Goal: Complete application form: Complete application form

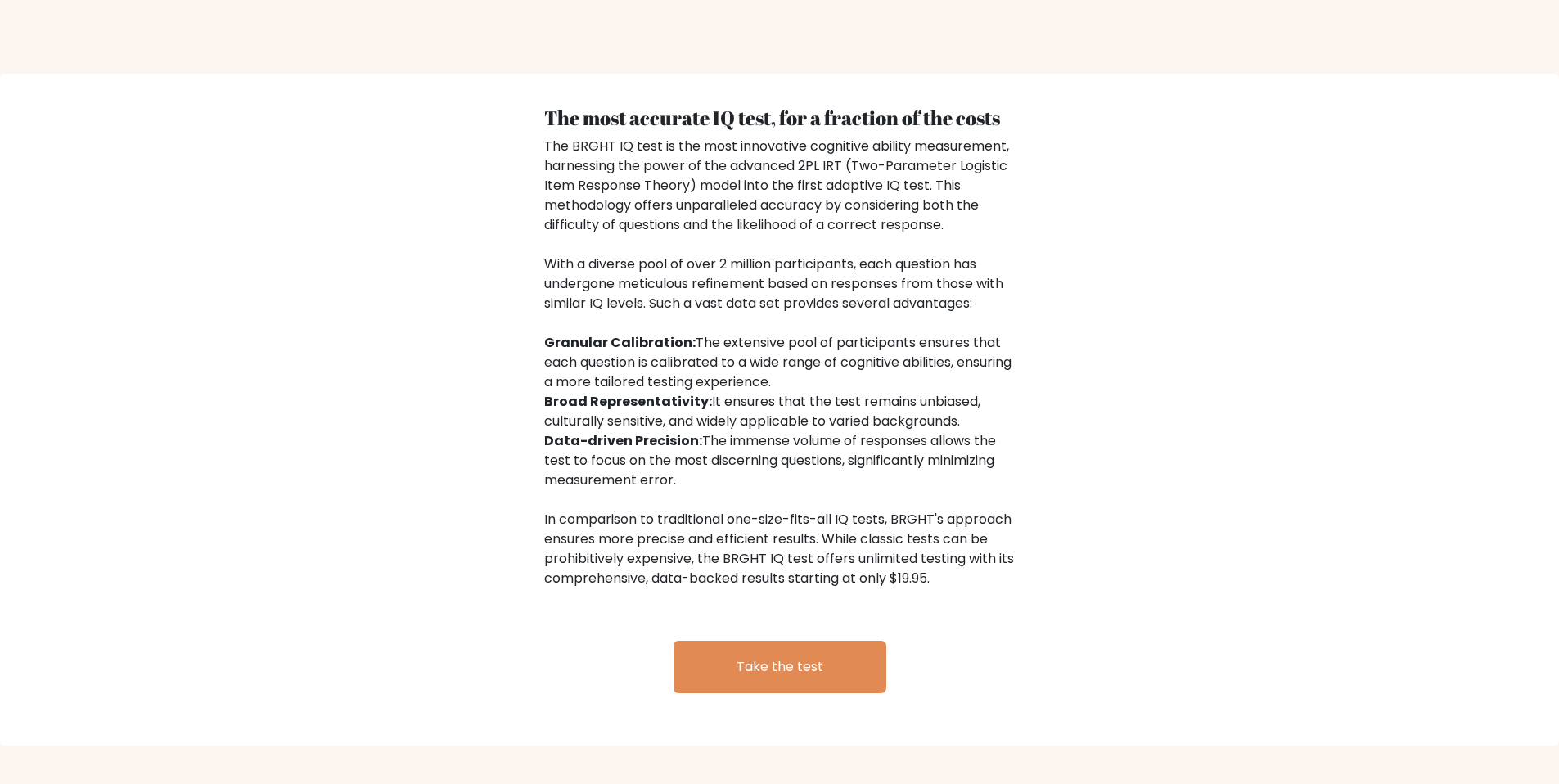
scroll to position [2414, 0]
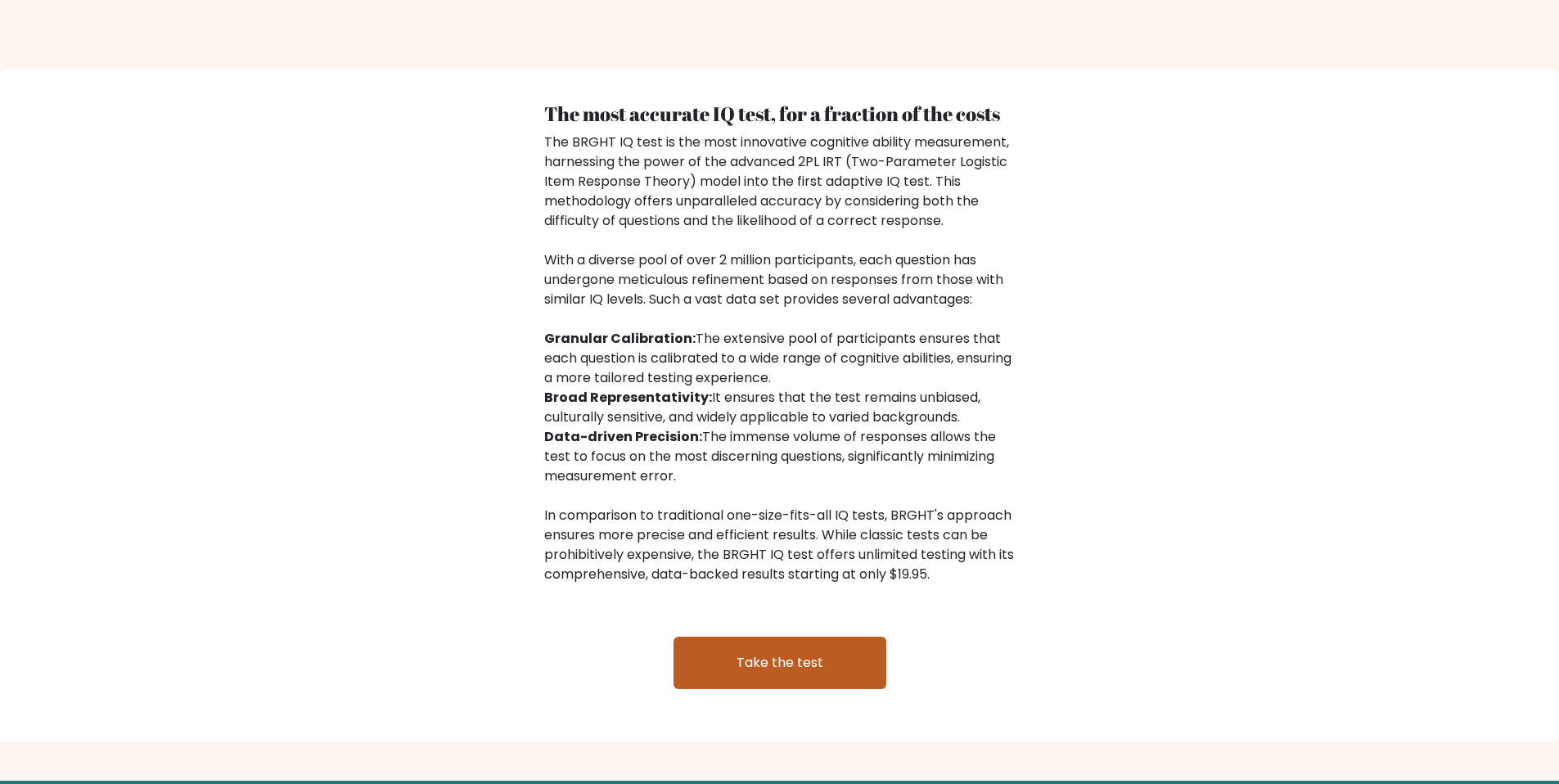
click at [747, 652] on link "Take the test" at bounding box center [780, 662] width 213 height 52
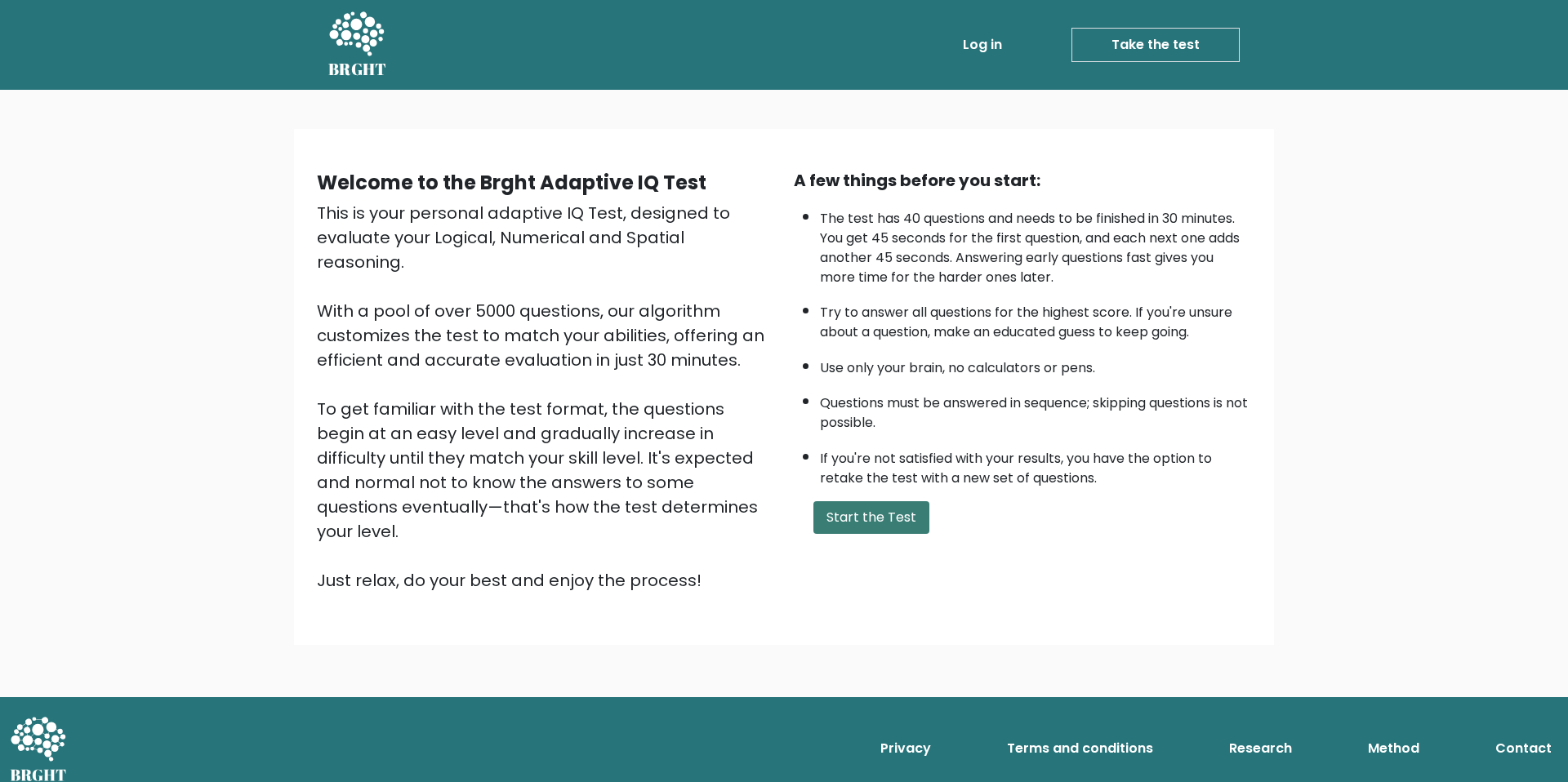
click at [844, 526] on button "Start the Test" at bounding box center [871, 518] width 116 height 33
click at [865, 527] on button "Start the Test" at bounding box center [871, 518] width 116 height 33
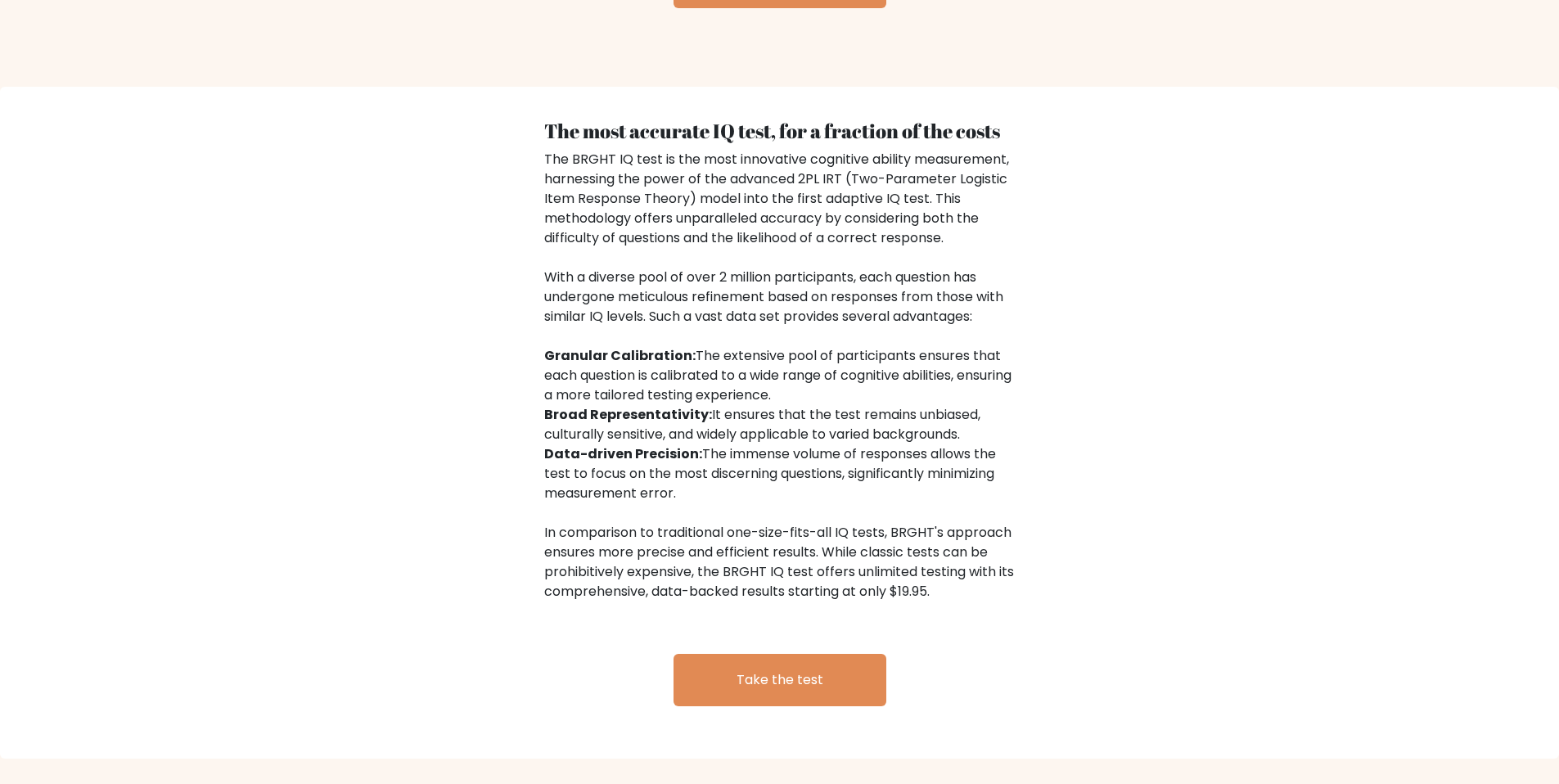
scroll to position [2491, 0]
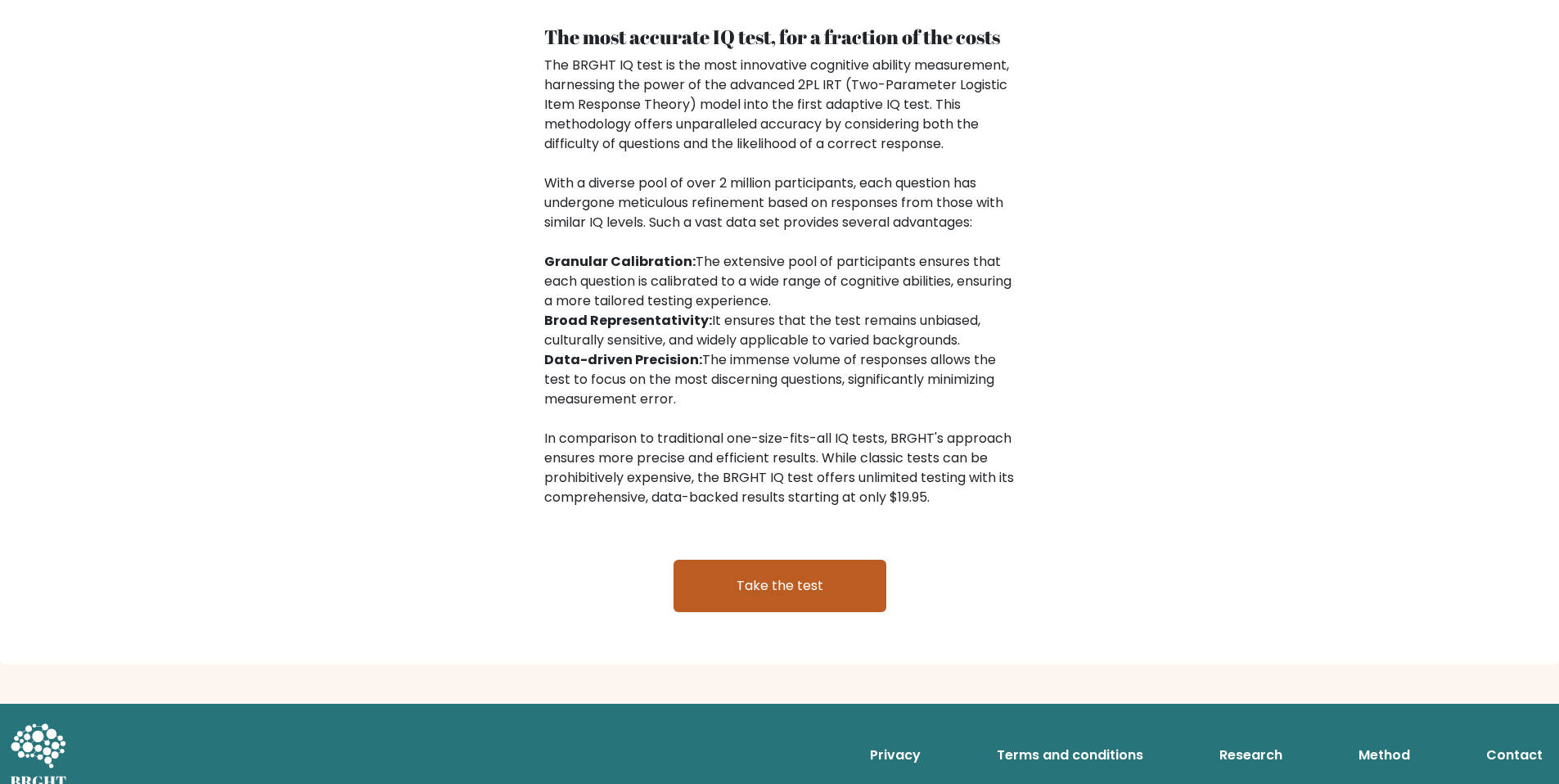
click at [731, 560] on link "Take the test" at bounding box center [780, 585] width 213 height 52
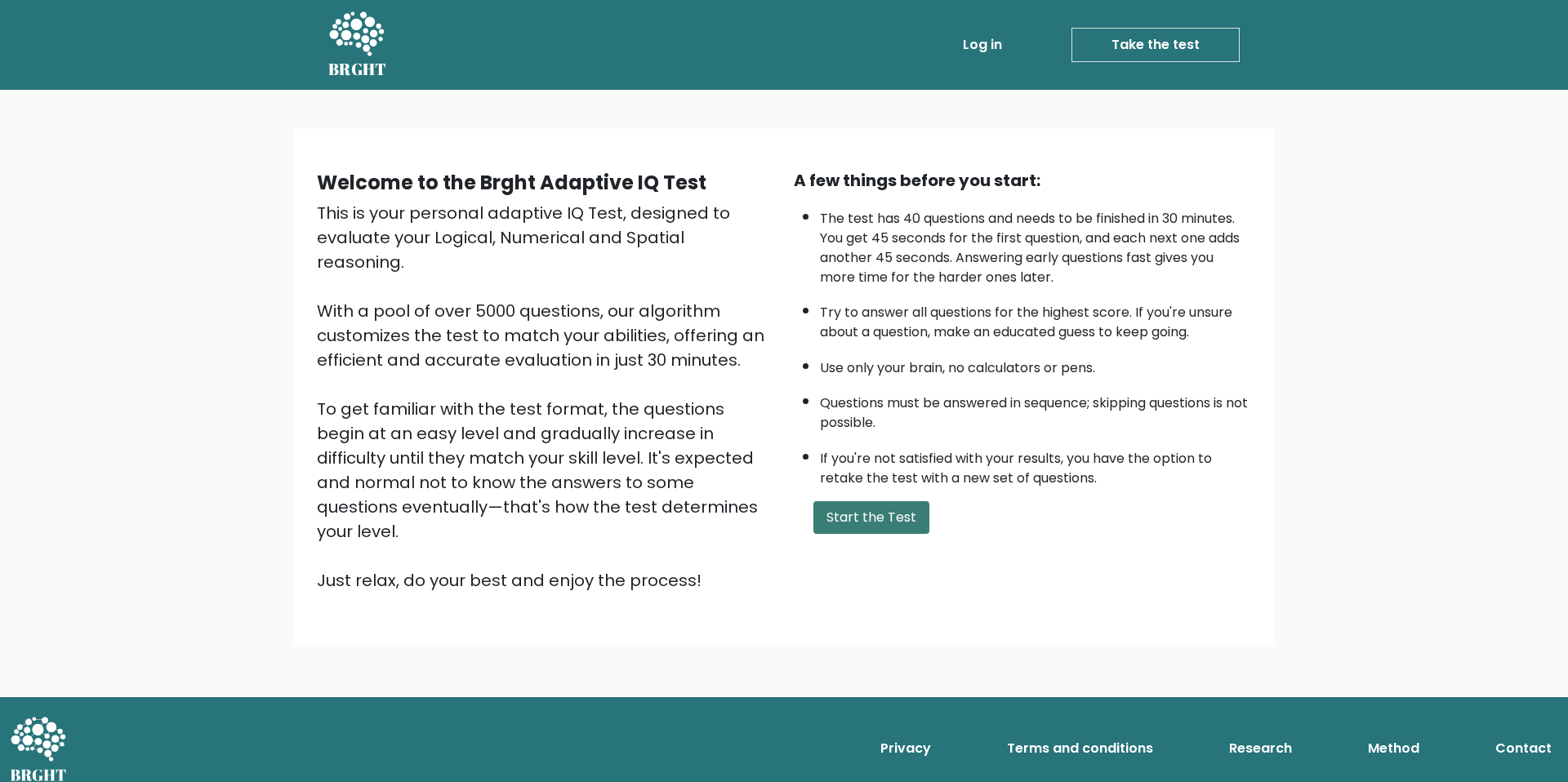
click at [843, 532] on button "Start the Test" at bounding box center [871, 518] width 116 height 33
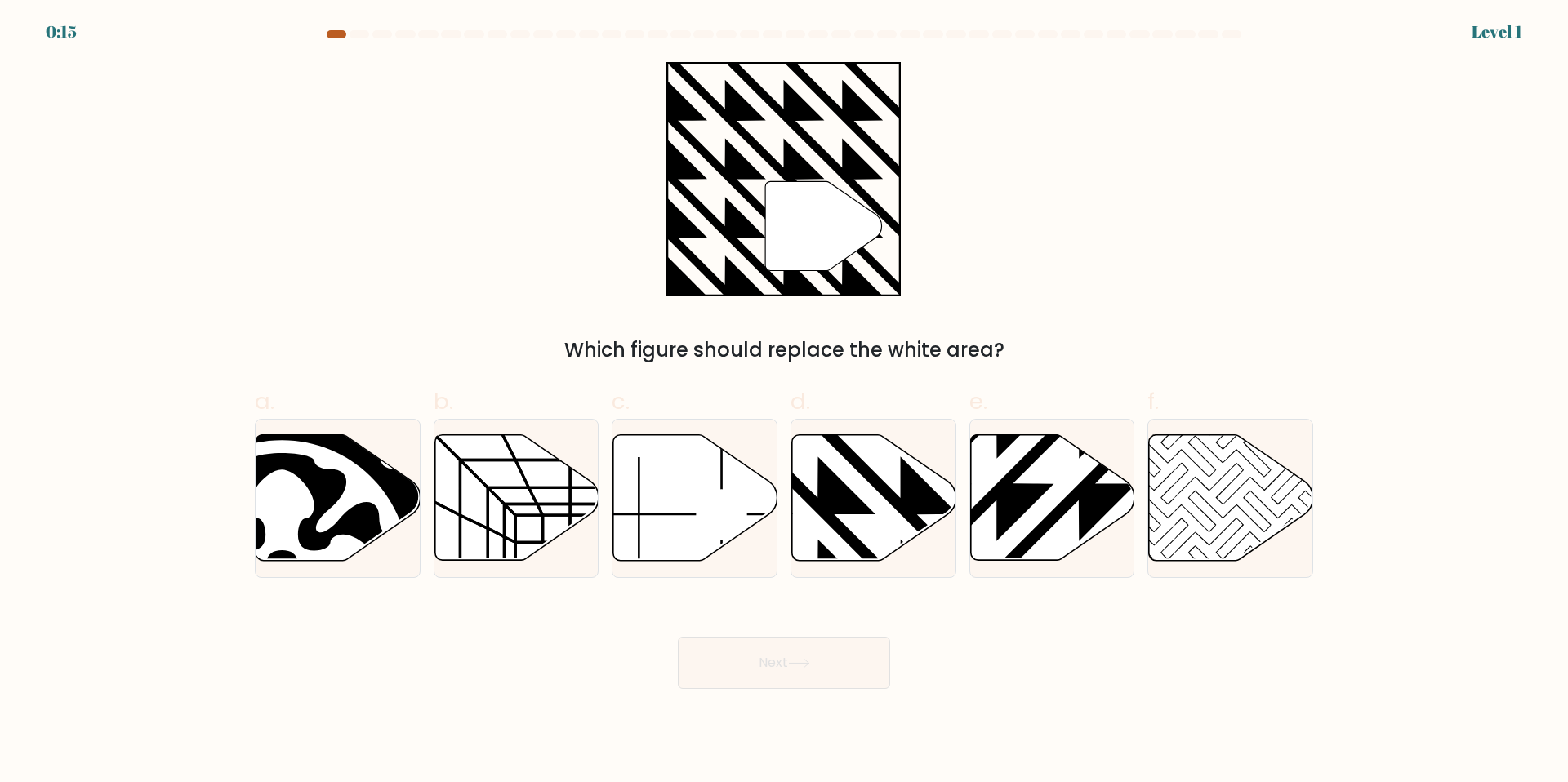
click at [329, 34] on div at bounding box center [335, 34] width 19 height 8
click at [328, 35] on div at bounding box center [335, 34] width 19 height 8
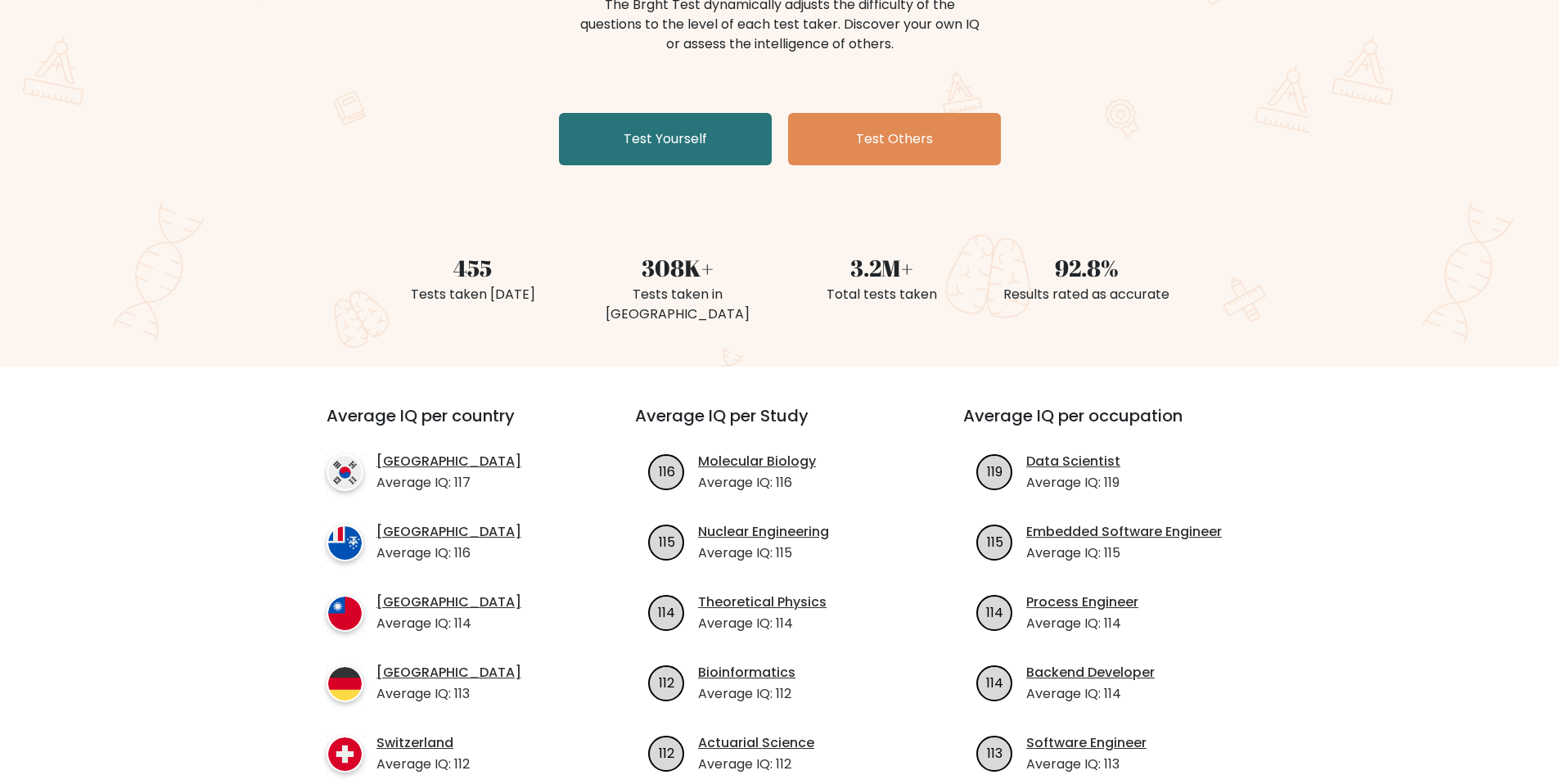
scroll to position [222, 0]
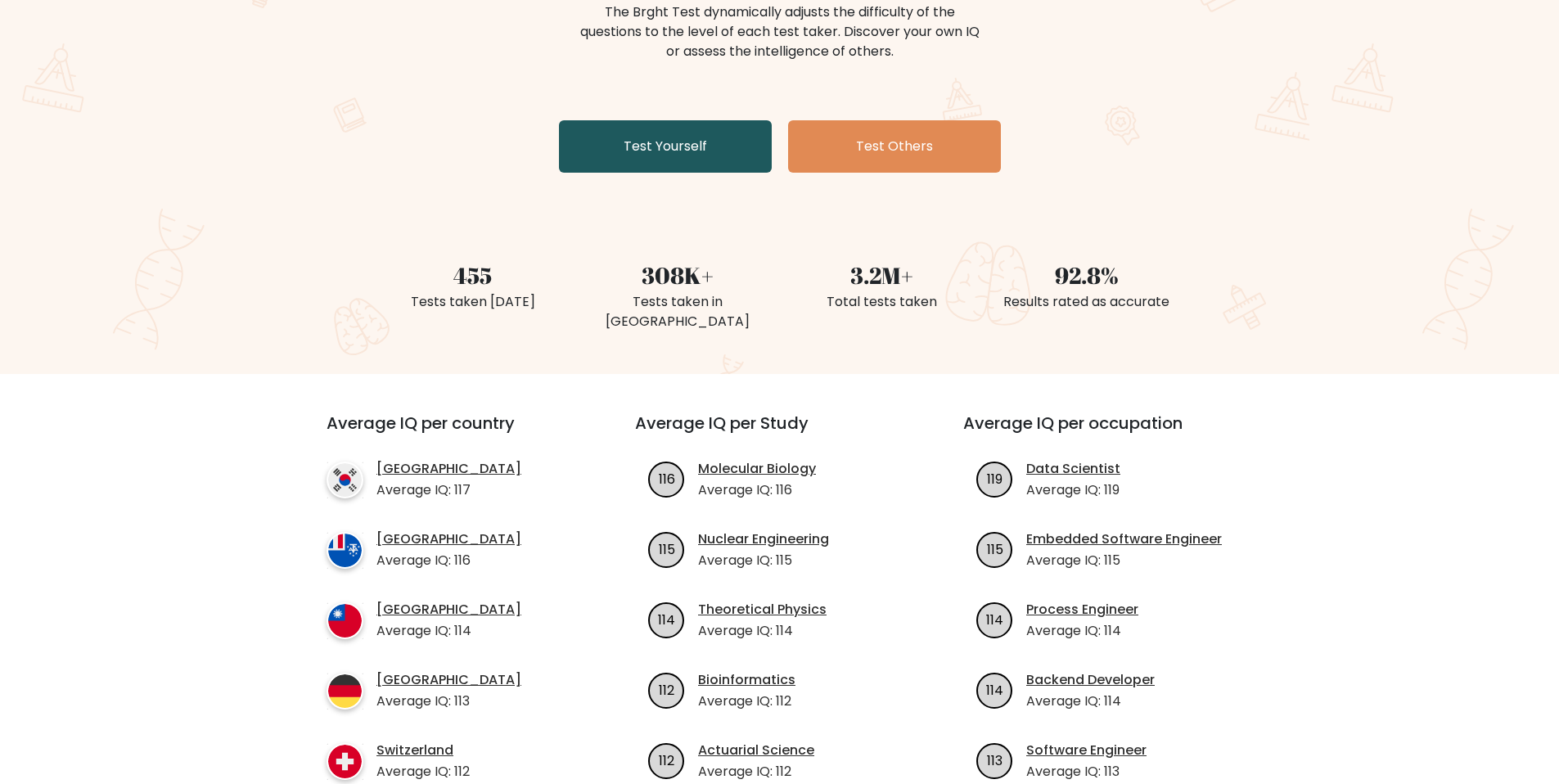
click at [750, 155] on link "Test Yourself" at bounding box center [665, 146] width 213 height 52
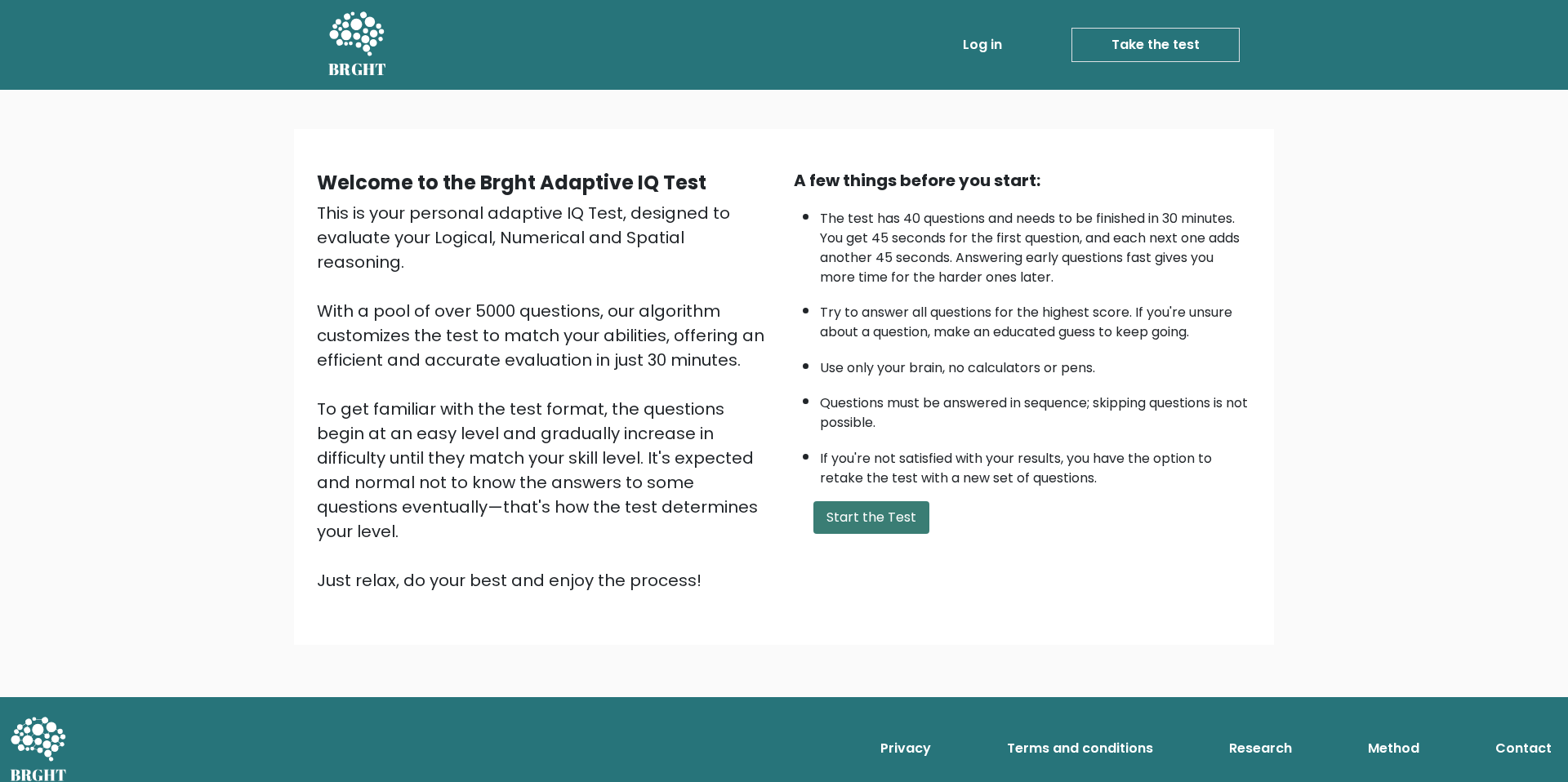
click at [848, 511] on button "Start the Test" at bounding box center [871, 518] width 116 height 33
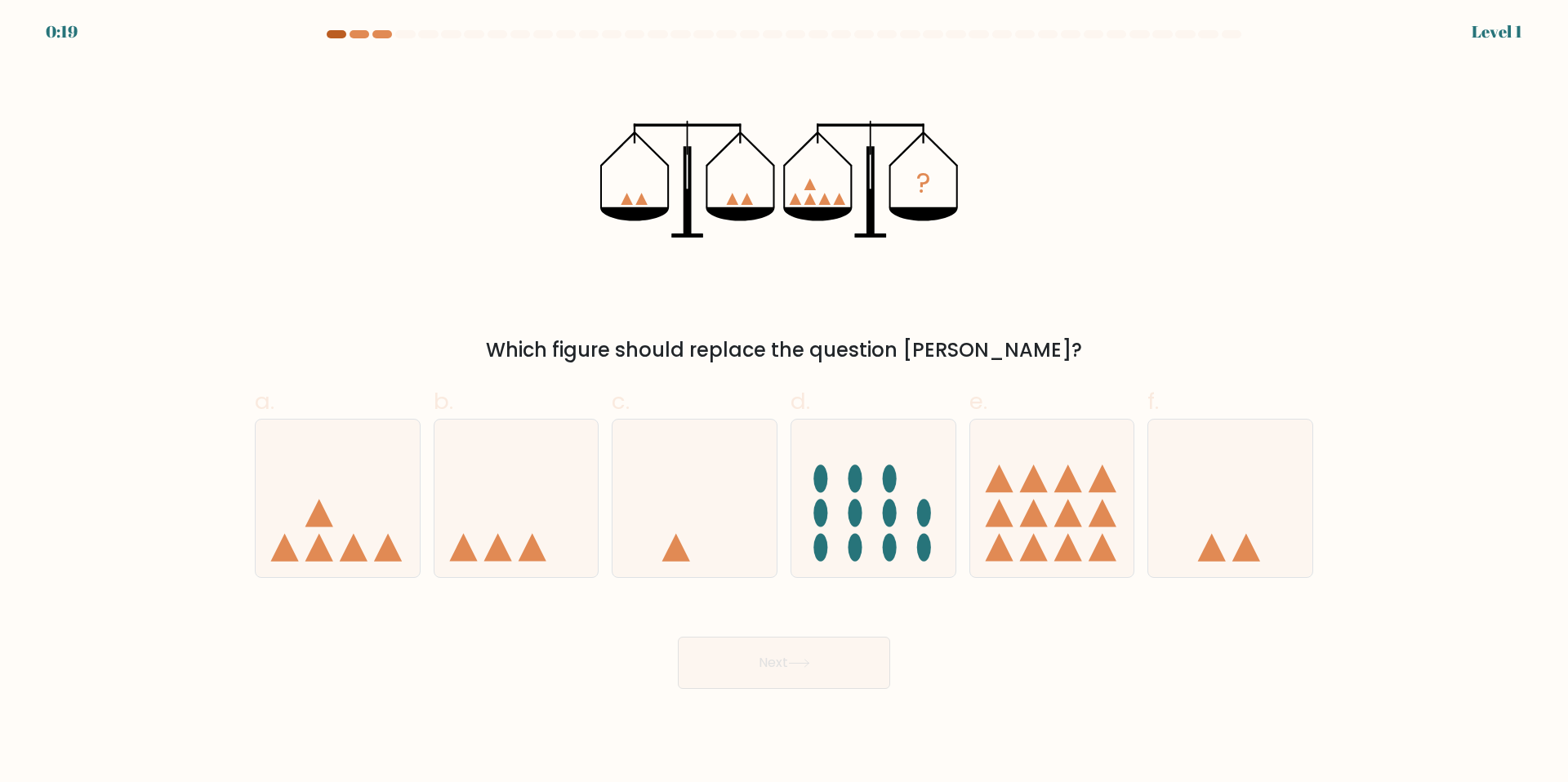
click at [336, 33] on div at bounding box center [335, 34] width 19 height 8
drag, startPoint x: 366, startPoint y: 35, endPoint x: 396, endPoint y: 37, distance: 30.1
click at [396, 37] on at bounding box center [784, 34] width 917 height 8
click at [405, 37] on div at bounding box center [405, 34] width 19 height 8
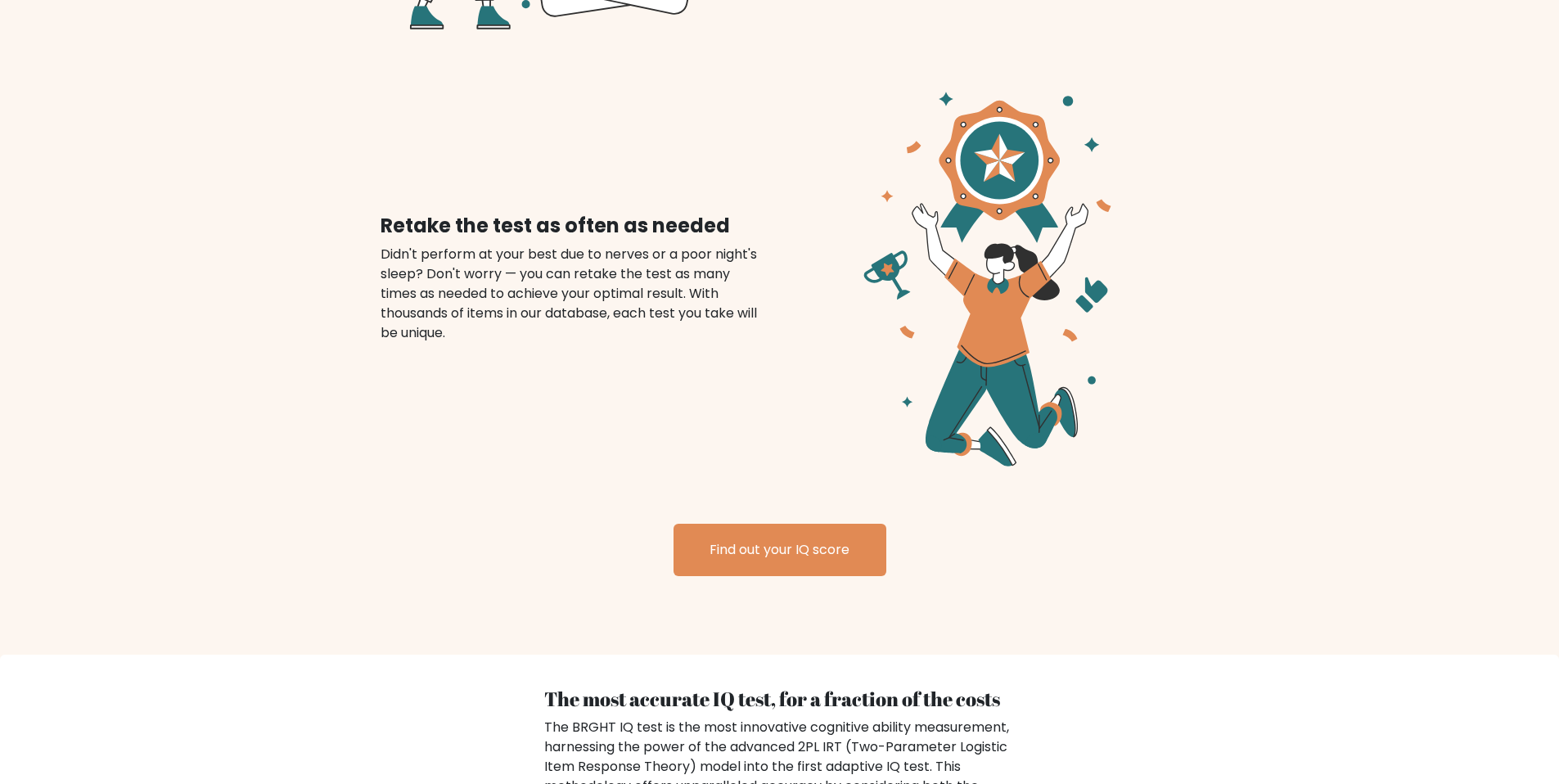
scroll to position [1831, 0]
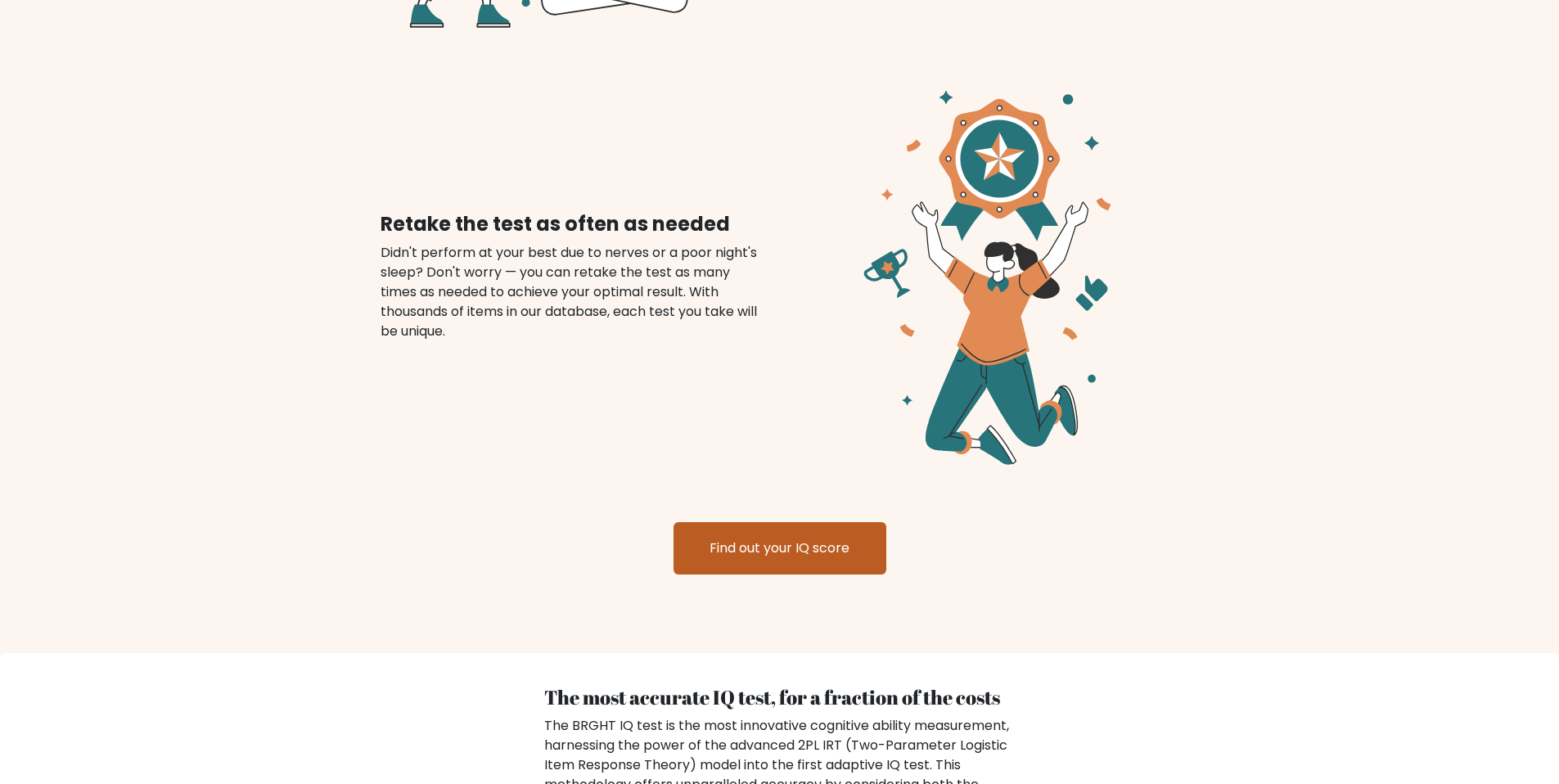
click at [805, 535] on link "Find out your IQ score" at bounding box center [780, 548] width 213 height 52
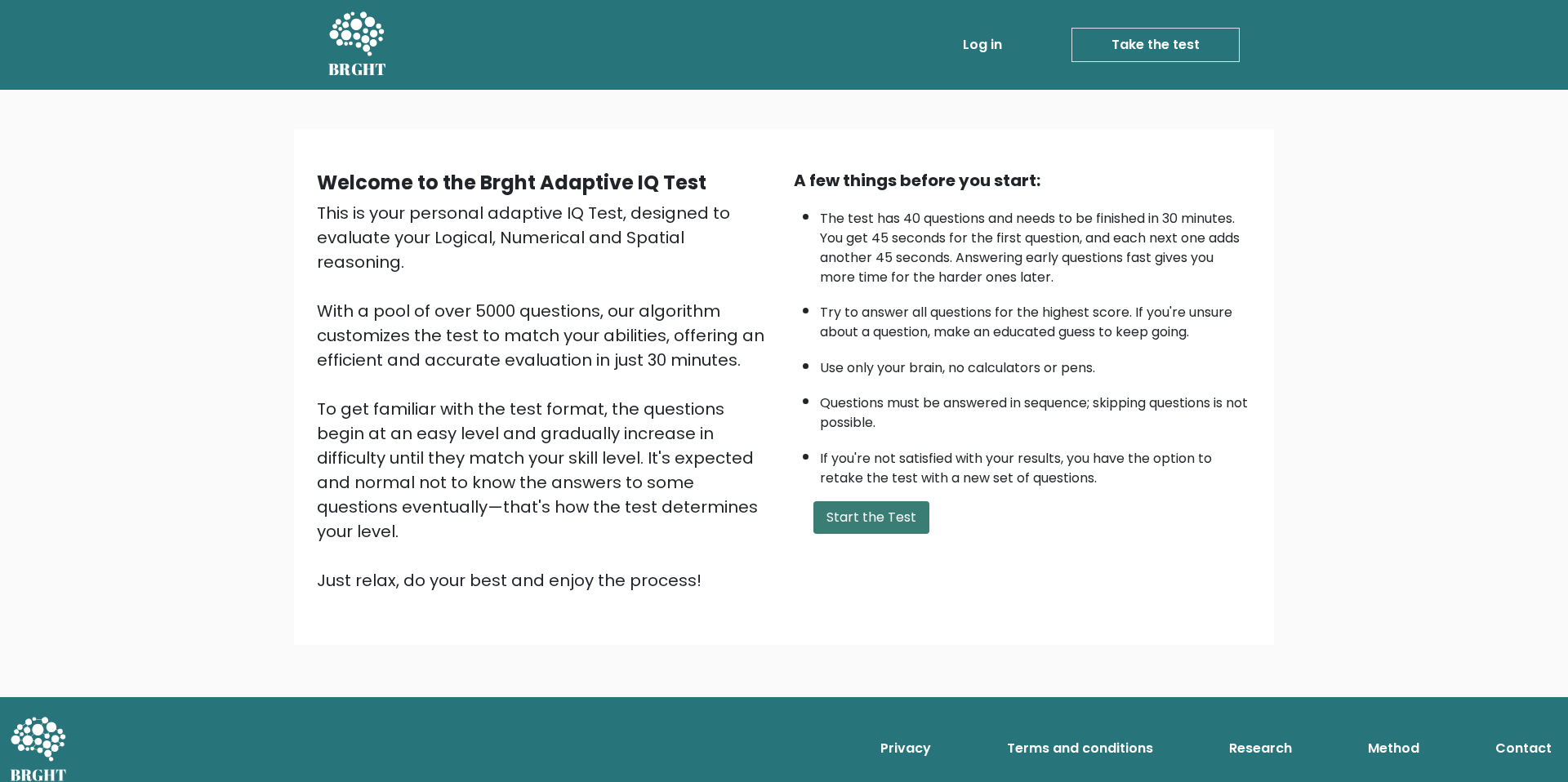
click at [856, 516] on button "Start the Test" at bounding box center [871, 518] width 116 height 33
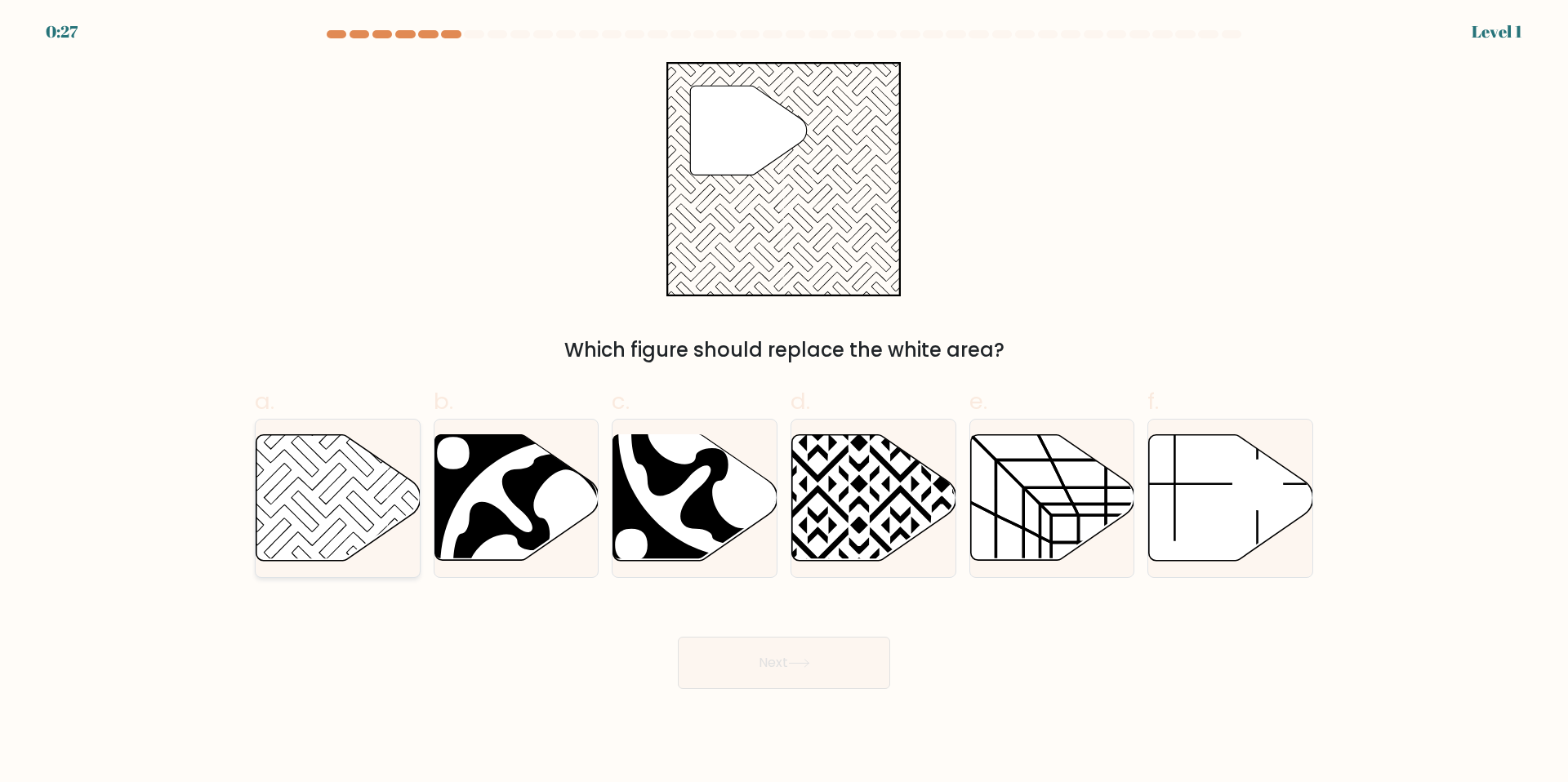
click at [314, 539] on icon at bounding box center [339, 498] width 164 height 126
click at [784, 402] on input "a." at bounding box center [784, 396] width 1 height 11
radio input "true"
click at [738, 658] on button "Next" at bounding box center [784, 662] width 212 height 52
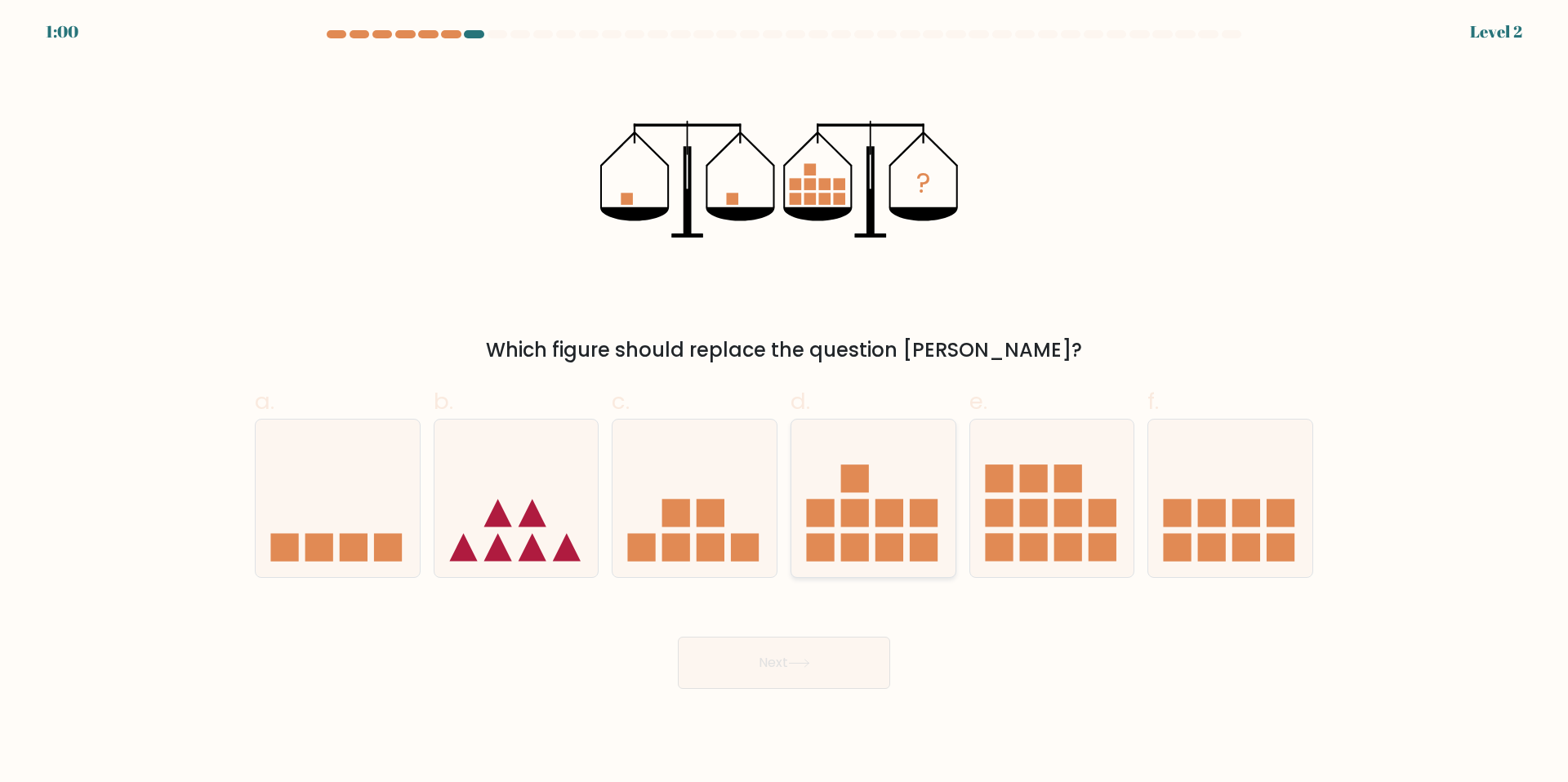
click at [868, 545] on rect at bounding box center [854, 547] width 27 height 27
click at [785, 402] on input "d." at bounding box center [784, 396] width 1 height 11
radio input "true"
click at [818, 665] on button "Next" at bounding box center [784, 662] width 212 height 52
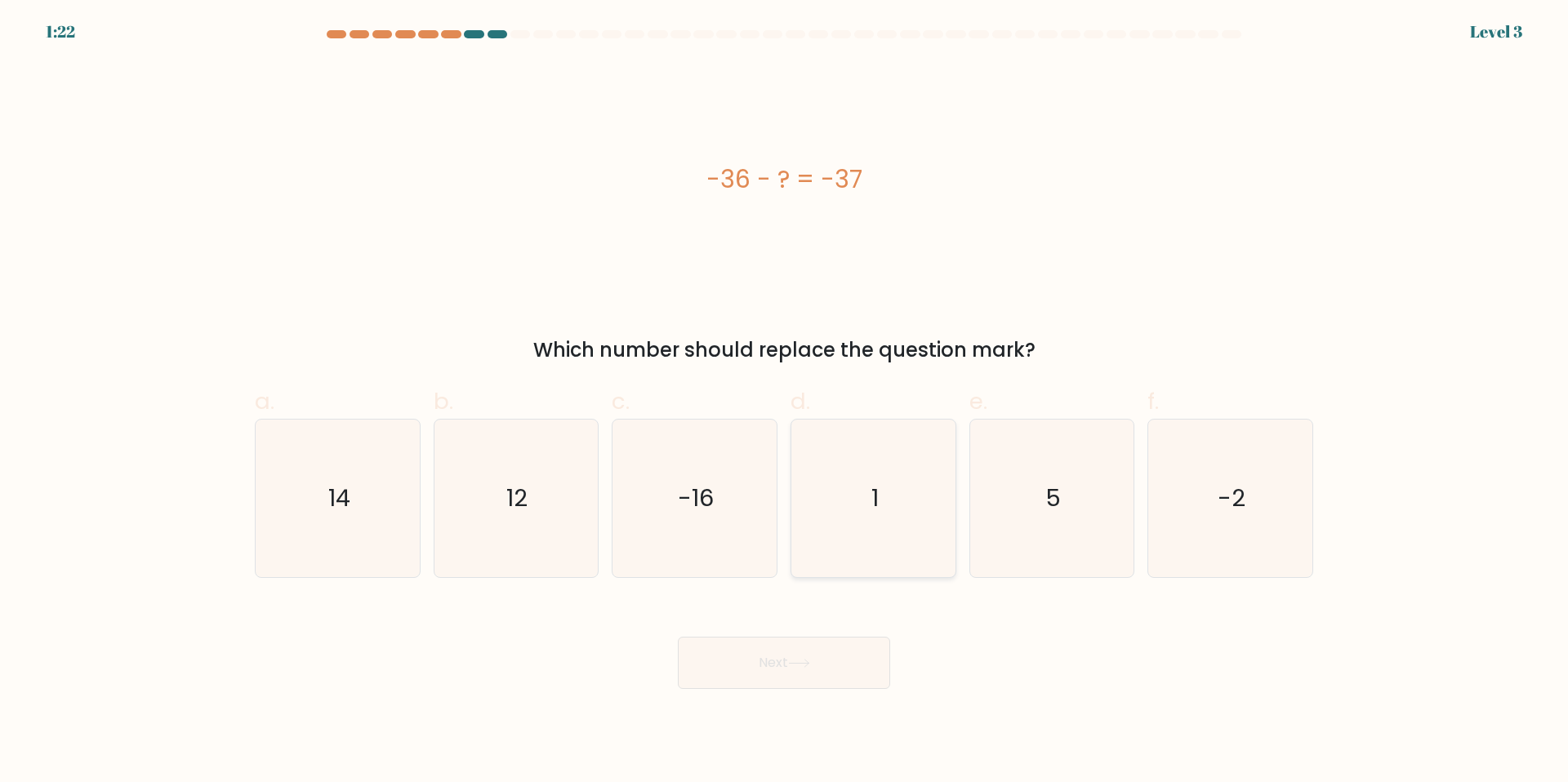
click at [854, 526] on icon "1" at bounding box center [874, 498] width 157 height 157
click at [785, 402] on input "d. 1" at bounding box center [784, 396] width 1 height 11
radio input "true"
click at [828, 674] on button "Next" at bounding box center [784, 662] width 212 height 52
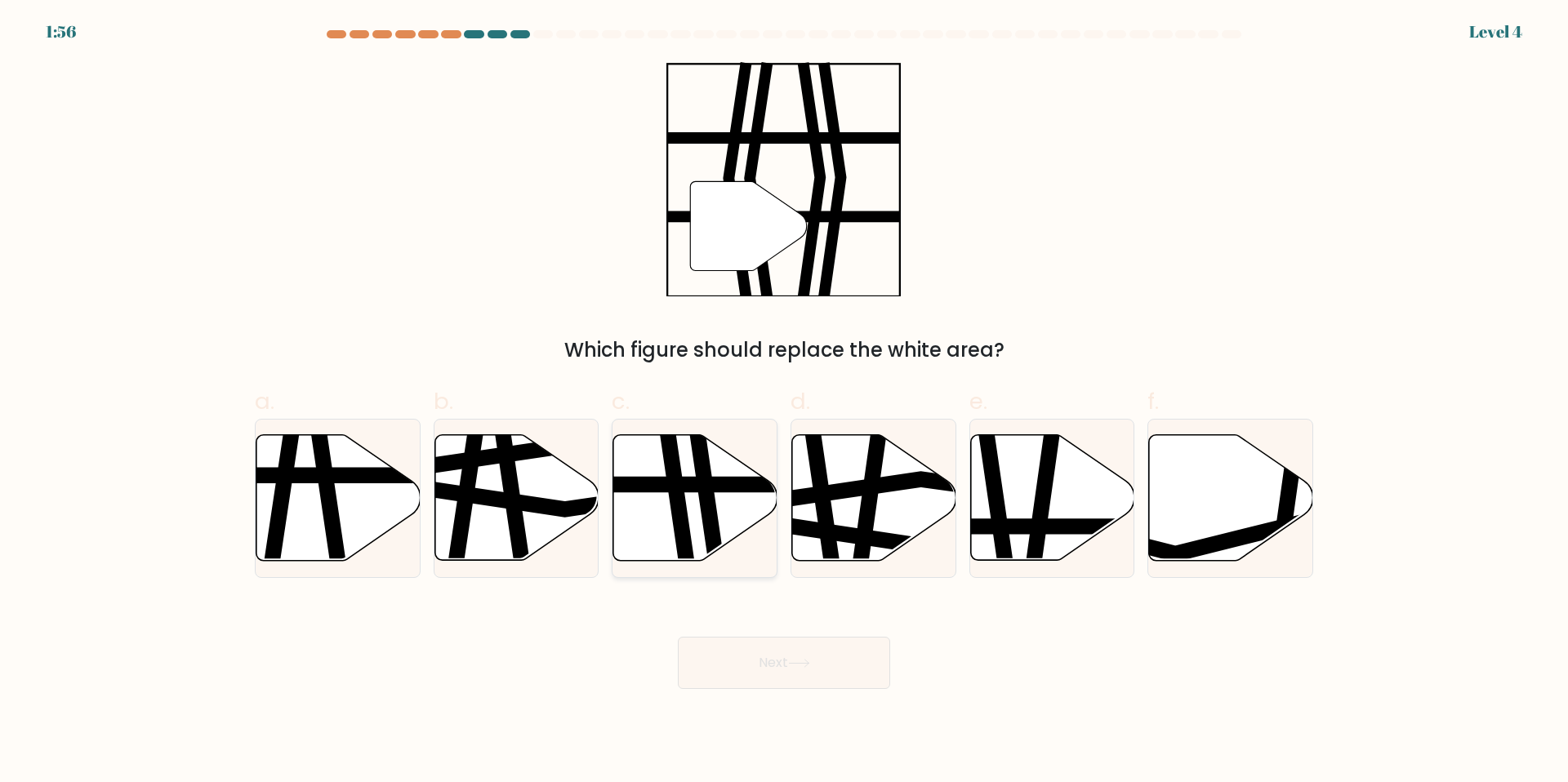
click at [703, 521] on icon at bounding box center [695, 498] width 164 height 126
click at [784, 402] on input "c." at bounding box center [784, 396] width 1 height 11
radio input "true"
click at [718, 640] on button "Next" at bounding box center [784, 662] width 212 height 52
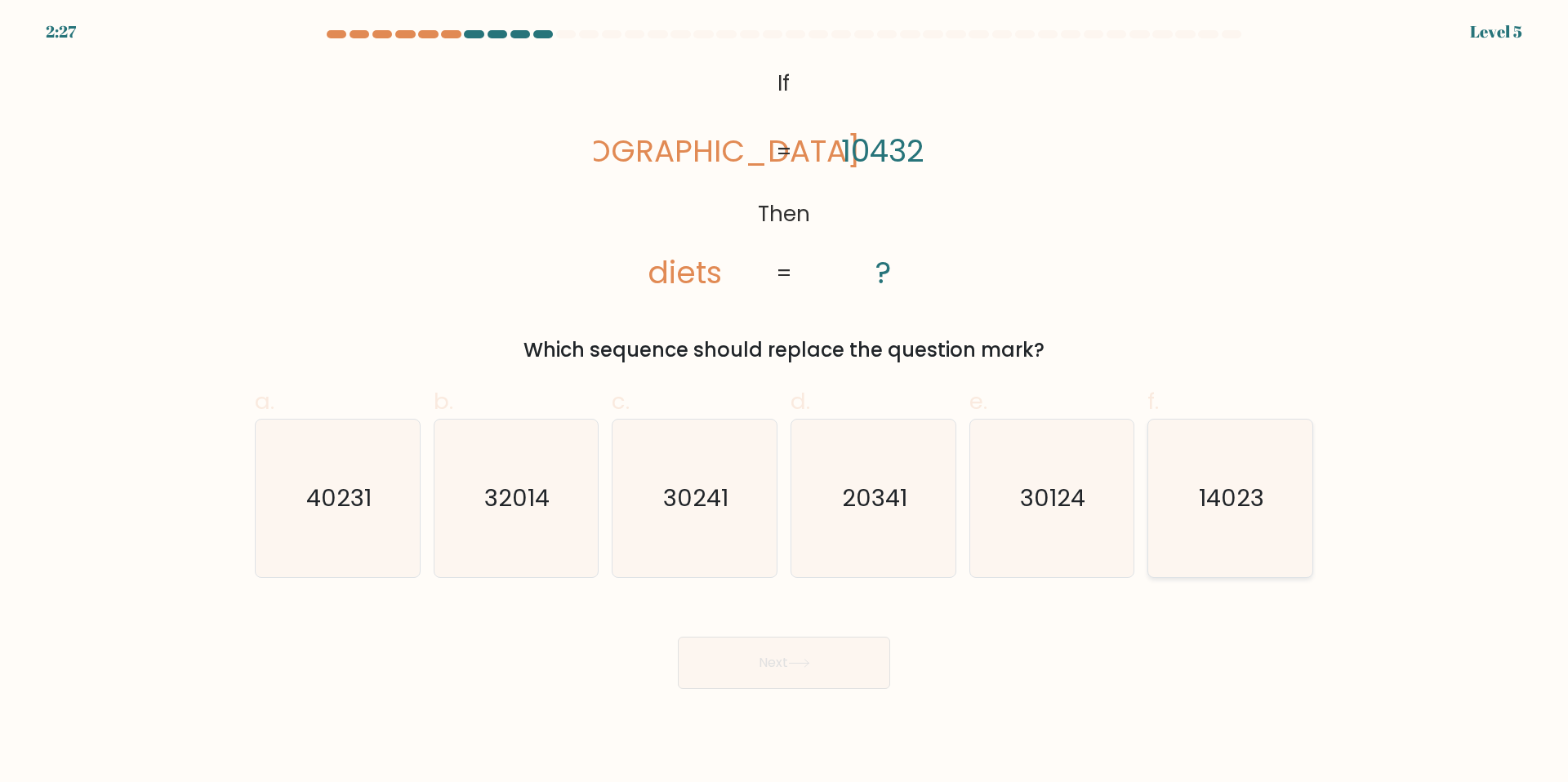
click at [1188, 508] on icon "14023" at bounding box center [1230, 498] width 157 height 157
click at [785, 402] on input "f. 14023" at bounding box center [784, 396] width 1 height 11
radio input "true"
click at [771, 674] on button "Next" at bounding box center [784, 662] width 212 height 52
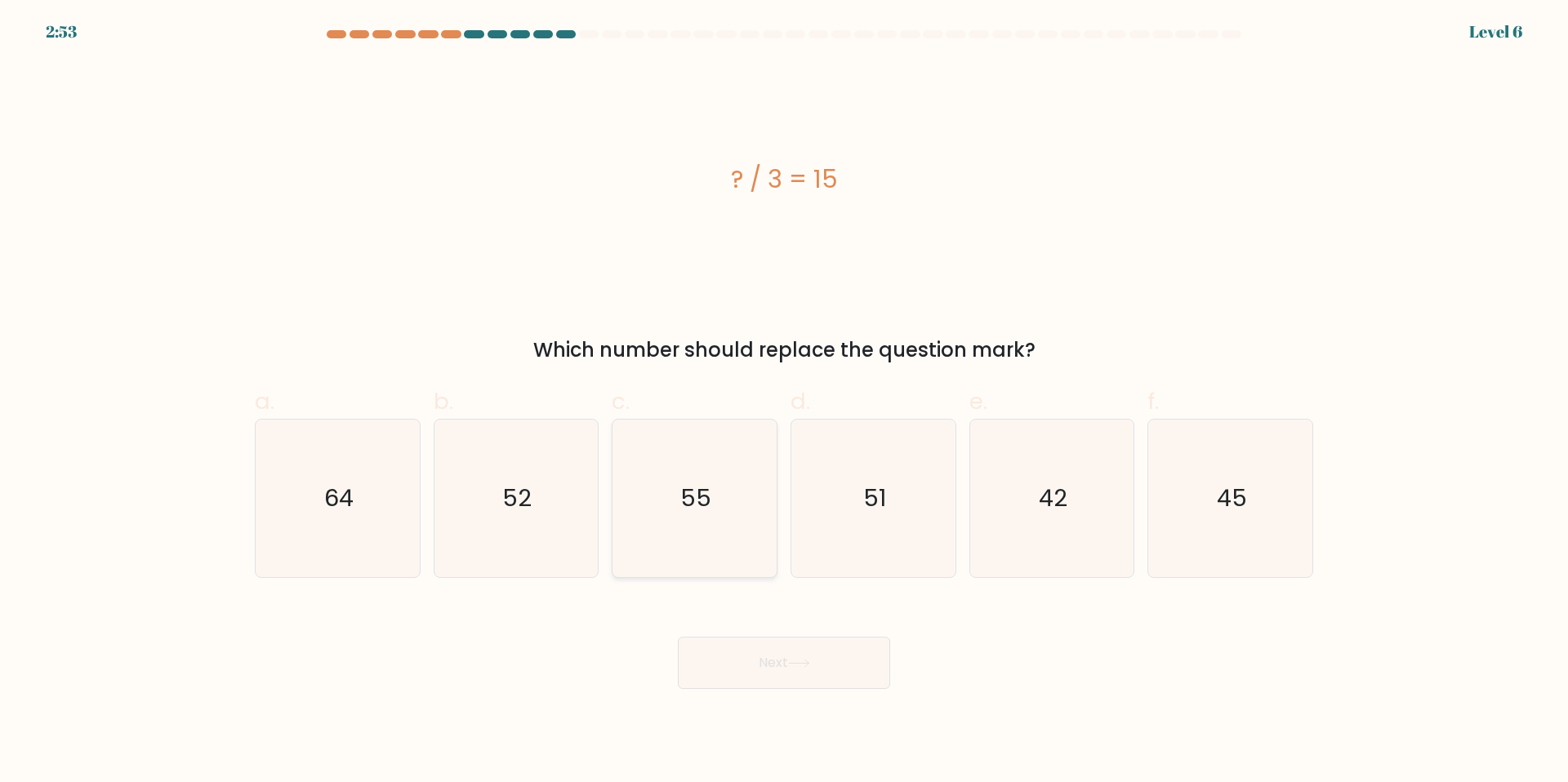
click at [663, 524] on icon "55" at bounding box center [694, 498] width 157 height 157
click at [784, 402] on input "c. 55" at bounding box center [784, 396] width 1 height 11
radio input "true"
click at [899, 556] on icon "51" at bounding box center [874, 498] width 157 height 157
click at [785, 402] on input "d. 51" at bounding box center [784, 396] width 1 height 11
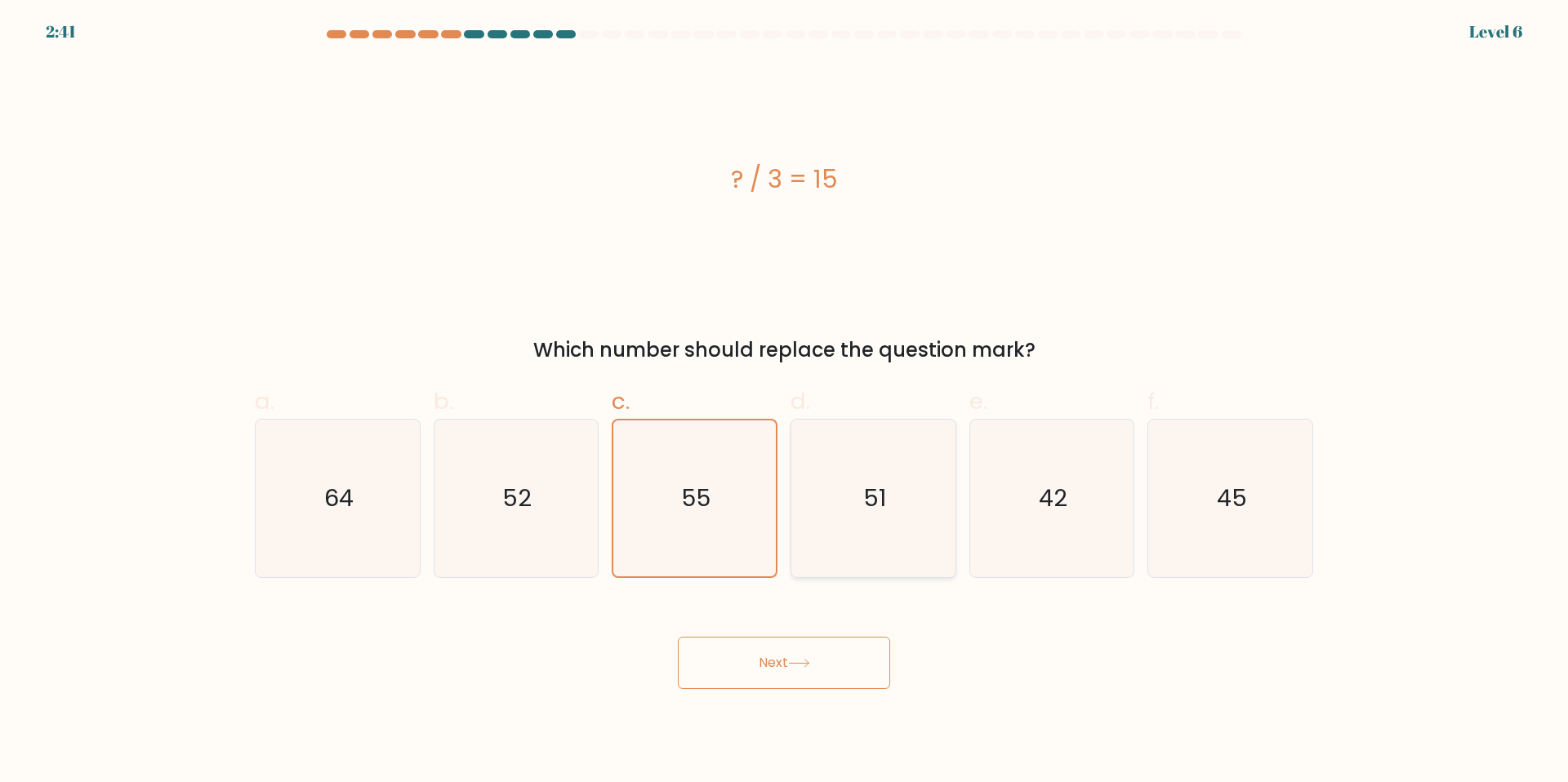
radio input "true"
click at [1181, 542] on icon "45" at bounding box center [1230, 498] width 157 height 157
click at [785, 402] on input "f. 45" at bounding box center [784, 396] width 1 height 11
radio input "true"
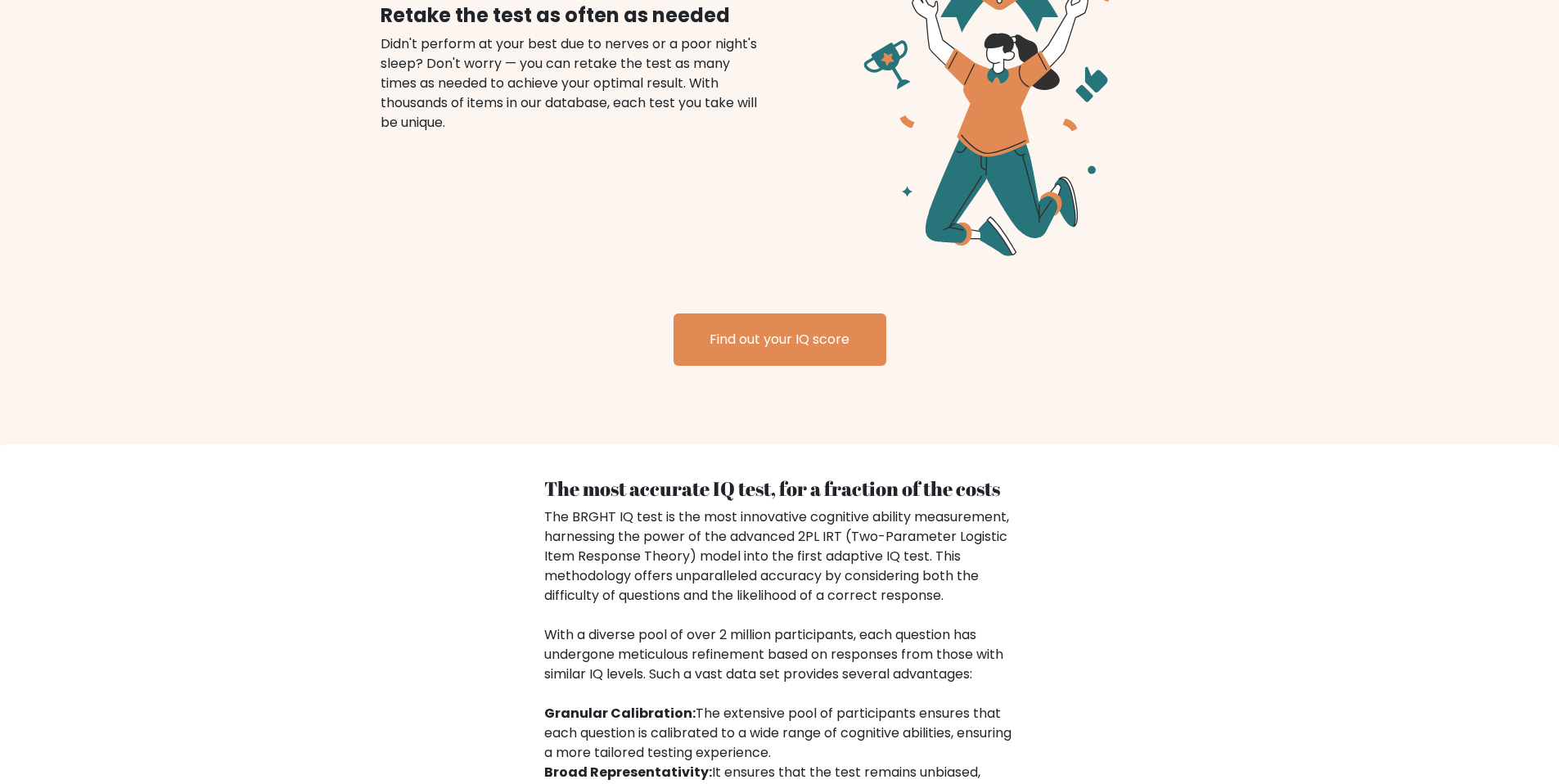
scroll to position [2035, 0]
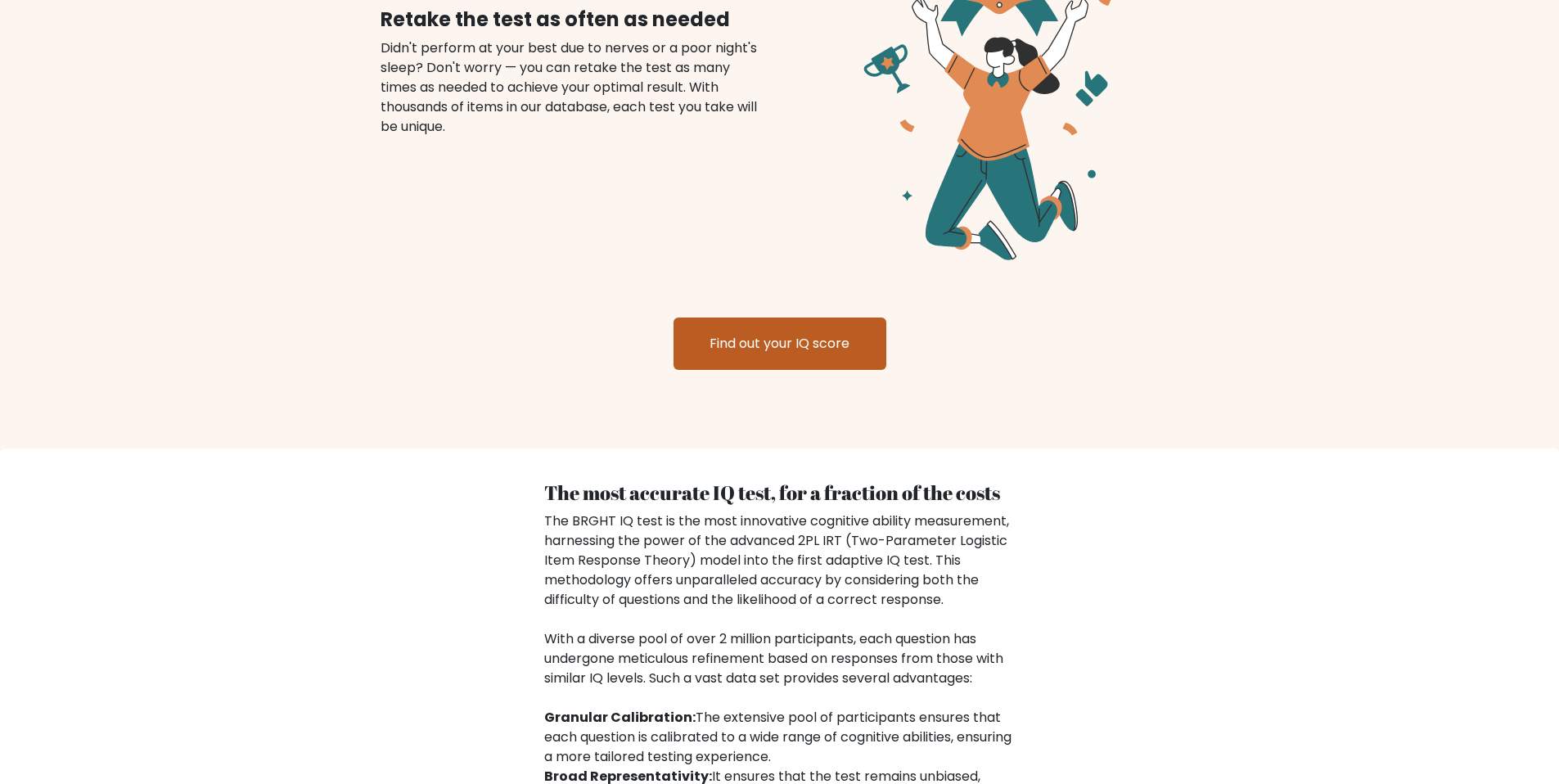
click at [802, 350] on link "Find out your IQ score" at bounding box center [780, 343] width 213 height 52
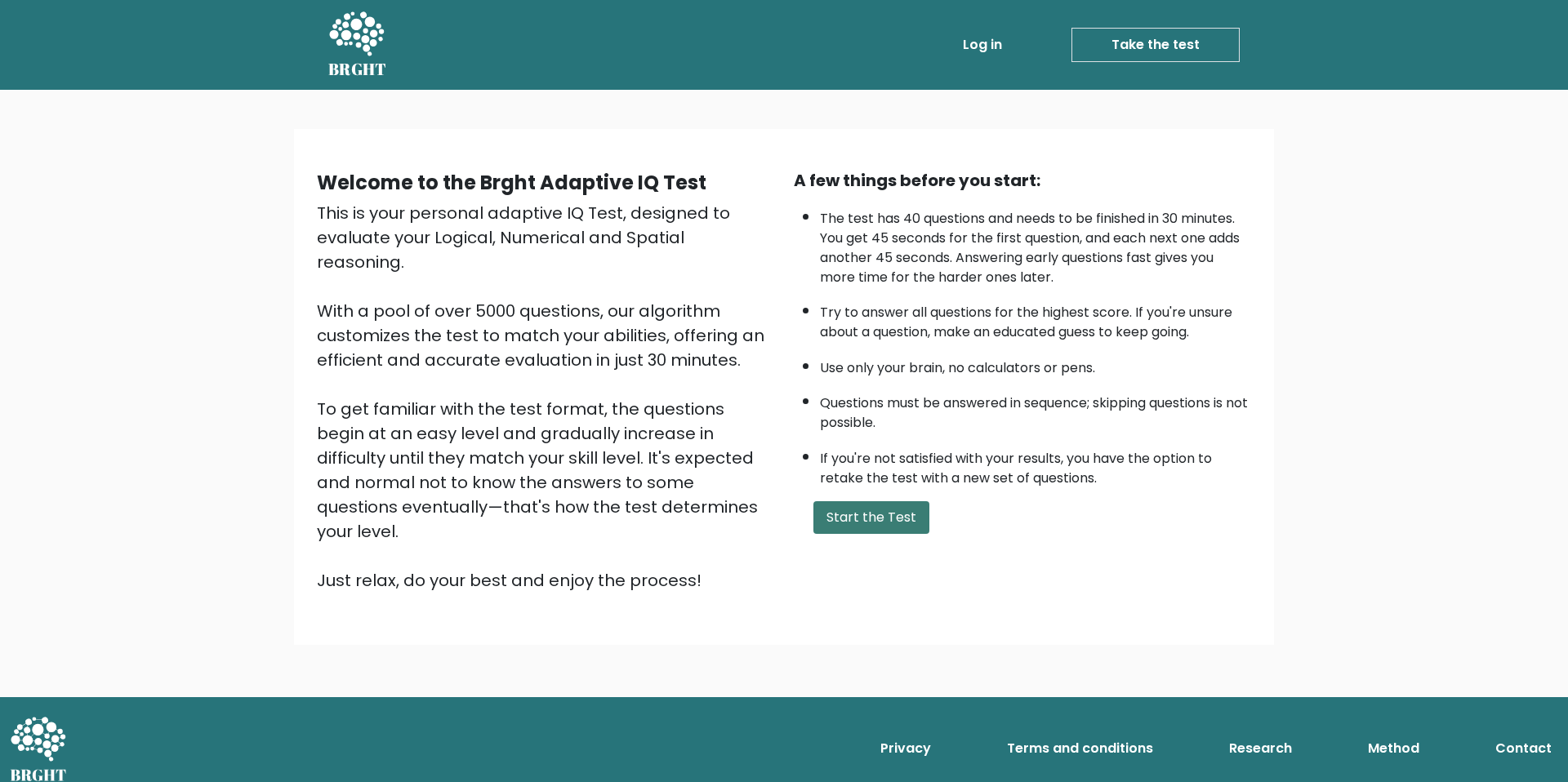
click at [833, 516] on button "Start the Test" at bounding box center [871, 518] width 116 height 33
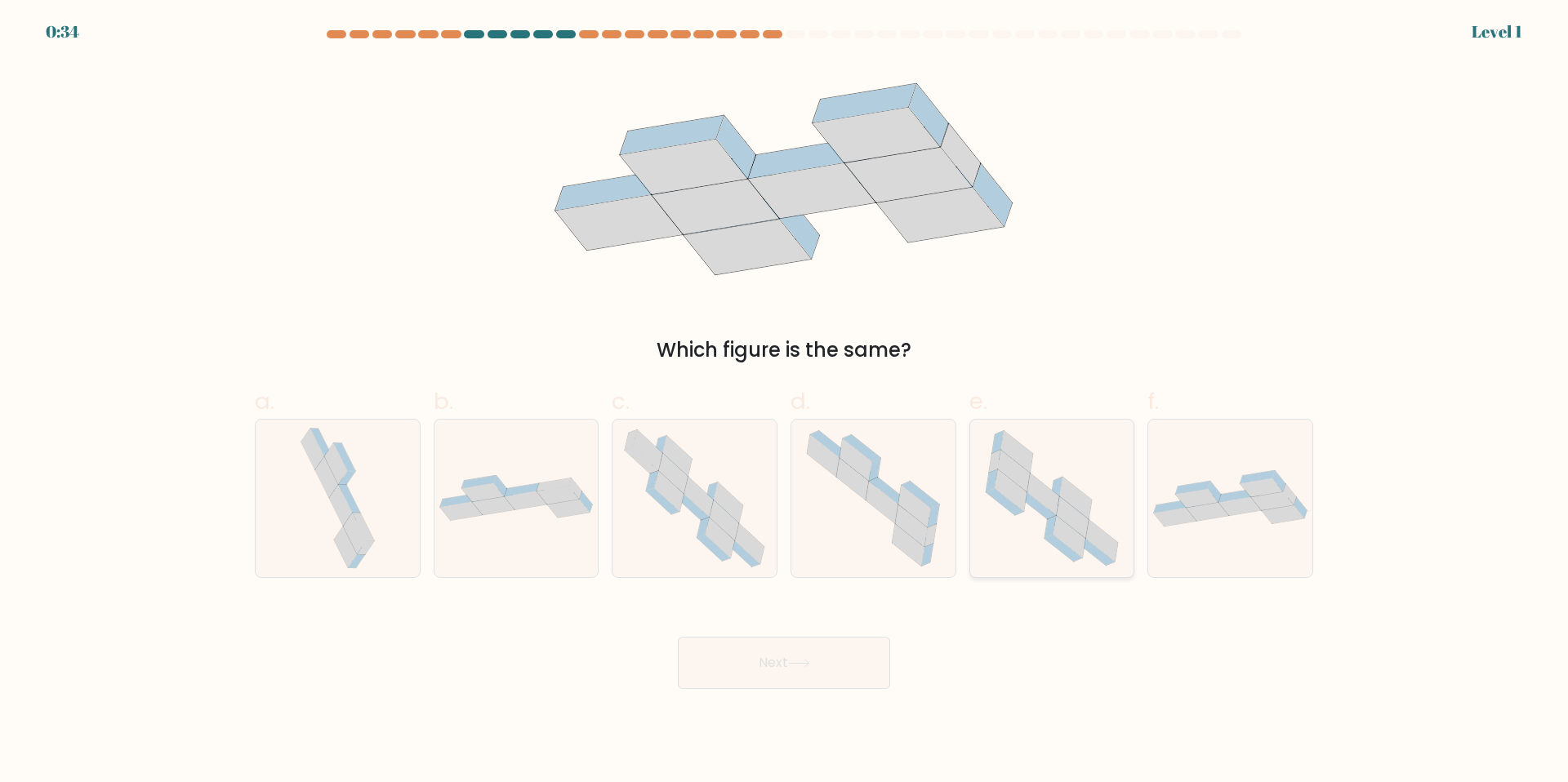
click at [1017, 509] on icon at bounding box center [1004, 502] width 37 height 26
click at [785, 402] on input "e." at bounding box center [784, 396] width 1 height 11
radio input "true"
click at [822, 655] on button "Next" at bounding box center [784, 662] width 212 height 52
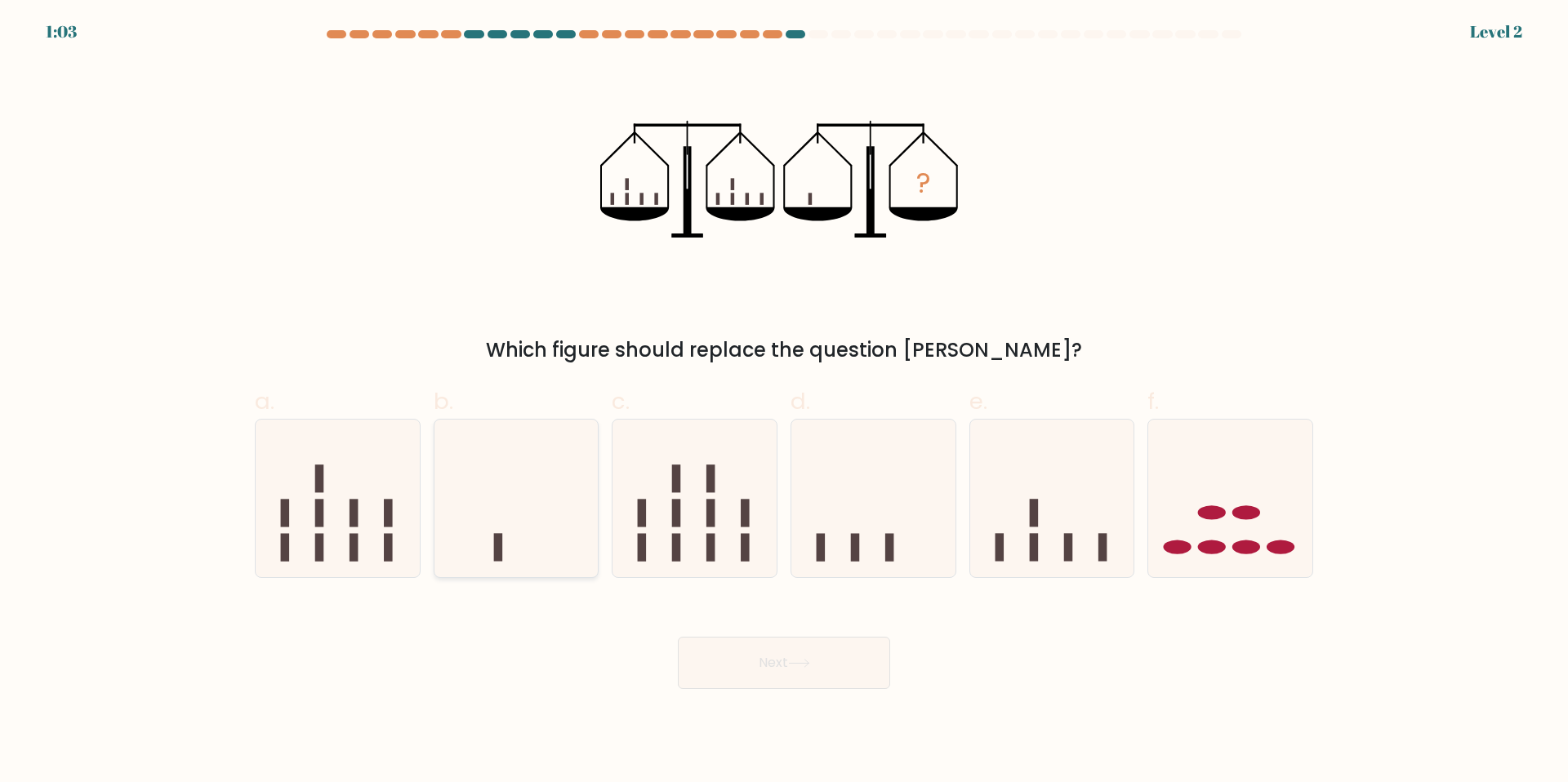
click at [535, 559] on icon at bounding box center [516, 498] width 164 height 135
click at [784, 402] on input "b." at bounding box center [784, 396] width 1 height 11
radio input "true"
click at [738, 659] on button "Next" at bounding box center [784, 662] width 212 height 52
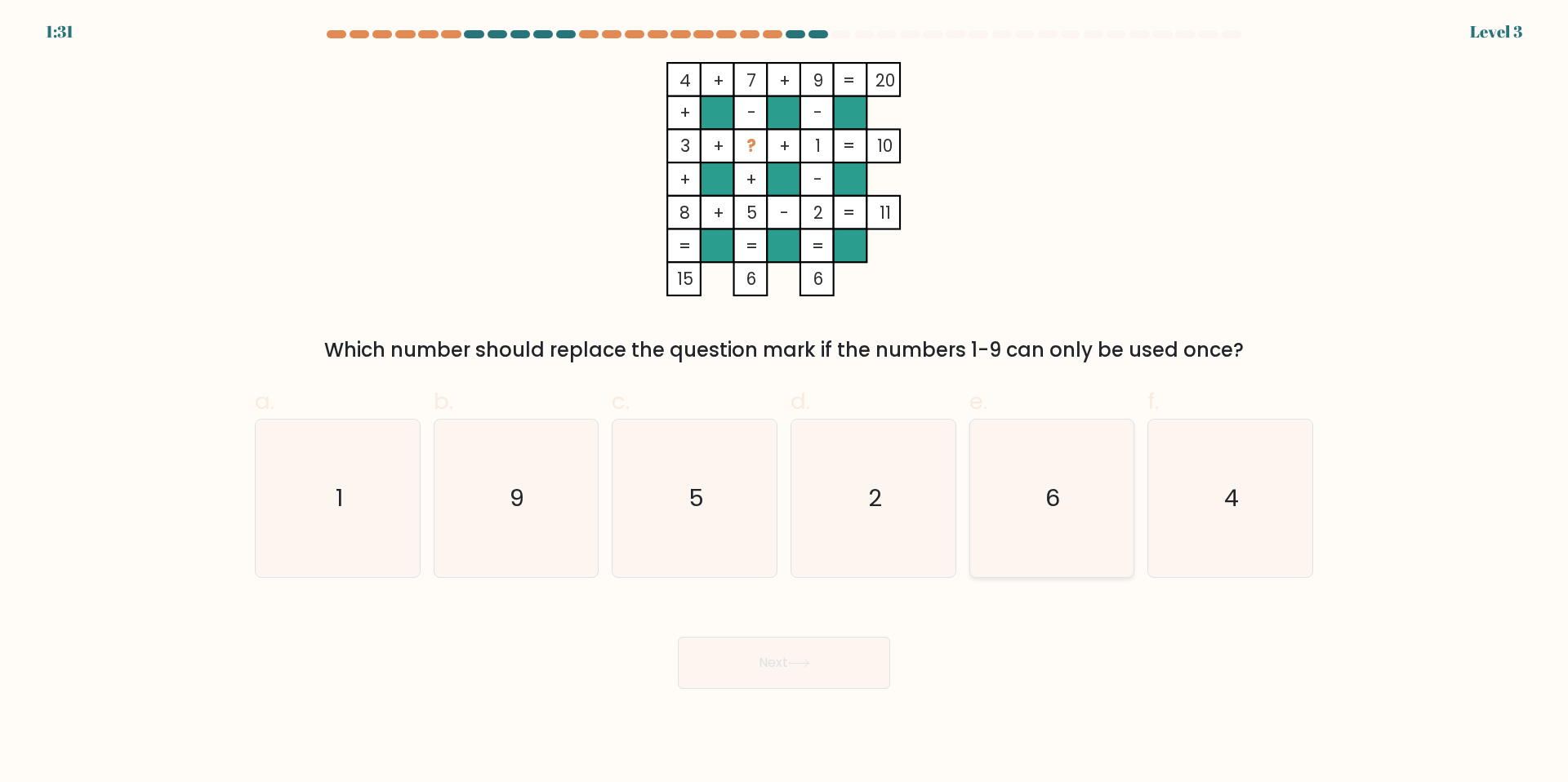
click at [1022, 517] on icon "6" at bounding box center [1051, 498] width 157 height 157
click at [785, 402] on input "e. 6" at bounding box center [784, 396] width 1 height 11
radio input "true"
click at [848, 681] on button "Next" at bounding box center [784, 662] width 212 height 52
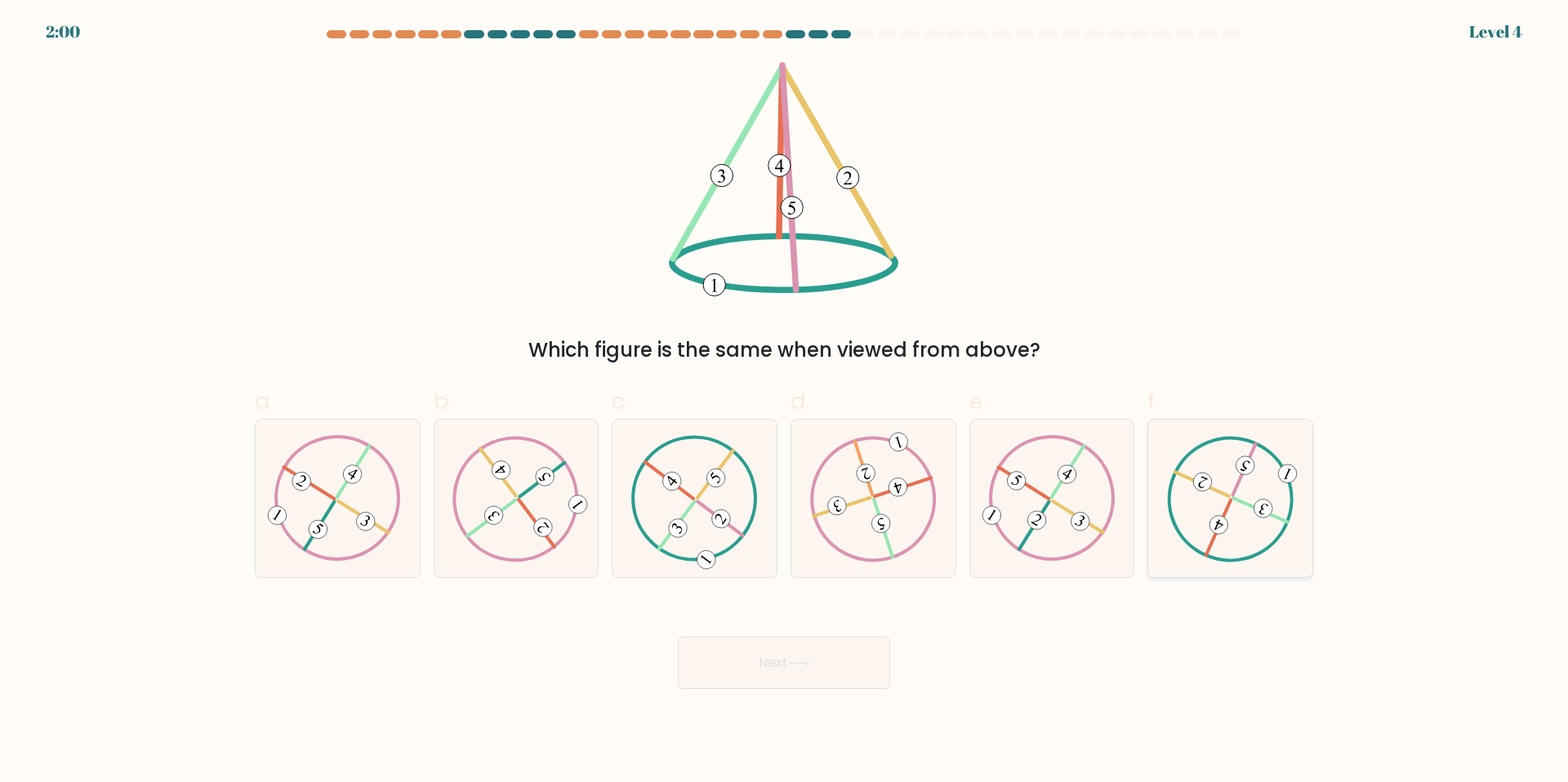
click at [1245, 511] on icon at bounding box center [1230, 498] width 127 height 126
click at [785, 402] on input "f." at bounding box center [784, 396] width 1 height 11
radio input "true"
click at [854, 668] on button "Next" at bounding box center [784, 662] width 212 height 52
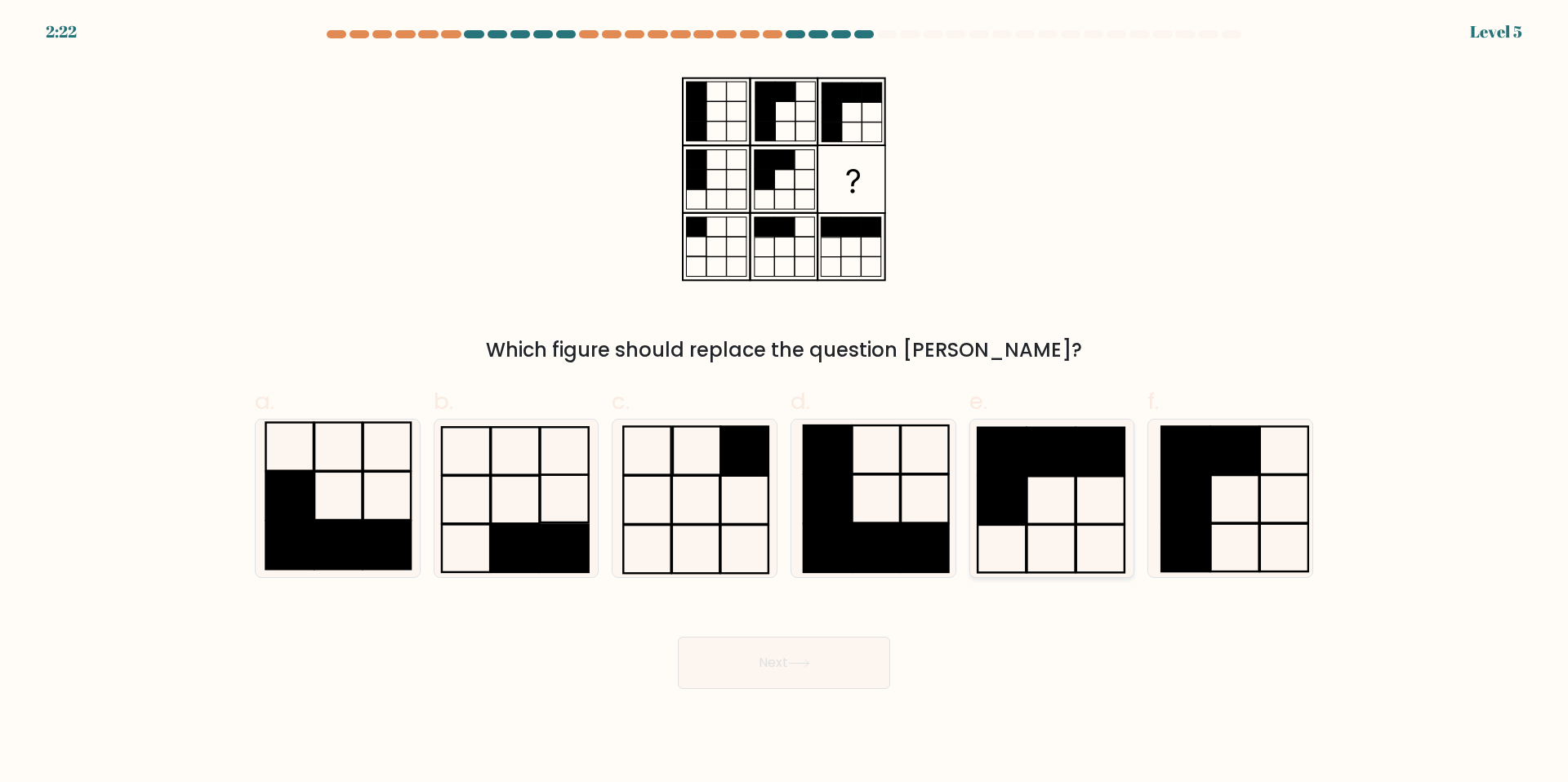
click at [1009, 491] on rect at bounding box center [1002, 500] width 48 height 48
click at [785, 402] on input "e." at bounding box center [784, 396] width 1 height 11
radio input "true"
click at [773, 674] on button "Next" at bounding box center [784, 662] width 212 height 52
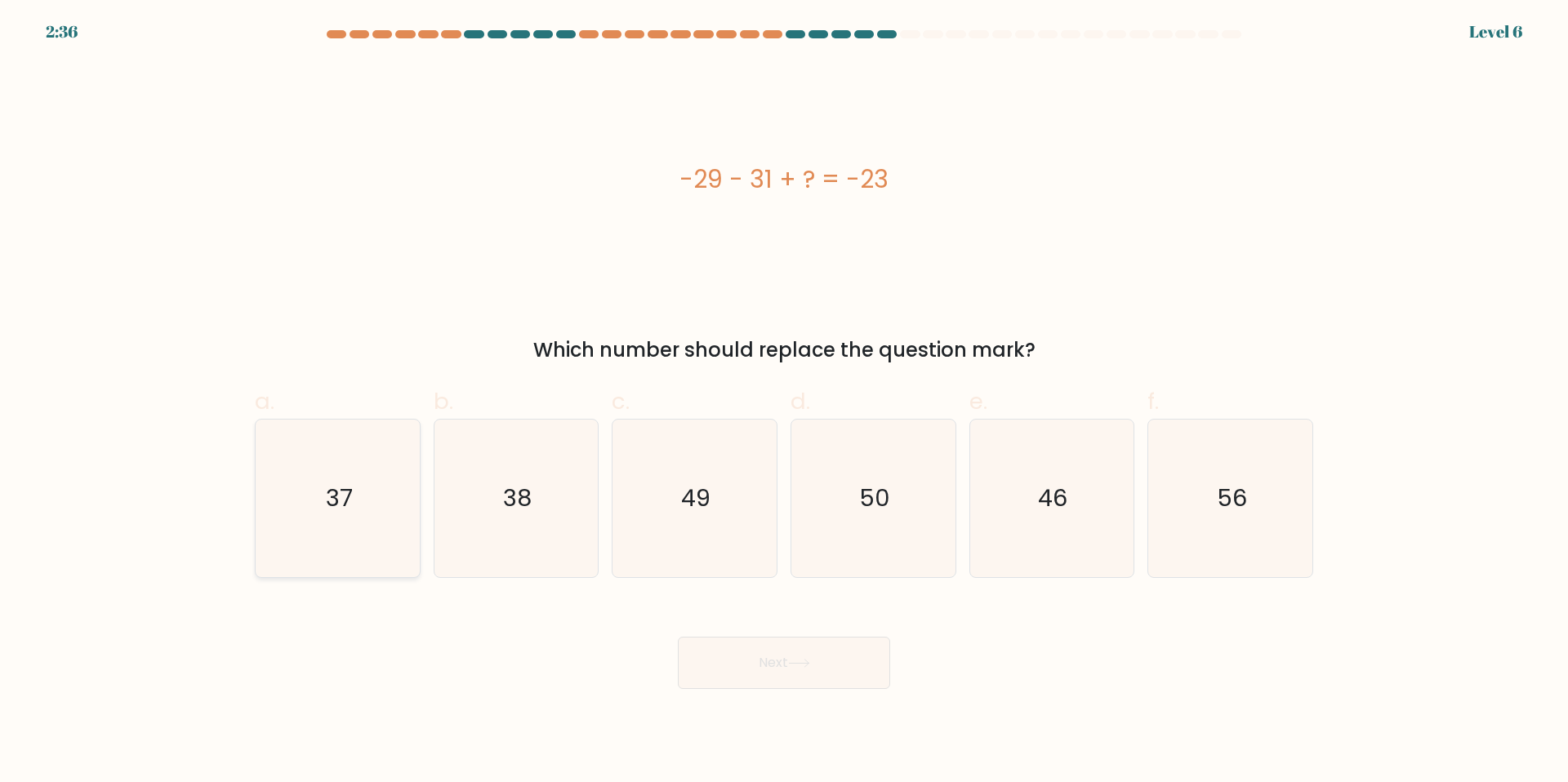
click at [401, 494] on icon "37" at bounding box center [337, 498] width 157 height 157
click at [784, 402] on input "a. 37" at bounding box center [784, 396] width 1 height 11
radio input "true"
click at [797, 668] on button "Next" at bounding box center [784, 662] width 212 height 52
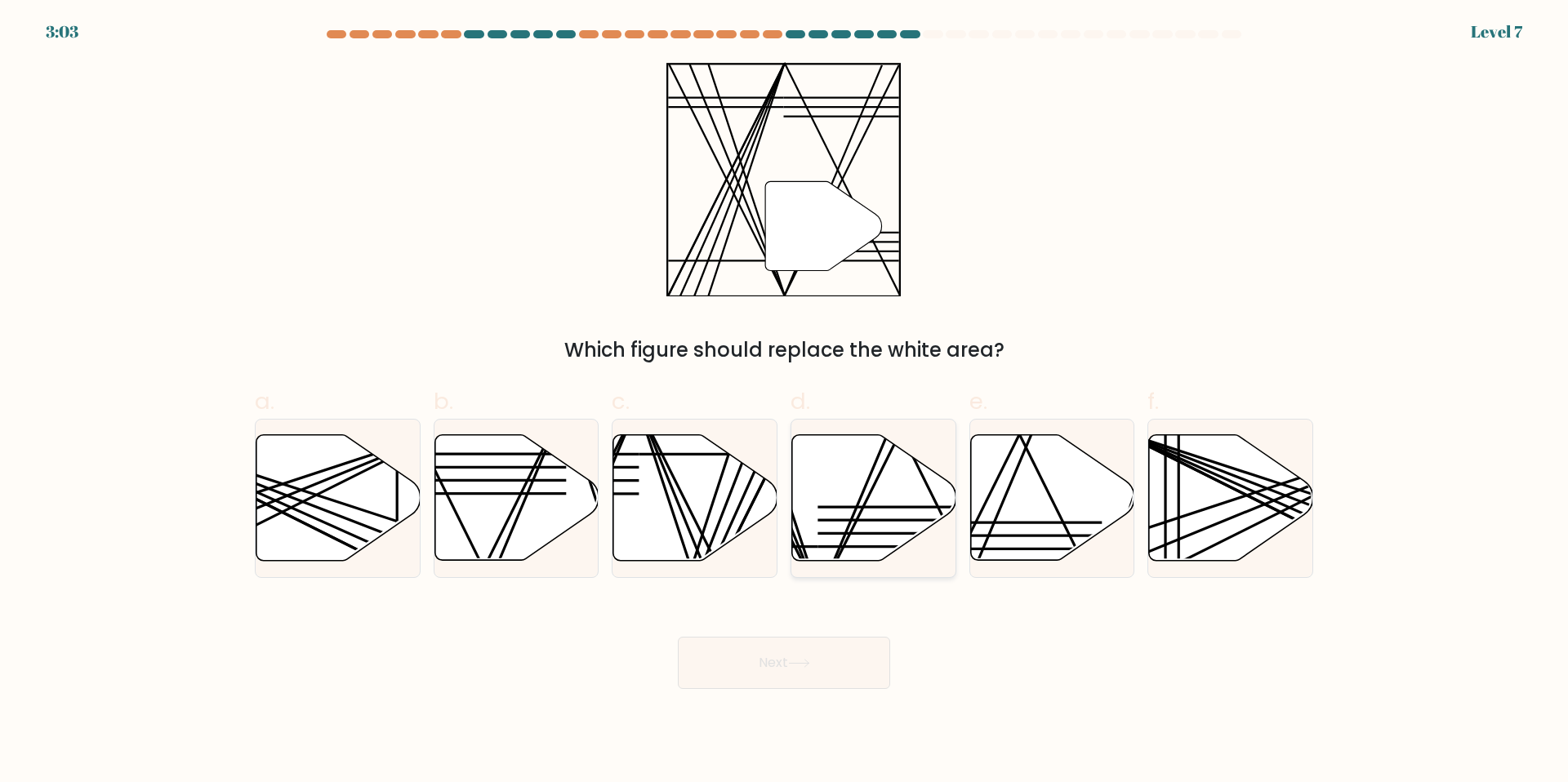
click at [838, 527] on icon at bounding box center [874, 498] width 164 height 126
click at [785, 402] on input "d." at bounding box center [784, 396] width 1 height 11
radio input "true"
click at [830, 653] on button "Next" at bounding box center [784, 662] width 212 height 52
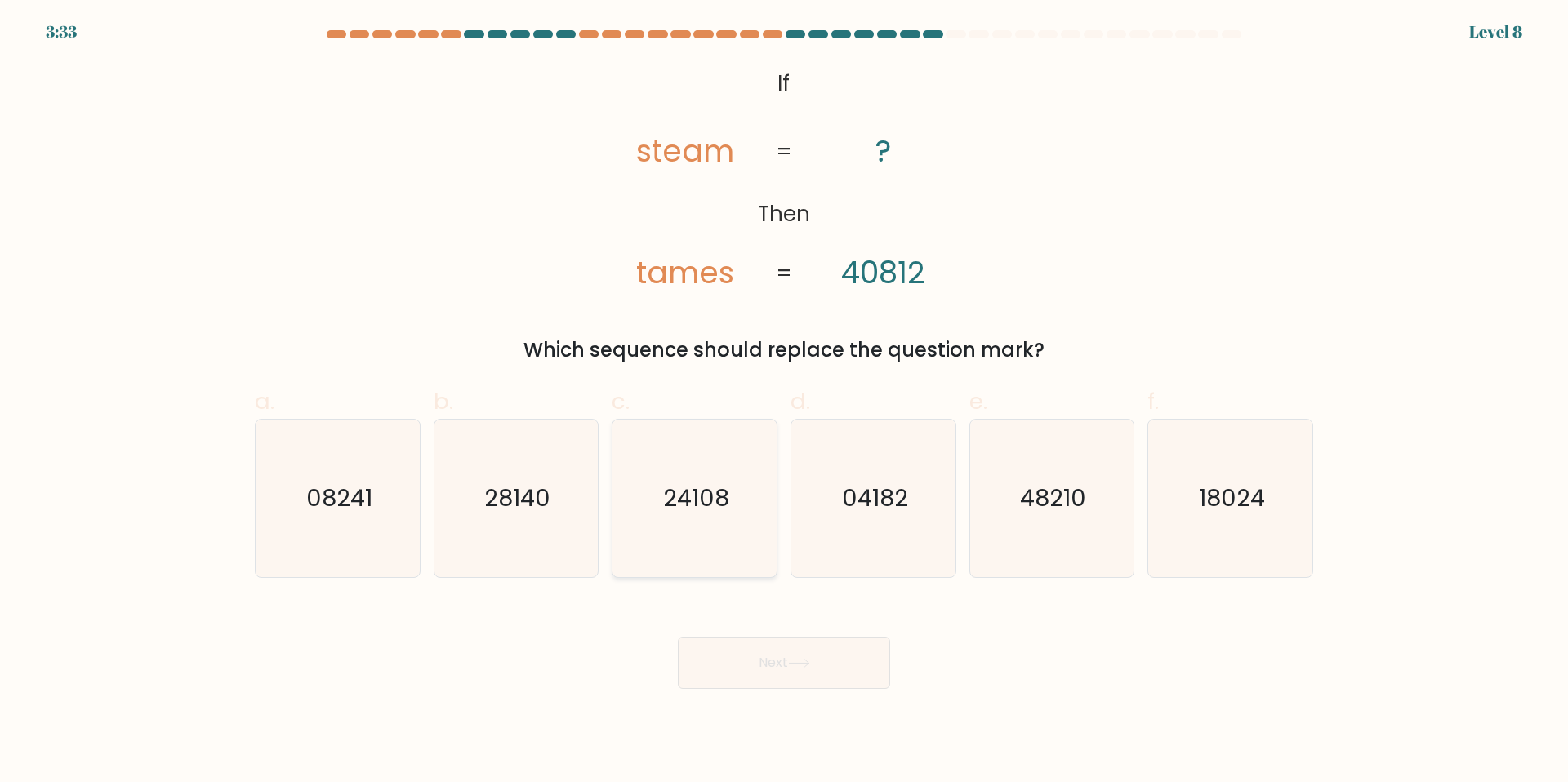
click at [681, 504] on text "24108" at bounding box center [696, 498] width 66 height 33
click at [784, 402] on input "c. 24108" at bounding box center [784, 396] width 1 height 11
radio input "true"
click at [796, 680] on button "Next" at bounding box center [784, 662] width 212 height 52
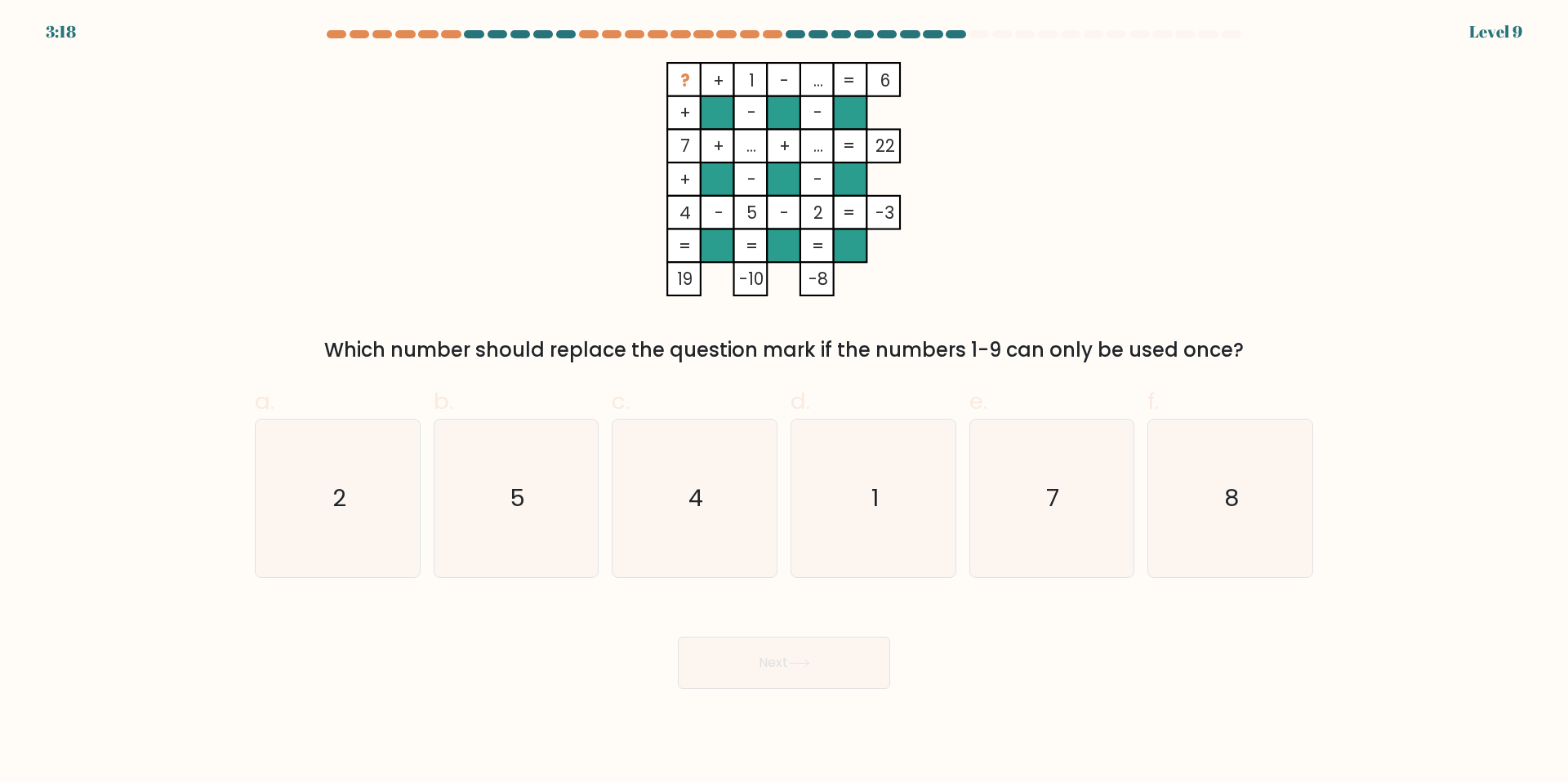
click at [779, 671] on button "Next" at bounding box center [784, 662] width 212 height 52
click at [1209, 509] on icon "8" at bounding box center [1230, 498] width 157 height 157
click at [785, 402] on input "f. 8" at bounding box center [784, 396] width 1 height 11
radio input "true"
click at [789, 665] on button "Next" at bounding box center [784, 662] width 212 height 52
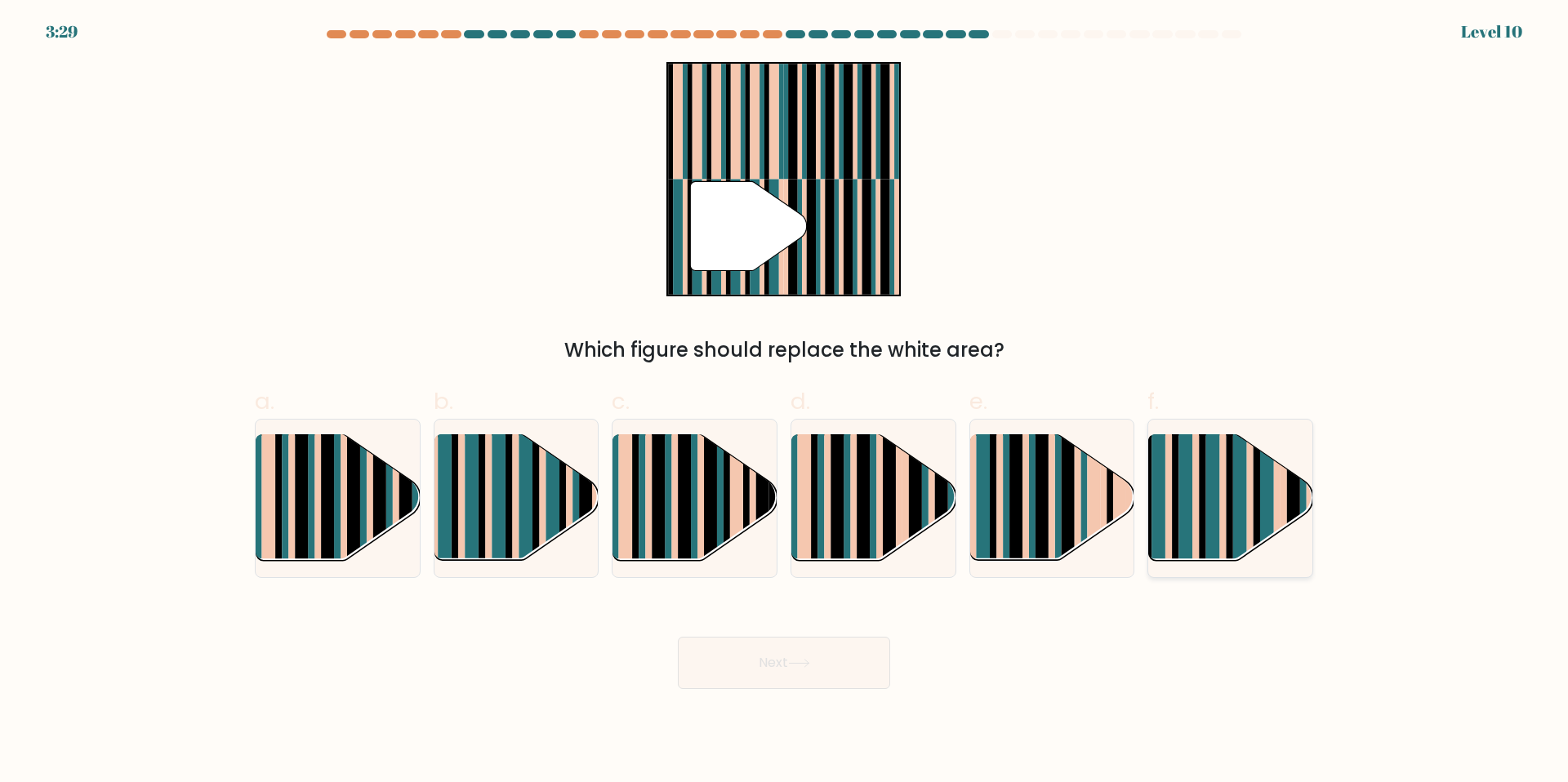
click at [1187, 549] on rect at bounding box center [1185, 513] width 14 height 163
click at [785, 402] on input "f." at bounding box center [784, 396] width 1 height 11
radio input "true"
click at [794, 679] on button "Next" at bounding box center [784, 662] width 212 height 52
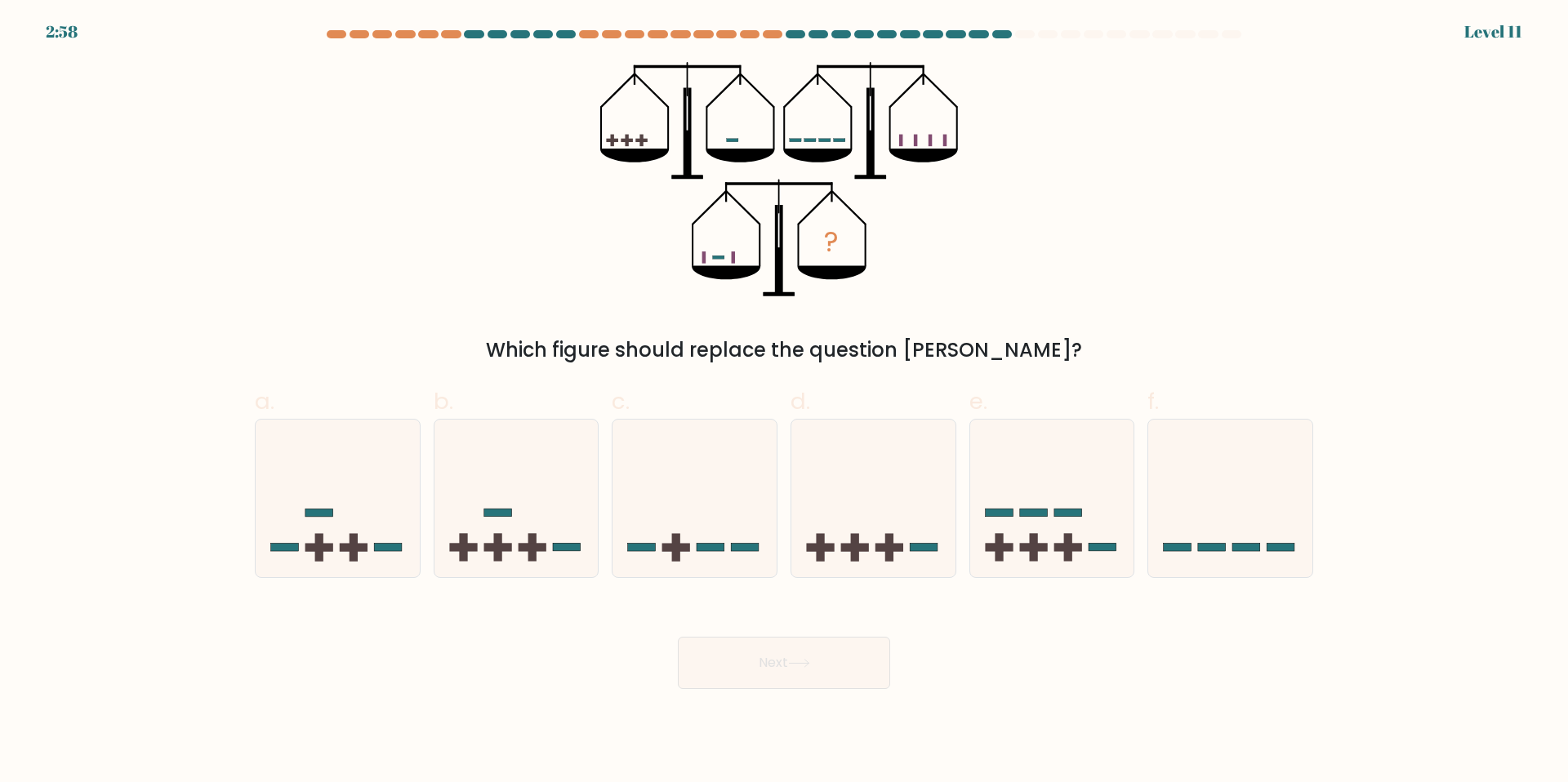
click at [1057, 37] on at bounding box center [784, 34] width 917 height 8
click at [558, 527] on icon at bounding box center [516, 498] width 164 height 135
click at [784, 402] on input "b." at bounding box center [784, 396] width 1 height 11
radio input "true"
click at [868, 674] on button "Next" at bounding box center [784, 662] width 212 height 52
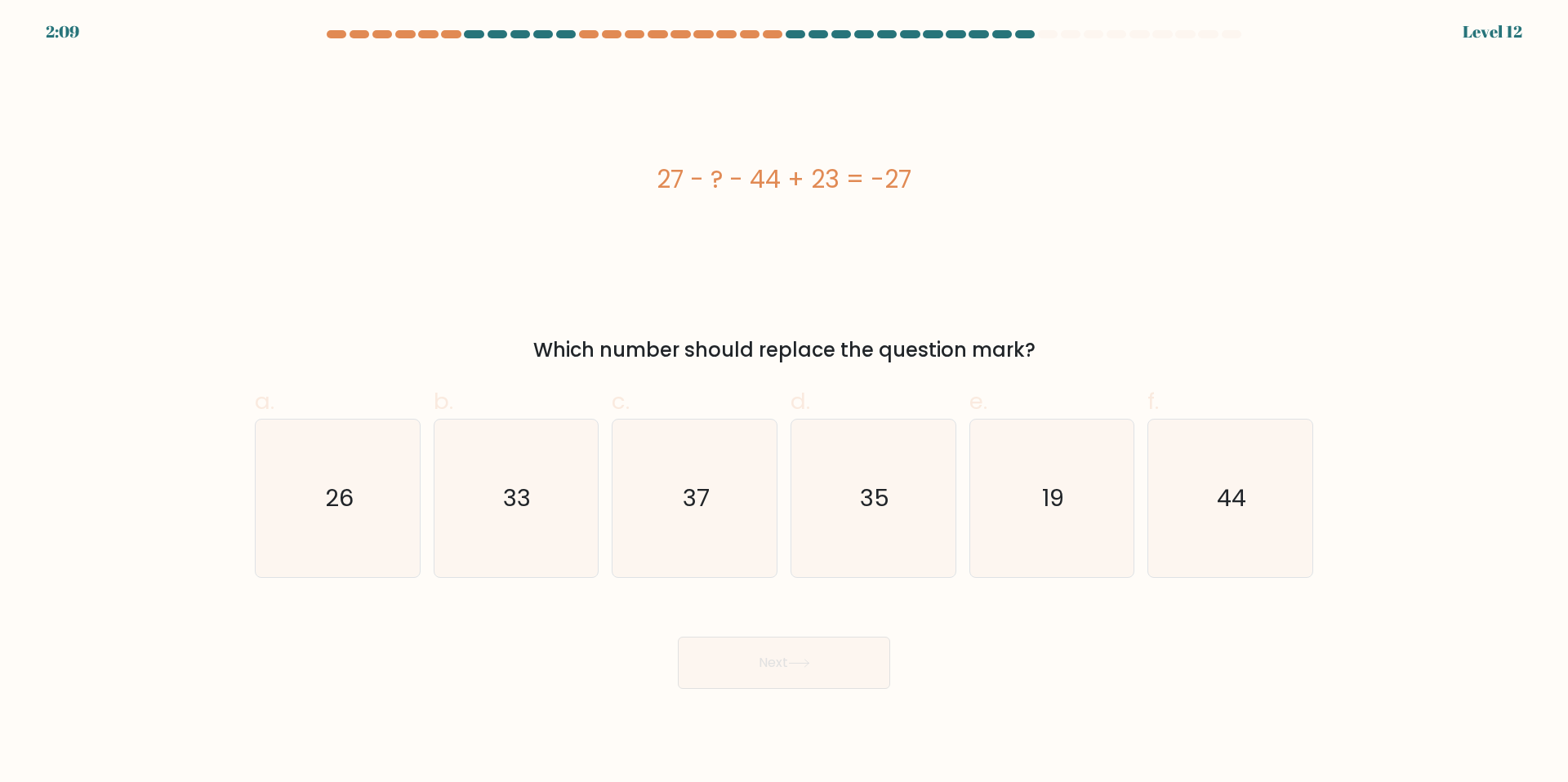
click at [809, 665] on icon at bounding box center [798, 663] width 19 height 7
click at [1146, 314] on div "27 - ? - 44 + 23 = -27 Which number should replace the question mark?" at bounding box center [784, 214] width 1078 height 303
click at [541, 473] on icon "33" at bounding box center [515, 498] width 157 height 157
click at [784, 402] on input "b. 33" at bounding box center [784, 396] width 1 height 11
radio input "true"
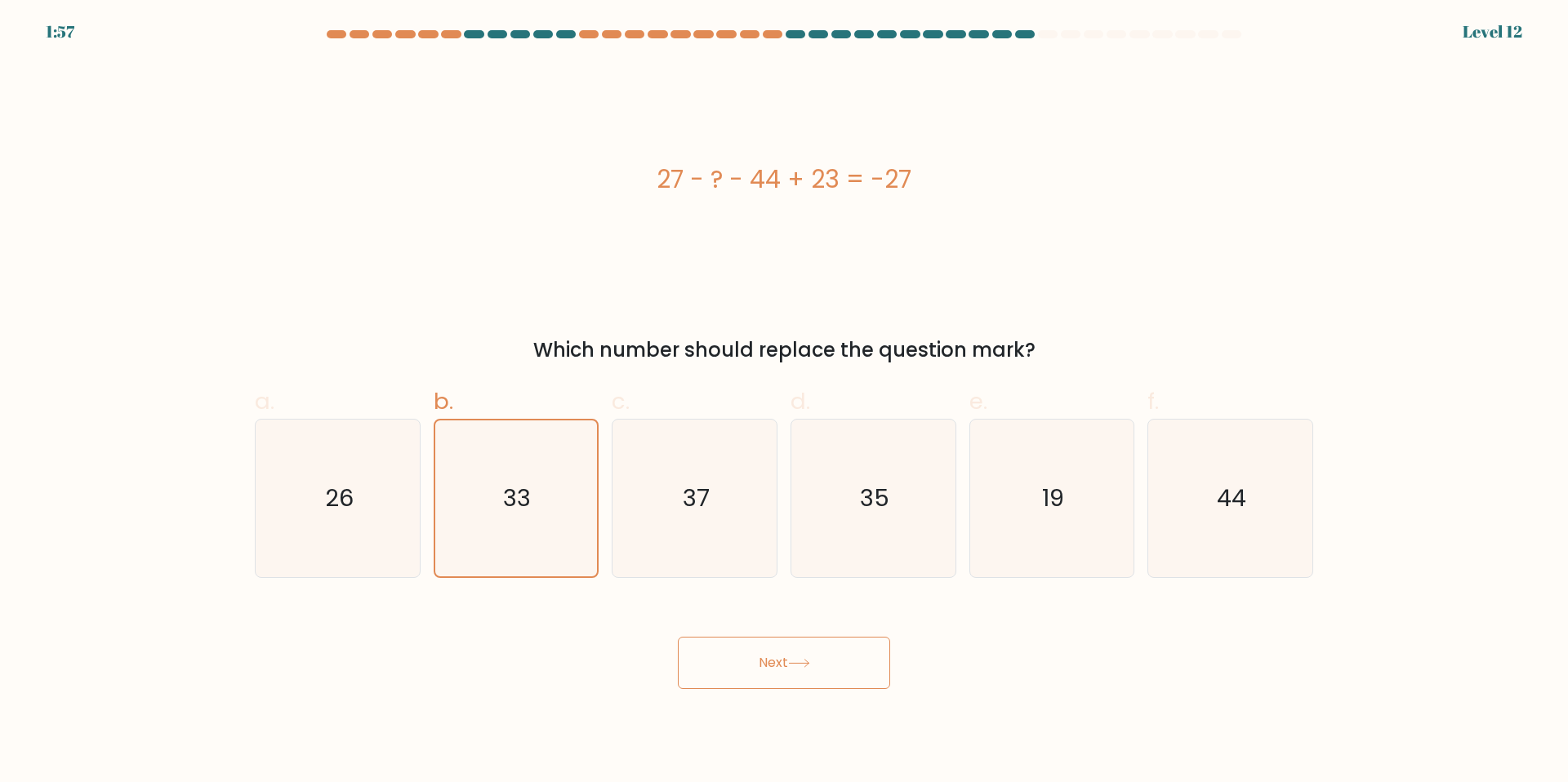
click at [837, 673] on button "Next" at bounding box center [784, 662] width 212 height 52
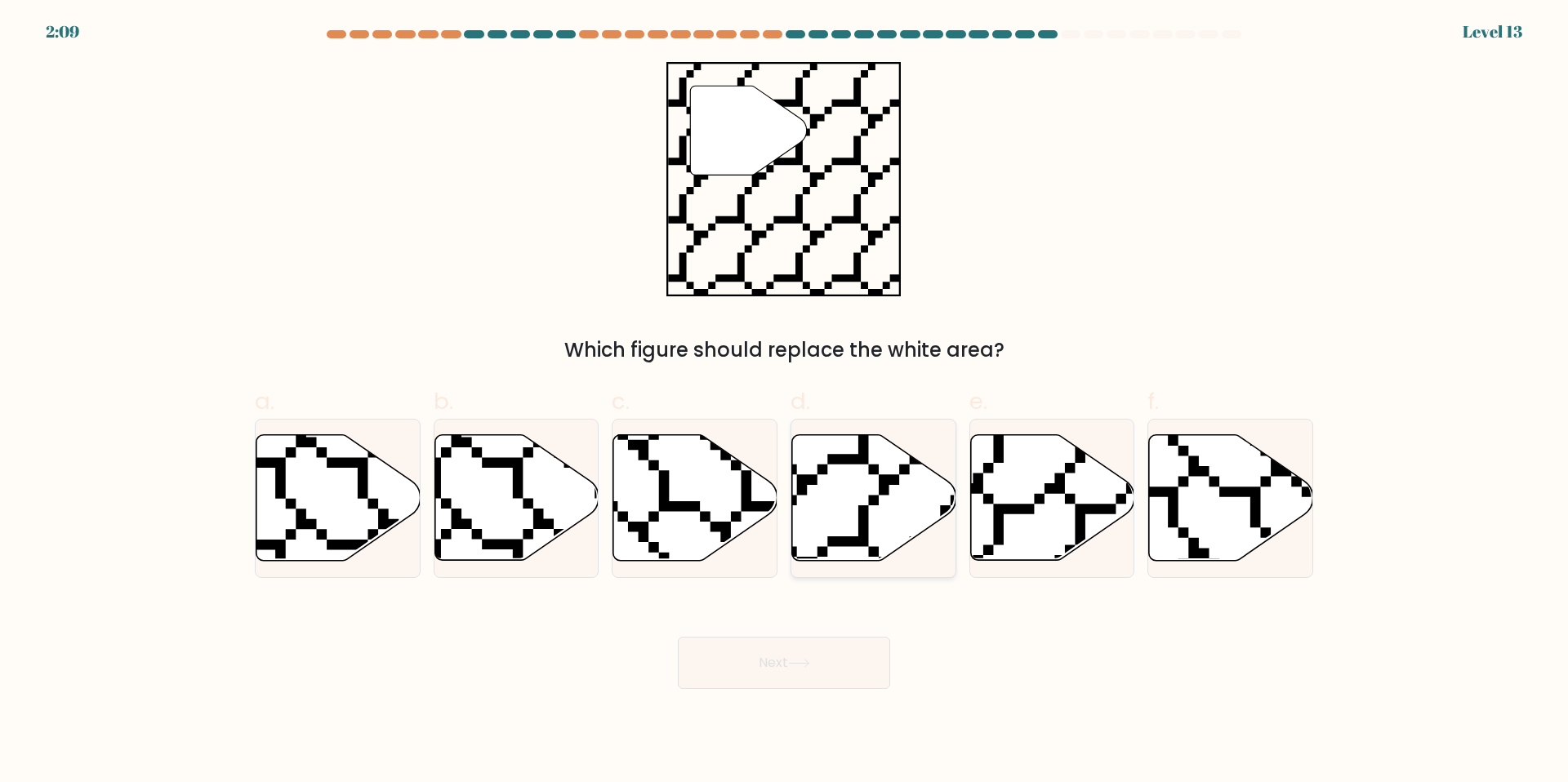
click at [833, 526] on icon at bounding box center [874, 498] width 164 height 126
click at [785, 402] on input "d." at bounding box center [784, 396] width 1 height 11
radio input "true"
click at [815, 685] on button "Next" at bounding box center [784, 662] width 212 height 52
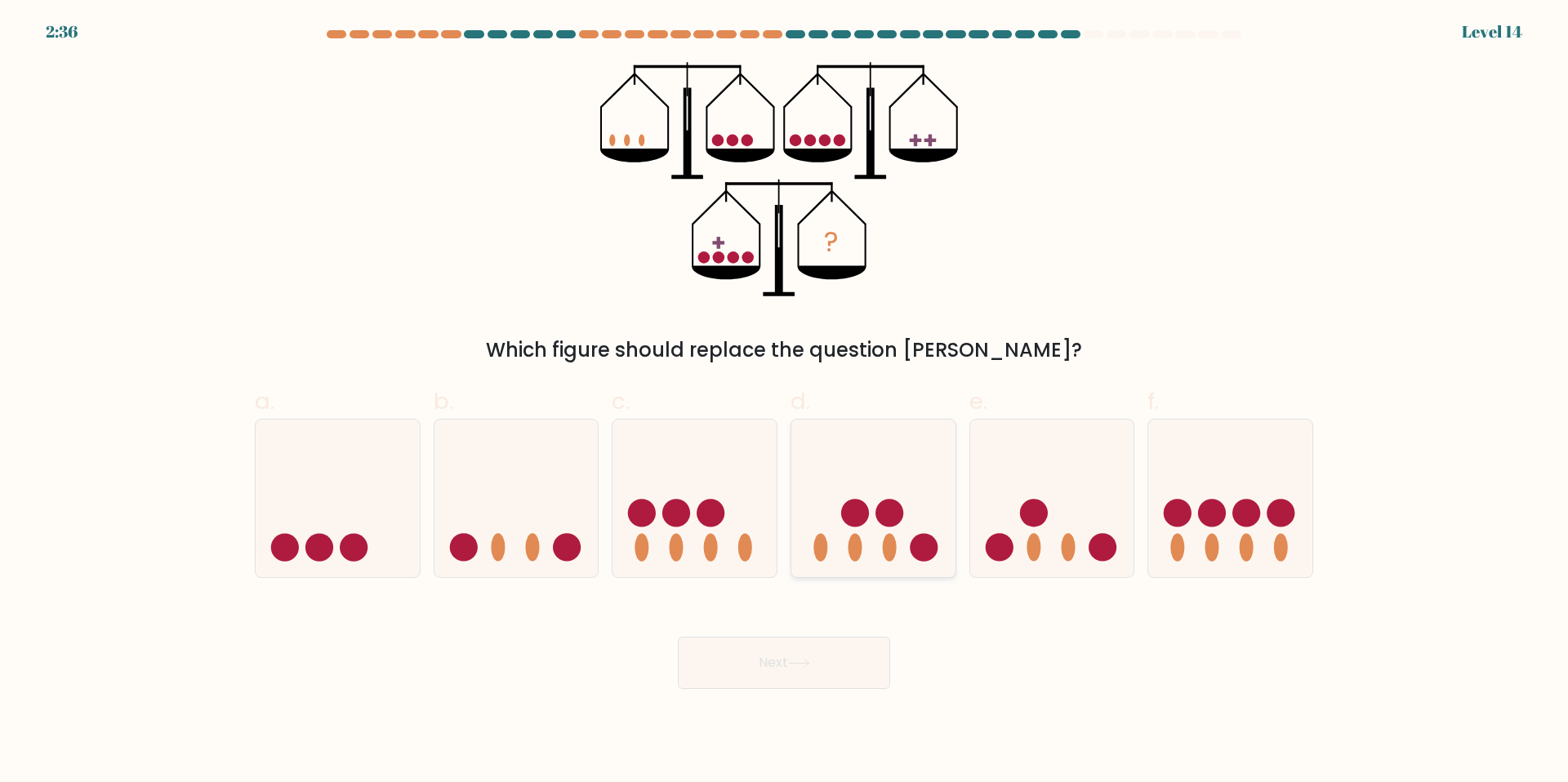
click at [890, 544] on ellipse at bounding box center [889, 547] width 14 height 27
click at [785, 402] on input "d." at bounding box center [784, 396] width 1 height 11
radio input "true"
click at [818, 654] on button "Next" at bounding box center [784, 662] width 212 height 52
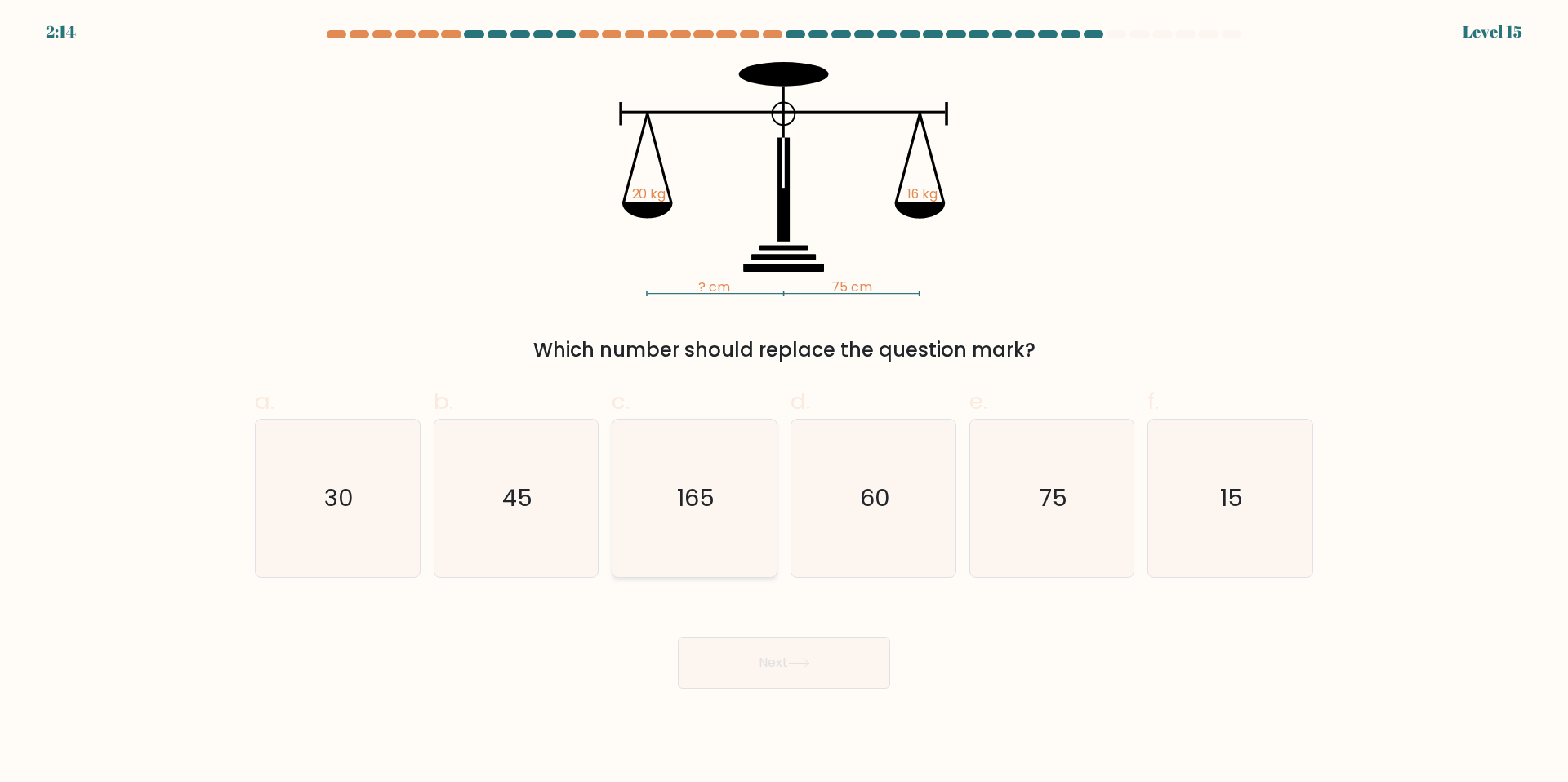
click at [726, 476] on icon "165" at bounding box center [694, 498] width 157 height 157
click at [784, 402] on input "c. 165" at bounding box center [784, 396] width 1 height 11
radio input "true"
click at [784, 678] on button "Next" at bounding box center [784, 662] width 212 height 52
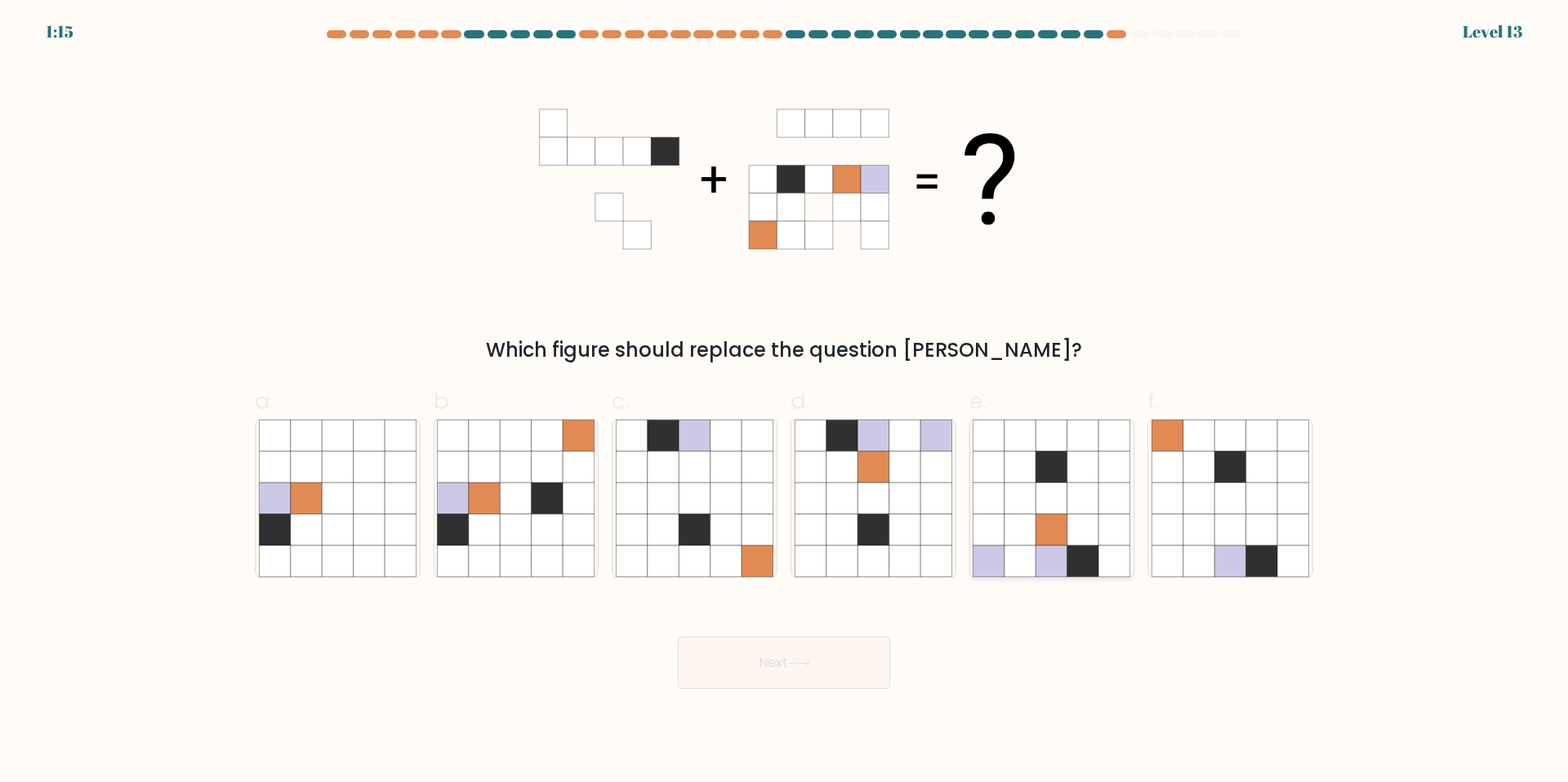
click at [1057, 531] on icon at bounding box center [1052, 529] width 31 height 31
click at [785, 402] on input "e." at bounding box center [784, 396] width 1 height 11
radio input "true"
click at [856, 656] on button "Next" at bounding box center [784, 662] width 212 height 52
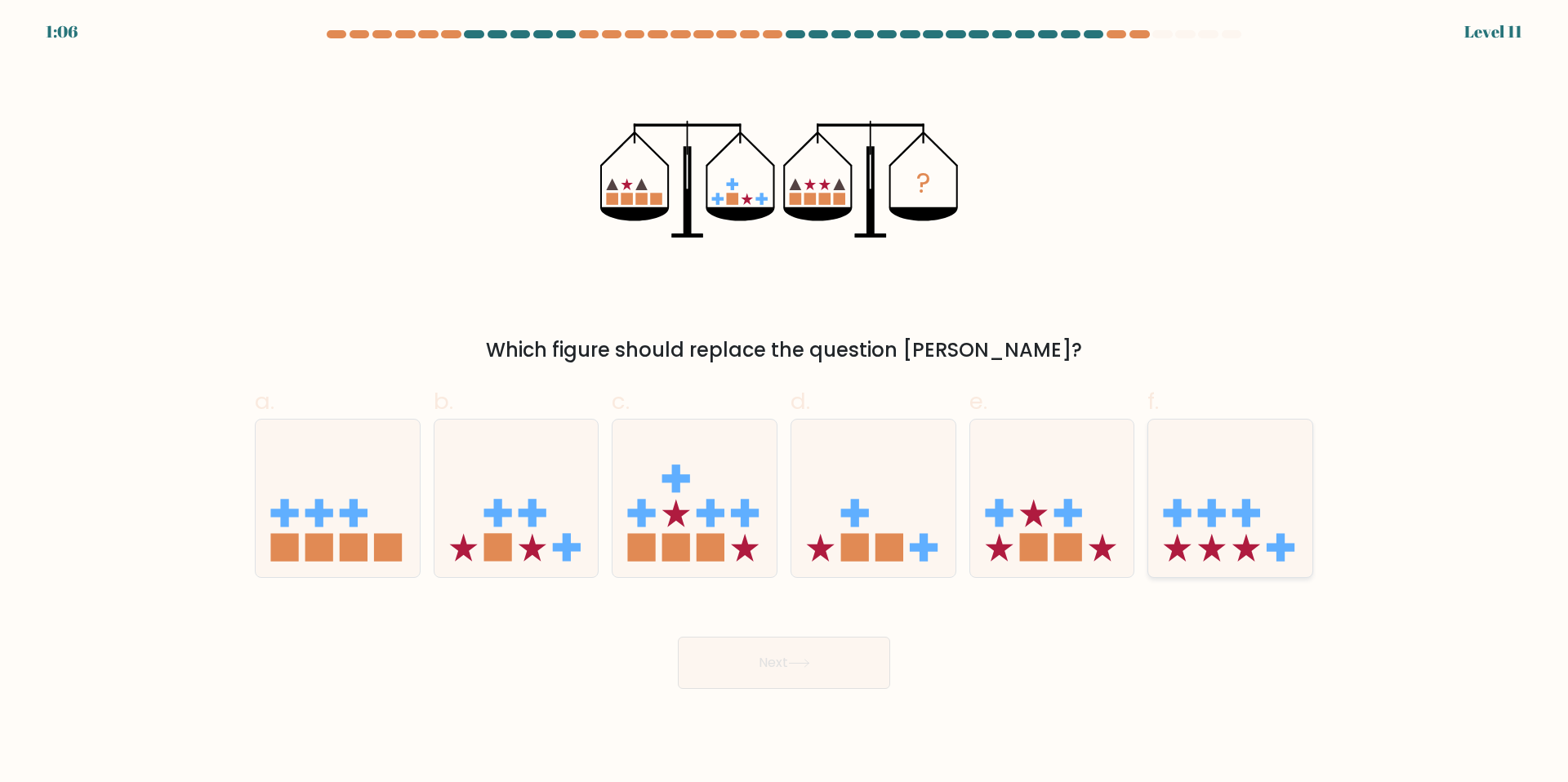
click at [1183, 528] on icon at bounding box center [1230, 498] width 164 height 135
click at [785, 402] on input "f." at bounding box center [784, 396] width 1 height 11
radio input "true"
click at [796, 649] on button "Next" at bounding box center [784, 662] width 212 height 52
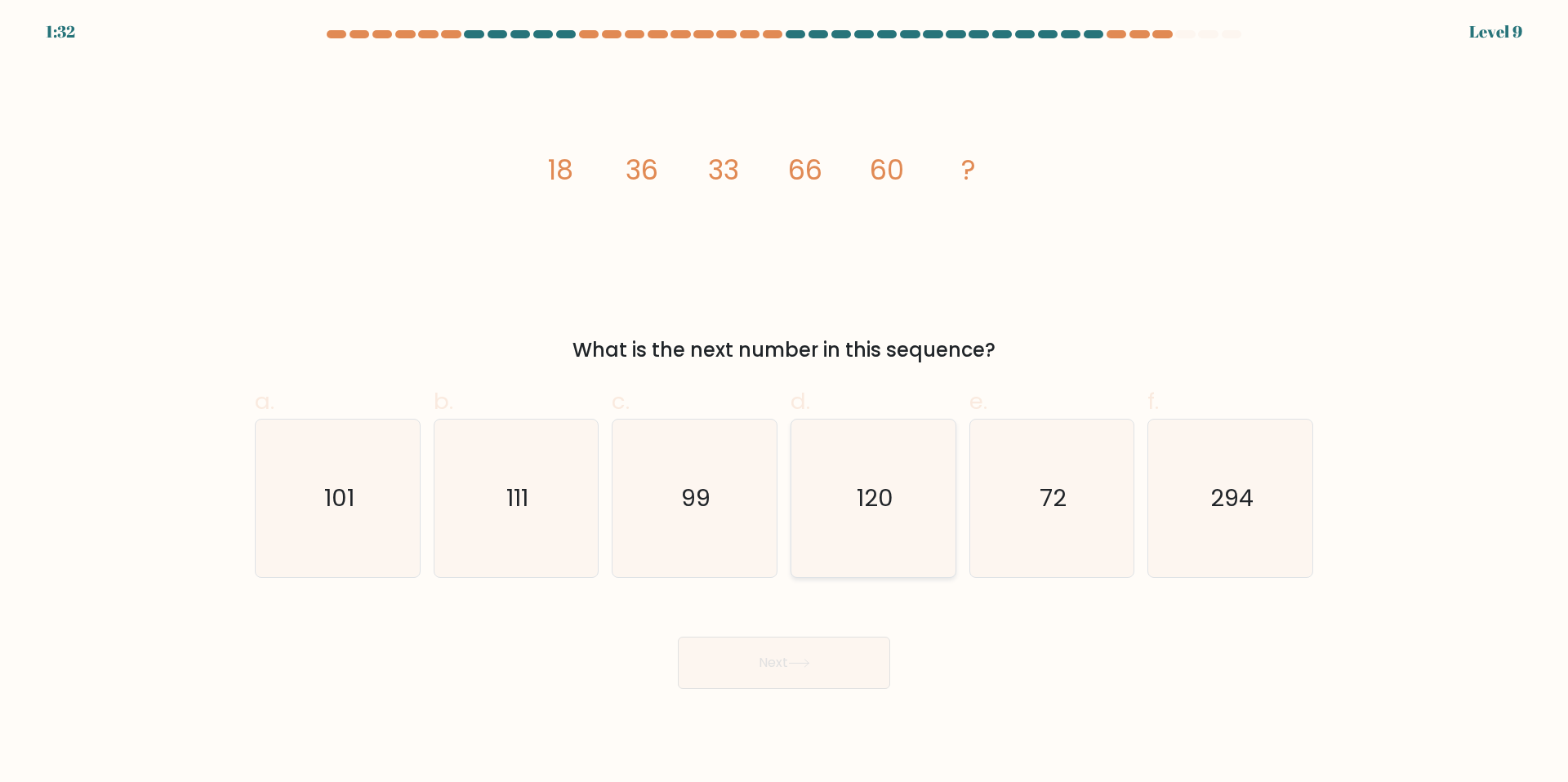
click at [866, 468] on icon "120" at bounding box center [874, 498] width 157 height 157
click at [785, 402] on input "d. 120" at bounding box center [784, 396] width 1 height 11
radio input "true"
click at [804, 656] on button "Next" at bounding box center [784, 662] width 212 height 52
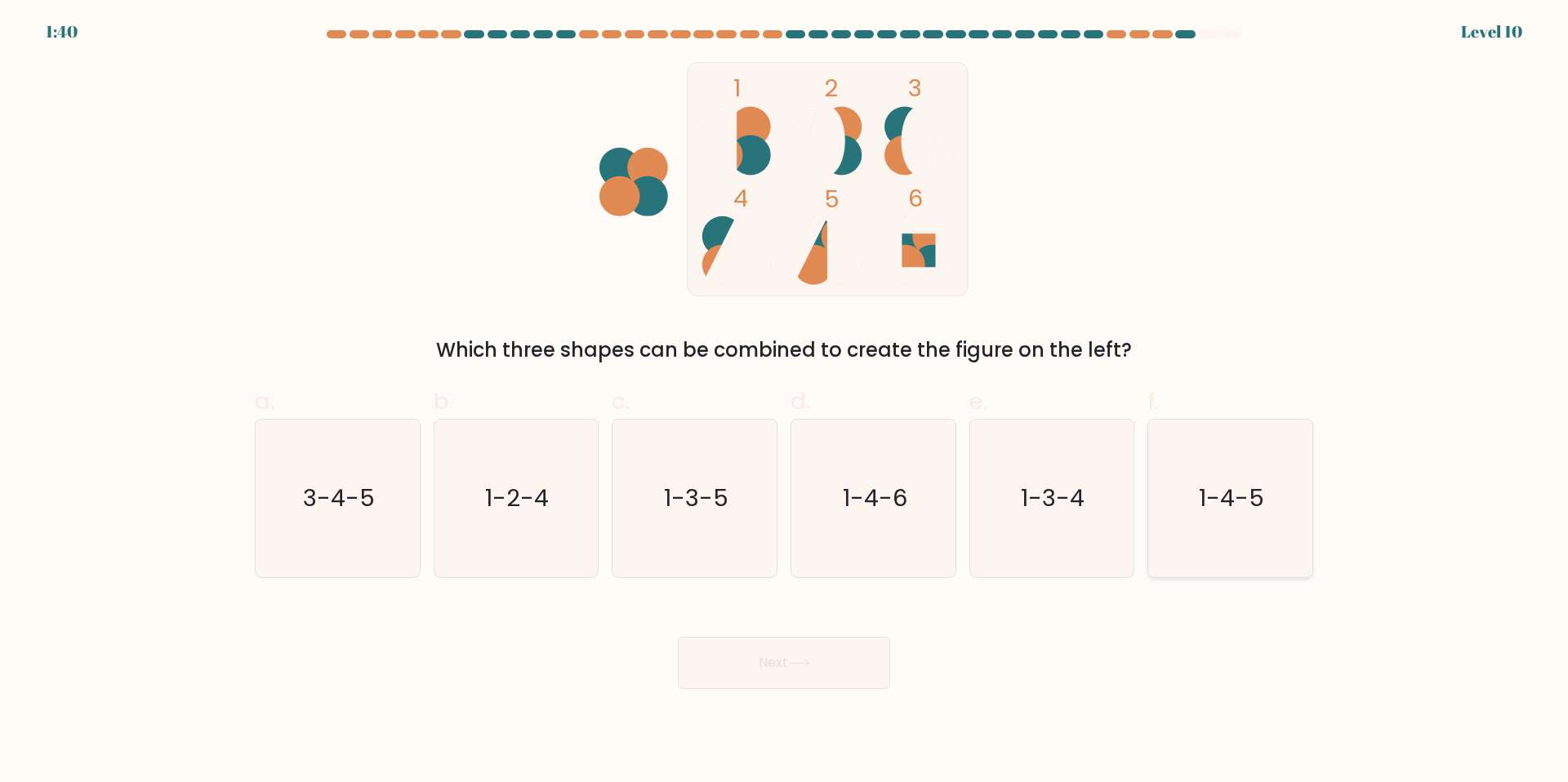
click at [1230, 520] on icon "1-4-5" at bounding box center [1230, 498] width 157 height 157
click at [785, 402] on input "f. 1-4-5" at bounding box center [784, 396] width 1 height 11
radio input "true"
click at [840, 647] on button "Next" at bounding box center [784, 662] width 212 height 52
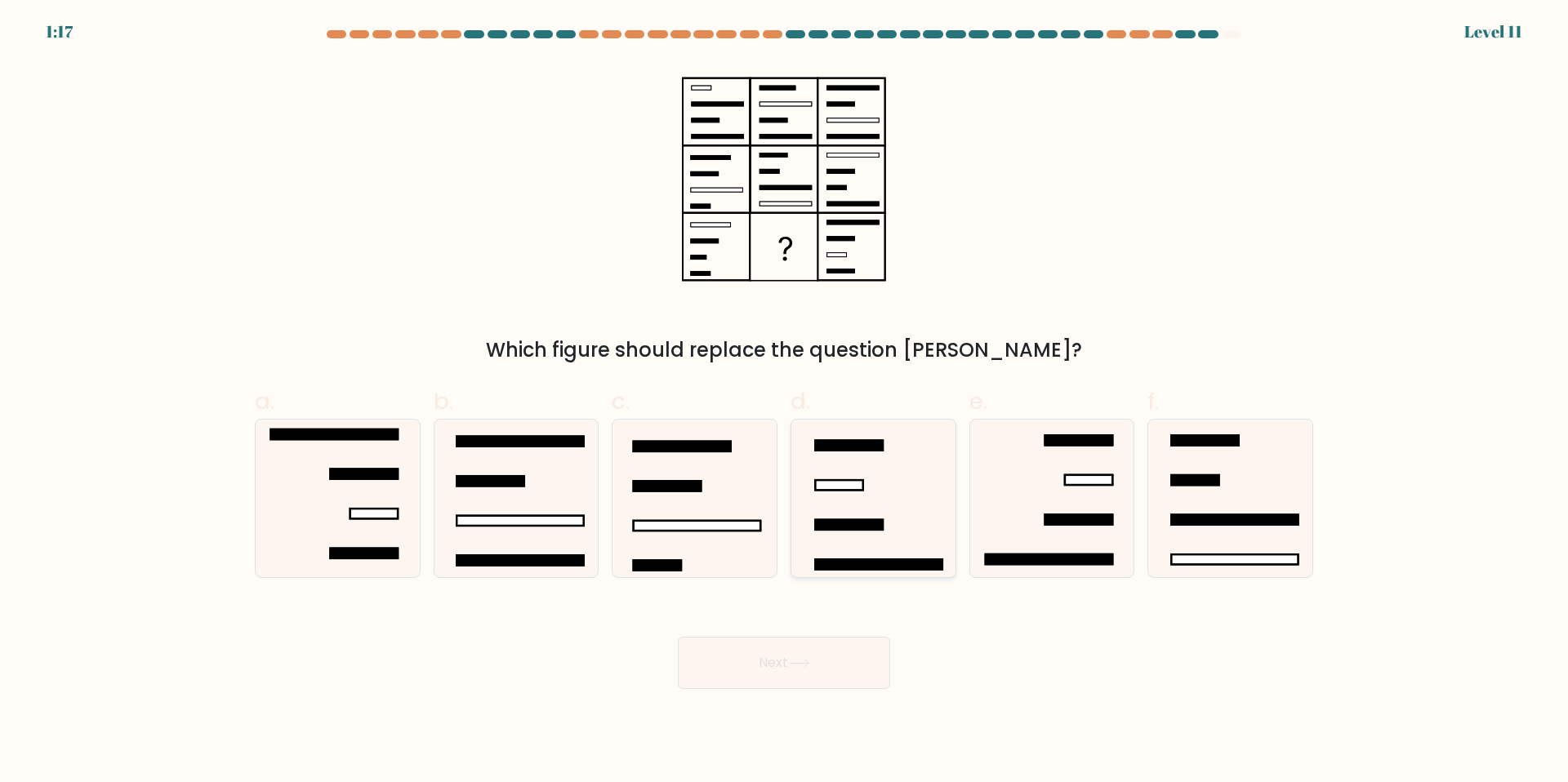
click at [832, 488] on rect at bounding box center [839, 484] width 48 height 10
click at [785, 402] on input "d." at bounding box center [784, 396] width 1 height 11
radio input "true"
click at [802, 663] on icon at bounding box center [798, 663] width 19 height 7
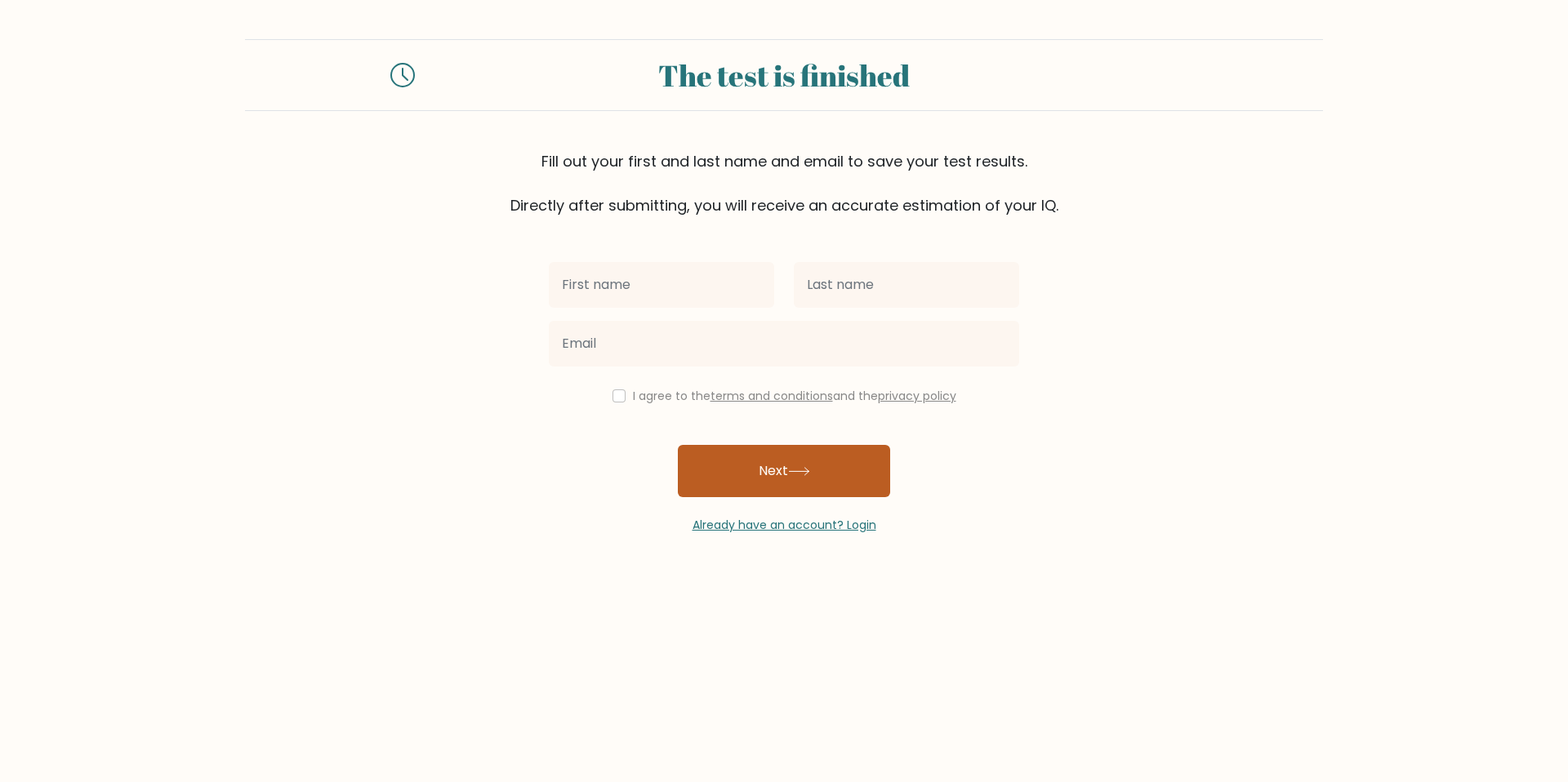
click at [859, 485] on button "Next" at bounding box center [784, 470] width 212 height 52
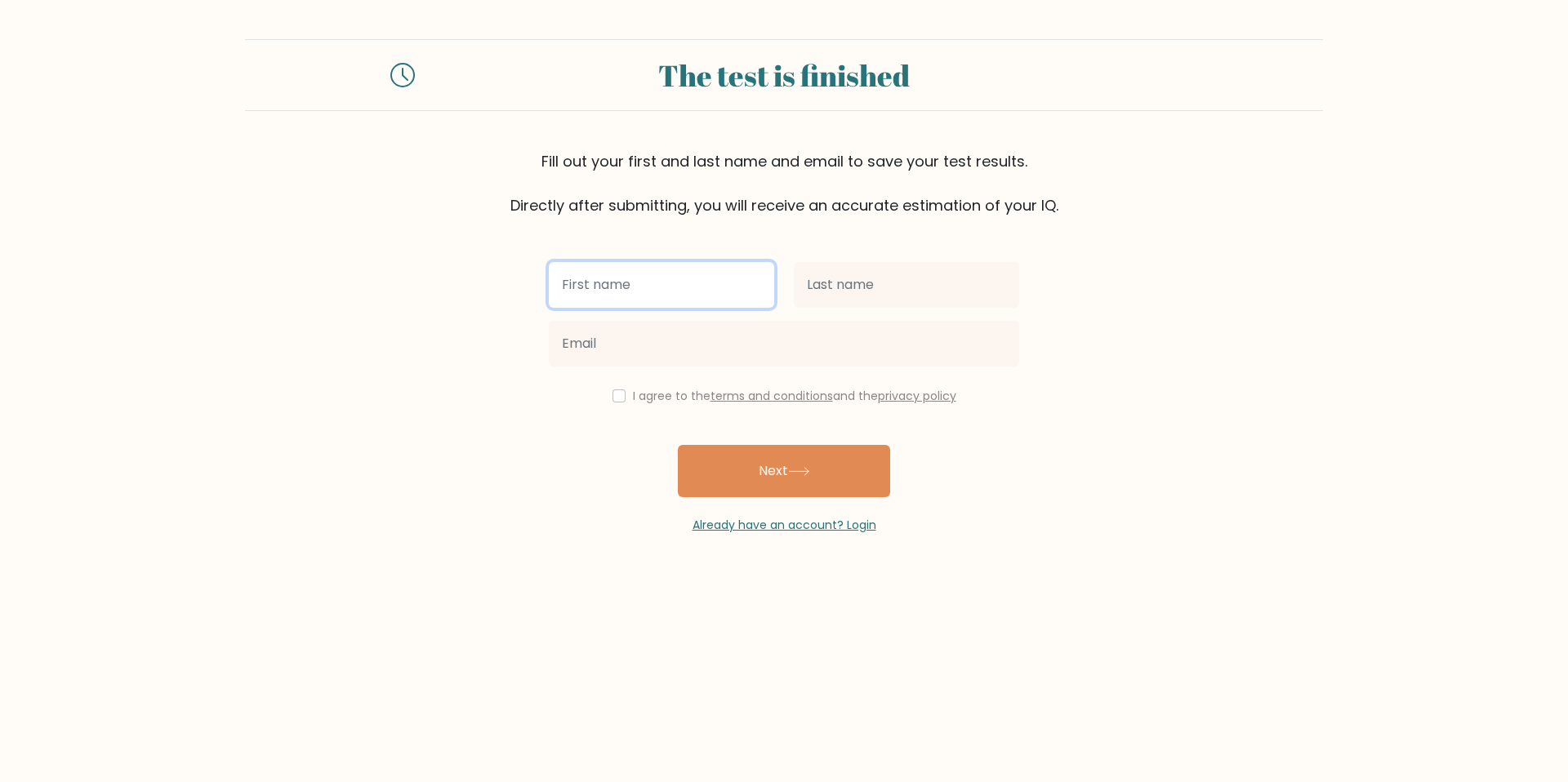
click at [727, 293] on input "text" at bounding box center [662, 285] width 226 height 46
type input "niveditha"
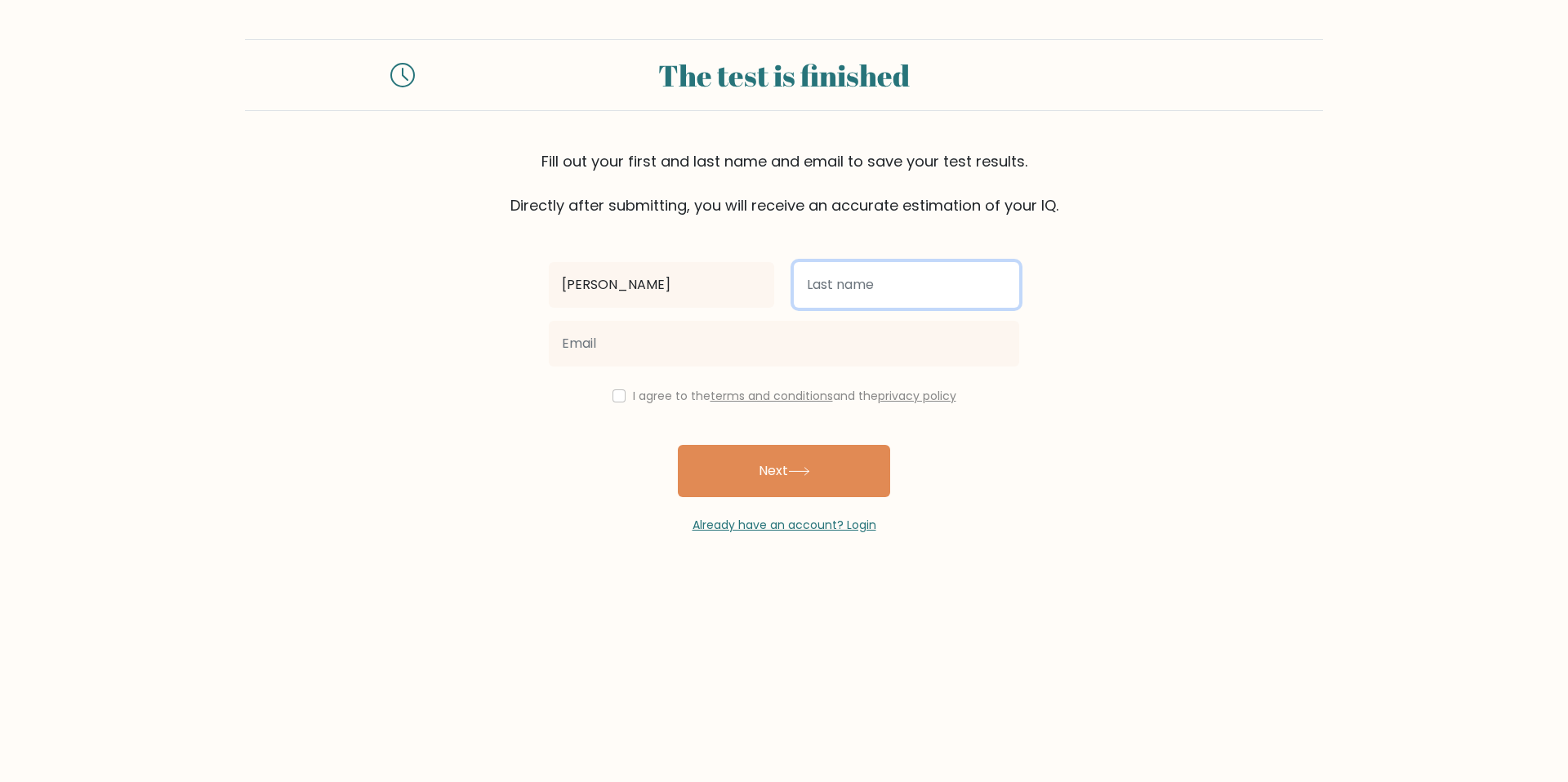
click at [848, 299] on input "text" at bounding box center [906, 285] width 226 height 46
type input "suresh"
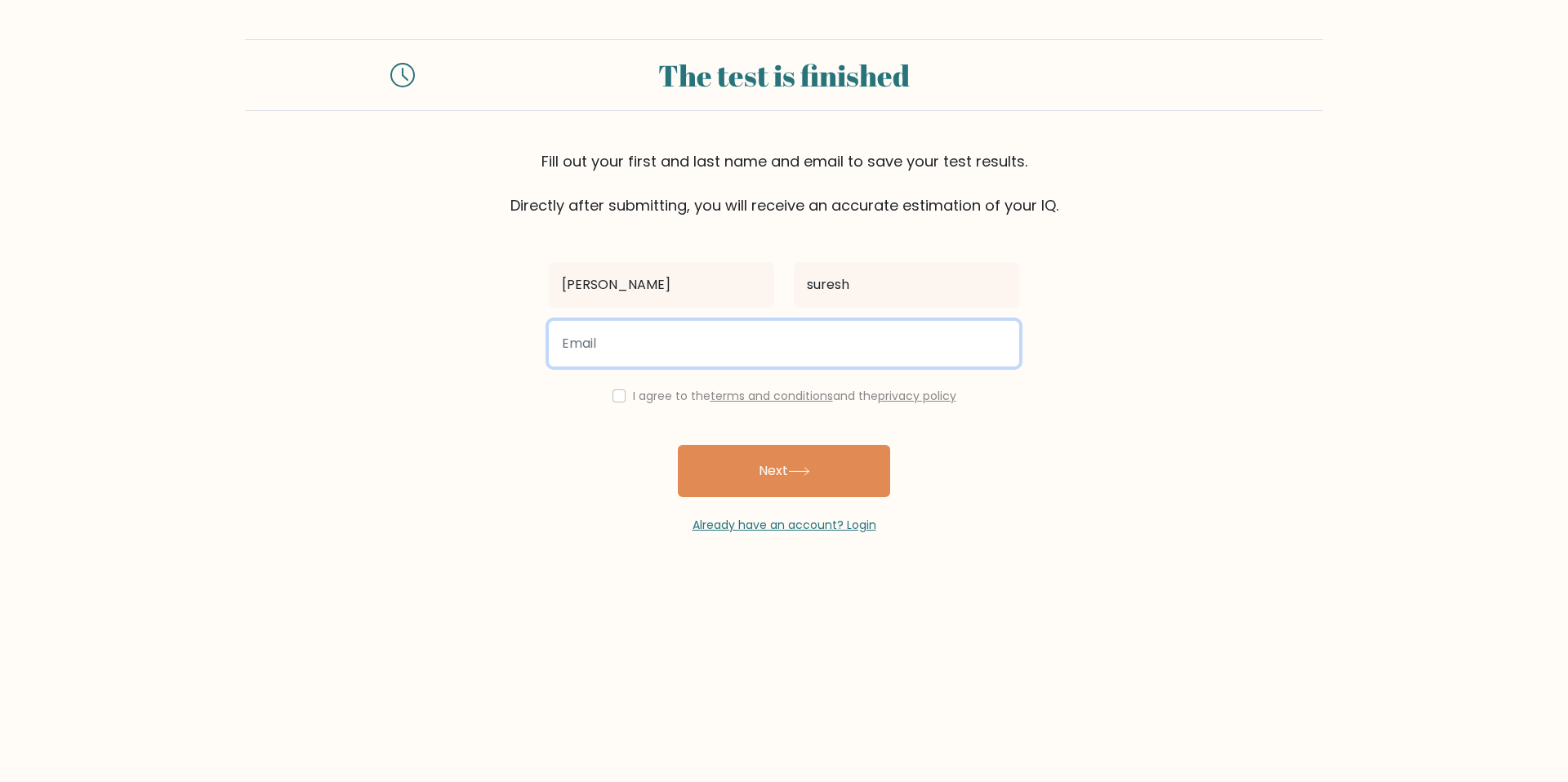
click at [643, 346] on input "email" at bounding box center [784, 343] width 471 height 46
type input "niranjanaputtanikad@gmail.com"
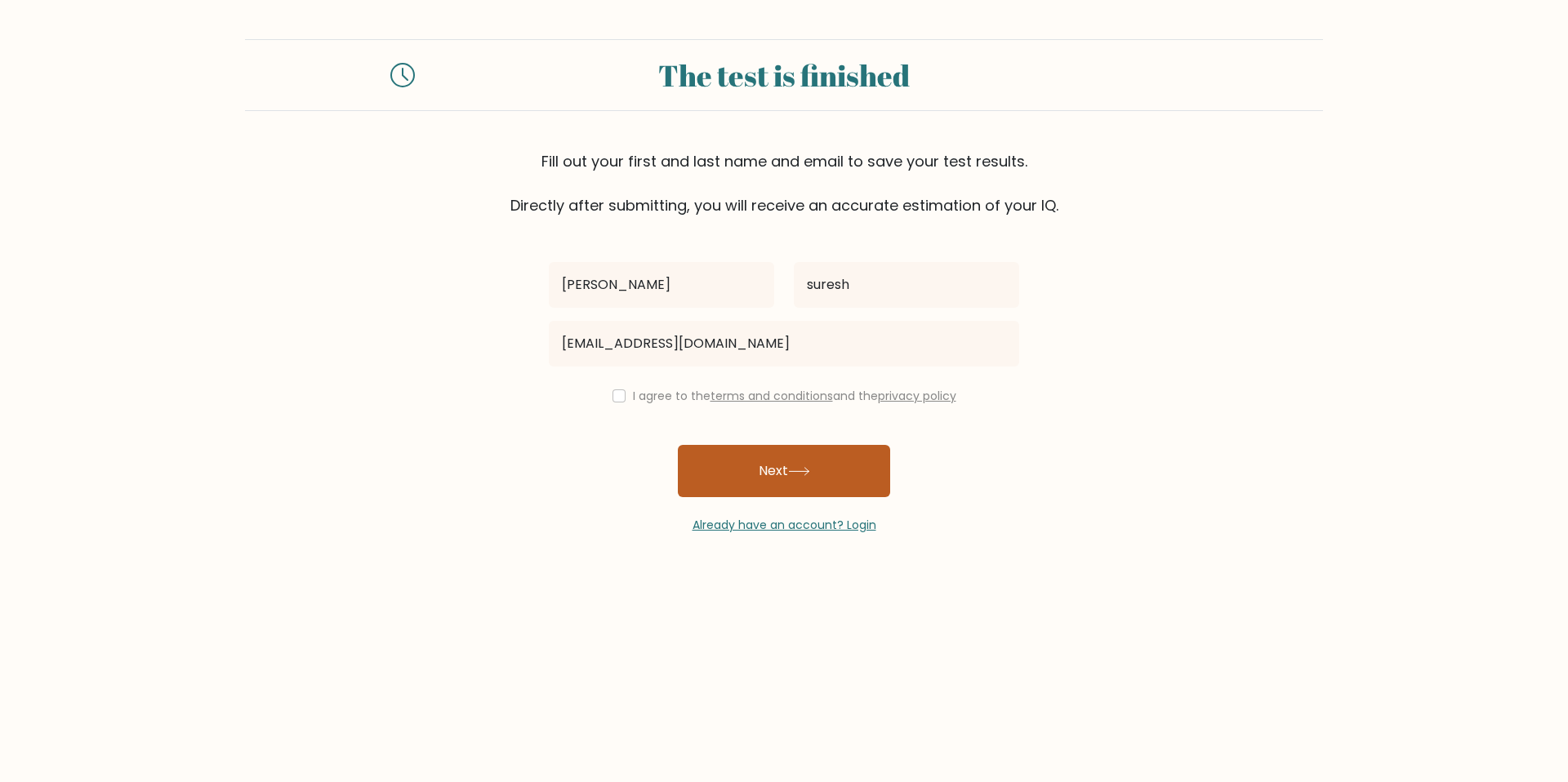
click at [755, 464] on button "Next" at bounding box center [784, 470] width 212 height 52
click at [612, 396] on input "checkbox" at bounding box center [619, 396] width 13 height 13
checkbox input "true"
click at [751, 479] on button "Next" at bounding box center [784, 470] width 212 height 52
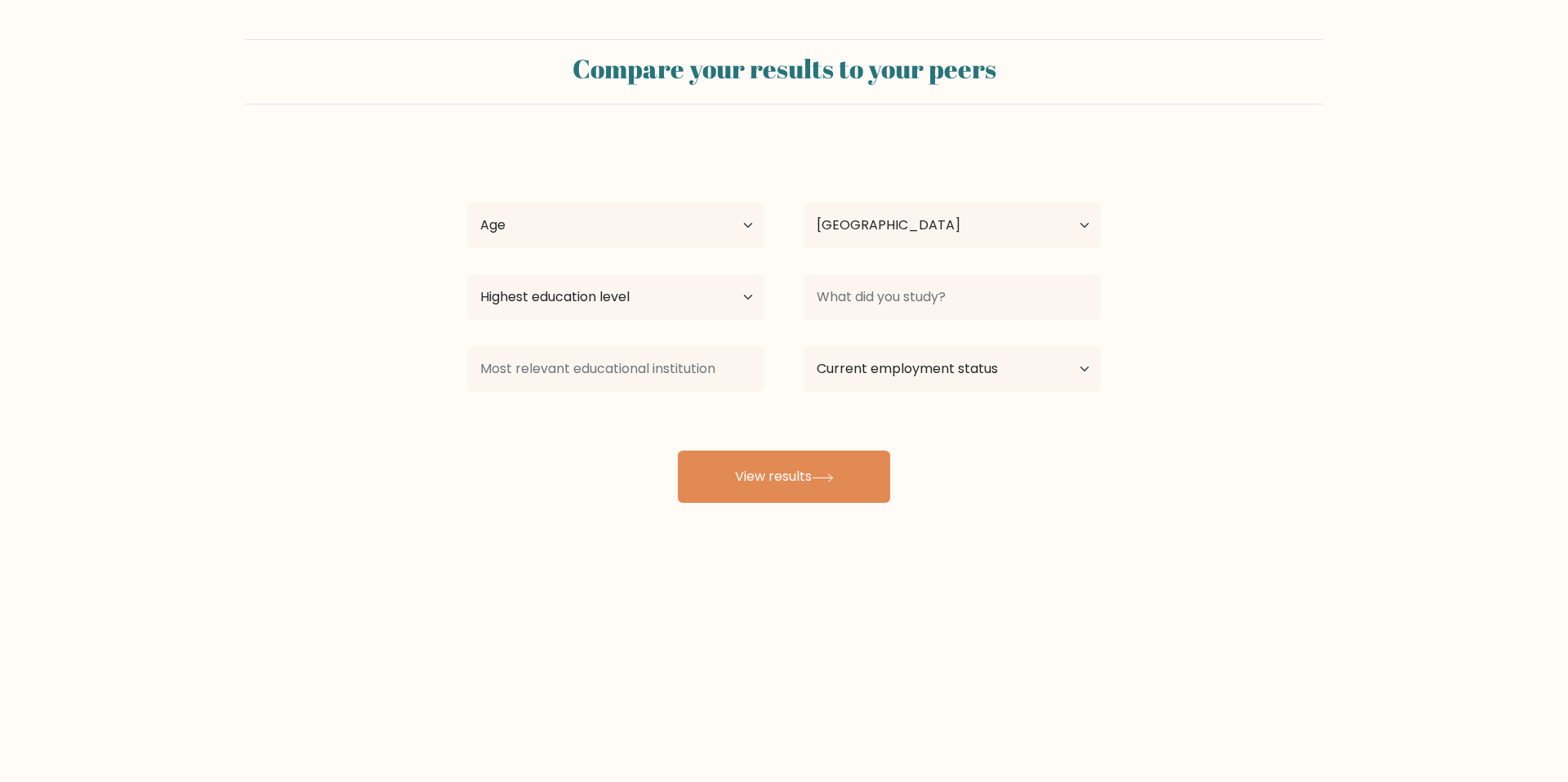
select select "IN"
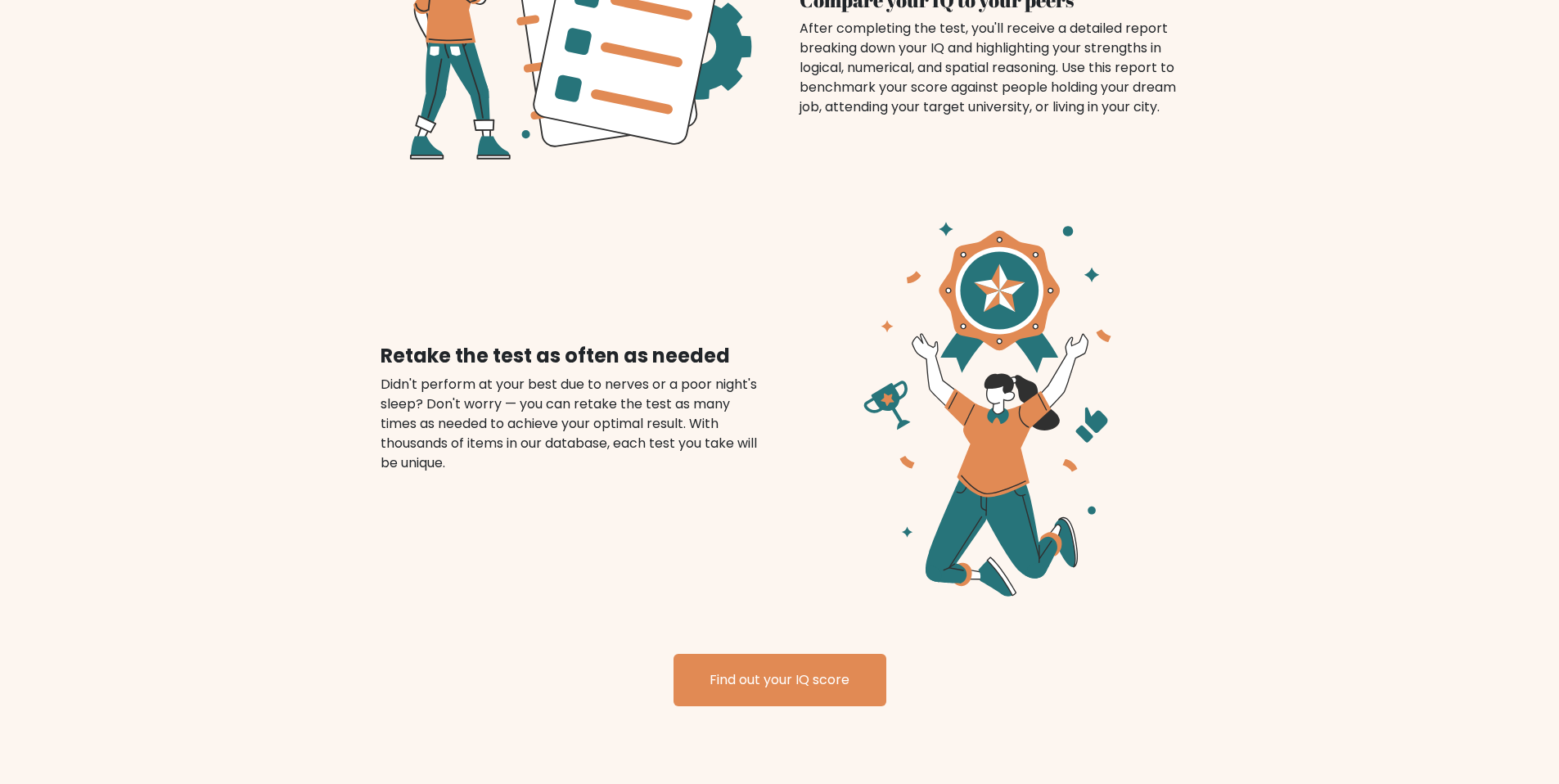
scroll to position [1698, 0]
click at [832, 659] on link "Find out your IQ score" at bounding box center [780, 681] width 213 height 52
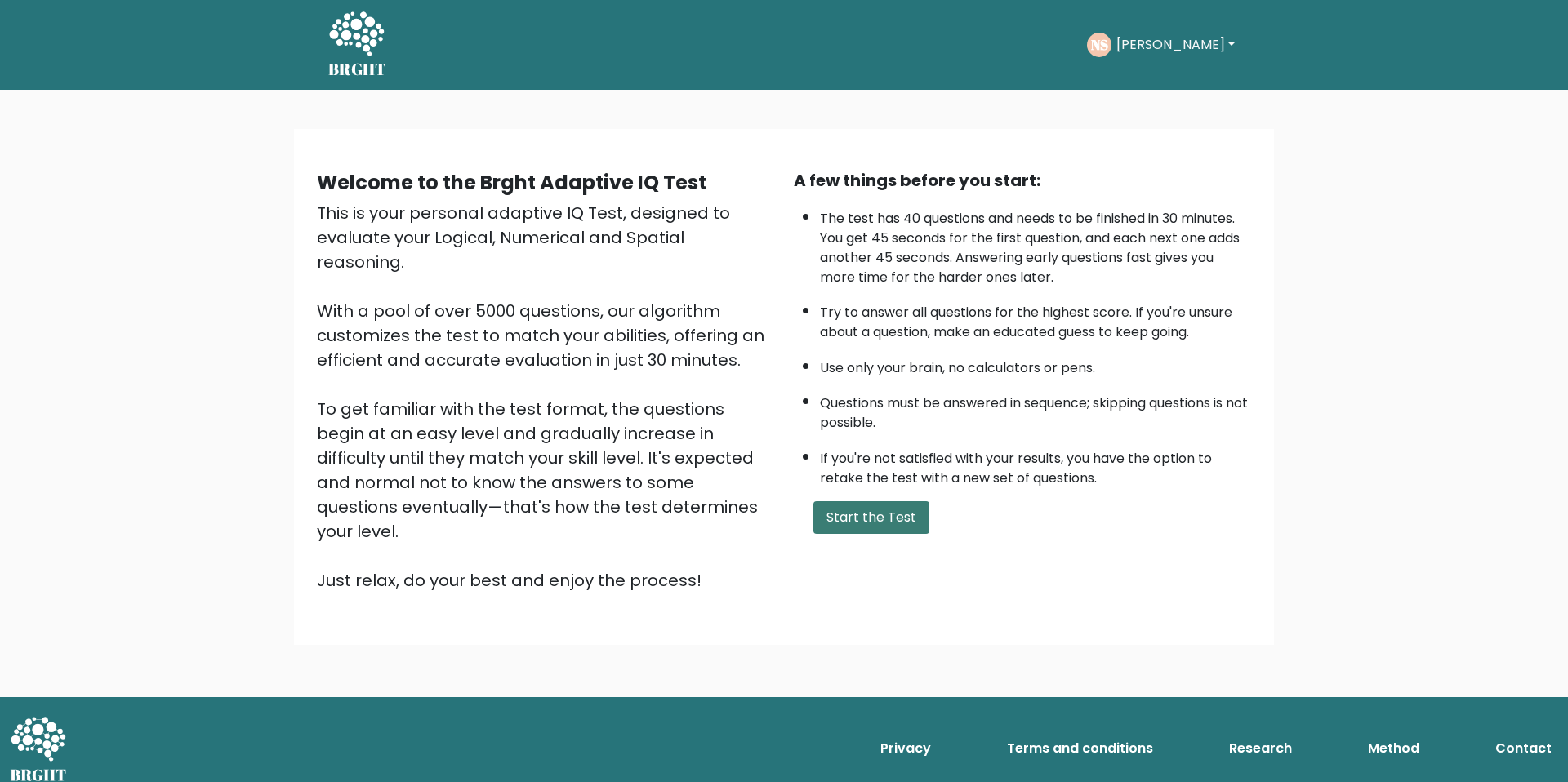
click at [879, 526] on button "Start the Test" at bounding box center [871, 518] width 116 height 33
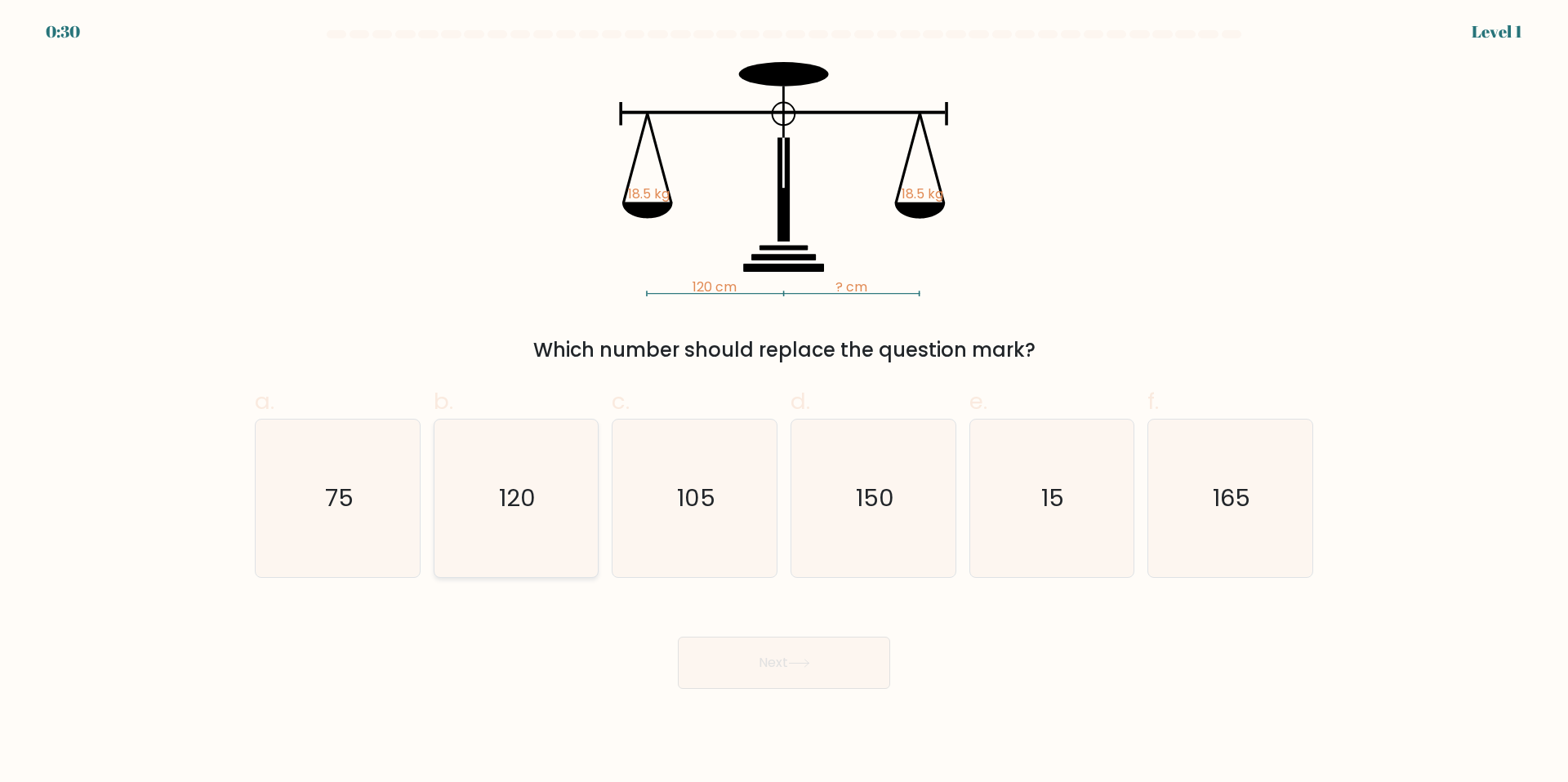
click at [478, 550] on icon "120" at bounding box center [515, 498] width 157 height 157
click at [784, 402] on input "b. 120" at bounding box center [784, 396] width 1 height 11
radio input "true"
click at [754, 667] on button "Next" at bounding box center [784, 662] width 212 height 52
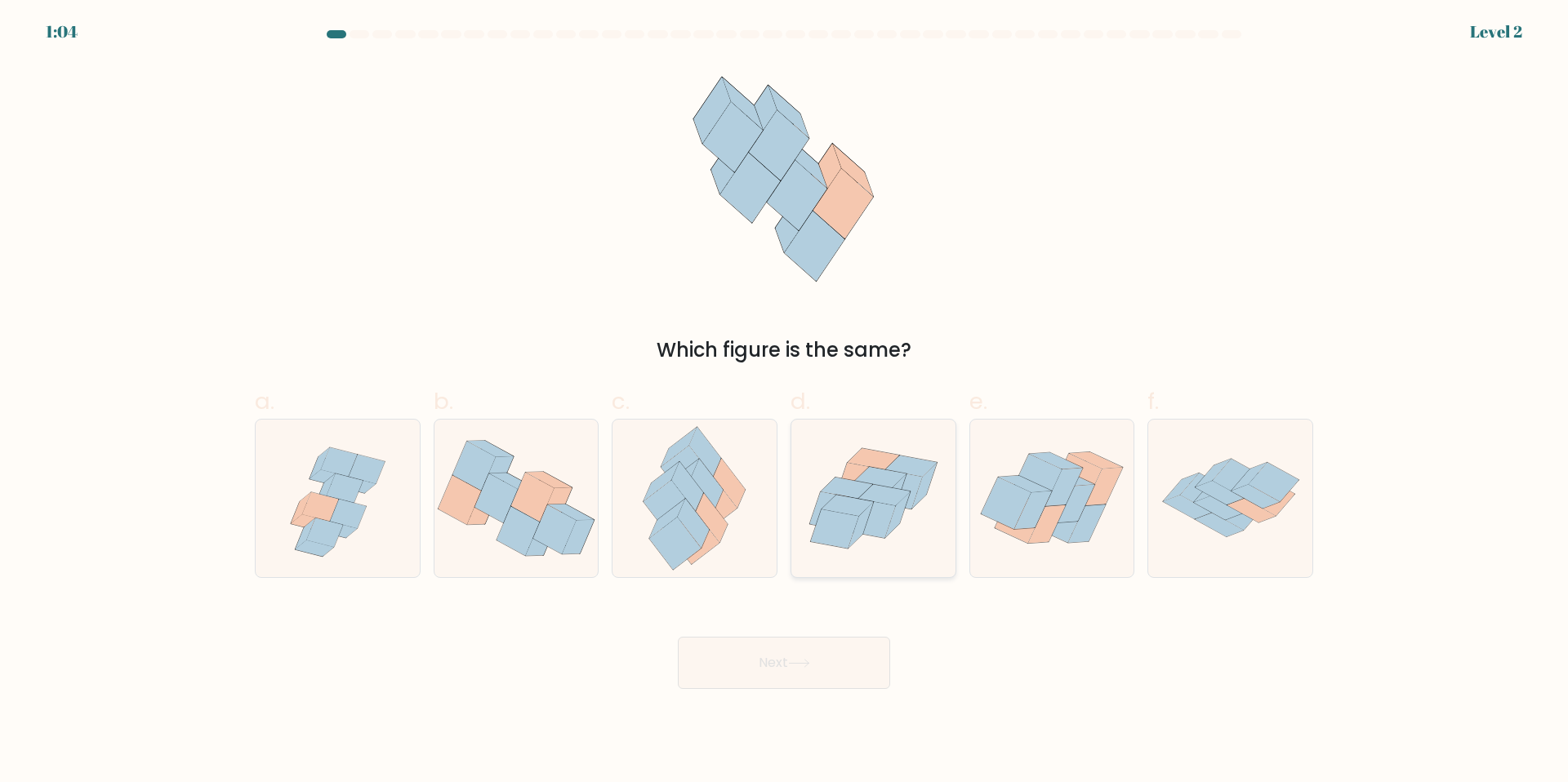
click at [888, 531] on icon at bounding box center [897, 515] width 25 height 46
click at [785, 402] on input "d." at bounding box center [784, 396] width 1 height 11
radio input "true"
click at [821, 659] on button "Next" at bounding box center [784, 662] width 212 height 52
click at [802, 661] on icon at bounding box center [799, 663] width 22 height 9
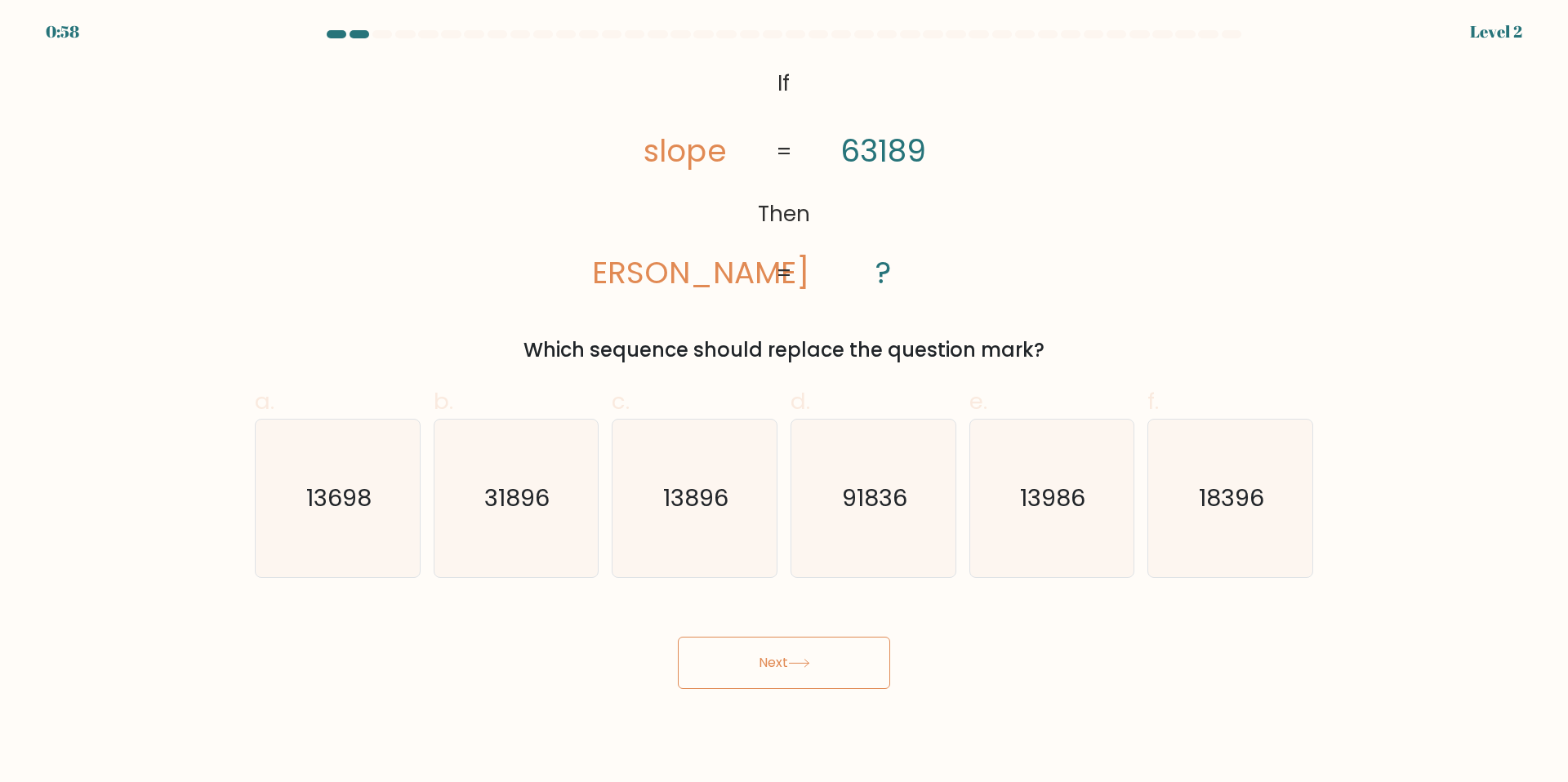
click at [803, 660] on icon at bounding box center [799, 663] width 22 height 9
click at [537, 549] on icon "31896" at bounding box center [515, 498] width 157 height 157
click at [784, 402] on input "b. 31896" at bounding box center [784, 396] width 1 height 11
radio input "true"
click at [761, 662] on button "Next" at bounding box center [784, 662] width 212 height 52
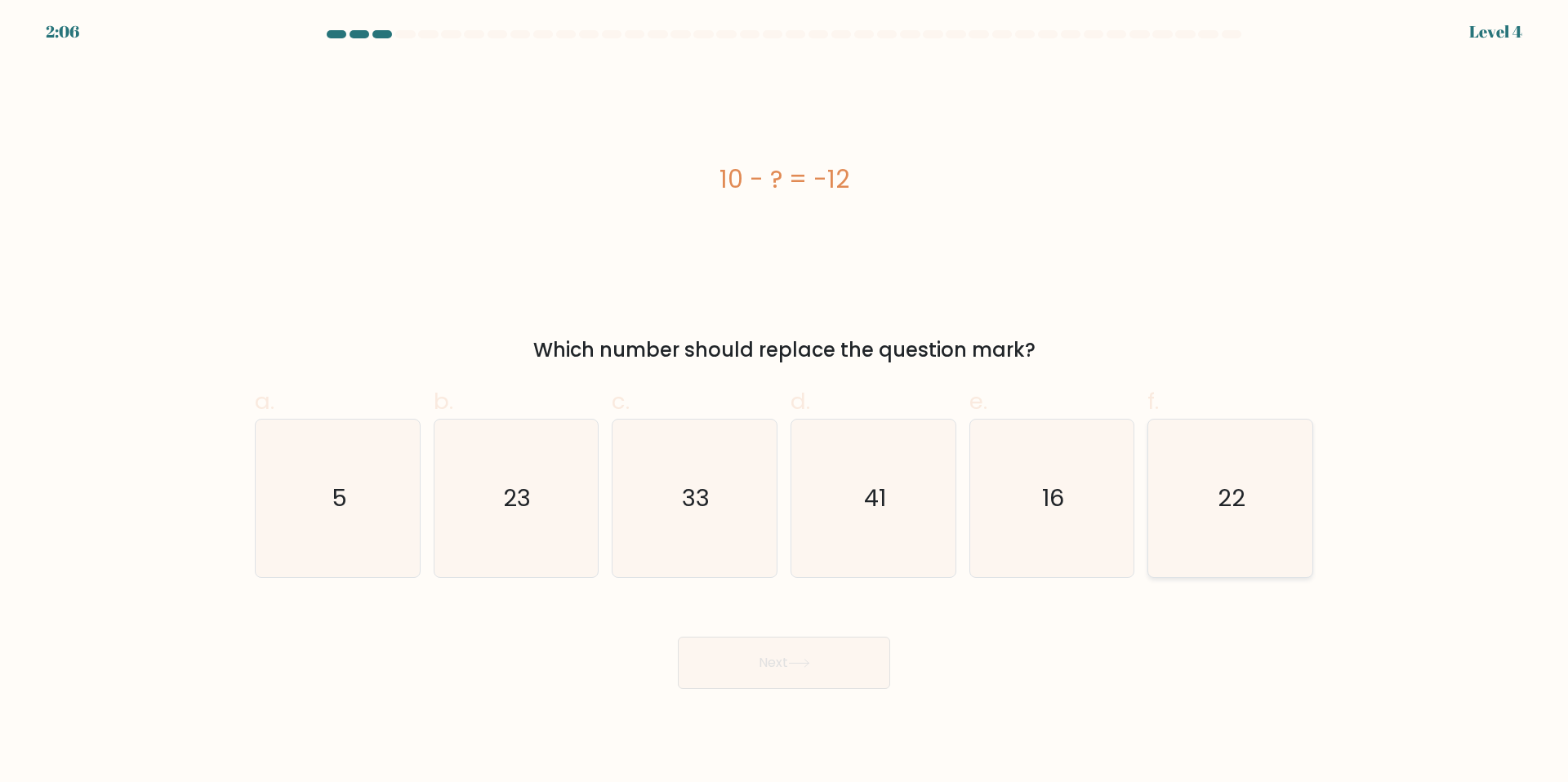
click at [1162, 497] on icon "22" at bounding box center [1230, 498] width 157 height 157
click at [785, 402] on input "f. 22" at bounding box center [784, 396] width 1 height 11
radio input "true"
click at [789, 641] on button "Next" at bounding box center [784, 662] width 212 height 52
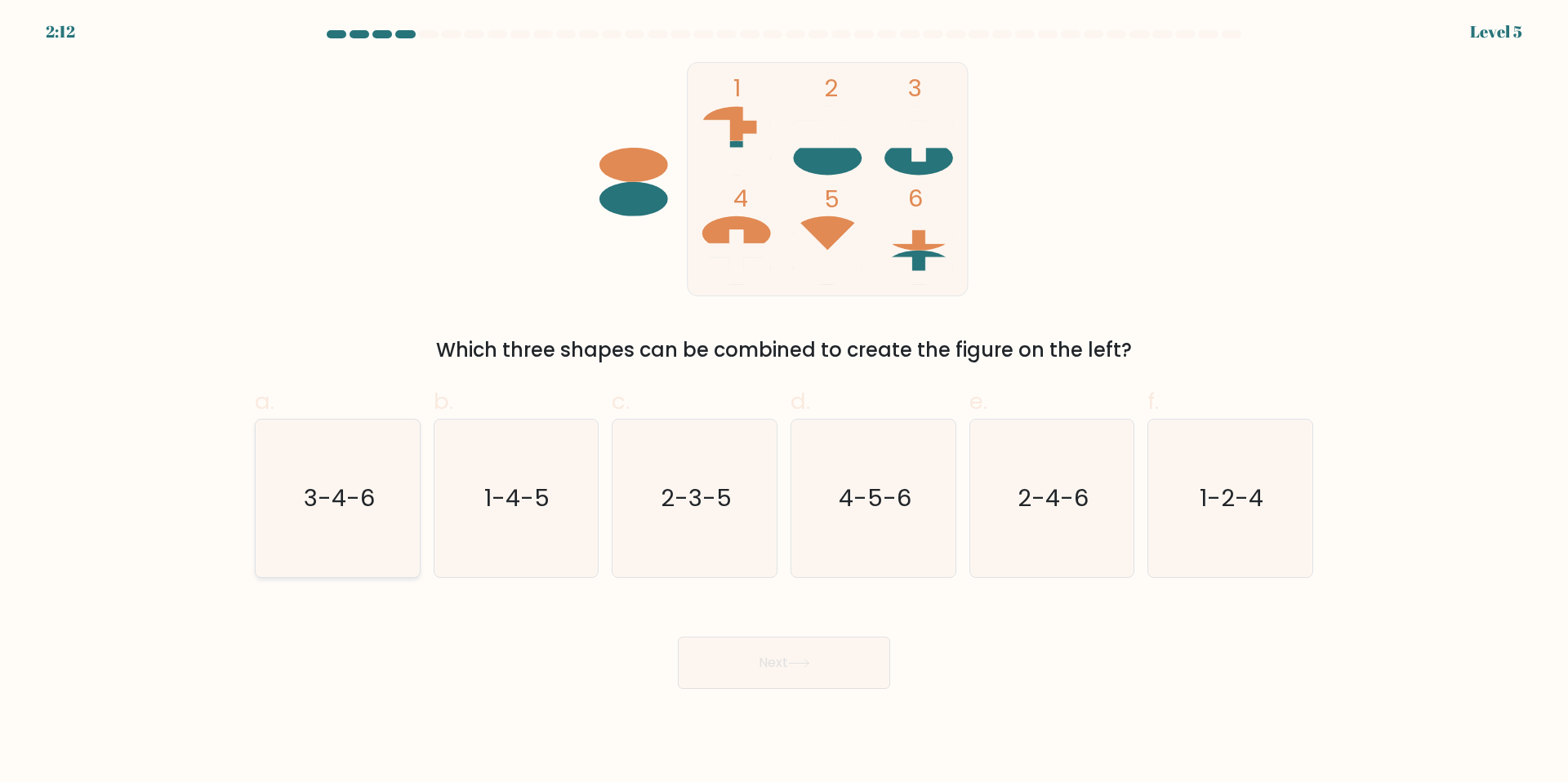
click at [368, 524] on icon "3-4-6" at bounding box center [337, 498] width 157 height 157
click at [784, 402] on input "a. 3-4-6" at bounding box center [784, 396] width 1 height 11
radio input "true"
click at [752, 680] on button "Next" at bounding box center [784, 662] width 212 height 52
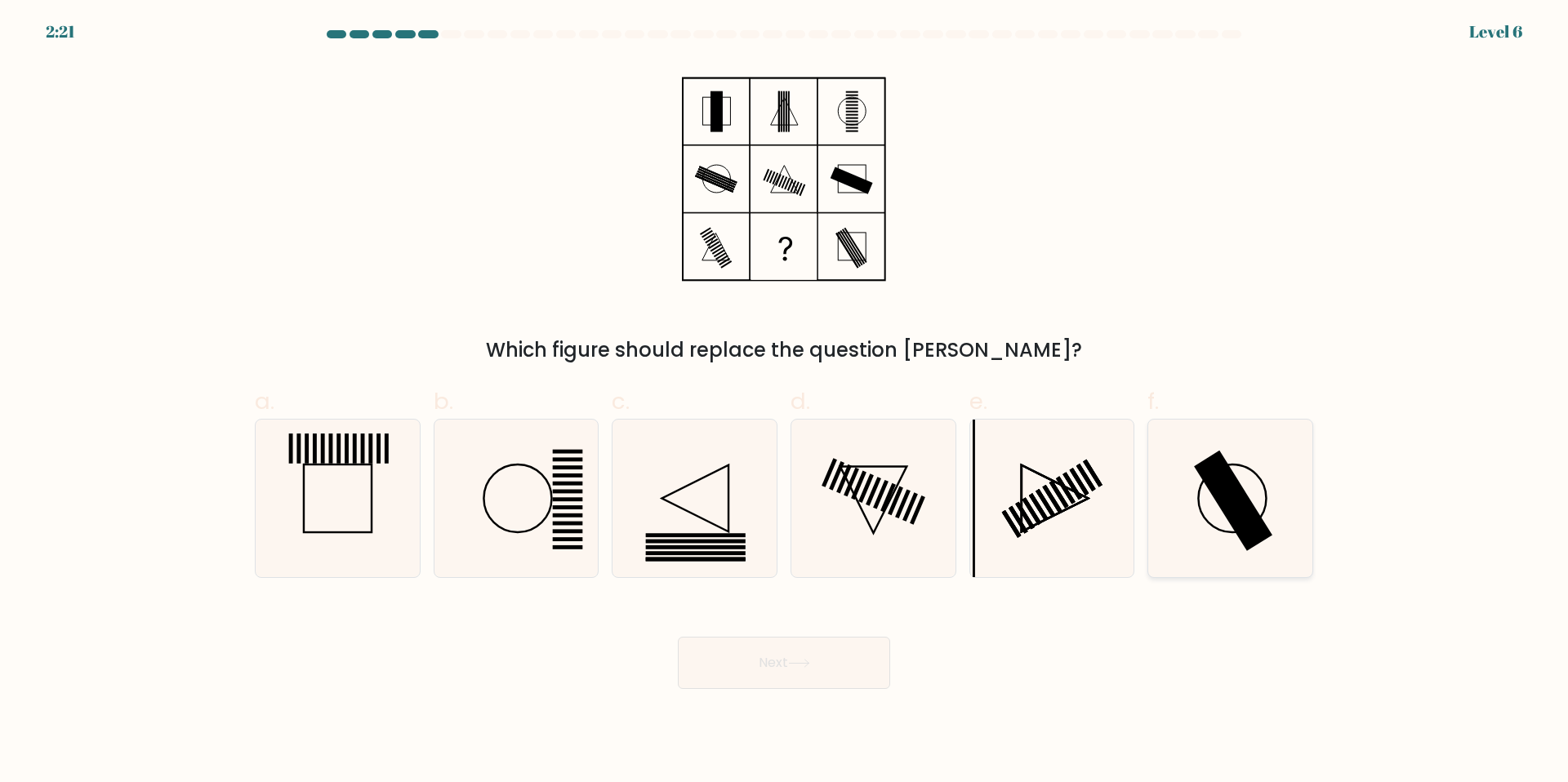
click at [1211, 509] on icon at bounding box center [1230, 498] width 157 height 157
click at [785, 402] on input "f." at bounding box center [784, 396] width 1 height 11
radio input "true"
click at [860, 663] on button "Next" at bounding box center [784, 662] width 212 height 52
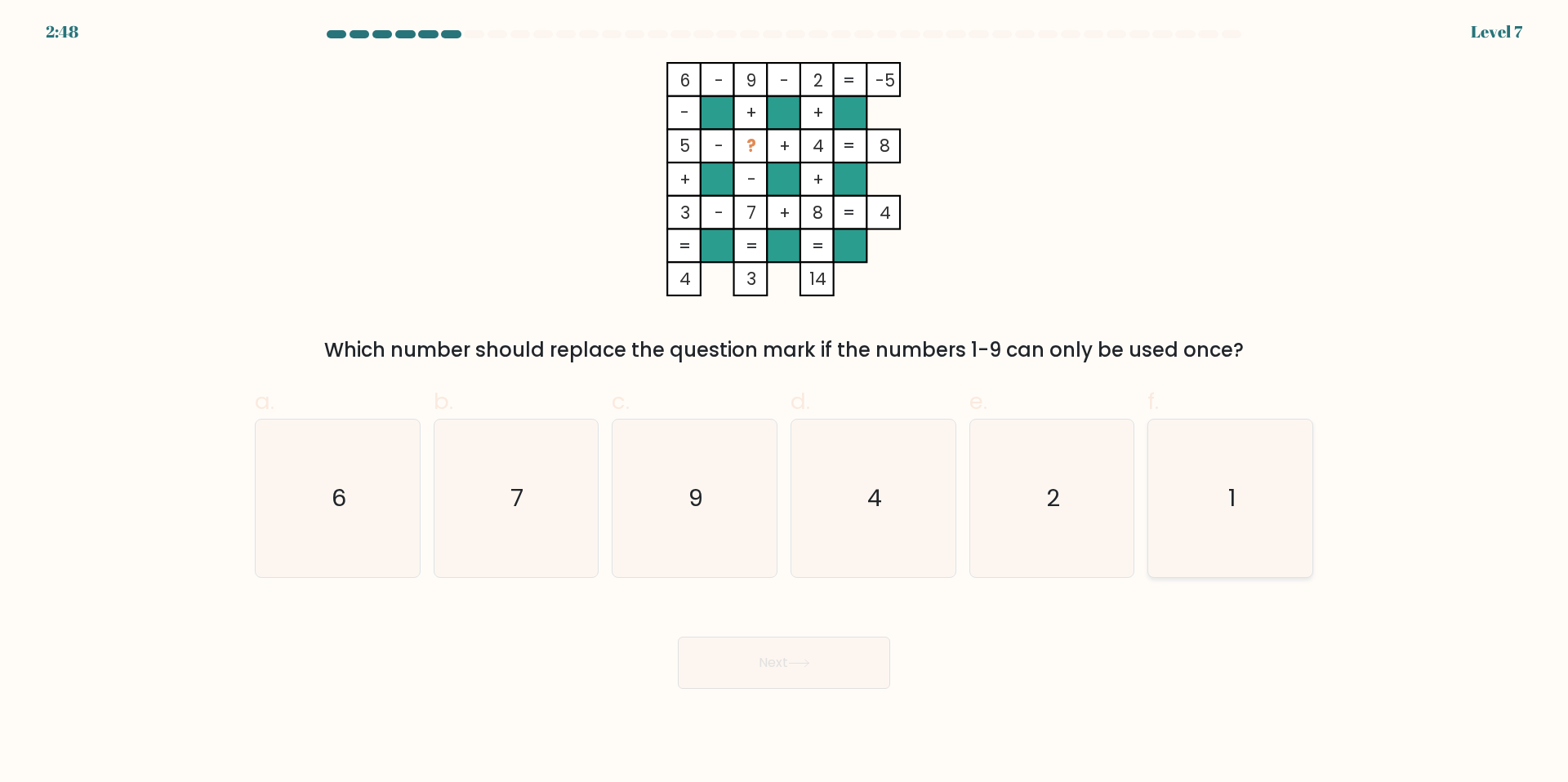
click at [1194, 519] on icon "1" at bounding box center [1230, 498] width 157 height 157
click at [785, 402] on input "f. 1" at bounding box center [784, 396] width 1 height 11
radio input "true"
click at [769, 667] on button "Next" at bounding box center [784, 662] width 212 height 52
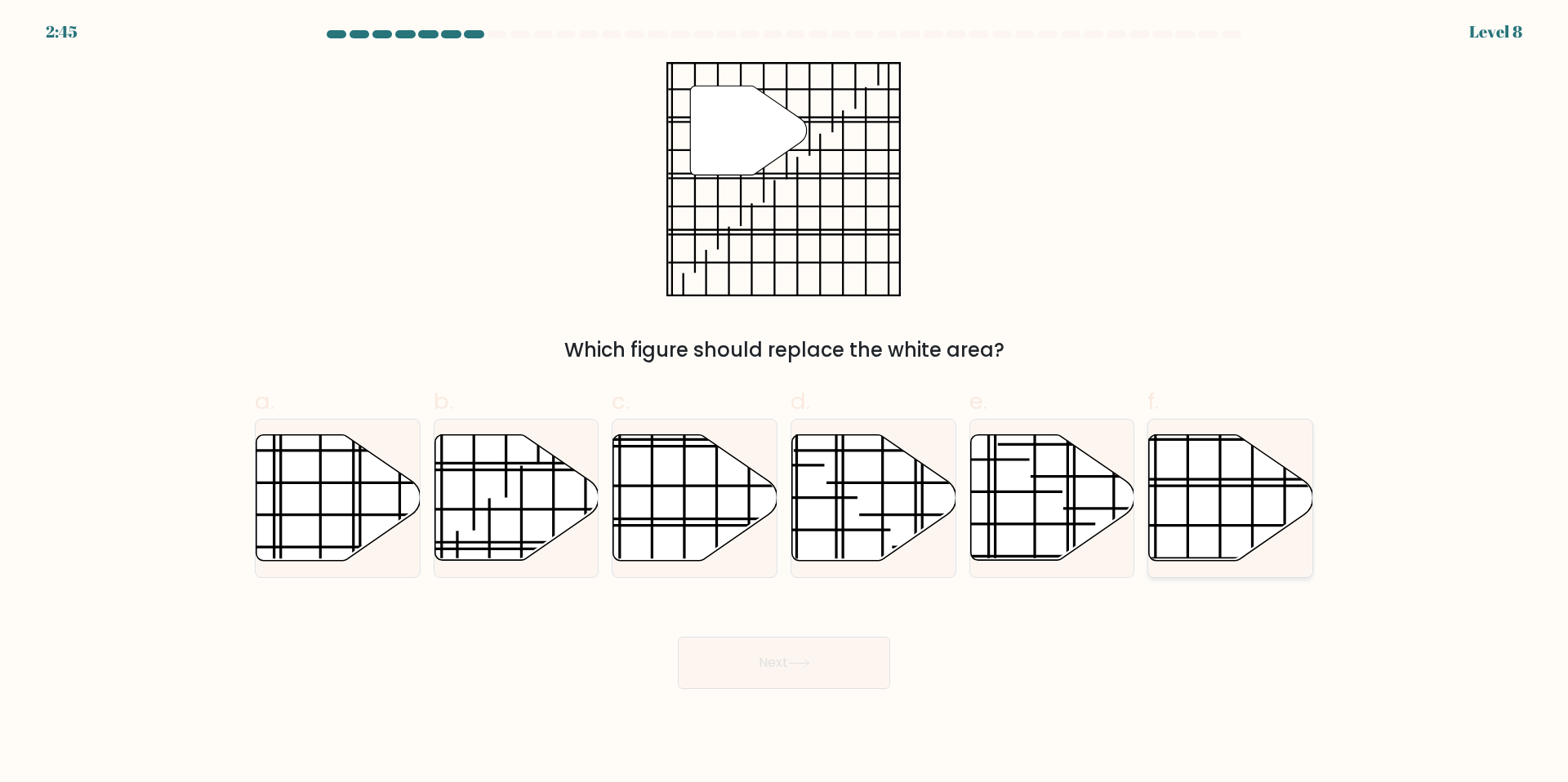
click at [1226, 506] on icon at bounding box center [1231, 498] width 164 height 126
click at [785, 402] on input "f." at bounding box center [784, 396] width 1 height 11
radio input "true"
click at [832, 692] on body "2:44 Level 8" at bounding box center [784, 391] width 1568 height 782
click at [841, 675] on button "Next" at bounding box center [784, 662] width 212 height 52
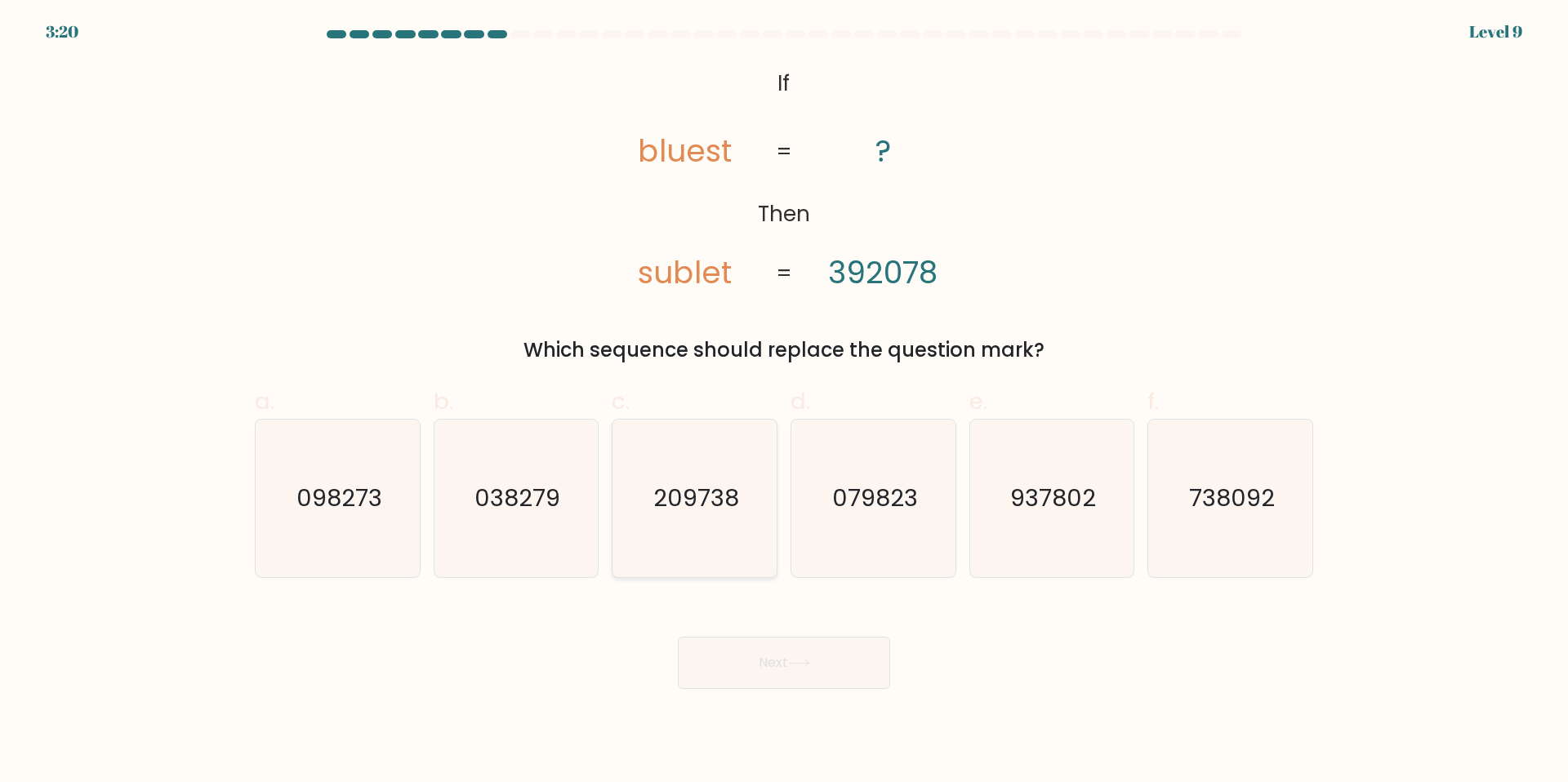
click at [705, 502] on text "209738" at bounding box center [696, 498] width 86 height 33
click at [784, 402] on input "c. 209738" at bounding box center [784, 396] width 1 height 11
radio input "true"
click at [774, 629] on div "Next" at bounding box center [784, 643] width 1078 height 91
click at [766, 667] on button "Next" at bounding box center [784, 662] width 212 height 52
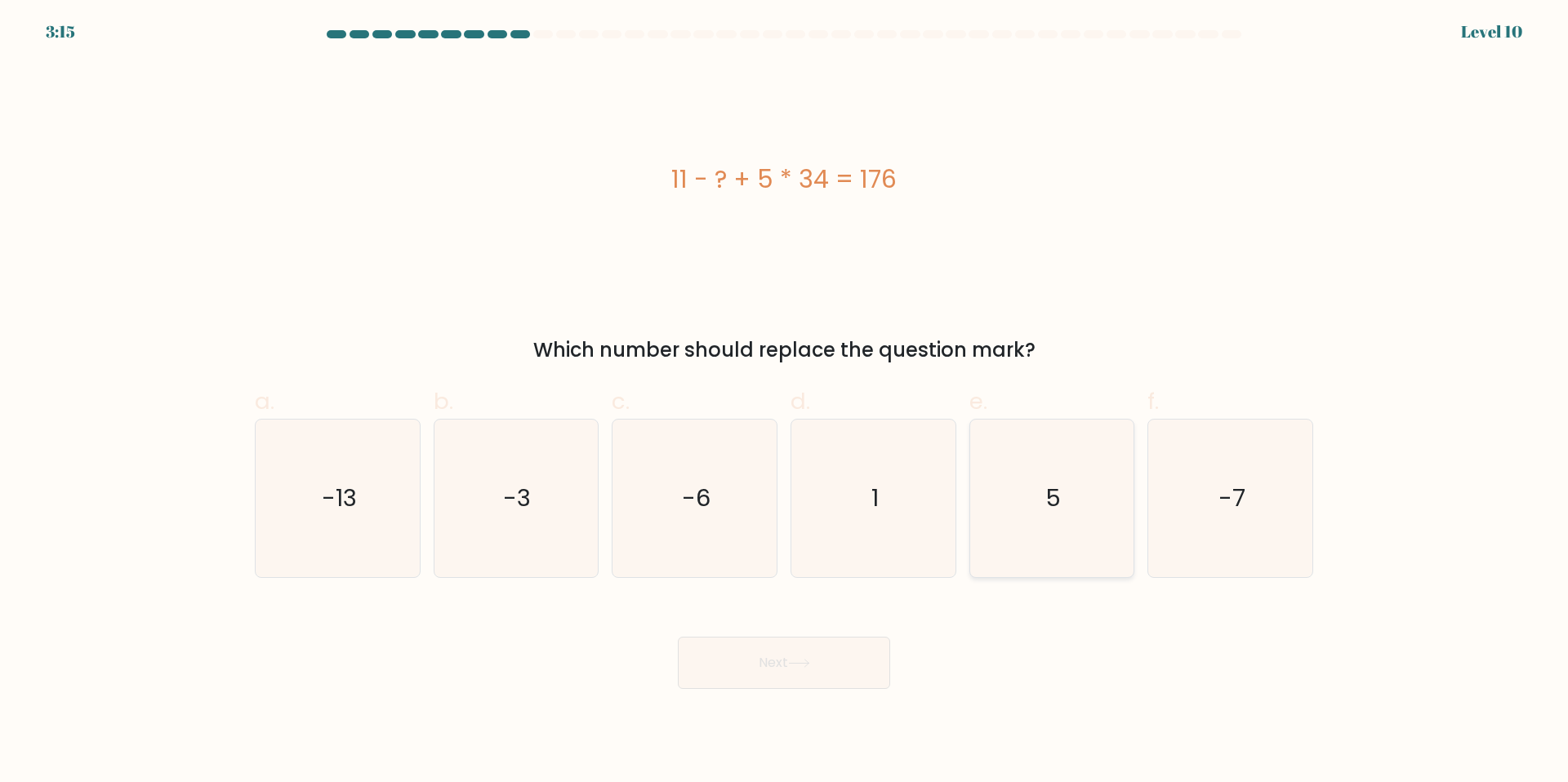
click at [1064, 495] on icon "5" at bounding box center [1051, 498] width 157 height 157
click at [785, 402] on input "e. 5" at bounding box center [784, 396] width 1 height 11
radio input "true"
click at [807, 662] on icon at bounding box center [799, 663] width 22 height 9
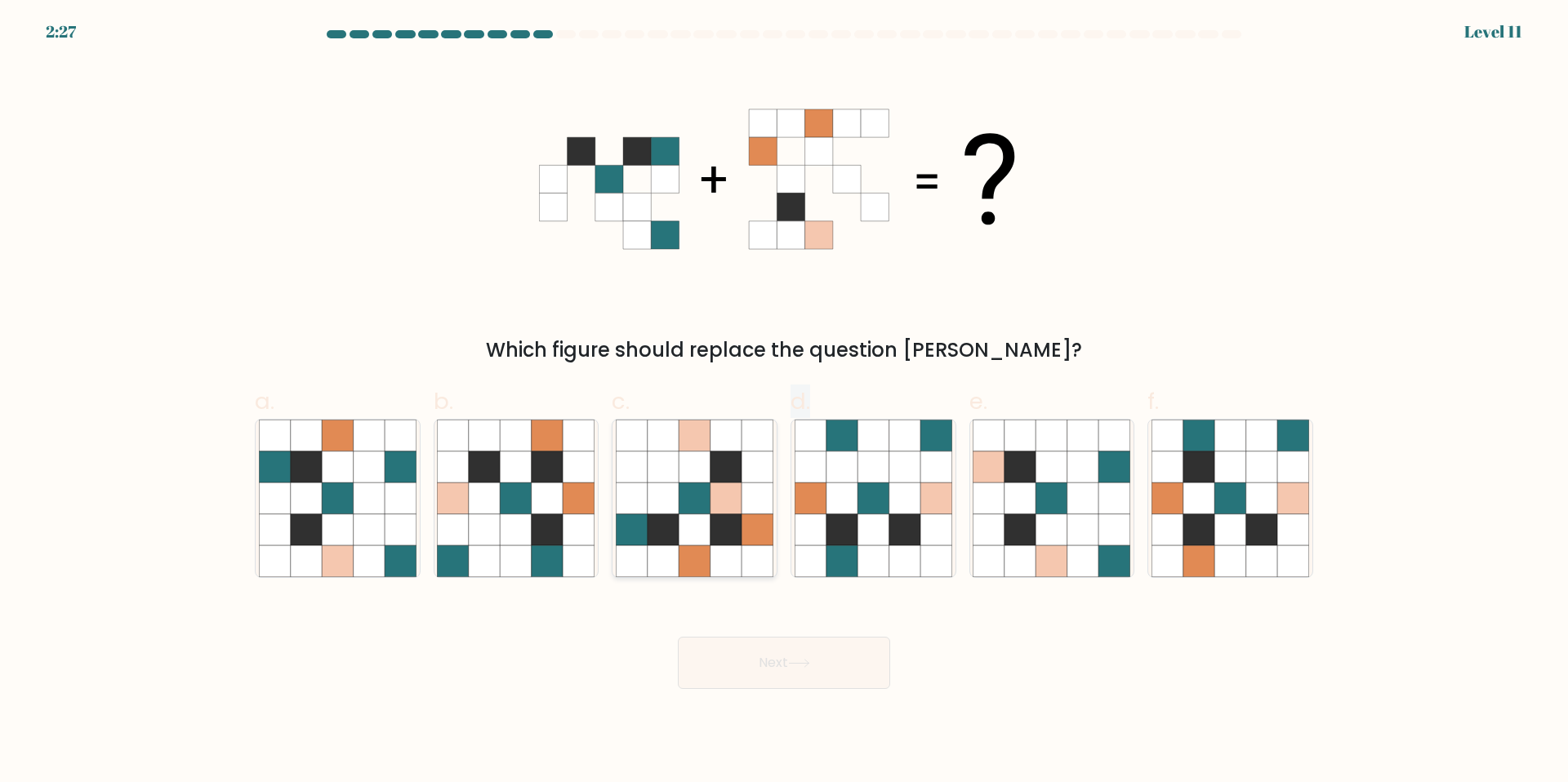
drag, startPoint x: 846, startPoint y: 436, endPoint x: 764, endPoint y: 514, distance: 113.2
click at [764, 514] on div "a. b. c." at bounding box center [784, 474] width 1071 height 206
click at [480, 534] on icon at bounding box center [484, 529] width 31 height 31
click at [784, 402] on input "b." at bounding box center [784, 396] width 1 height 11
radio input "true"
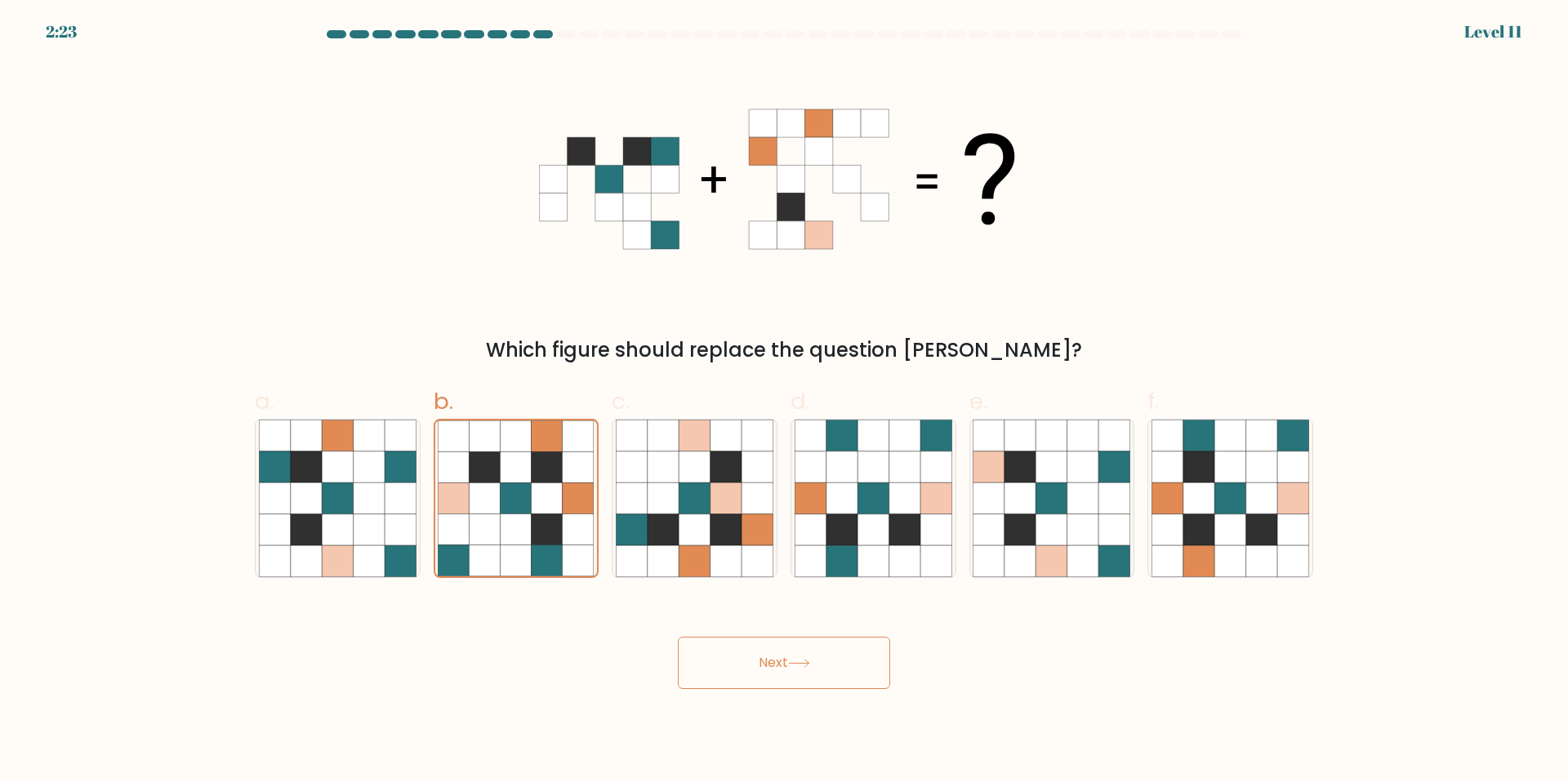
click at [795, 662] on icon at bounding box center [799, 663] width 22 height 9
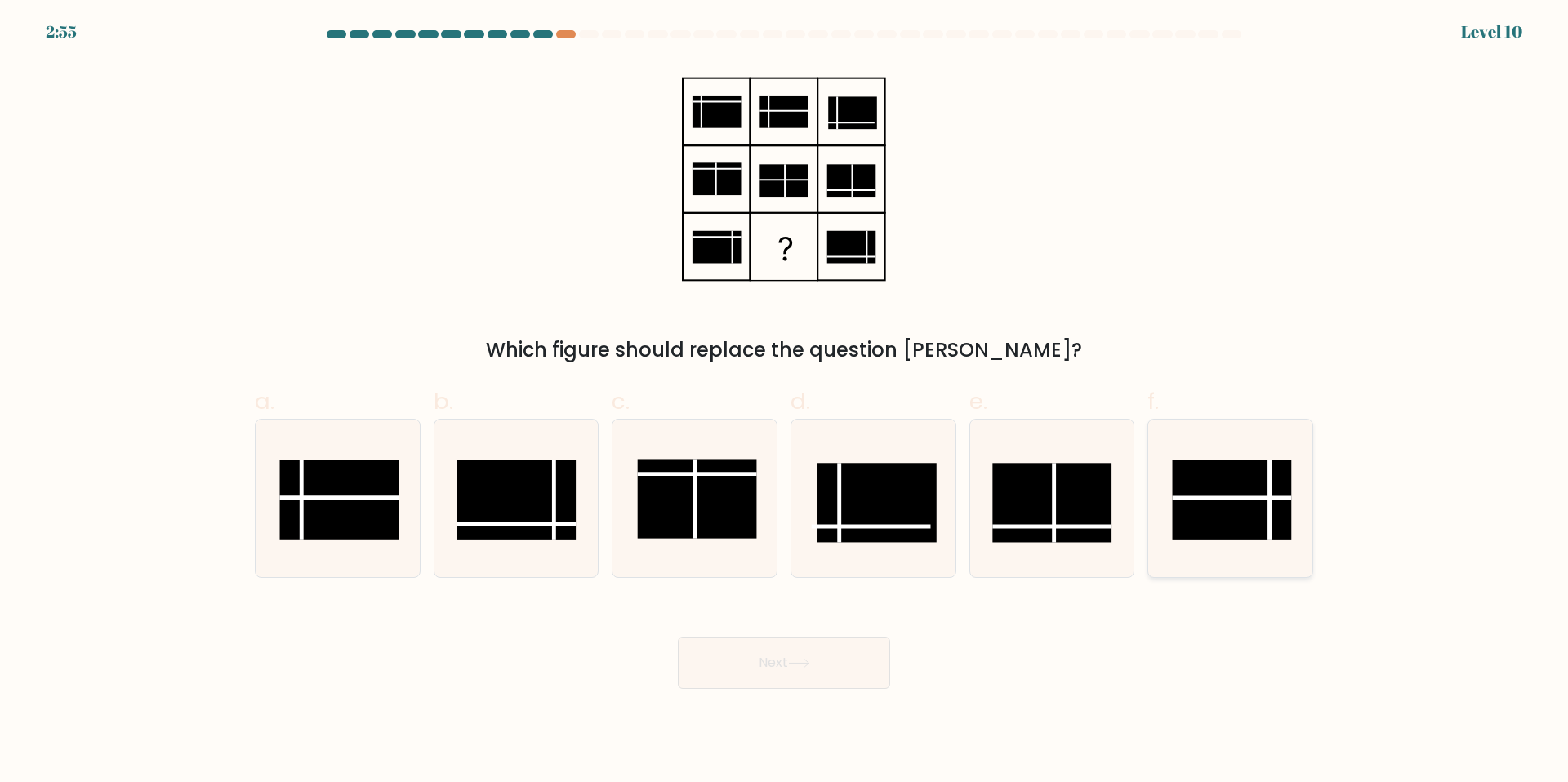
click at [1211, 494] on rect at bounding box center [1232, 499] width 119 height 79
click at [785, 402] on input "f." at bounding box center [784, 396] width 1 height 11
radio input "true"
click at [821, 658] on button "Next" at bounding box center [784, 662] width 212 height 52
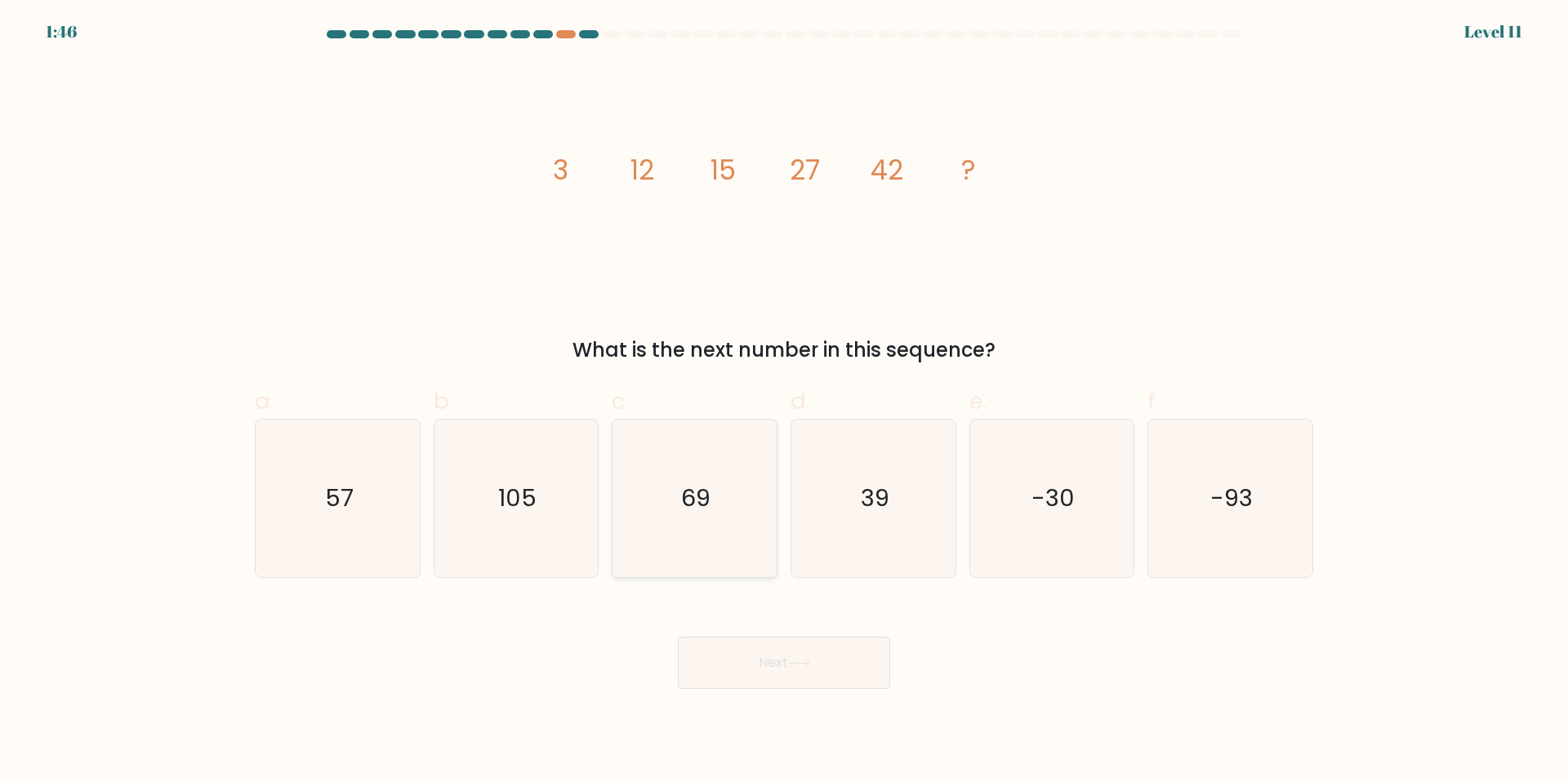
click at [714, 508] on icon "69" at bounding box center [694, 498] width 157 height 157
click at [784, 402] on input "c. 69" at bounding box center [784, 396] width 1 height 11
radio input "true"
click at [763, 663] on button "Next" at bounding box center [784, 662] width 212 height 52
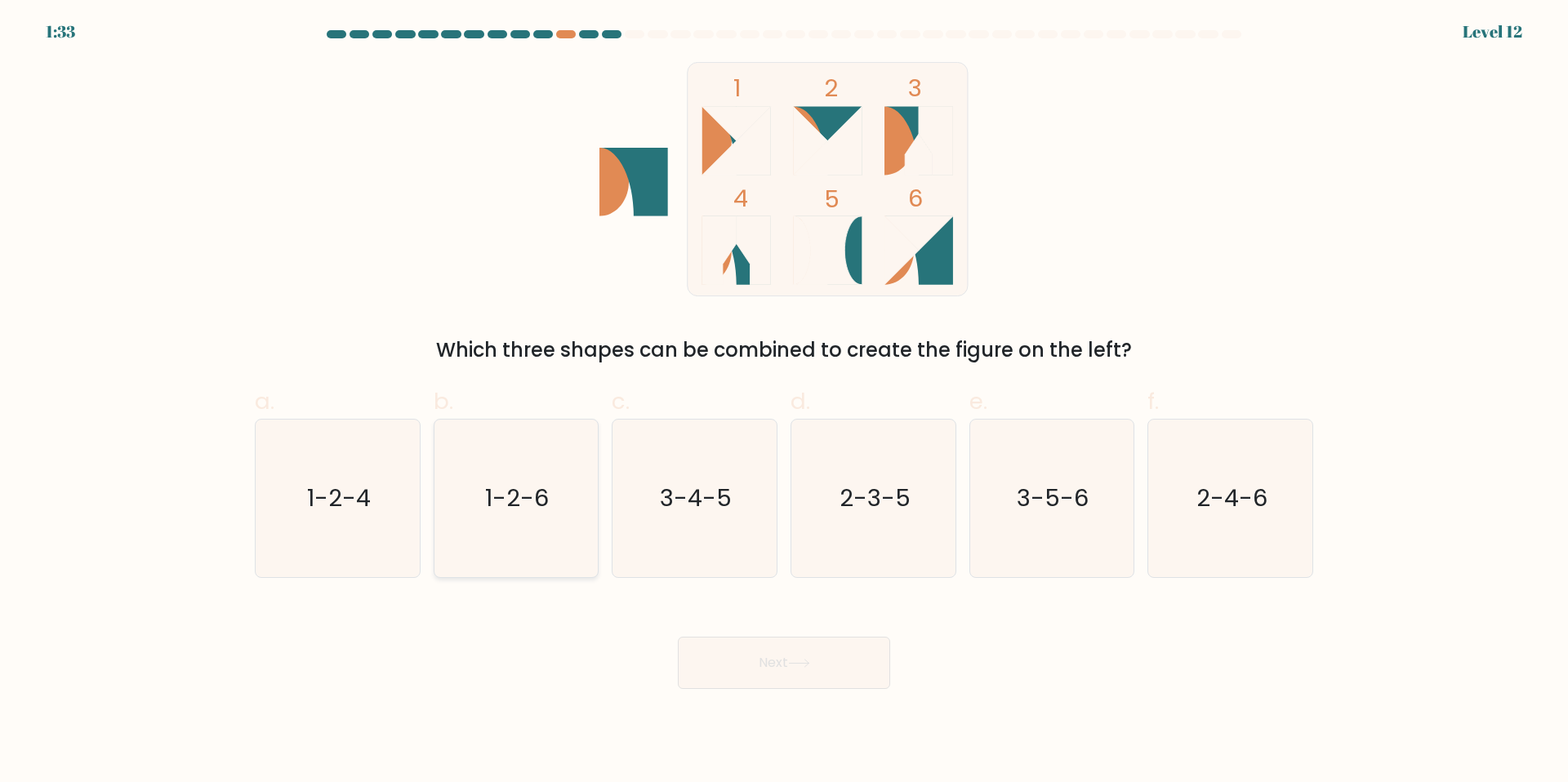
click at [568, 477] on icon "1-2-6" at bounding box center [515, 498] width 157 height 157
click at [784, 402] on input "b. 1-2-6" at bounding box center [784, 396] width 1 height 11
radio input "true"
click at [755, 655] on button "Next" at bounding box center [784, 662] width 212 height 52
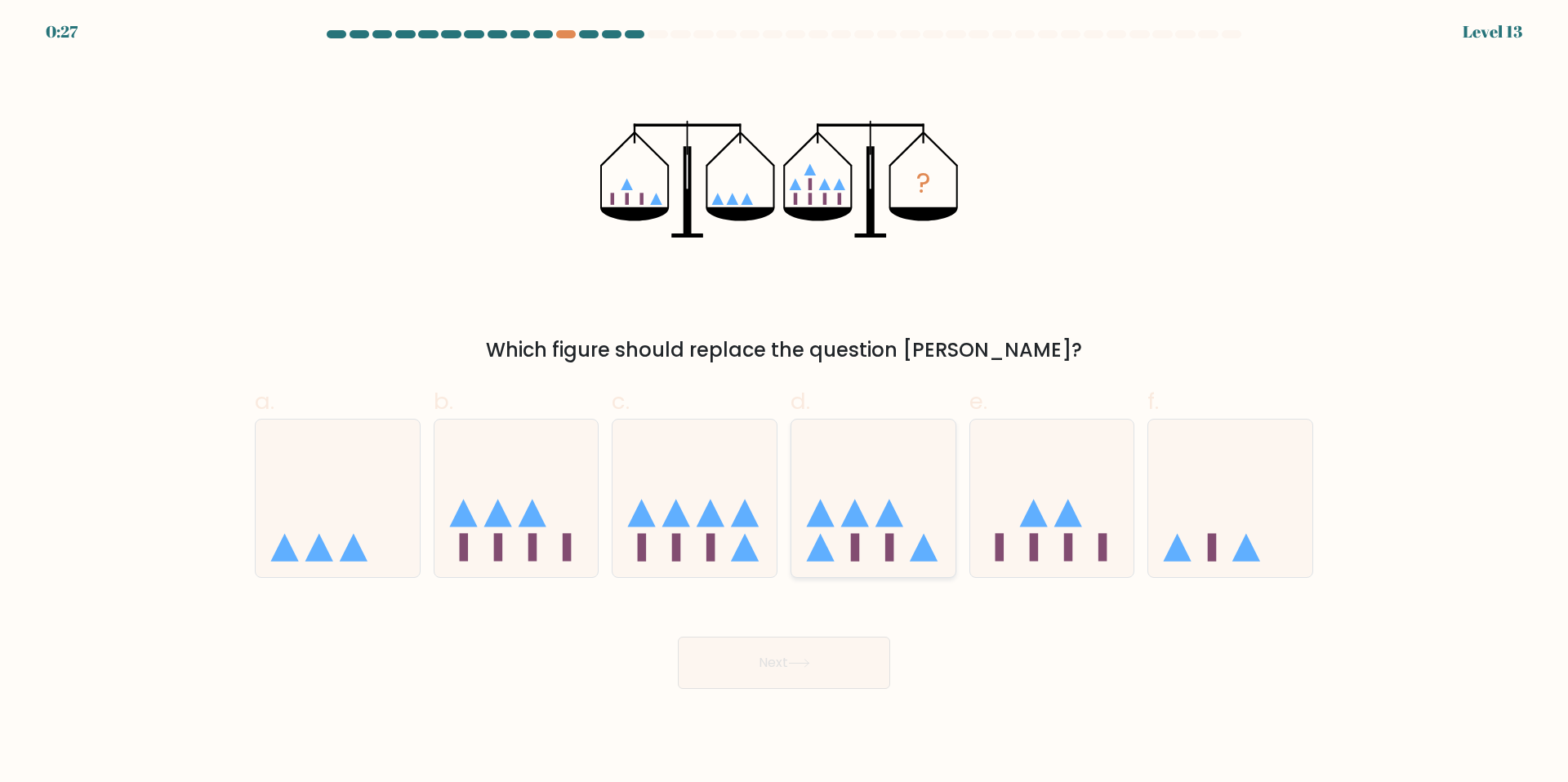
click at [870, 560] on icon at bounding box center [874, 498] width 164 height 135
click at [785, 402] on input "d." at bounding box center [784, 396] width 1 height 11
radio input "true"
click at [810, 666] on icon at bounding box center [799, 663] width 22 height 9
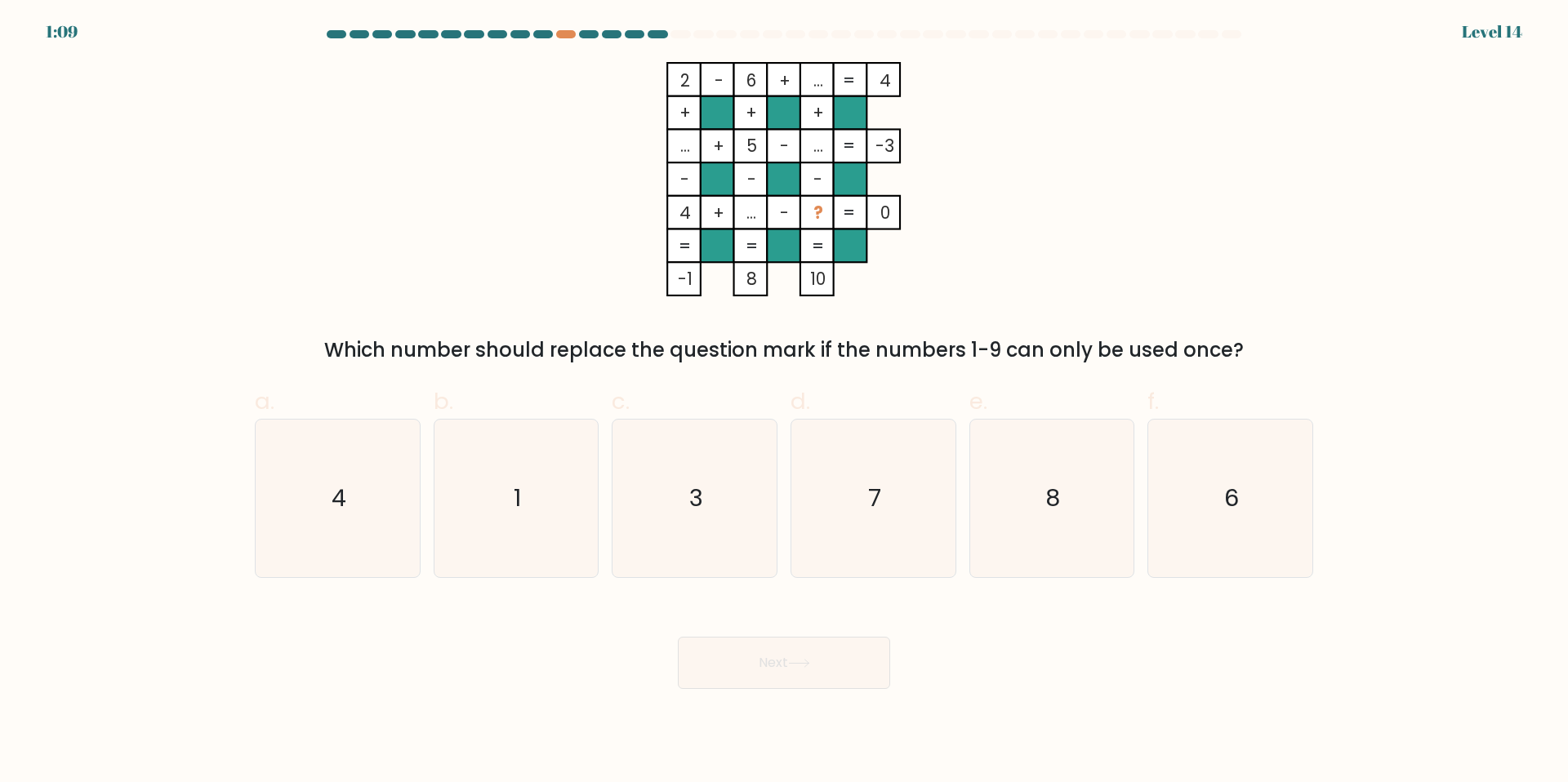
click at [795, 669] on button "Next" at bounding box center [784, 662] width 212 height 52
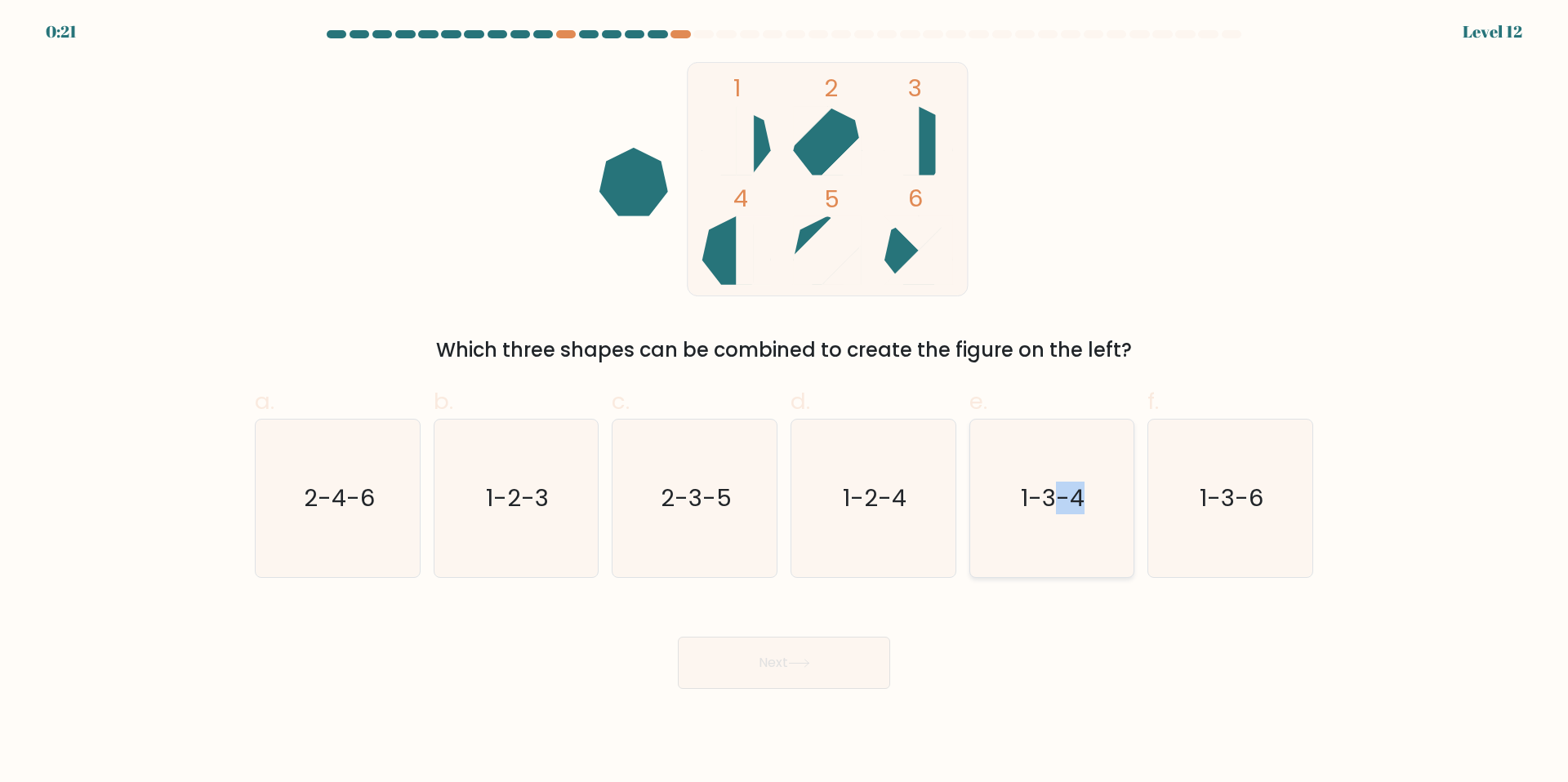
drag, startPoint x: 1096, startPoint y: 521, endPoint x: 1054, endPoint y: 537, distance: 44.9
click at [1054, 537] on icon "1-3-4" at bounding box center [1051, 498] width 157 height 157
click at [785, 402] on input "e. 1-3-4" at bounding box center [784, 396] width 1 height 11
radio input "true"
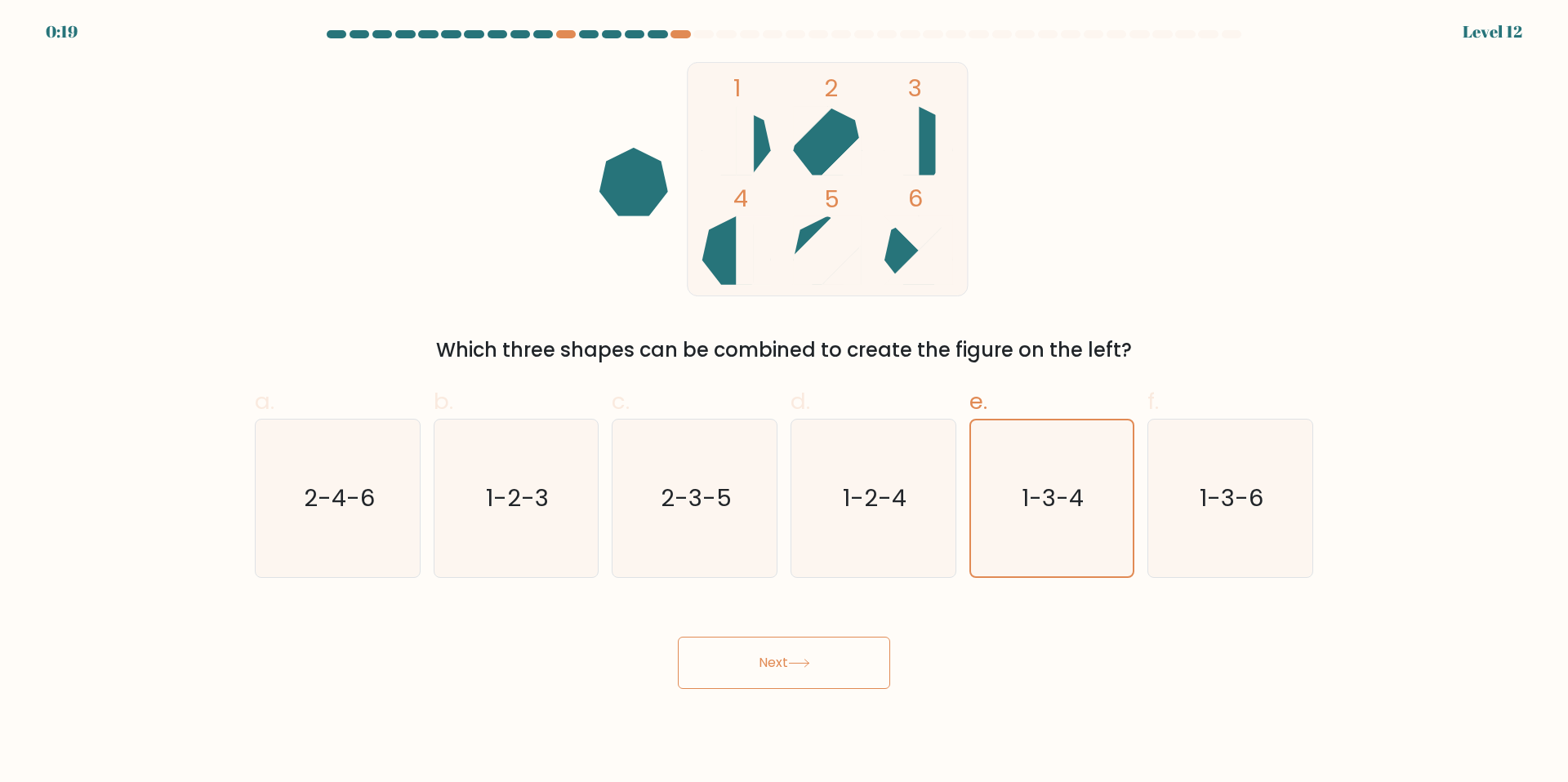
click at [851, 664] on button "Next" at bounding box center [784, 662] width 212 height 52
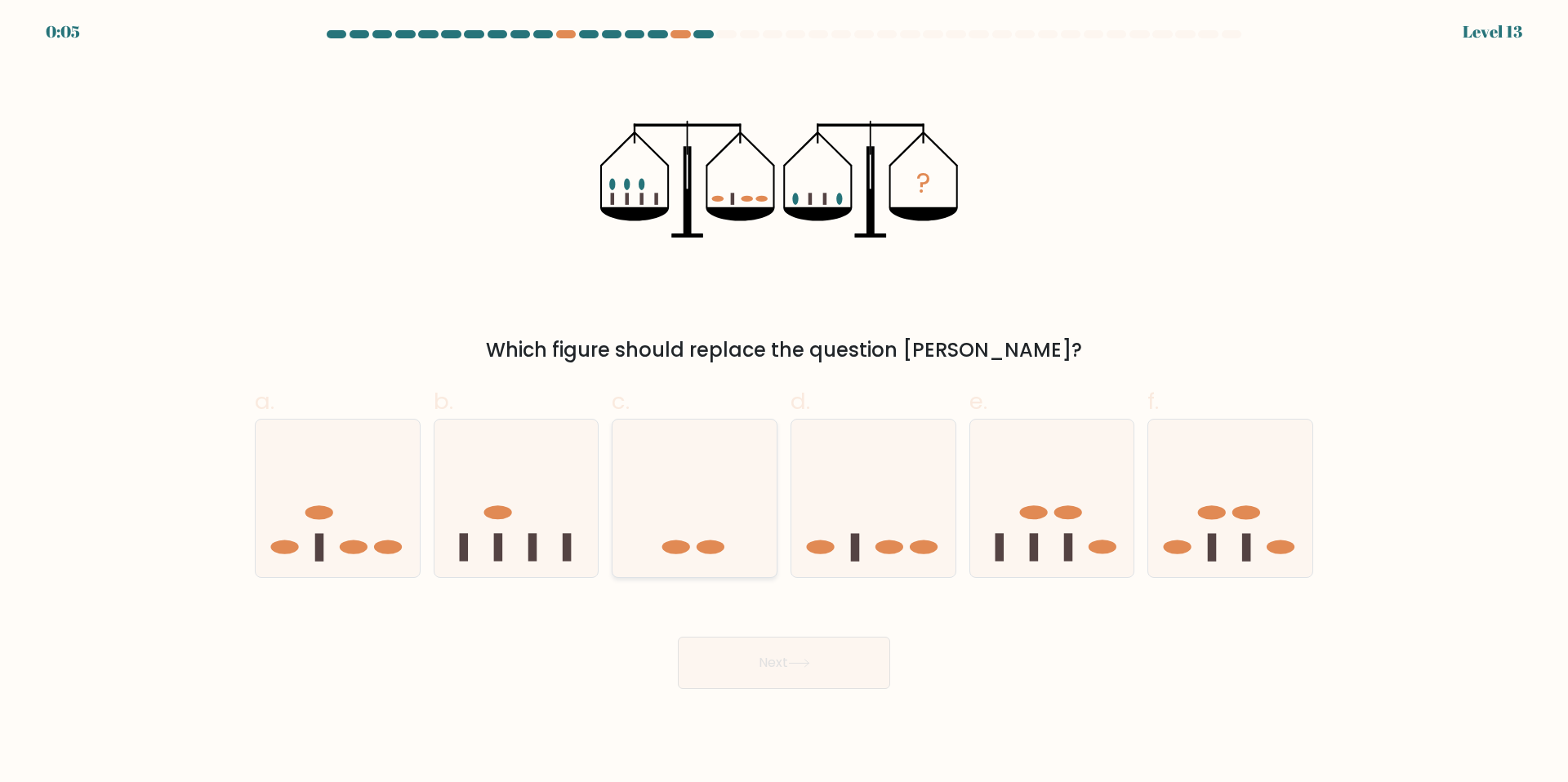
click at [714, 486] on icon at bounding box center [694, 498] width 164 height 135
click at [784, 402] on input "c." at bounding box center [784, 396] width 1 height 11
radio input "true"
click at [771, 658] on button "Next" at bounding box center [784, 662] width 212 height 52
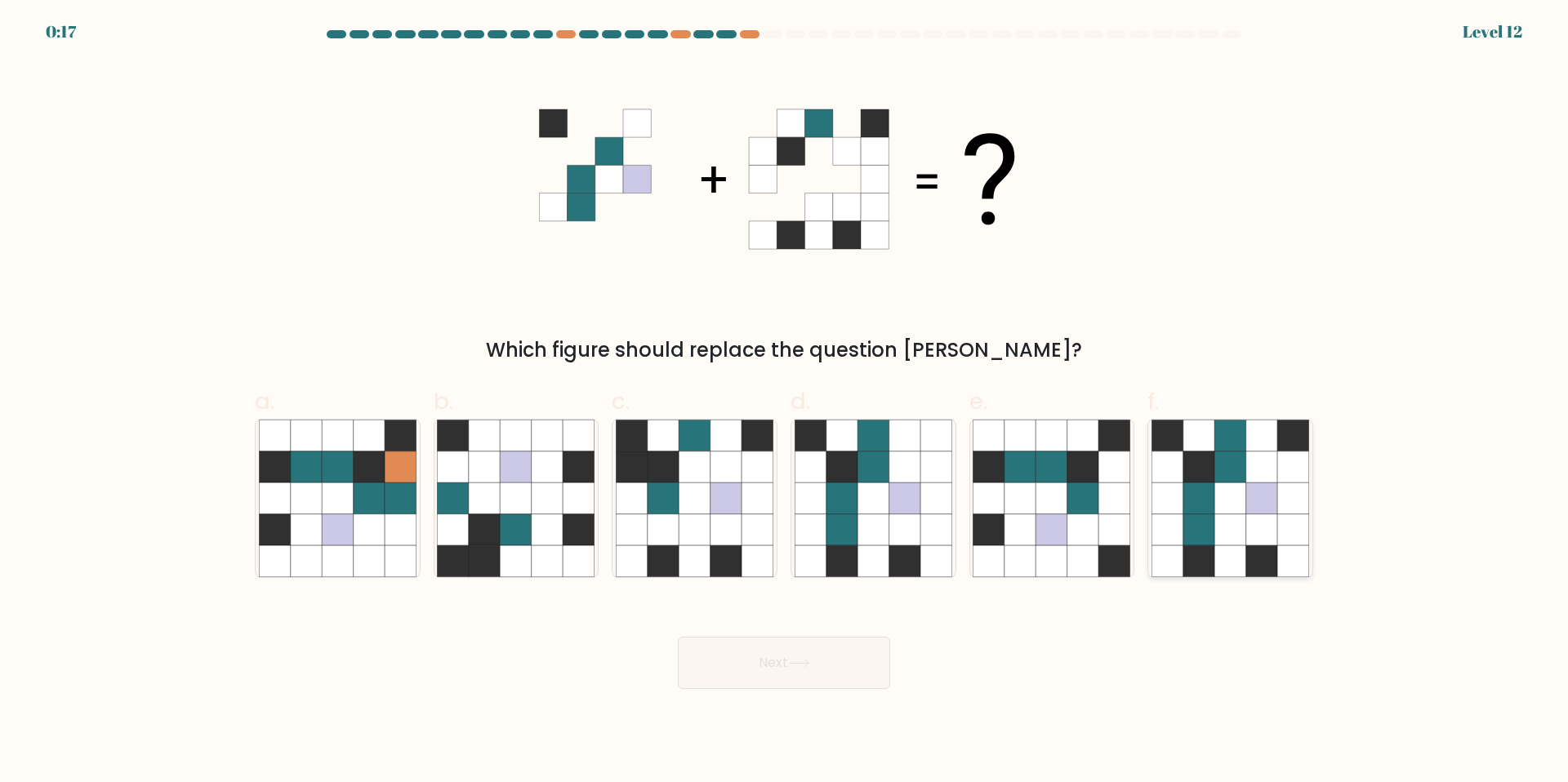
click at [1182, 542] on icon at bounding box center [1167, 529] width 31 height 31
click at [785, 402] on input "f." at bounding box center [784, 396] width 1 height 11
radio input "true"
click at [863, 658] on button "Next" at bounding box center [784, 662] width 212 height 52
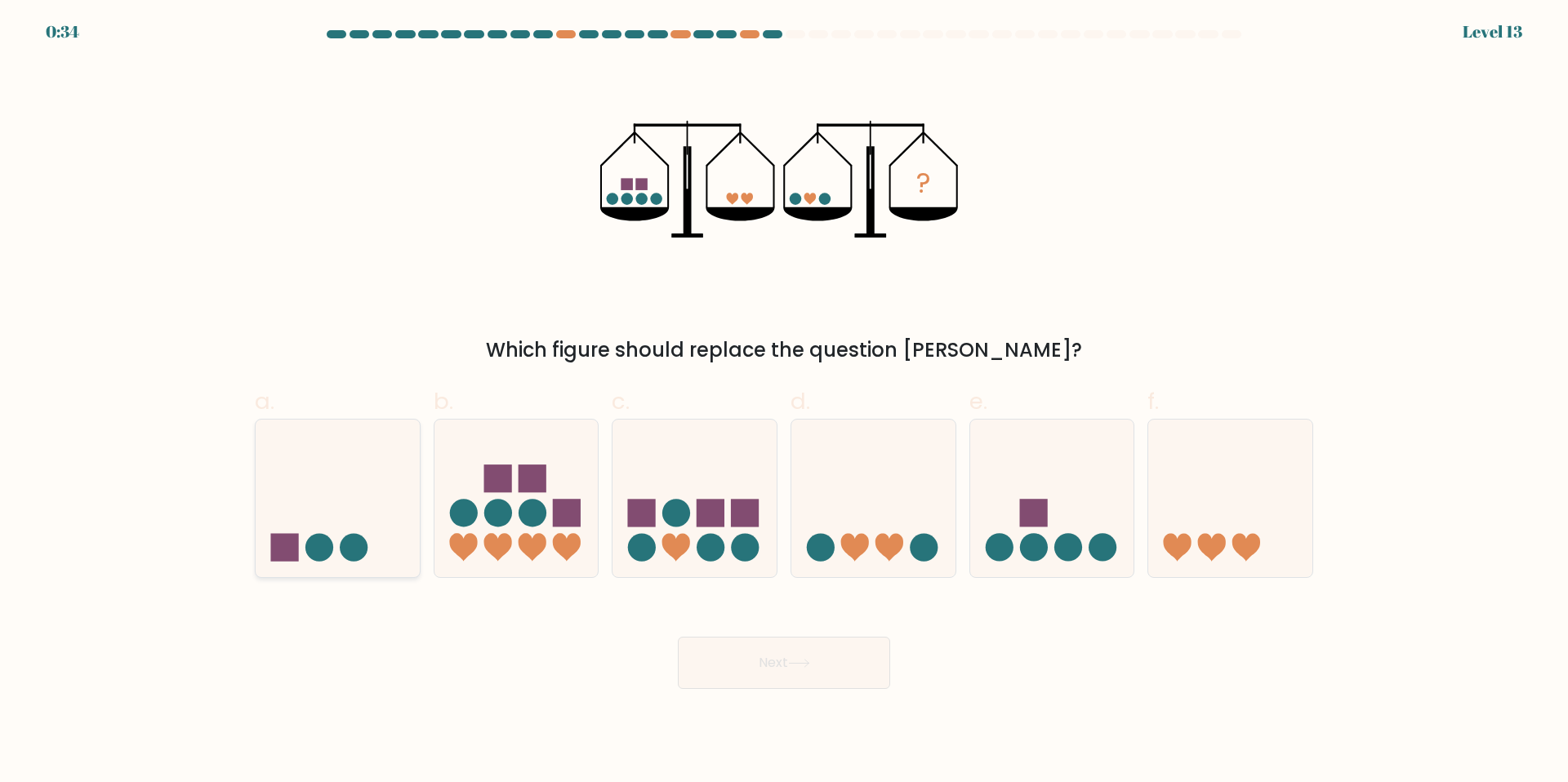
click at [359, 532] on icon at bounding box center [338, 498] width 164 height 135
click at [784, 402] on input "a." at bounding box center [784, 396] width 1 height 11
radio input "true"
click at [714, 679] on button "Next" at bounding box center [784, 662] width 212 height 52
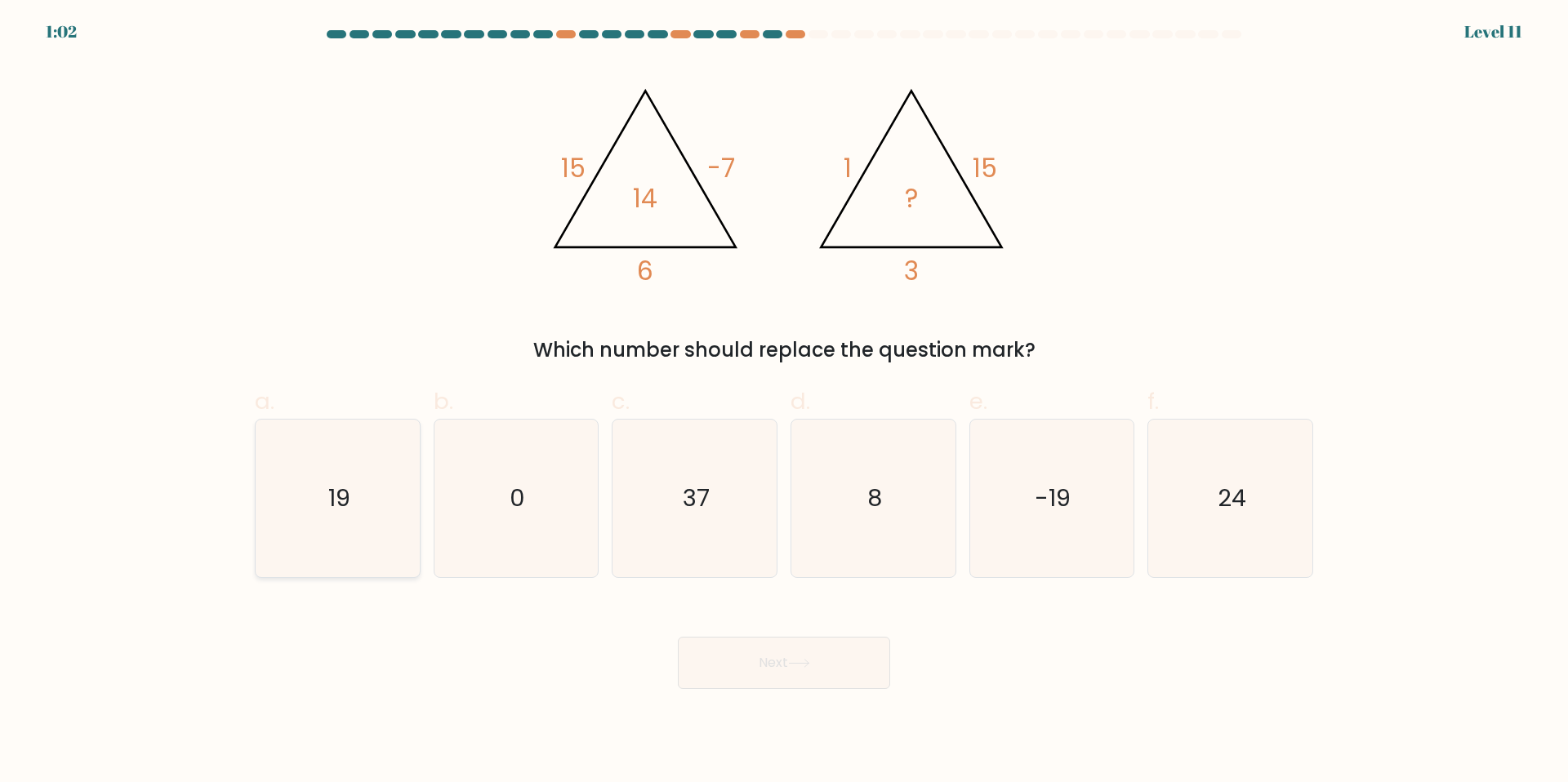
click at [367, 506] on icon "19" at bounding box center [337, 498] width 157 height 157
click at [784, 402] on input "a. 19" at bounding box center [784, 396] width 1 height 11
radio input "true"
click at [795, 680] on button "Next" at bounding box center [784, 662] width 212 height 52
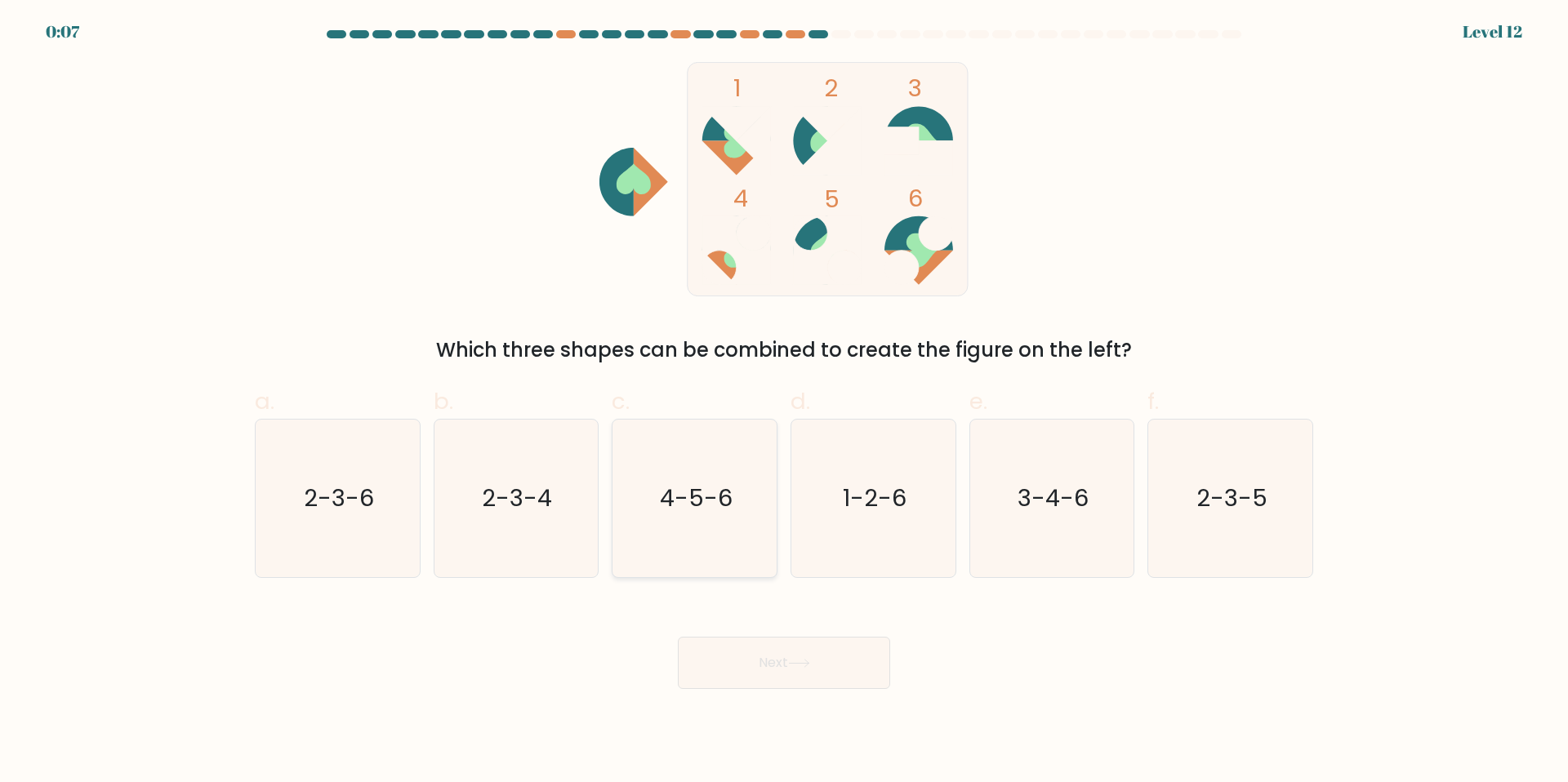
click at [720, 523] on icon "4-5-6" at bounding box center [694, 498] width 157 height 157
click at [784, 402] on input "c. 4-5-6" at bounding box center [784, 396] width 1 height 11
radio input "true"
click at [806, 644] on button "Next" at bounding box center [784, 662] width 212 height 52
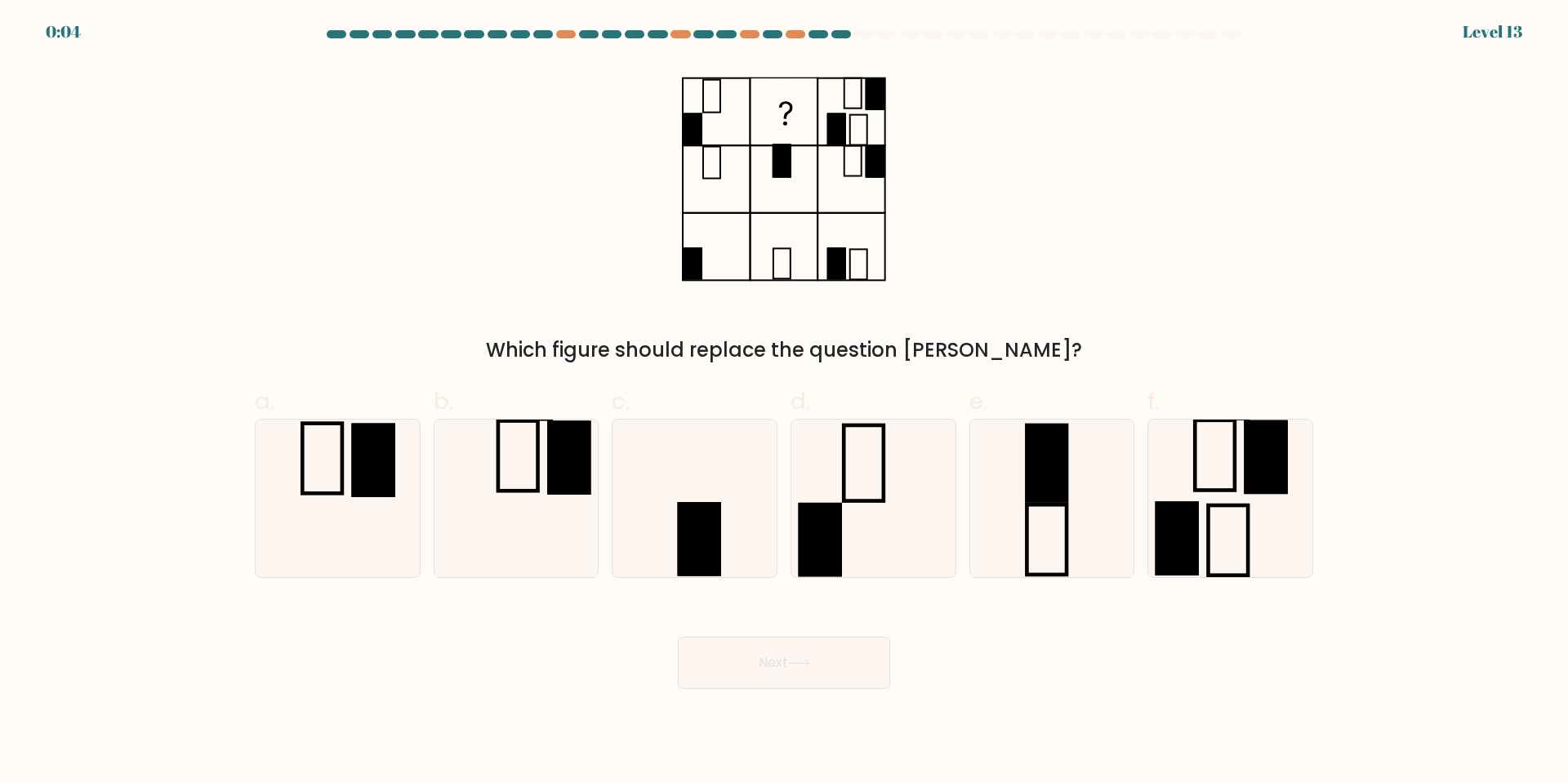
click at [810, 652] on button "Next" at bounding box center [784, 662] width 212 height 52
click at [1185, 251] on div "Which figure should replace the question mark?" at bounding box center [784, 214] width 1078 height 303
click at [871, 512] on icon at bounding box center [874, 498] width 157 height 157
click at [785, 402] on input "d." at bounding box center [784, 396] width 1 height 11
radio input "true"
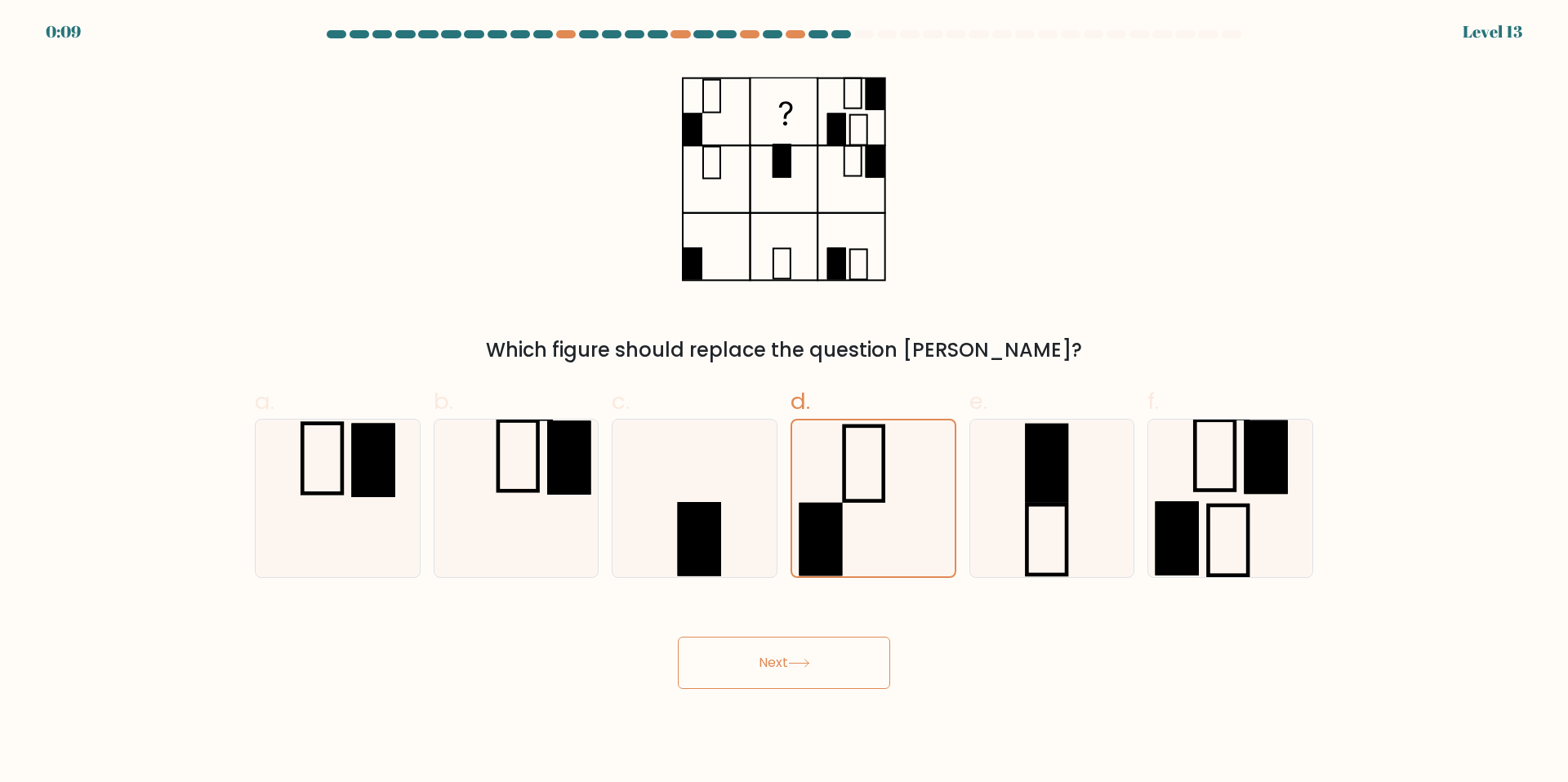
click at [833, 655] on button "Next" at bounding box center [784, 662] width 212 height 52
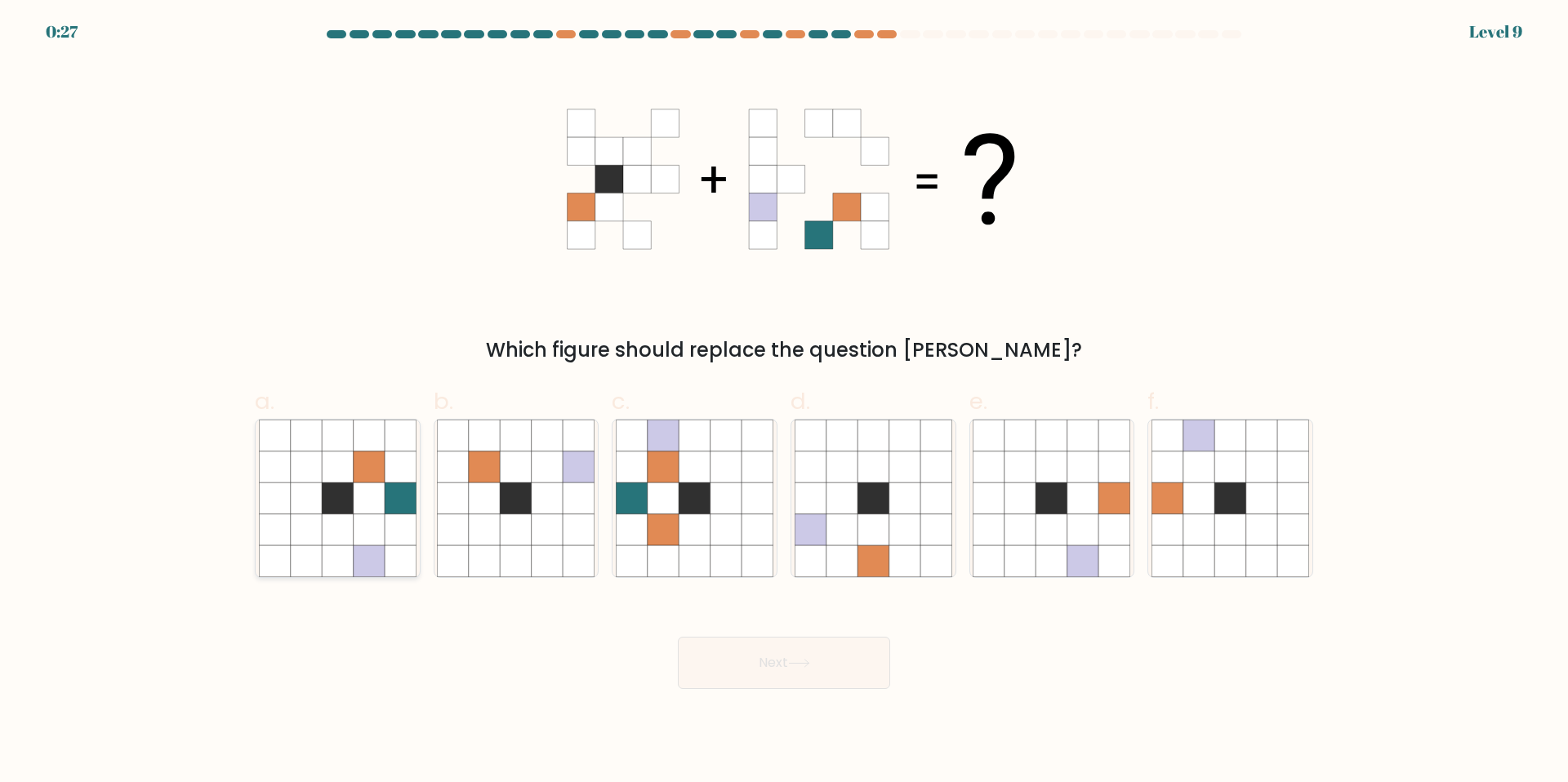
click at [410, 559] on icon at bounding box center [400, 561] width 31 height 31
click at [784, 402] on input "a." at bounding box center [784, 396] width 1 height 11
radio input "true"
click at [780, 652] on button "Next" at bounding box center [784, 662] width 212 height 52
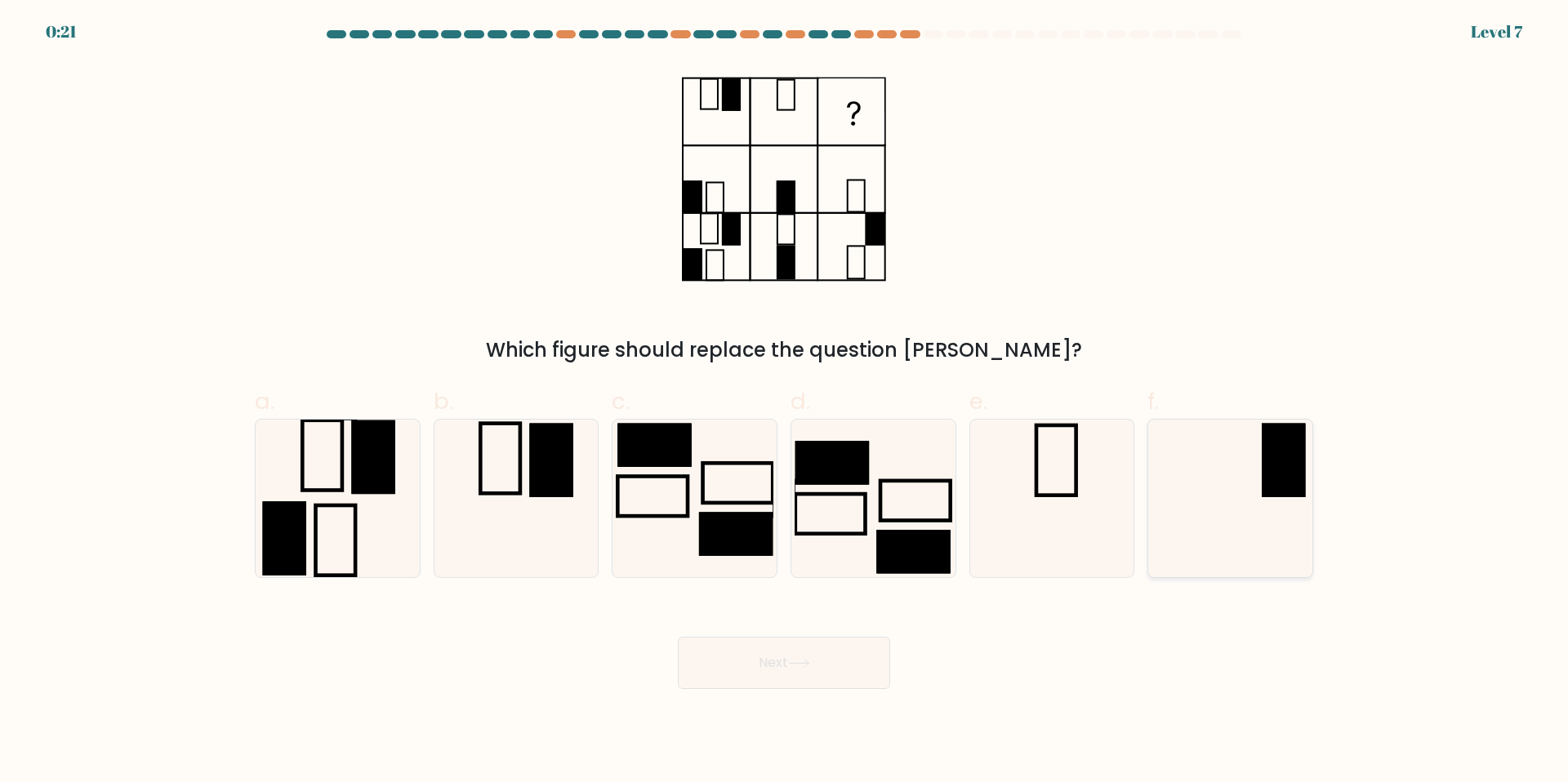
click at [1247, 521] on icon at bounding box center [1230, 498] width 157 height 157
click at [785, 402] on input "f." at bounding box center [784, 396] width 1 height 11
radio input "true"
click at [844, 680] on button "Next" at bounding box center [784, 662] width 212 height 52
click at [841, 662] on button "Next" at bounding box center [784, 662] width 212 height 52
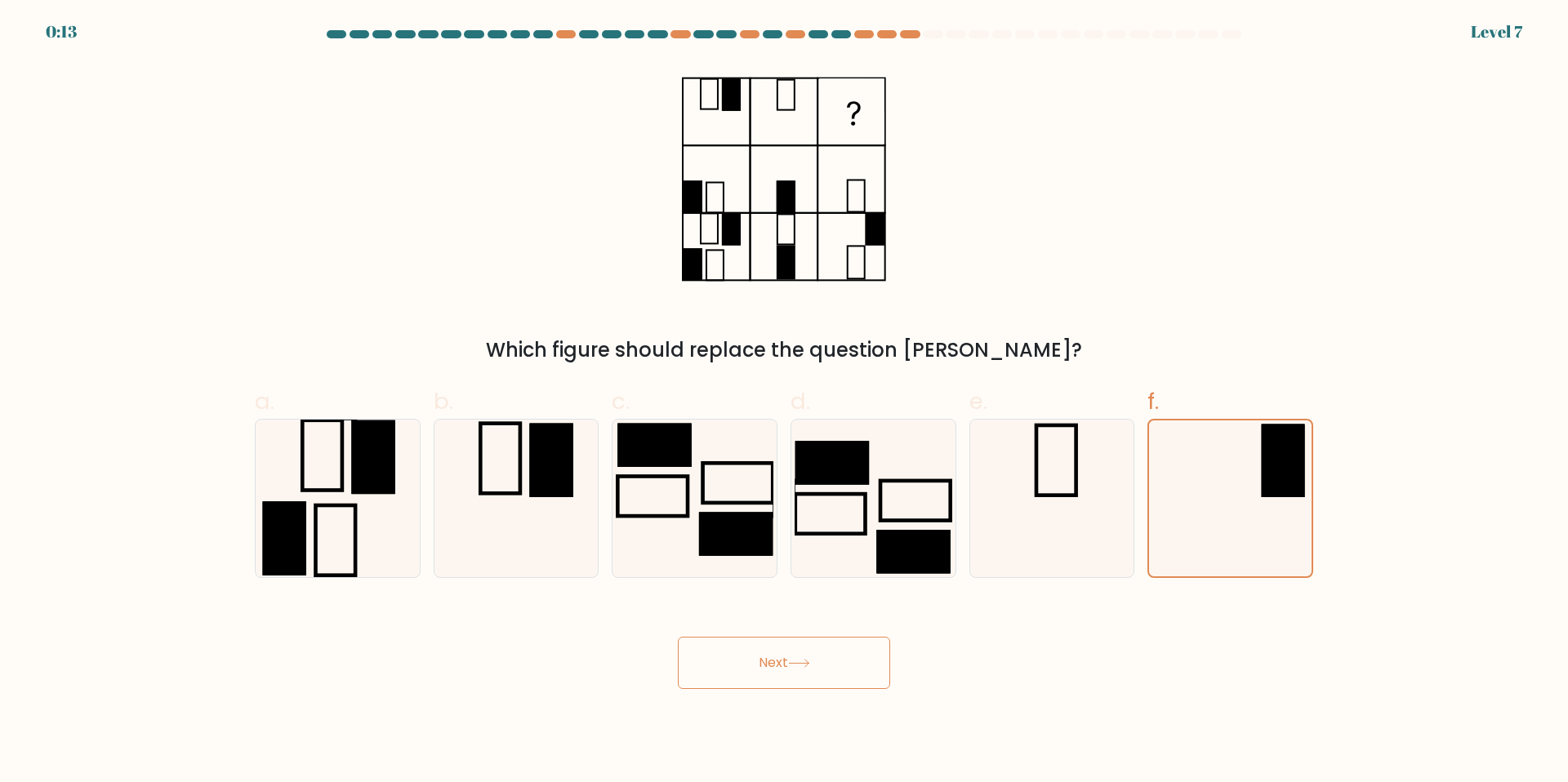
click at [853, 649] on button "Next" at bounding box center [784, 662] width 212 height 52
click at [779, 670] on button "Next" at bounding box center [784, 662] width 212 height 52
click at [796, 651] on button "Next" at bounding box center [784, 662] width 212 height 52
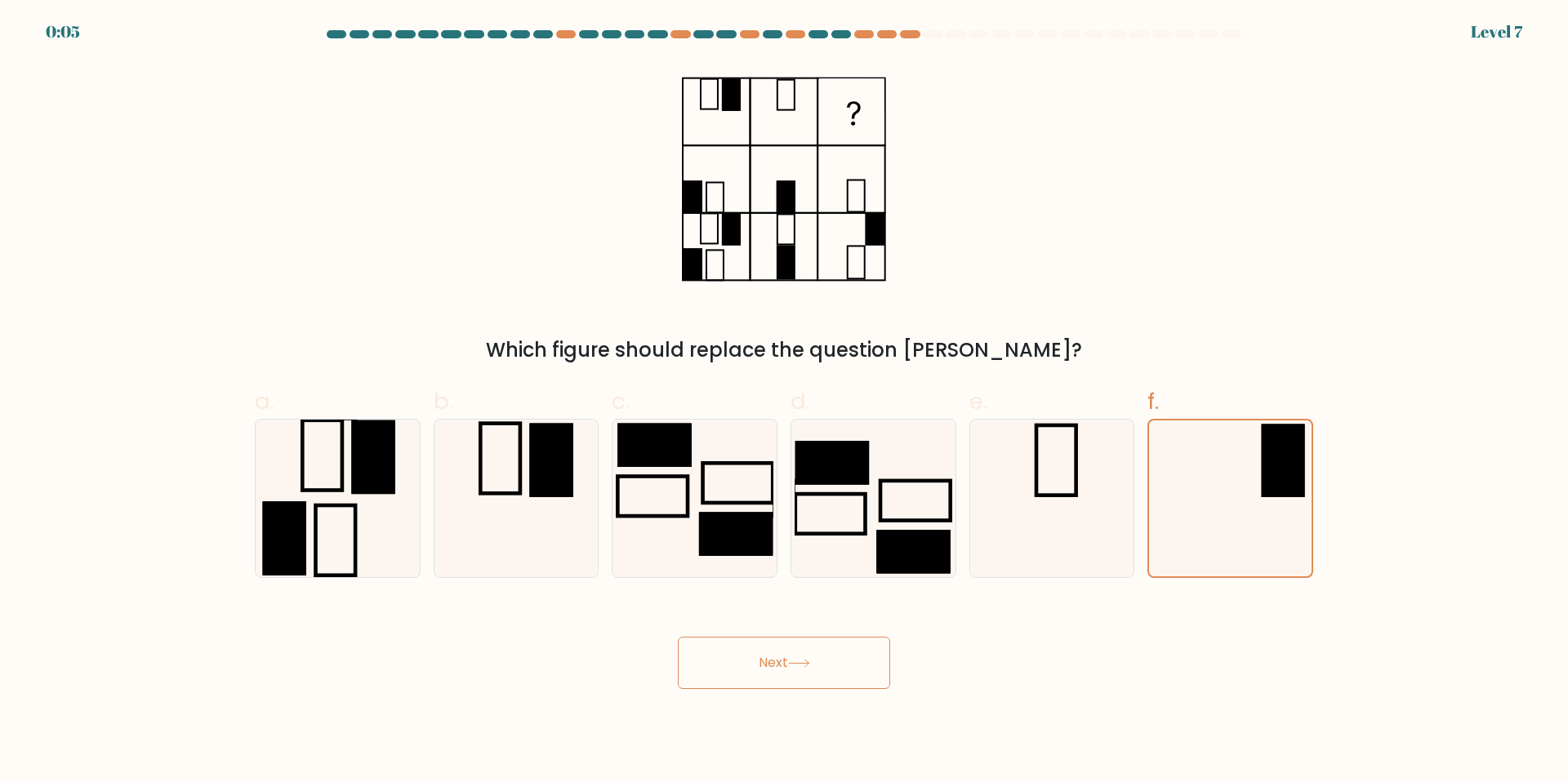
click at [814, 693] on body "0:05 Level 7" at bounding box center [784, 391] width 1568 height 782
click at [821, 668] on button "Next" at bounding box center [784, 662] width 212 height 52
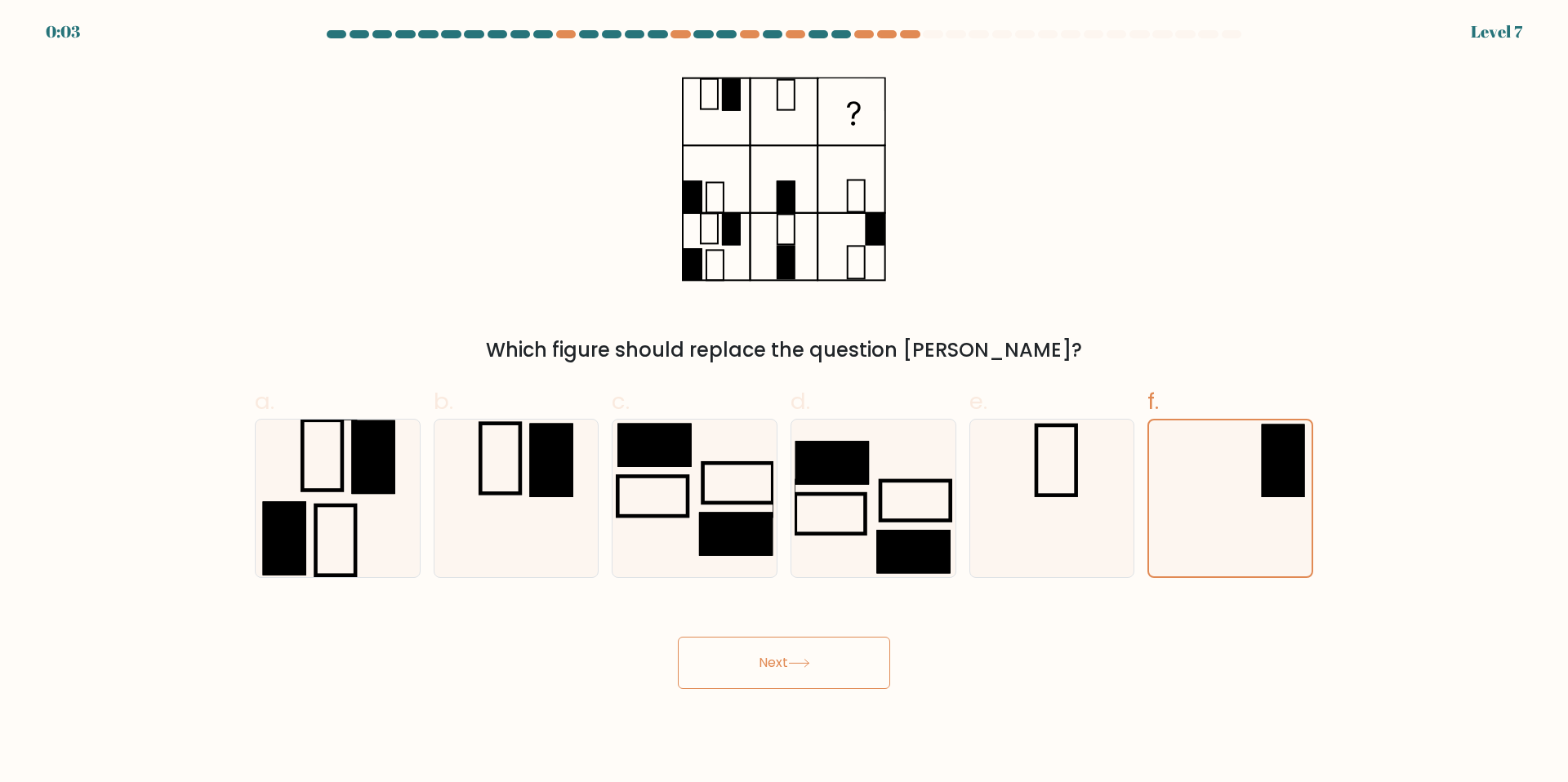
click at [821, 668] on button "Next" at bounding box center [784, 662] width 212 height 52
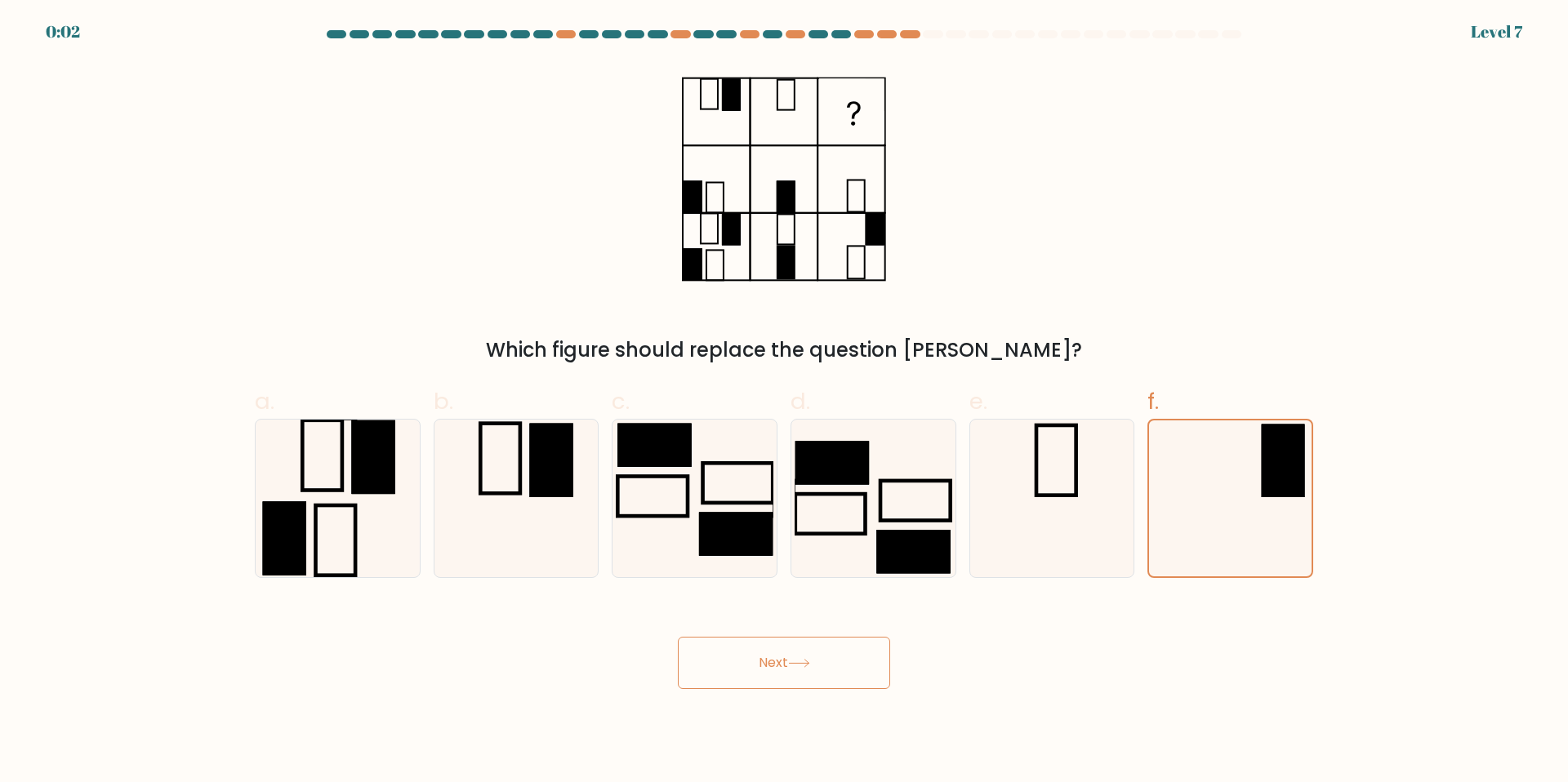
click at [821, 668] on button "Next" at bounding box center [784, 662] width 212 height 52
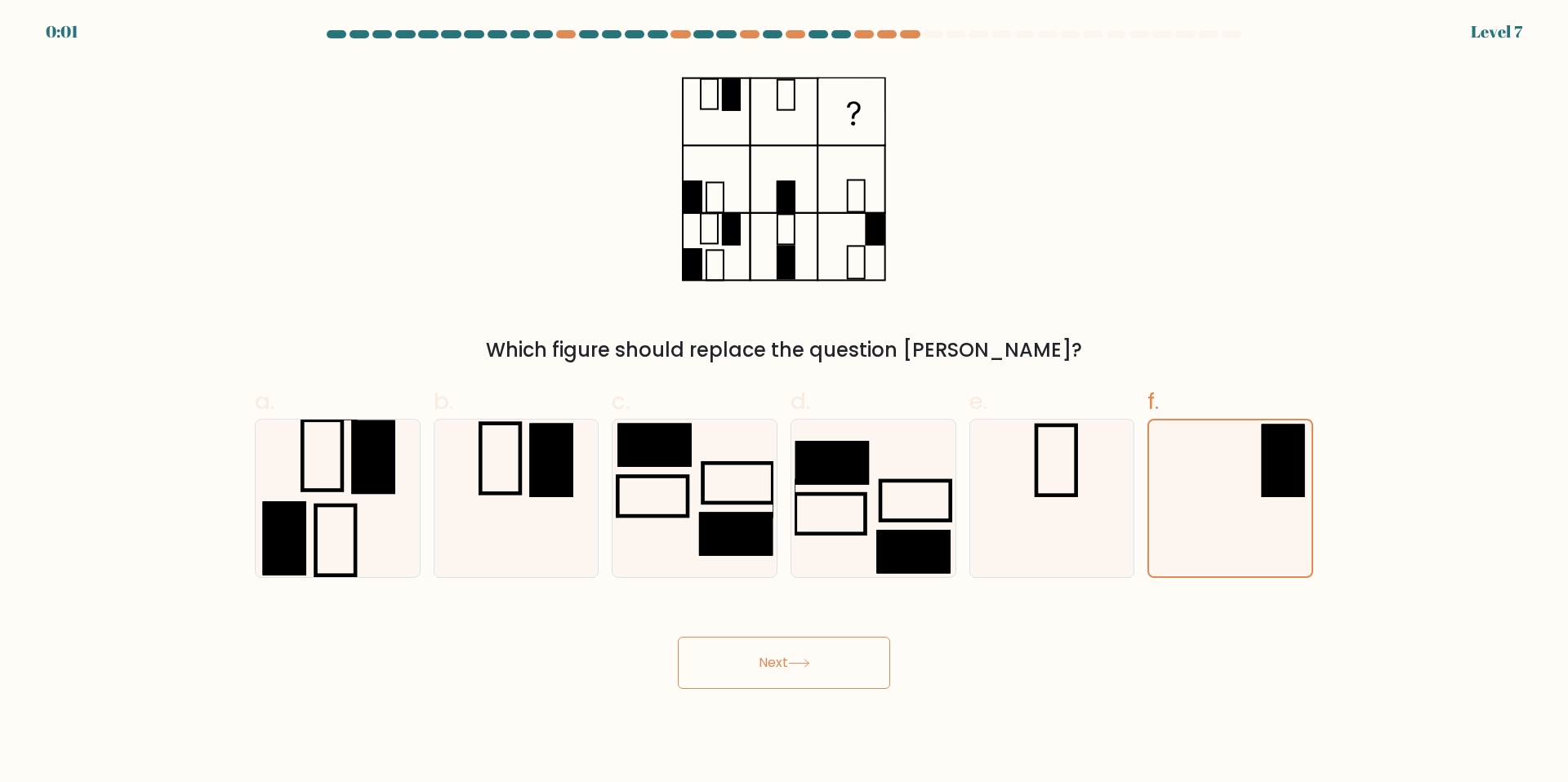
click at [821, 668] on button "Next" at bounding box center [784, 662] width 212 height 52
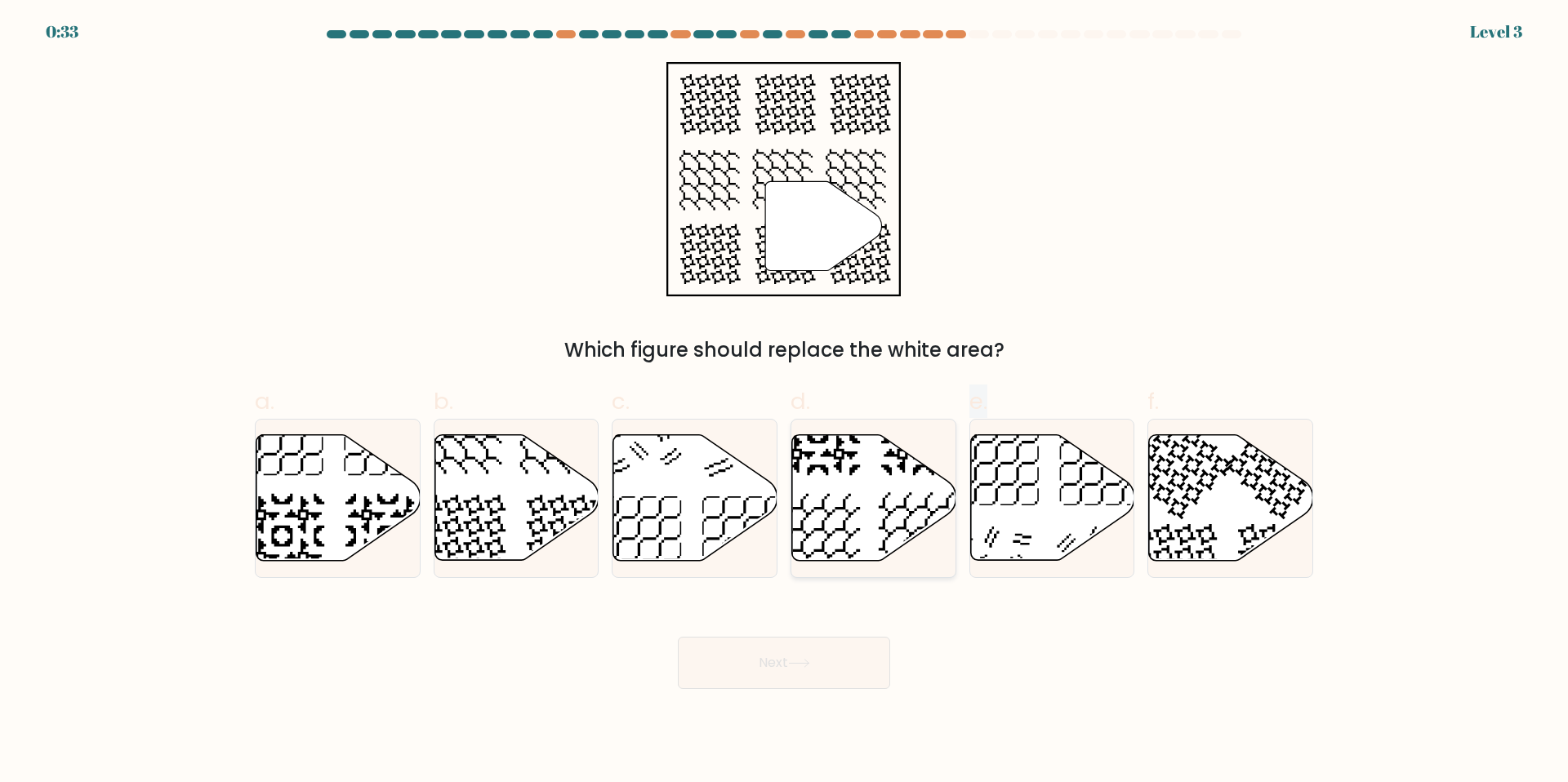
drag, startPoint x: 1020, startPoint y: 503, endPoint x: 947, endPoint y: 498, distance: 73.2
click at [947, 498] on div "a. b. c. d." at bounding box center [784, 474] width 1071 height 206
click at [488, 531] on icon at bounding box center [516, 498] width 164 height 126
click at [784, 402] on input "b." at bounding box center [784, 396] width 1 height 11
radio input "true"
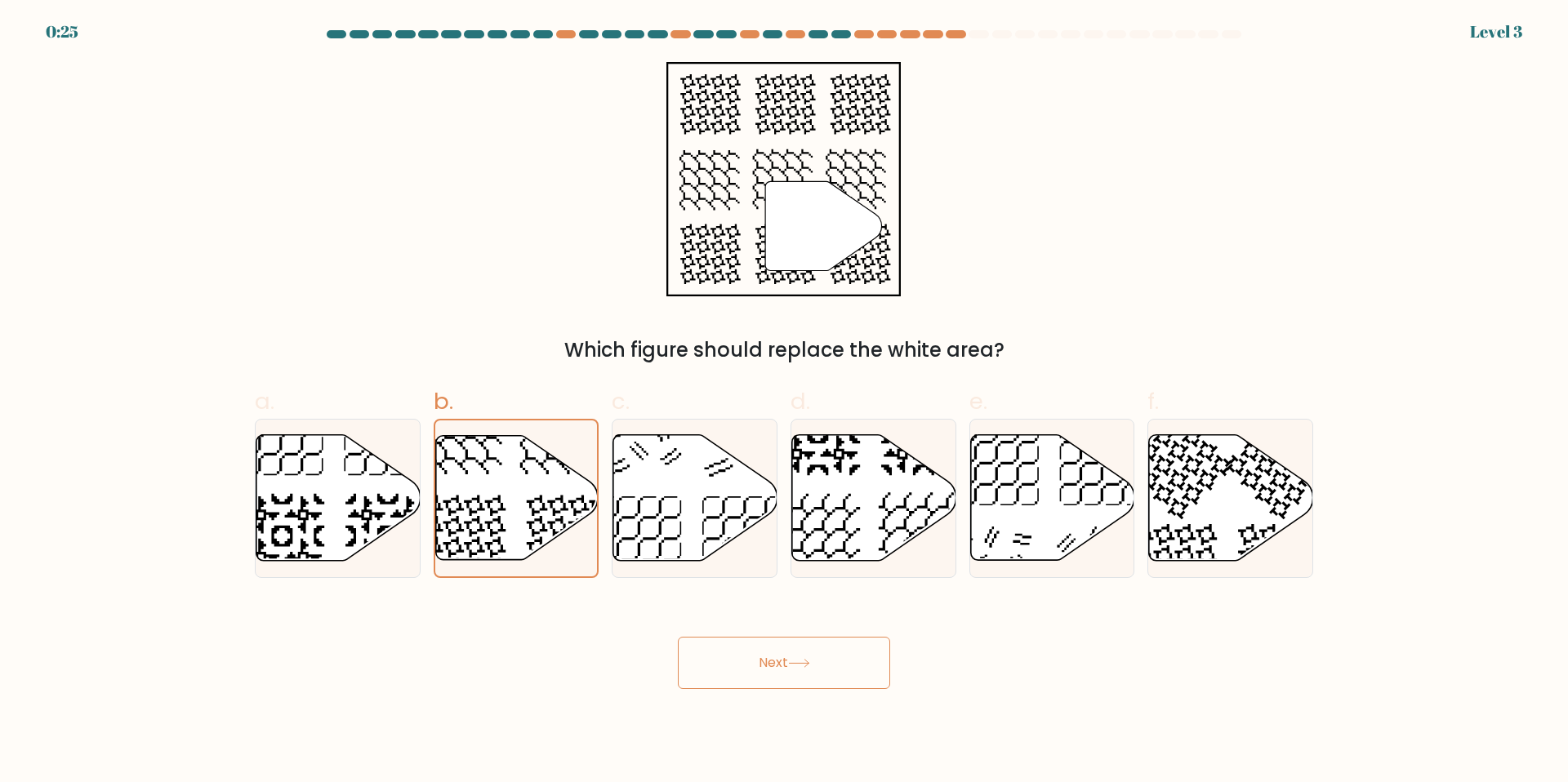
click at [789, 652] on button "Next" at bounding box center [784, 662] width 212 height 52
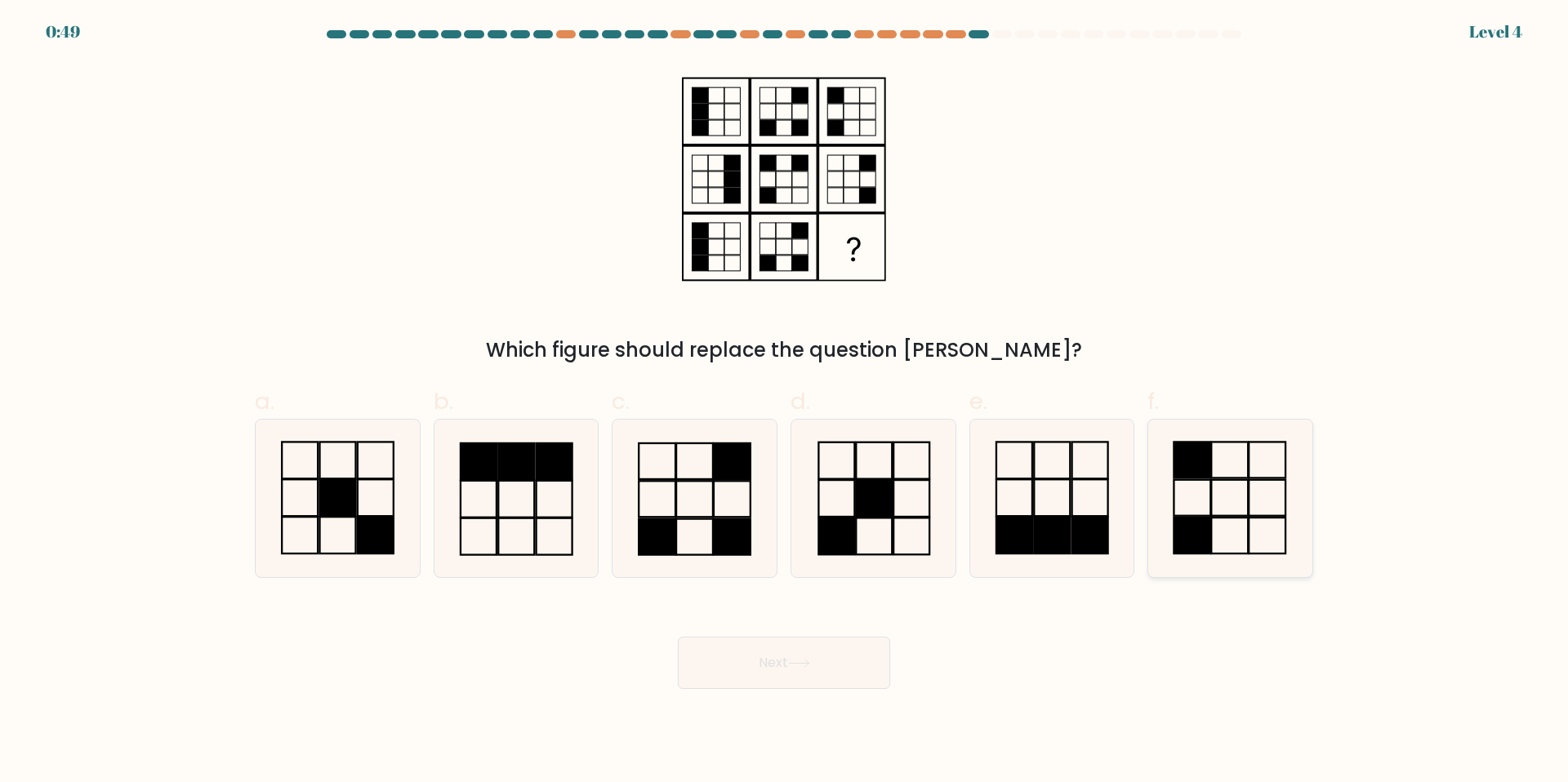
click at [1209, 513] on icon at bounding box center [1230, 498] width 157 height 157
click at [785, 402] on input "f." at bounding box center [784, 396] width 1 height 11
radio input "true"
click at [775, 676] on button "Next" at bounding box center [784, 662] width 212 height 52
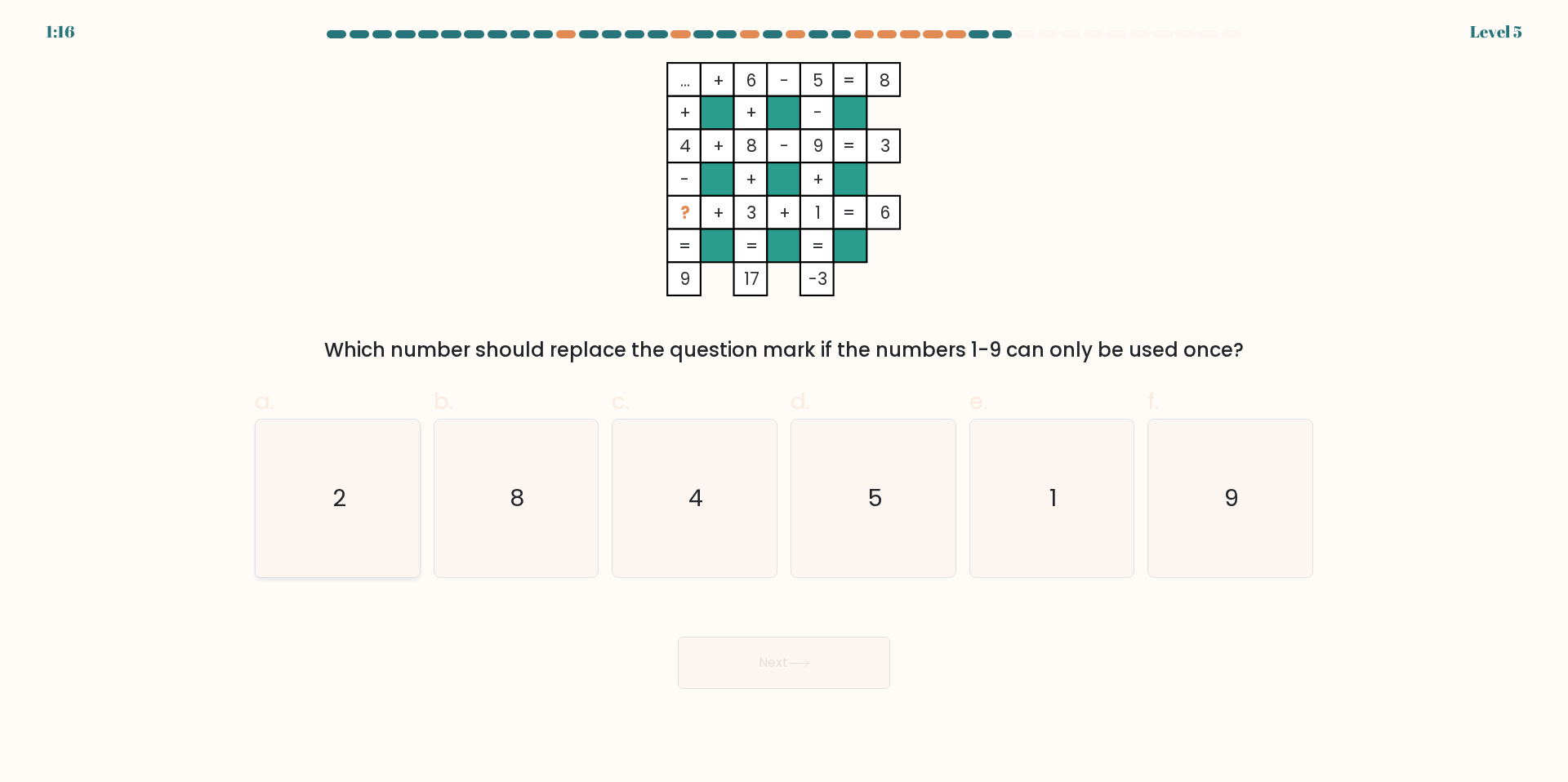
click at [367, 549] on icon "2" at bounding box center [337, 498] width 157 height 157
click at [784, 402] on input "a. 2" at bounding box center [784, 396] width 1 height 11
radio input "true"
click at [758, 669] on button "Next" at bounding box center [784, 662] width 212 height 52
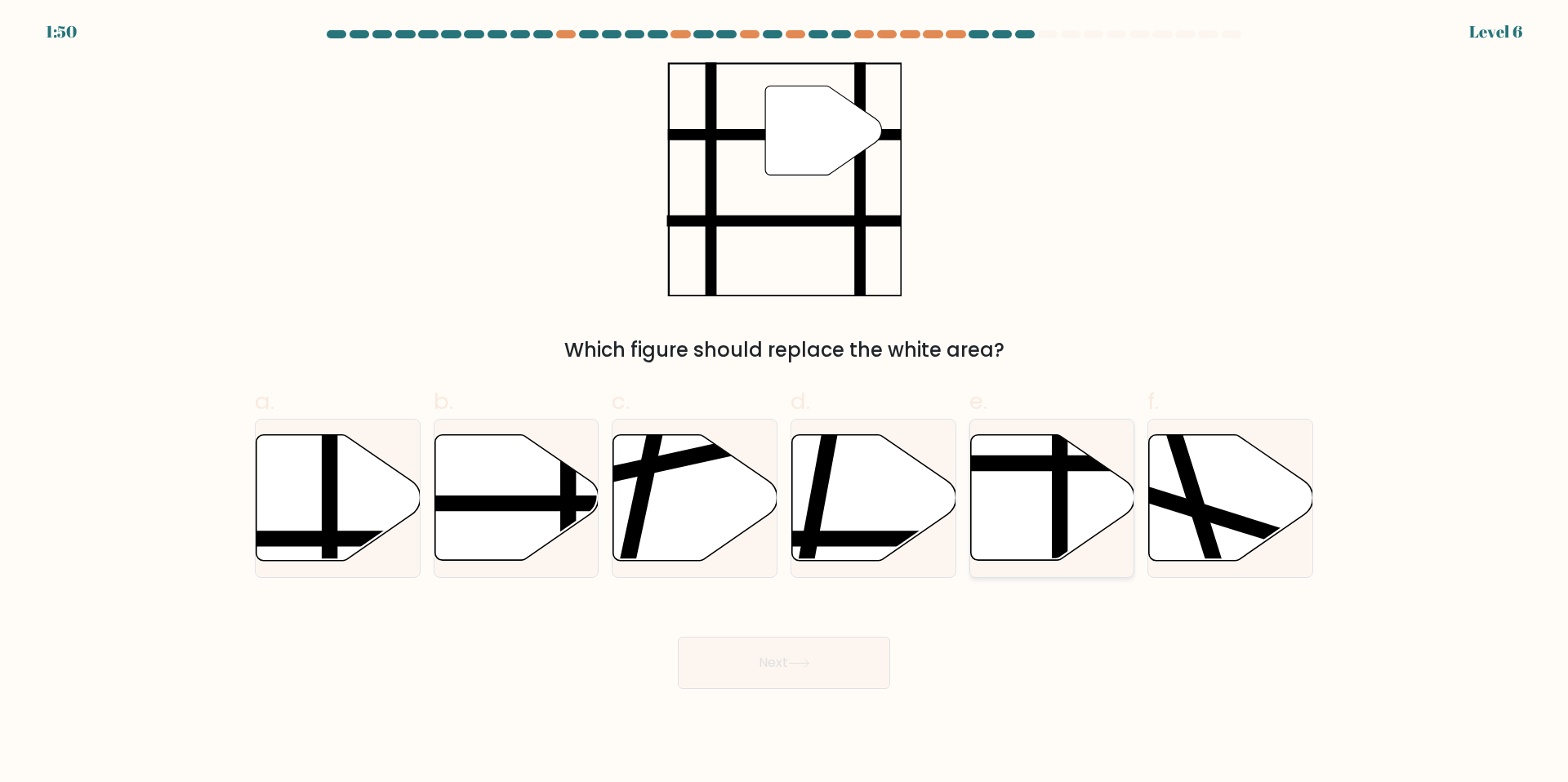
click at [1060, 481] on line at bounding box center [1060, 568] width 0 height 331
click at [785, 402] on input "e." at bounding box center [784, 396] width 1 height 11
radio input "true"
click at [821, 651] on button "Next" at bounding box center [784, 662] width 212 height 52
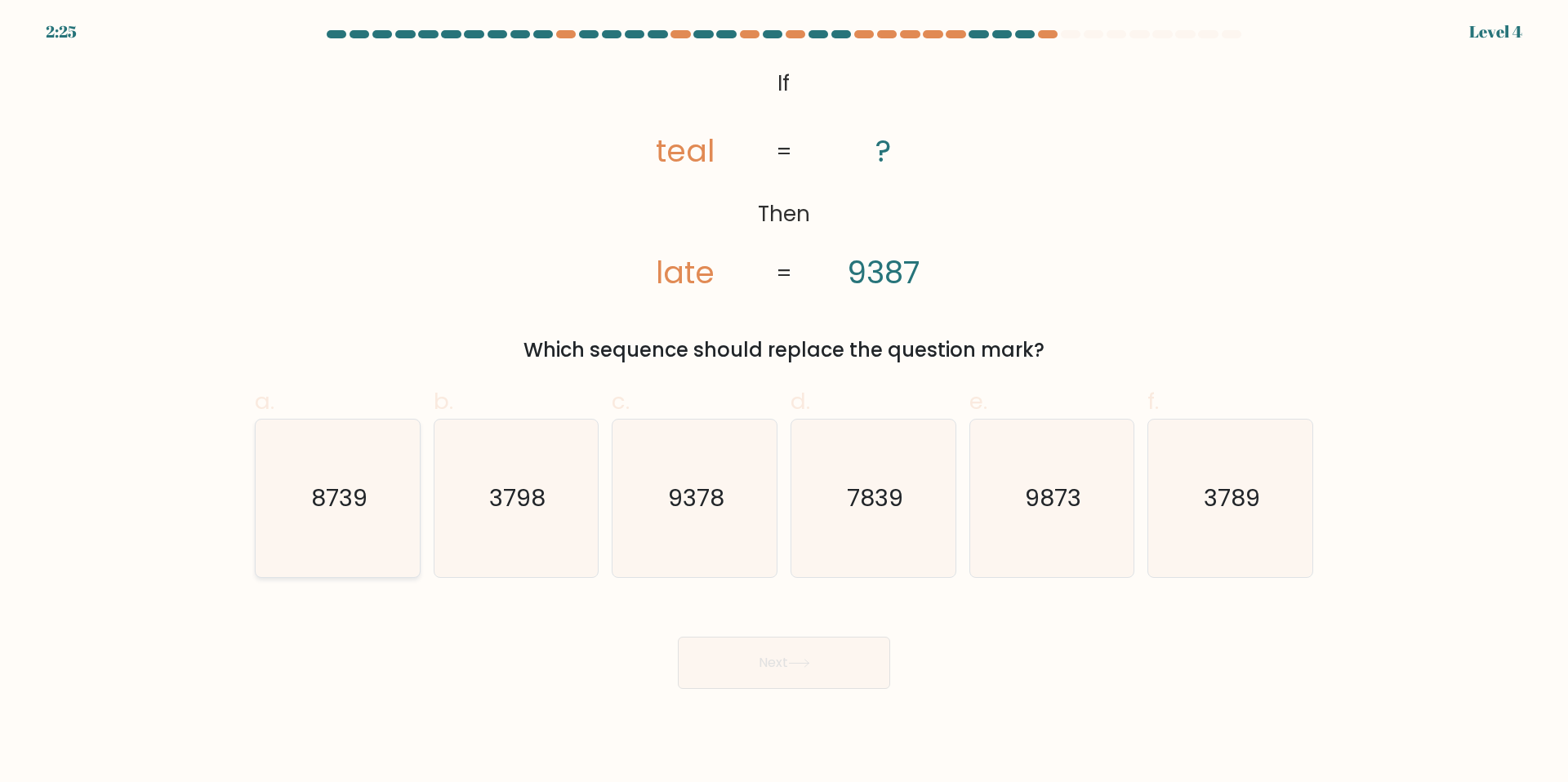
click at [356, 533] on icon "8739" at bounding box center [337, 498] width 157 height 157
click at [784, 402] on input "a. 8739" at bounding box center [784, 396] width 1 height 11
radio input "true"
click at [737, 680] on button "Next" at bounding box center [784, 662] width 212 height 52
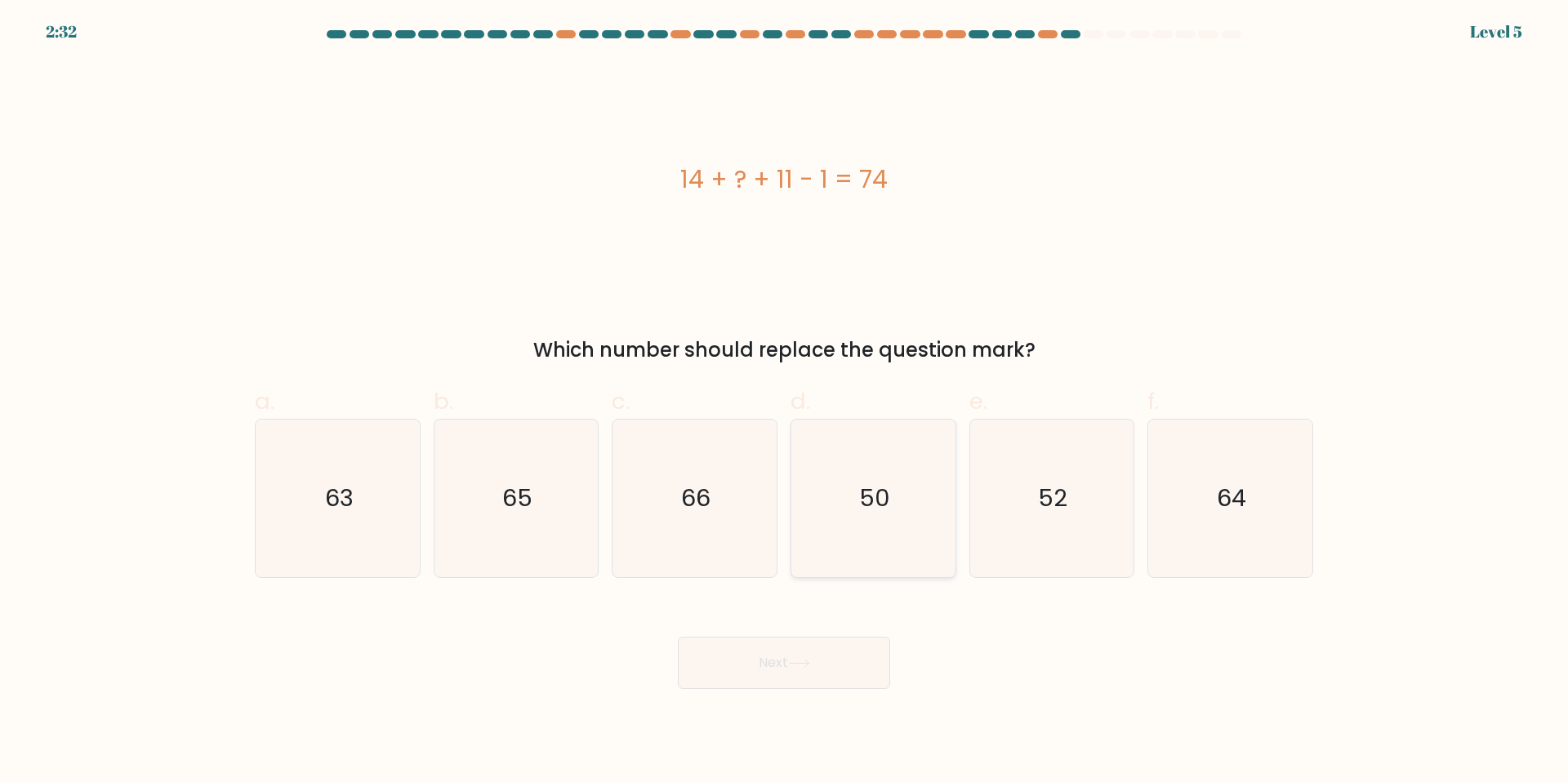
click at [887, 473] on icon "50" at bounding box center [874, 498] width 157 height 157
click at [785, 402] on input "d. 50" at bounding box center [784, 396] width 1 height 11
radio input "true"
click at [837, 676] on button "Next" at bounding box center [784, 662] width 212 height 52
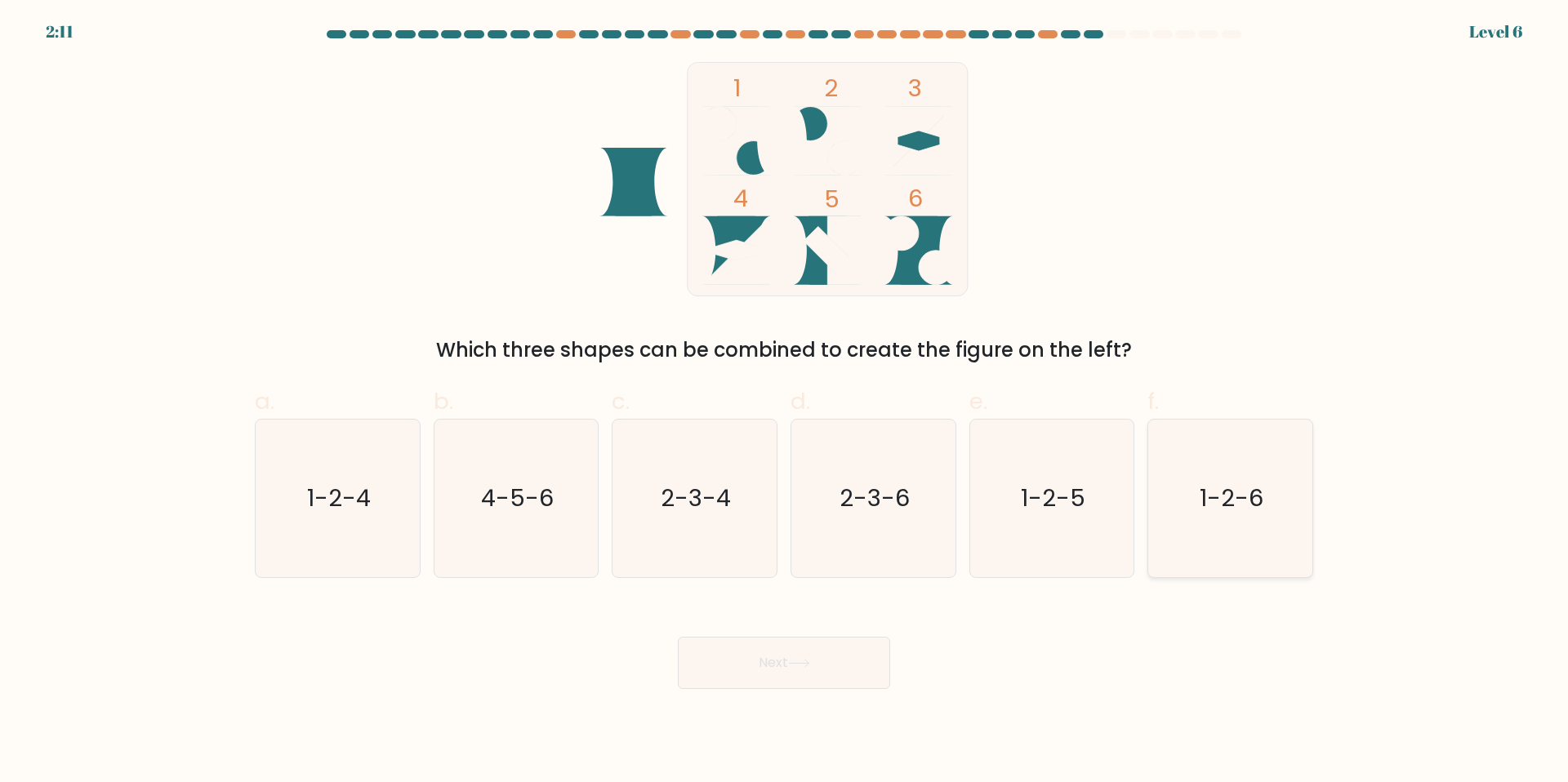
click at [1202, 518] on icon "1-2-6" at bounding box center [1230, 498] width 157 height 157
click at [785, 402] on input "f. 1-2-6" at bounding box center [784, 396] width 1 height 11
radio input "true"
click at [842, 664] on button "Next" at bounding box center [784, 662] width 212 height 52
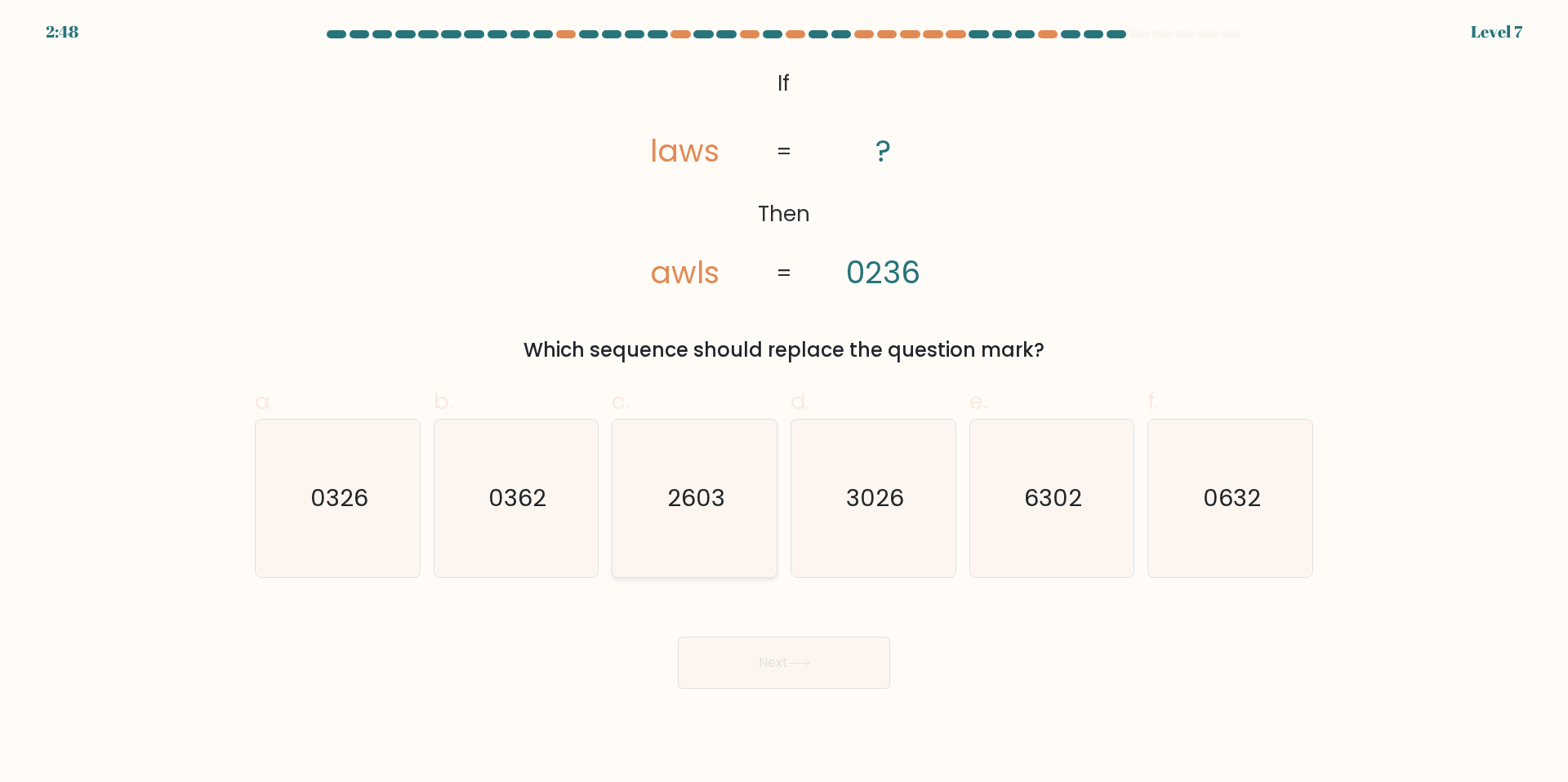
click at [696, 492] on text "2603" at bounding box center [695, 498] width 58 height 33
click at [784, 402] on input "c. 2603" at bounding box center [784, 396] width 1 height 11
radio input "true"
click at [826, 660] on button "Next" at bounding box center [784, 662] width 212 height 52
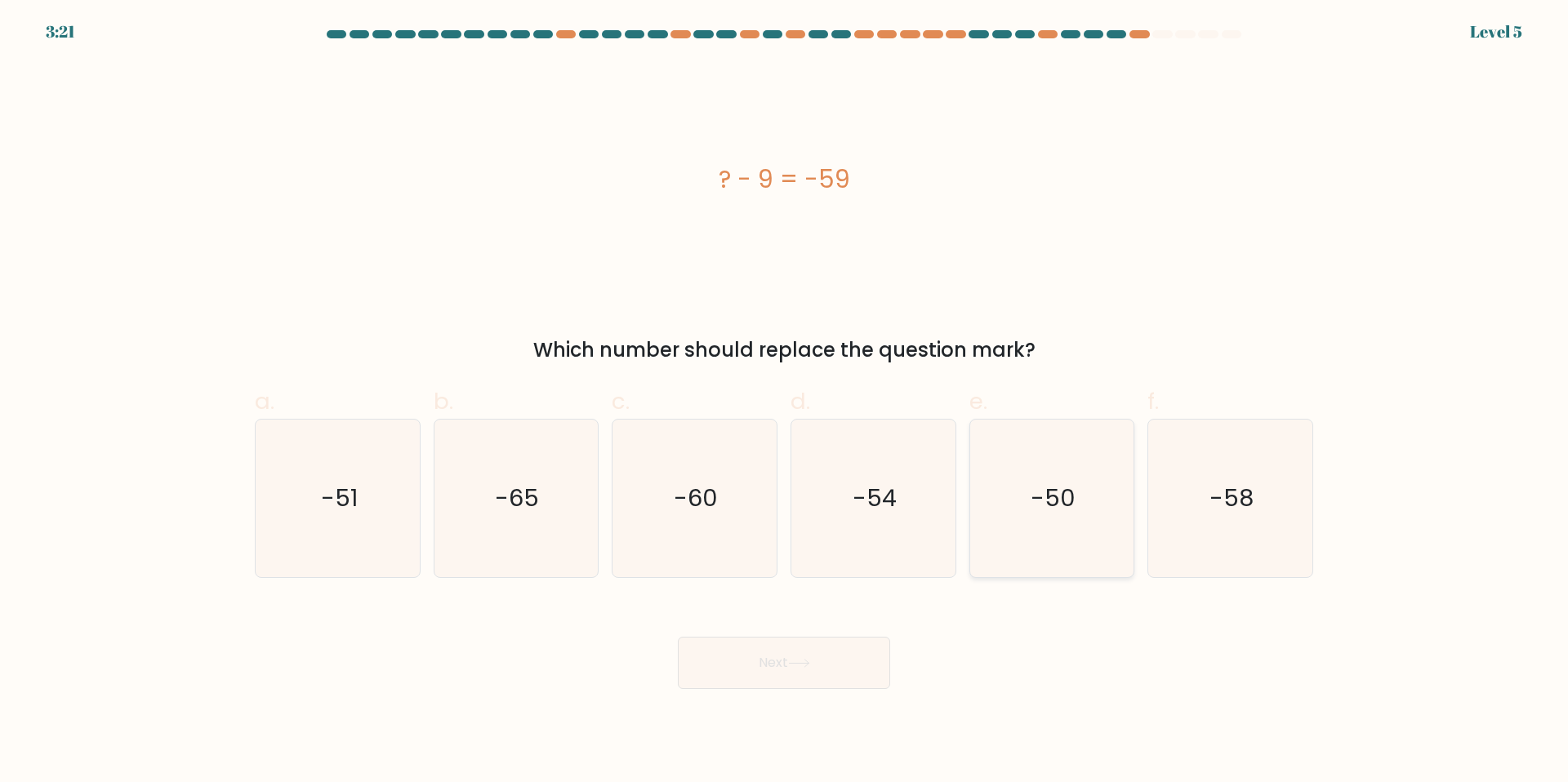
click at [1063, 482] on text "-50" at bounding box center [1053, 498] width 45 height 33
click at [785, 402] on input "e. -50" at bounding box center [784, 396] width 1 height 11
radio input "true"
click at [835, 651] on button "Next" at bounding box center [784, 662] width 212 height 52
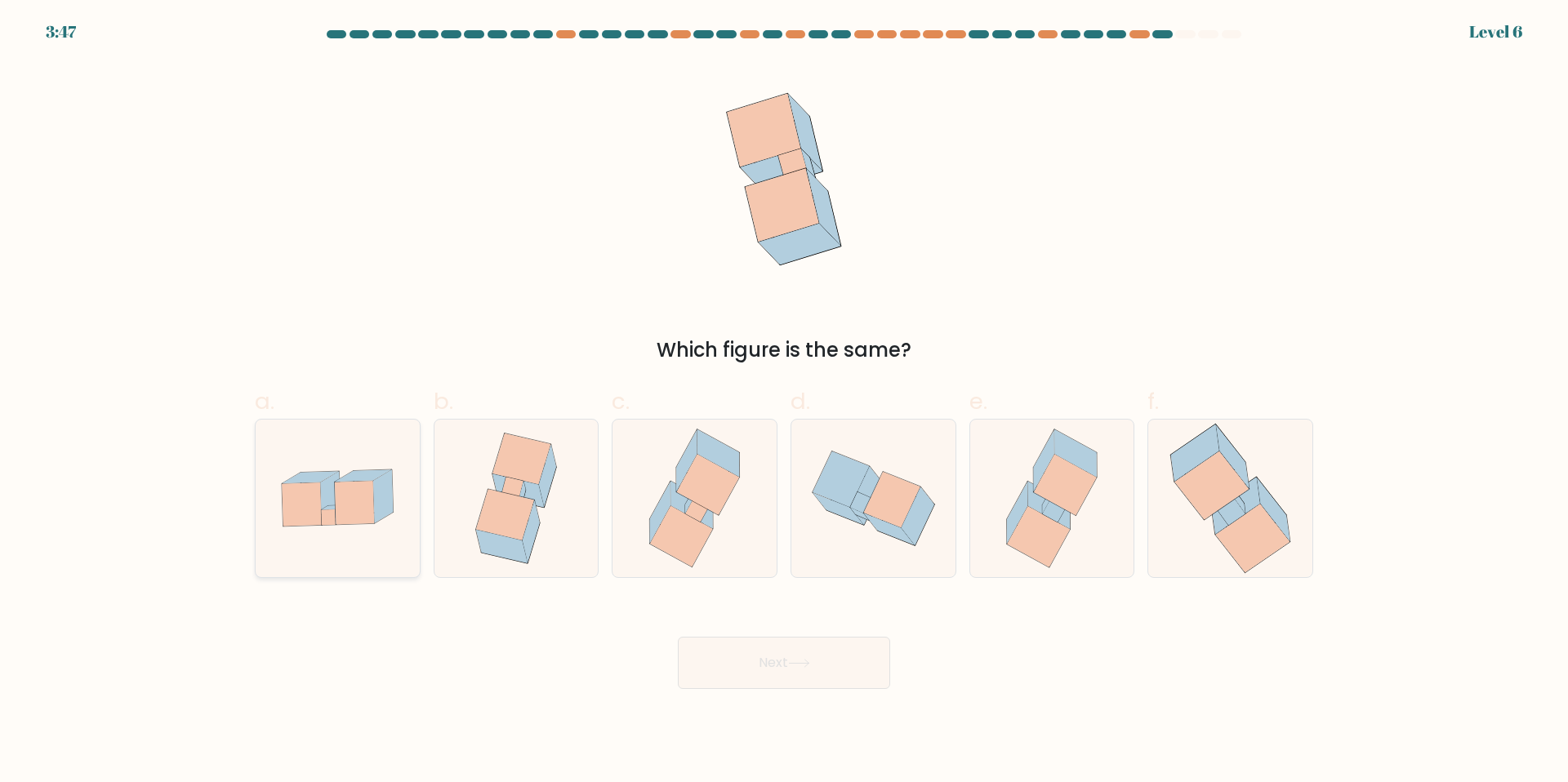
click at [303, 511] on icon at bounding box center [301, 503] width 39 height 43
click at [784, 402] on input "a." at bounding box center [784, 396] width 1 height 11
radio input "true"
click at [815, 670] on button "Next" at bounding box center [784, 662] width 212 height 52
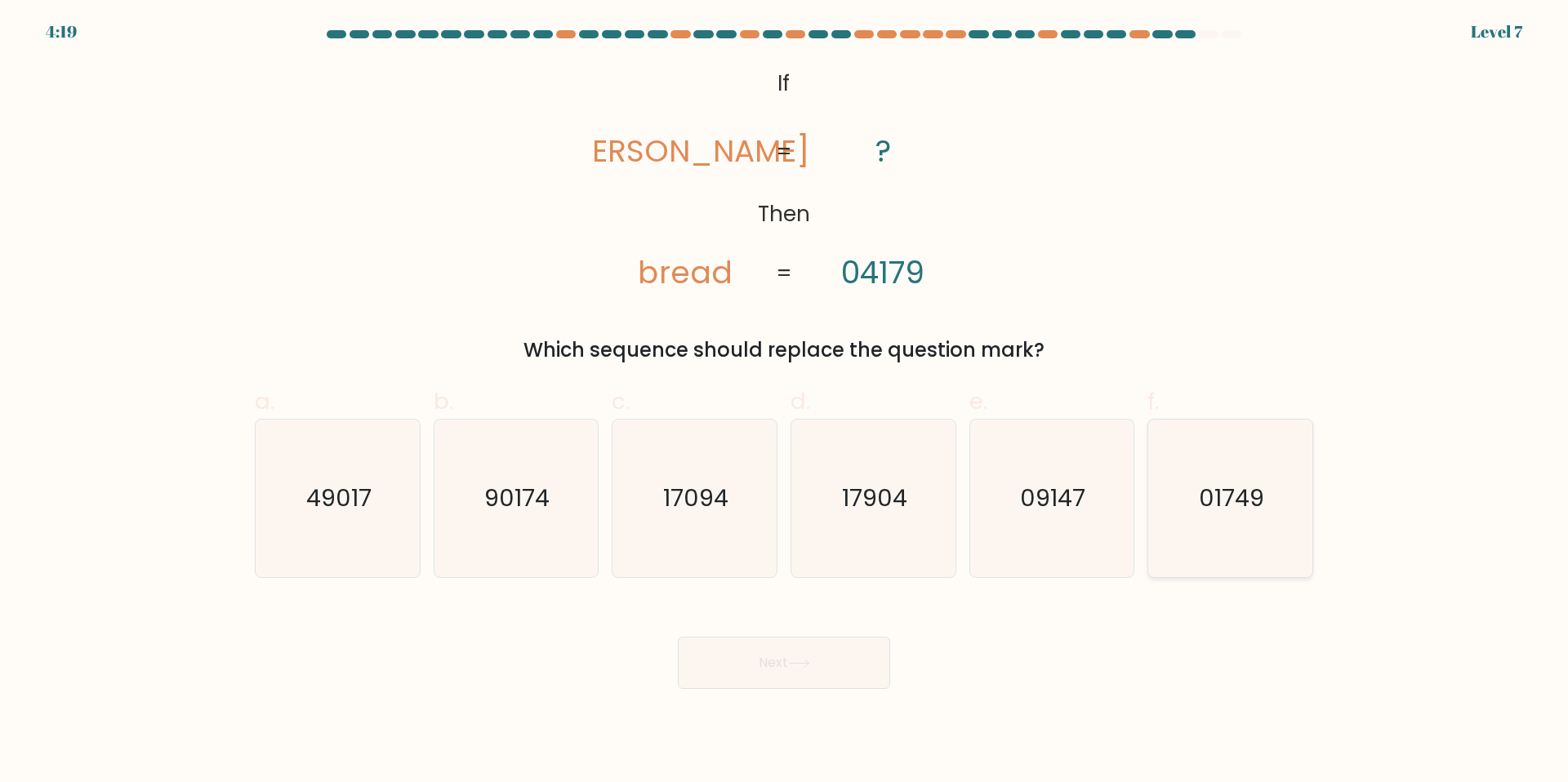
click at [1216, 503] on text "01749" at bounding box center [1232, 498] width 65 height 33
click at [785, 402] on input "f. 01749" at bounding box center [784, 396] width 1 height 11
radio input "true"
click at [853, 676] on button "Next" at bounding box center [784, 662] width 212 height 52
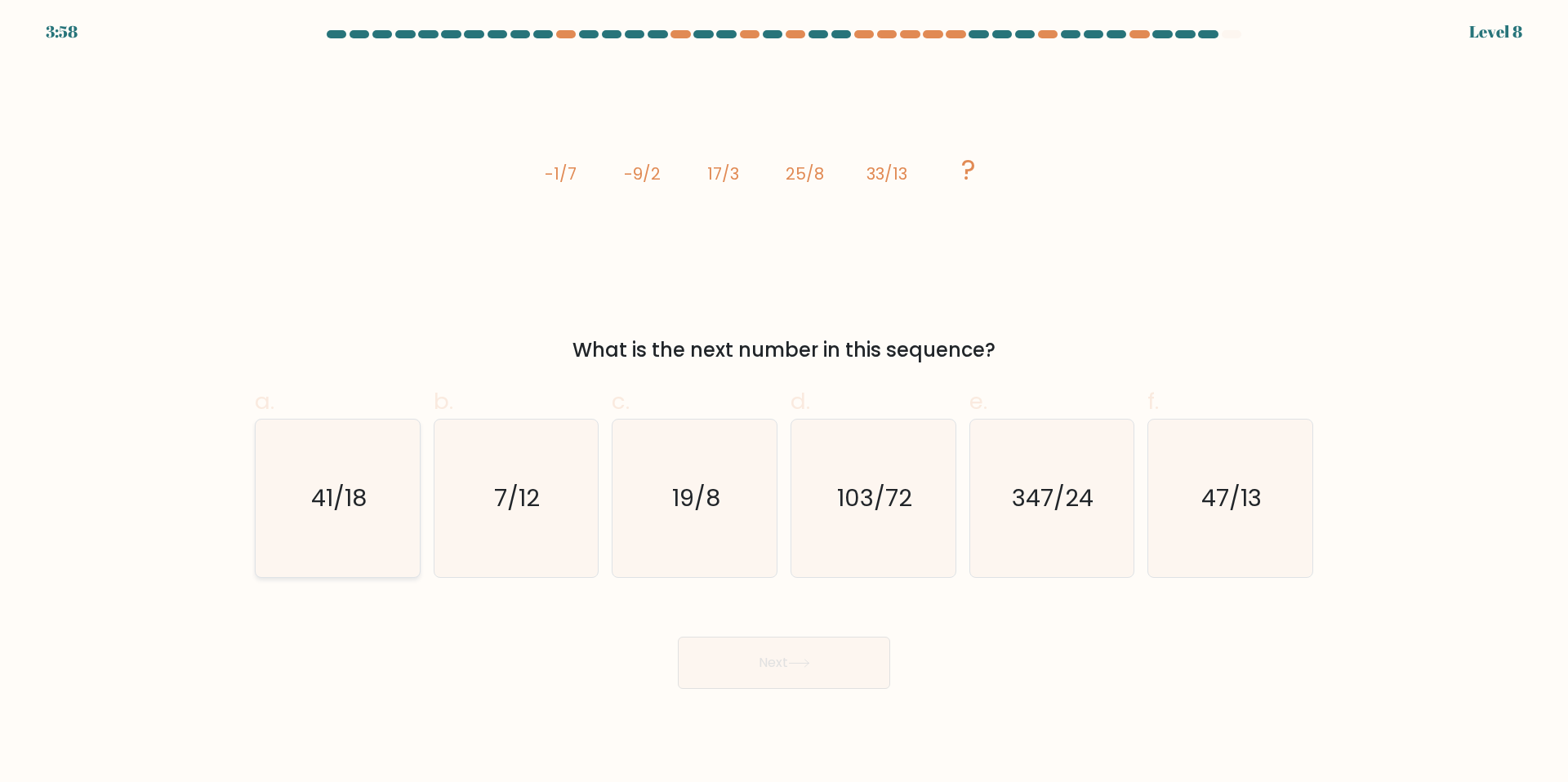
click at [291, 491] on icon "41/18" at bounding box center [337, 498] width 157 height 157
click at [784, 402] on input "a. 41/18" at bounding box center [784, 396] width 1 height 11
radio input "true"
click at [830, 687] on button "Next" at bounding box center [784, 662] width 212 height 52
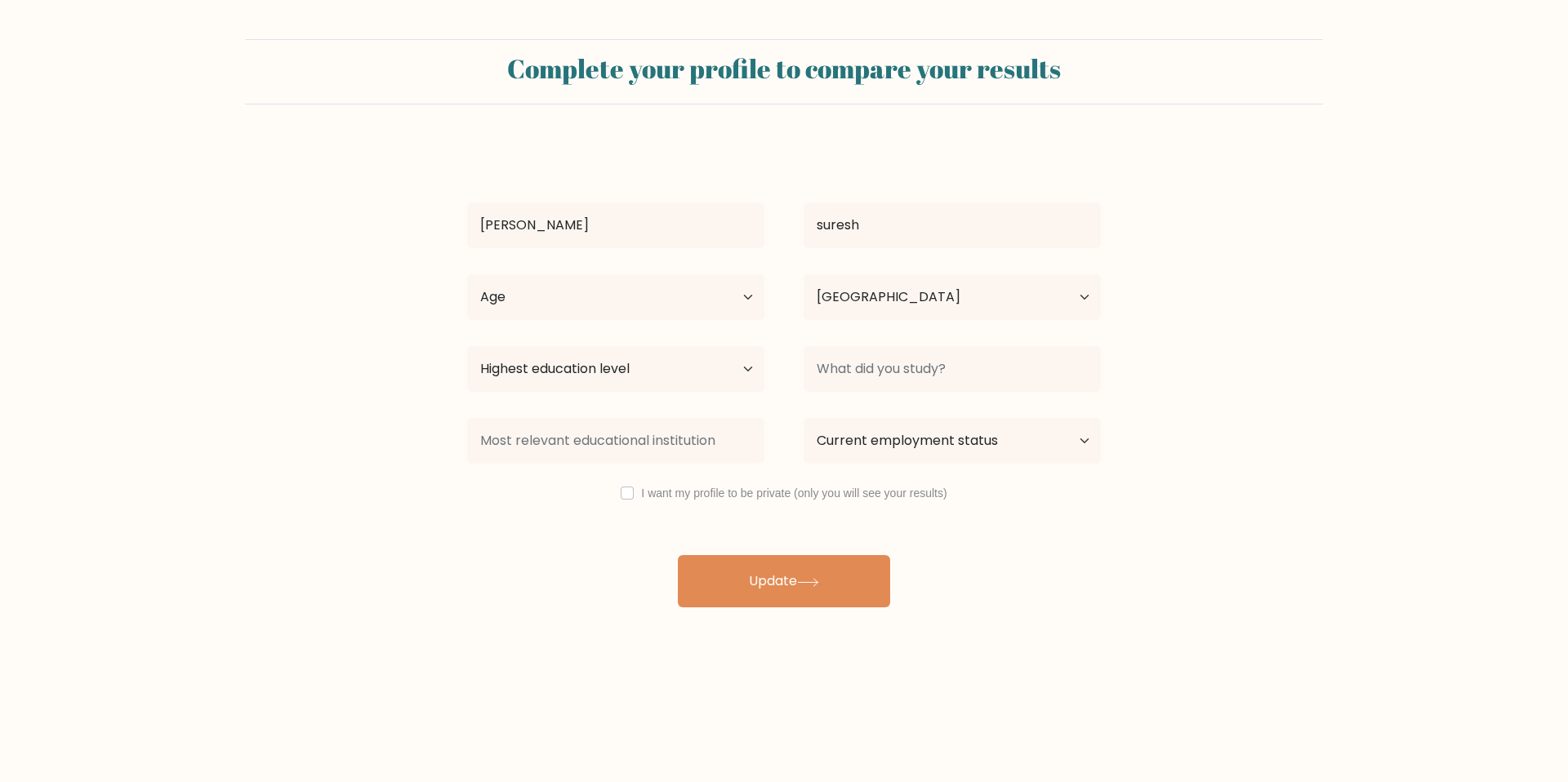
select select "IN"
click at [746, 375] on select "Highest education level No schooling Primary Lower Secondary Upper Secondary Oc…" at bounding box center [615, 369] width 297 height 46
select select "upper_secondary"
click at [467, 346] on select "Highest education level No schooling Primary Lower Secondary Upper Secondary Oc…" at bounding box center [615, 369] width 297 height 46
click at [981, 364] on input at bounding box center [951, 369] width 297 height 46
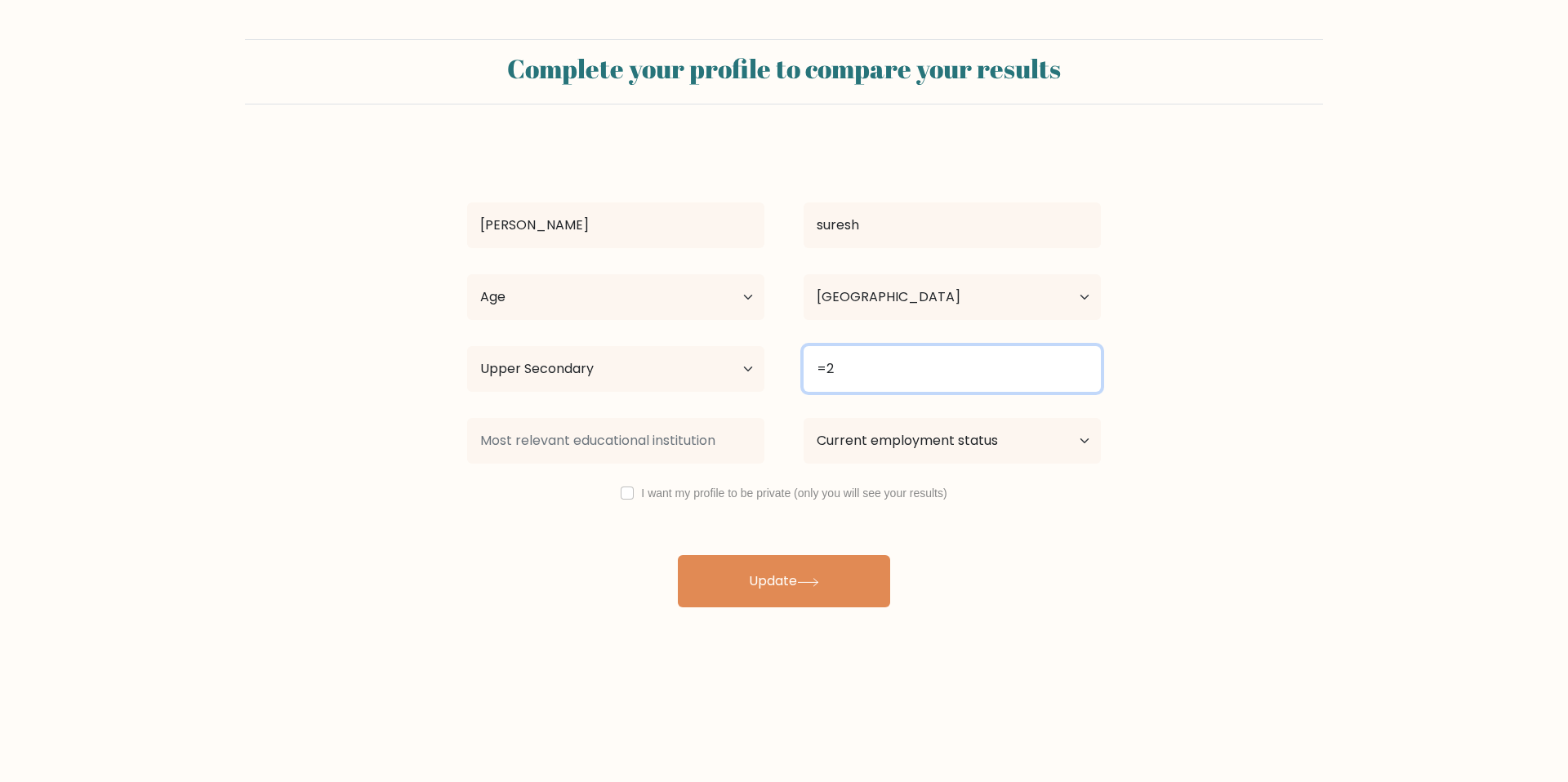
type input "="
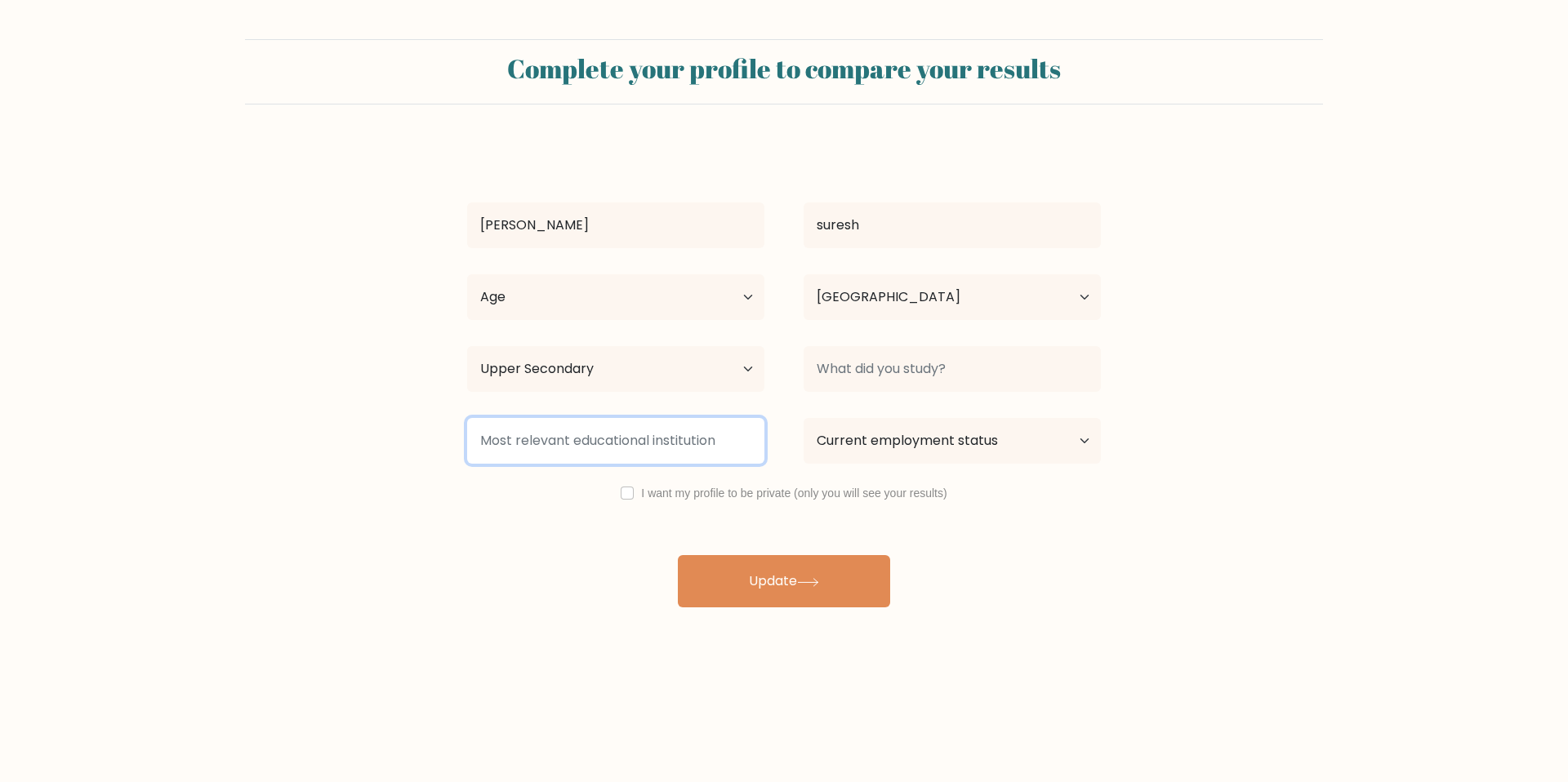
click at [730, 445] on input at bounding box center [615, 441] width 297 height 46
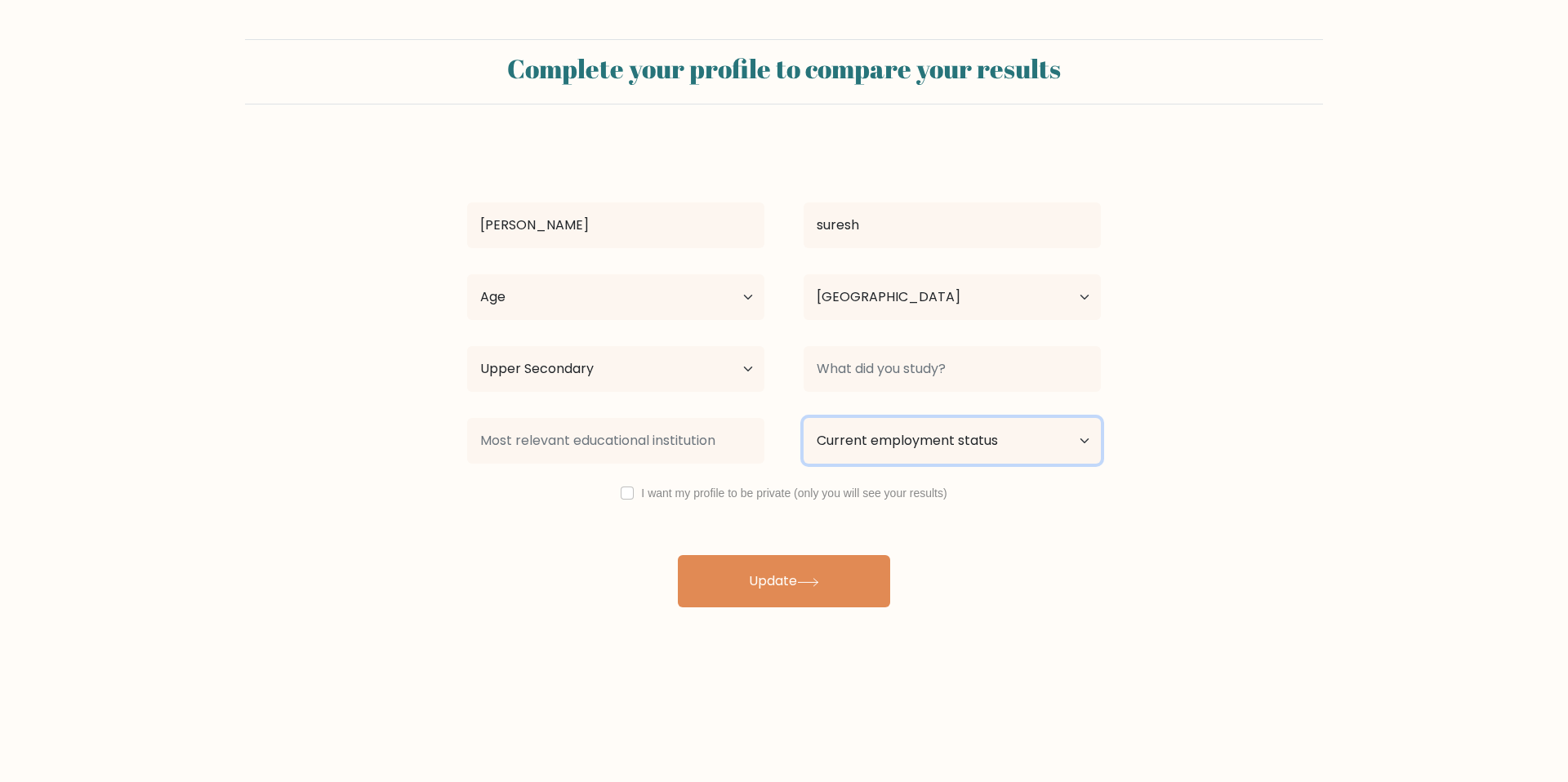
click at [1086, 439] on select "Current employment status Employed Student Retired Other / prefer not to answer" at bounding box center [951, 441] width 297 height 46
select select "student"
click at [803, 418] on select "Current employment status Employed Student Retired Other / prefer not to answer" at bounding box center [951, 441] width 297 height 46
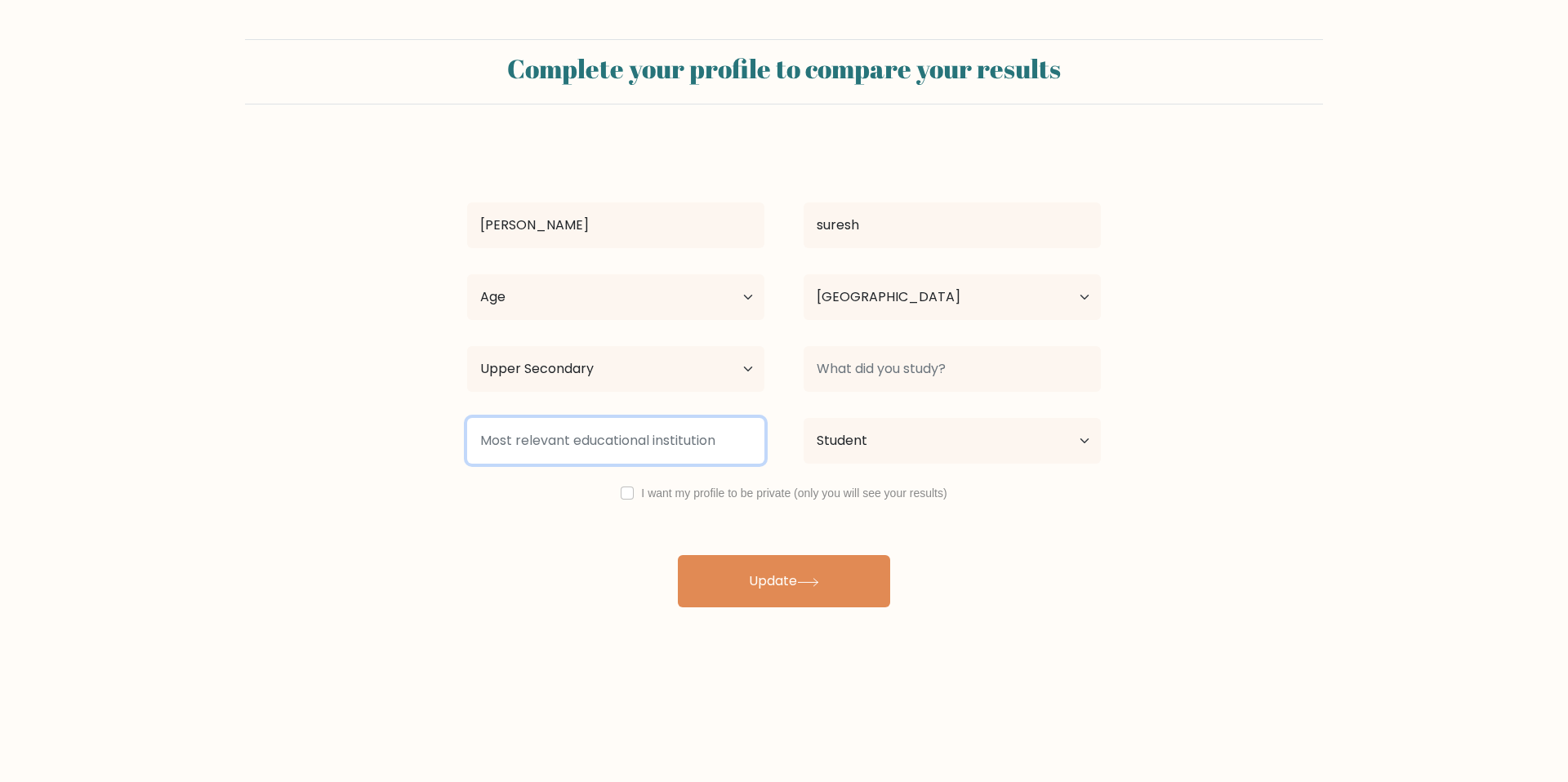
click at [747, 440] on input at bounding box center [615, 441] width 297 height 46
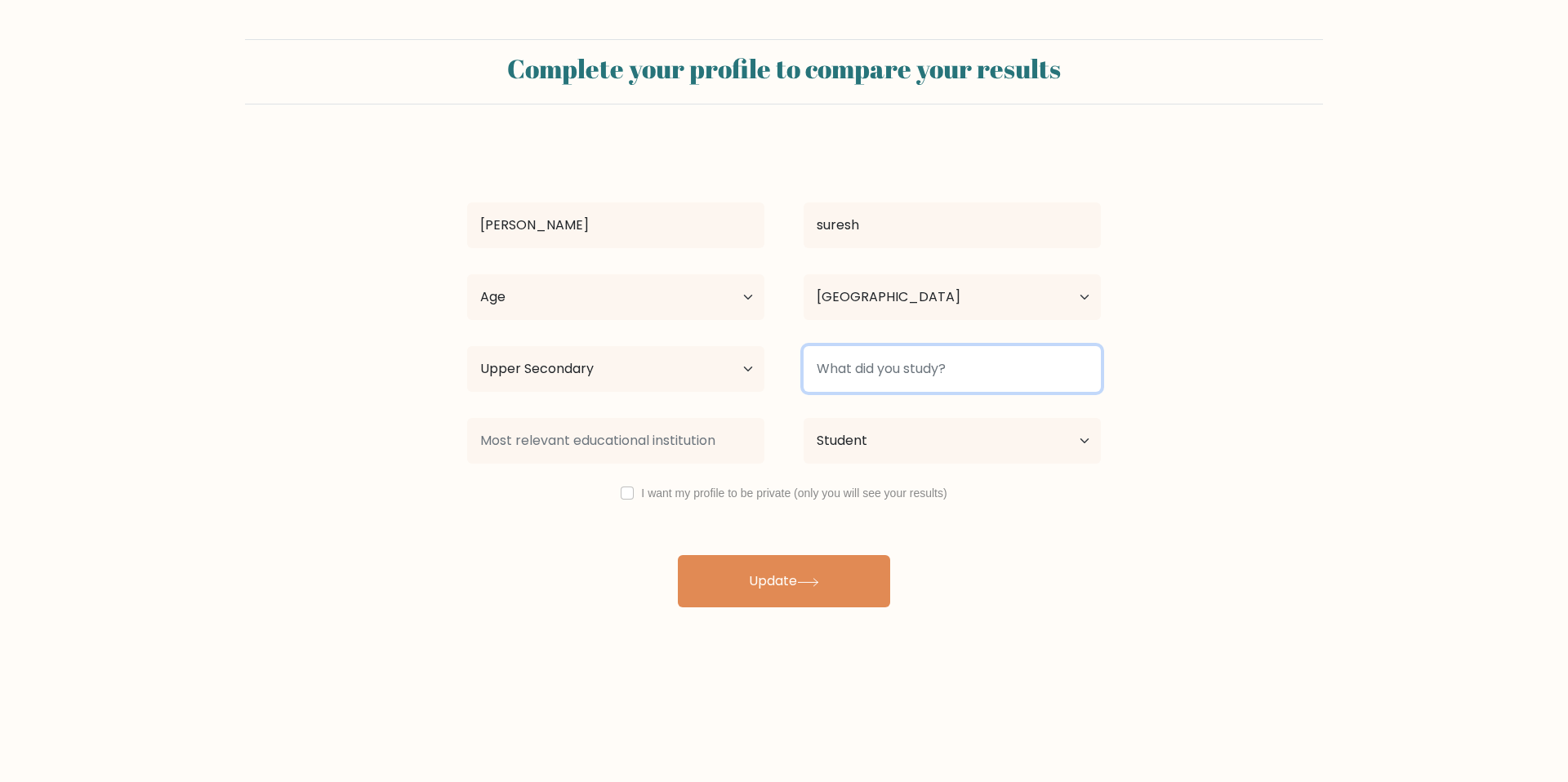
click at [977, 378] on input at bounding box center [951, 369] width 297 height 46
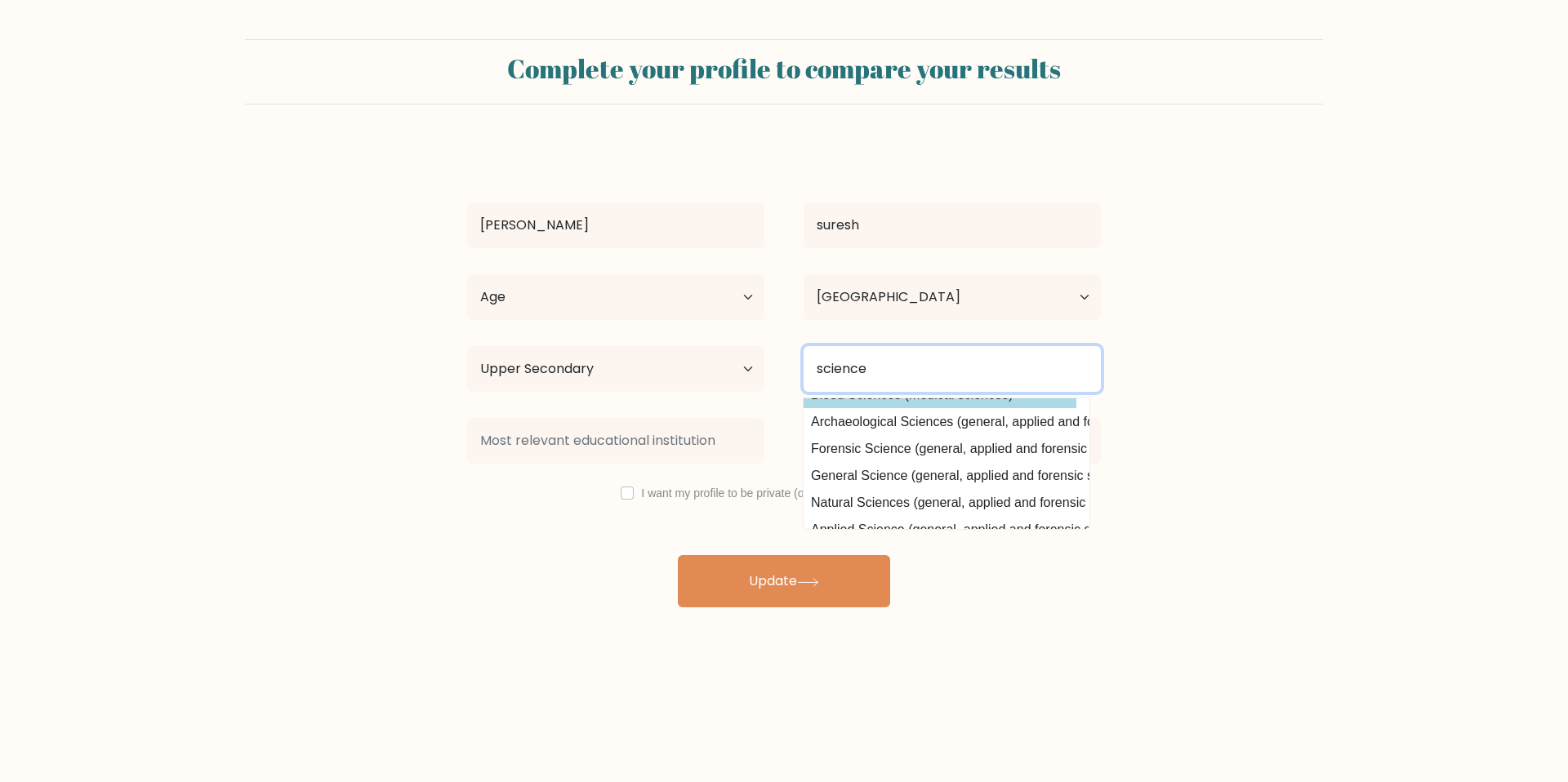
scroll to position [73, 4]
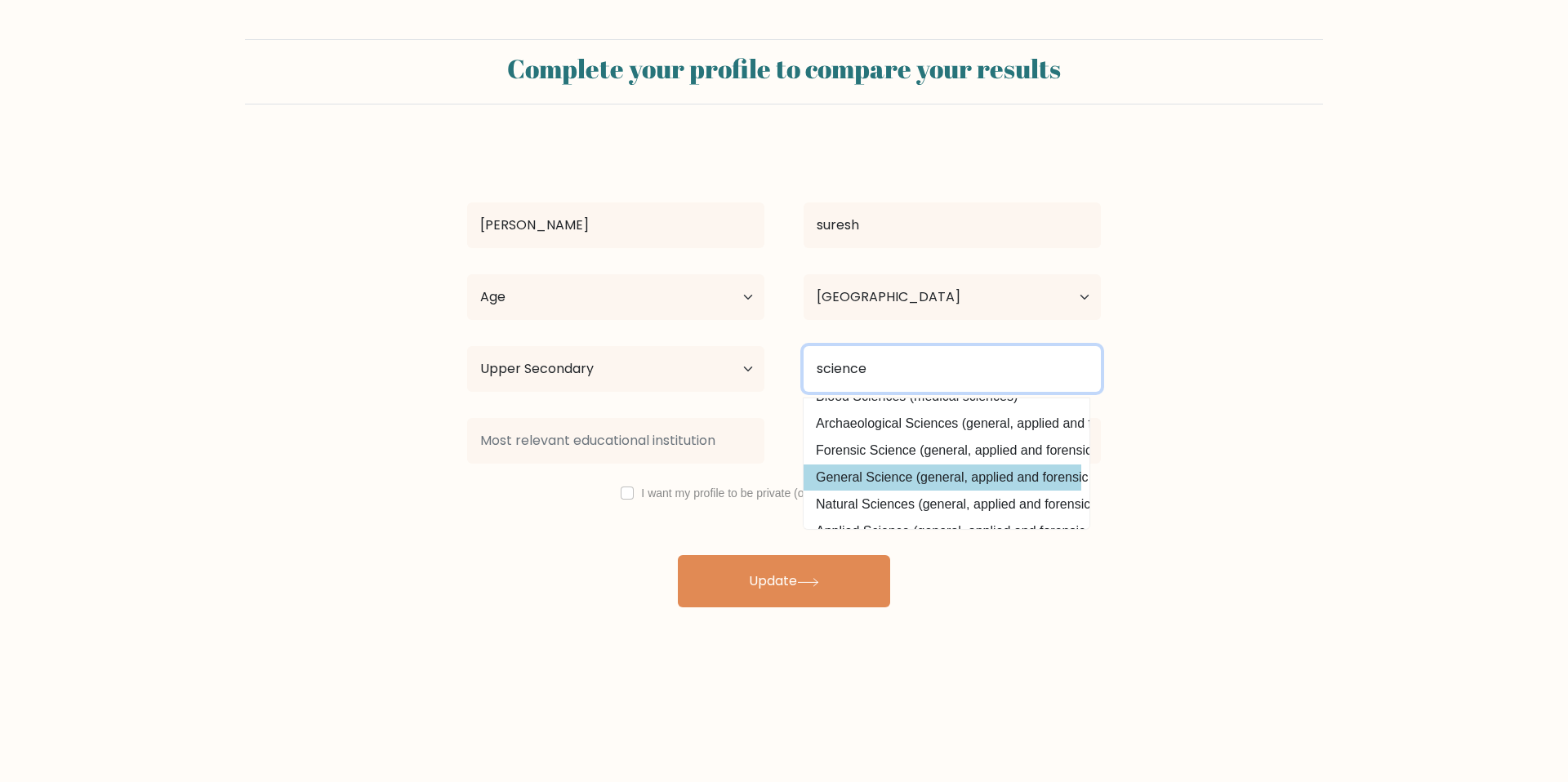
type input "science"
click at [977, 480] on div "[PERSON_NAME] suresh Age Under [DEMOGRAPHIC_DATA] [DEMOGRAPHIC_DATA] [DEMOGRAPH…" at bounding box center [783, 375] width 653 height 464
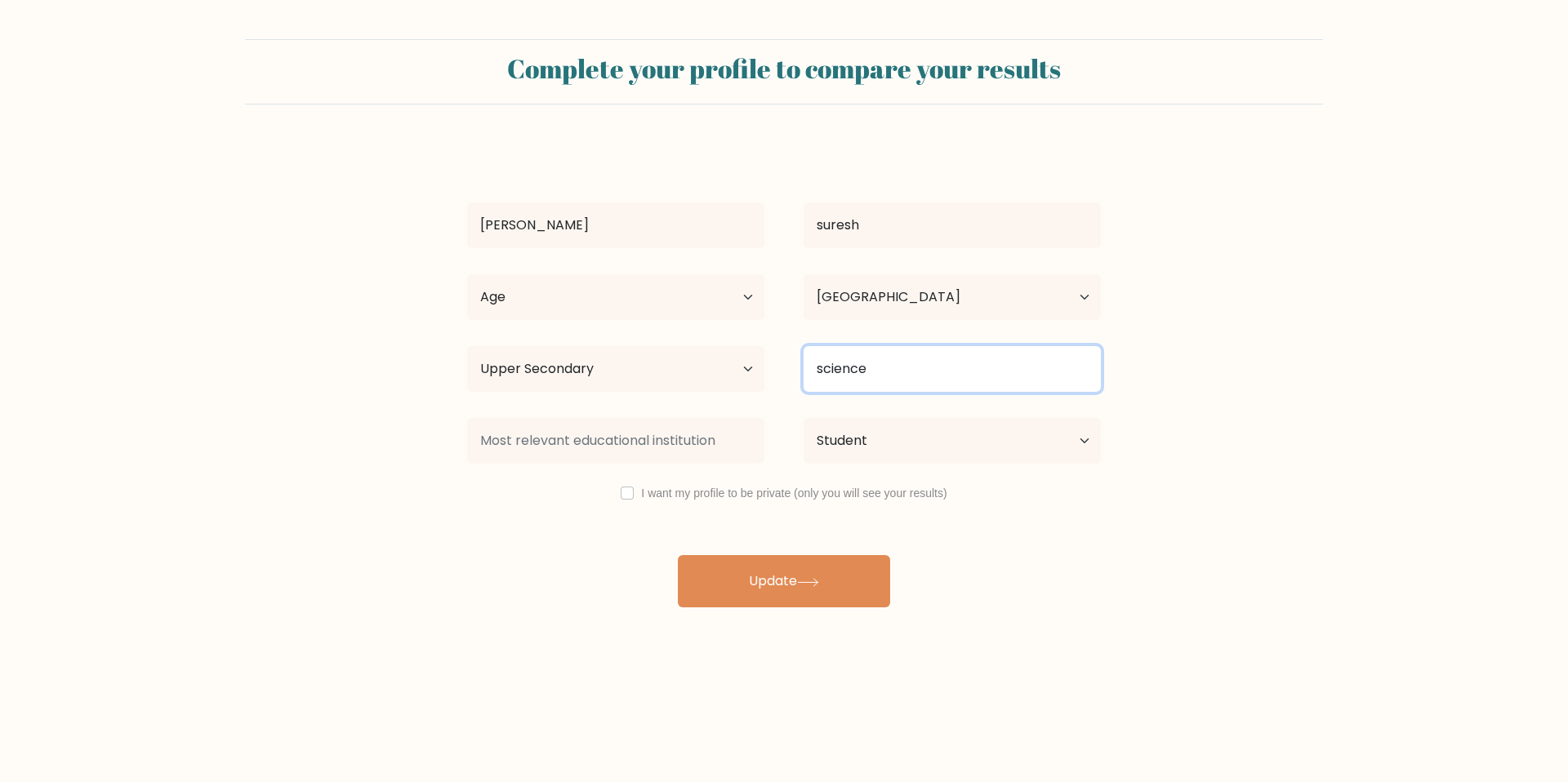
click at [903, 375] on input "science" at bounding box center [951, 369] width 297 height 46
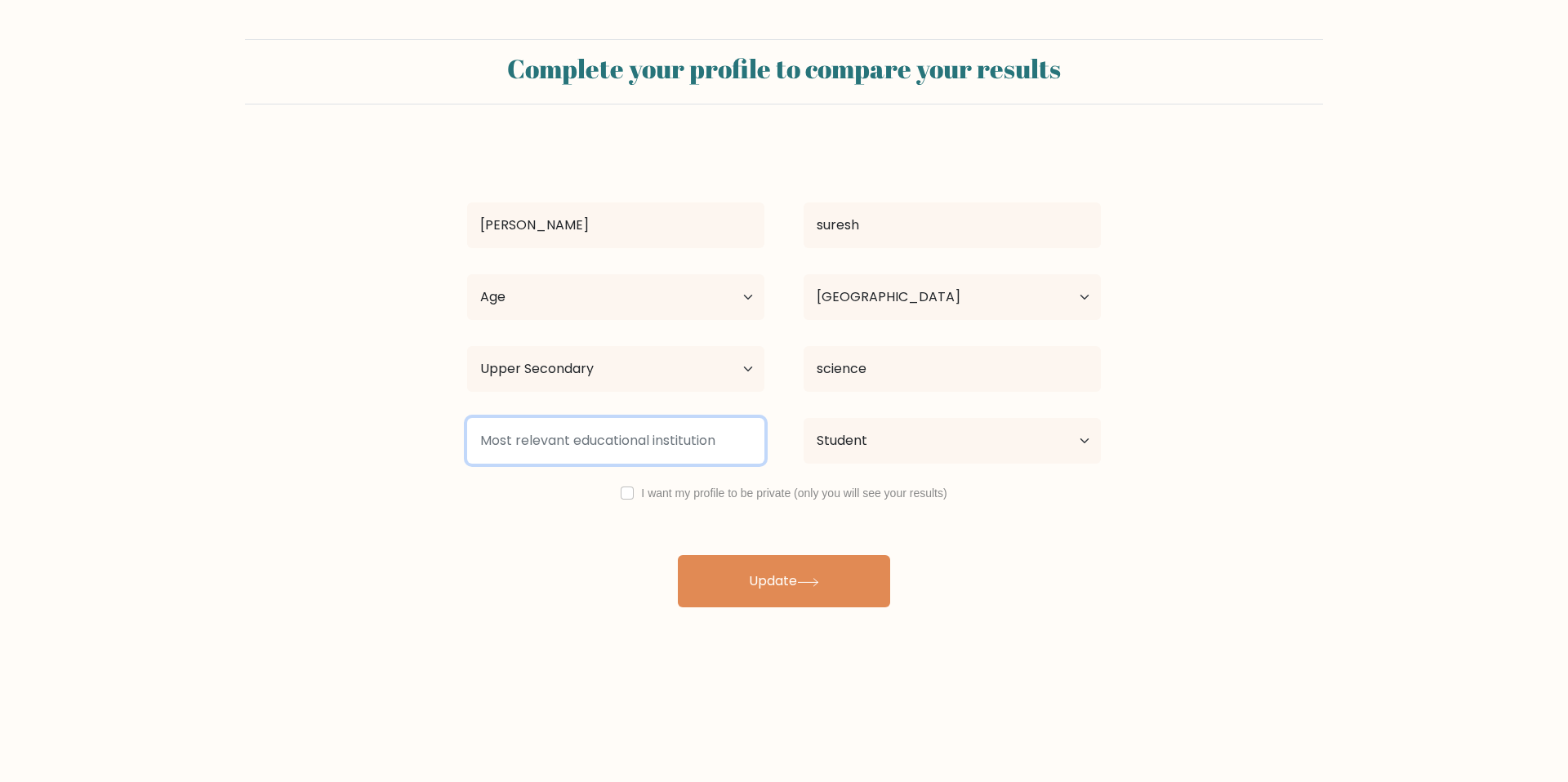
click at [707, 437] on input at bounding box center [615, 441] width 297 height 46
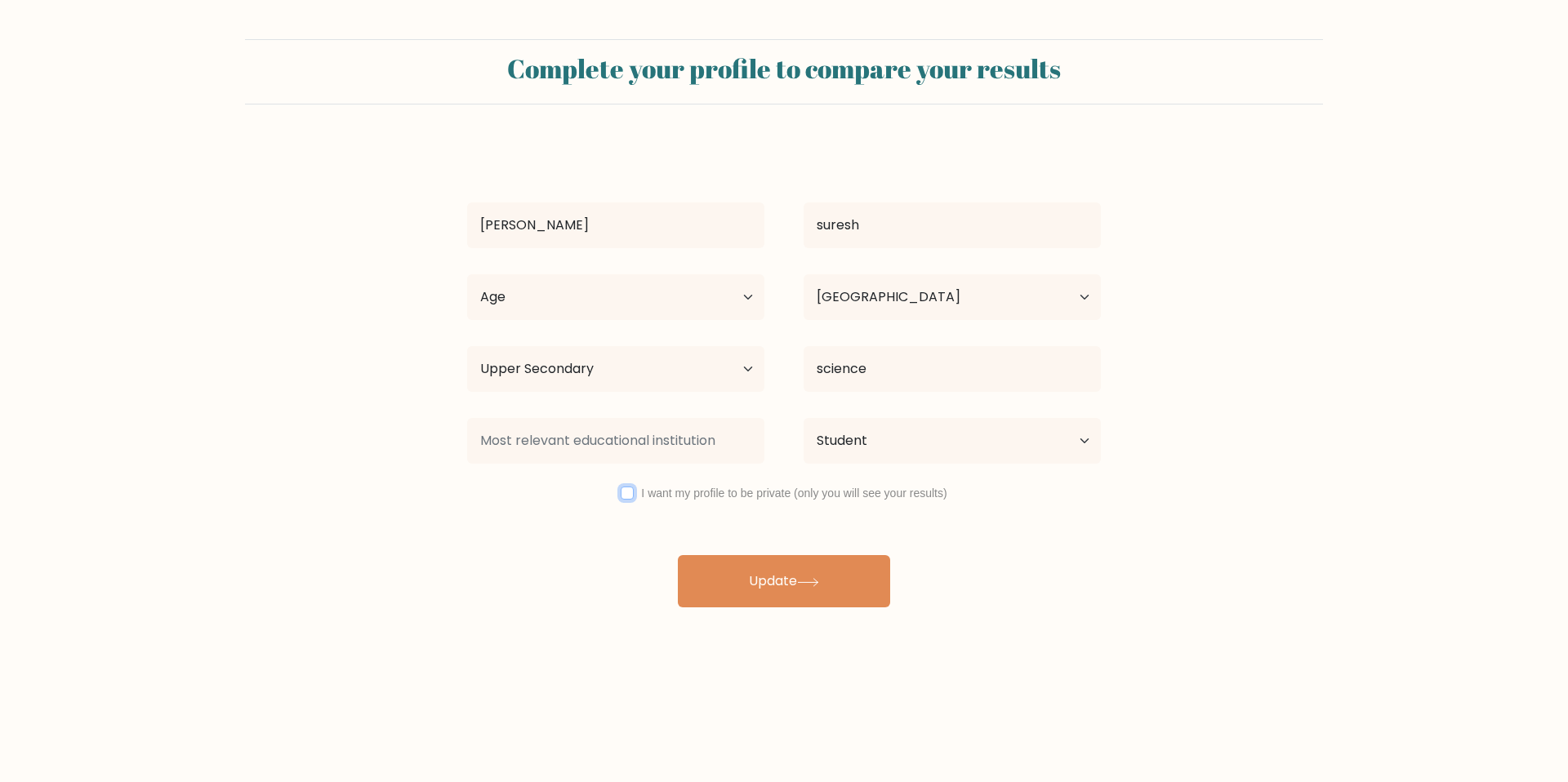
click at [628, 495] on input "checkbox" at bounding box center [627, 493] width 13 height 13
checkbox input "true"
click at [828, 596] on button "Update" at bounding box center [784, 581] width 212 height 52
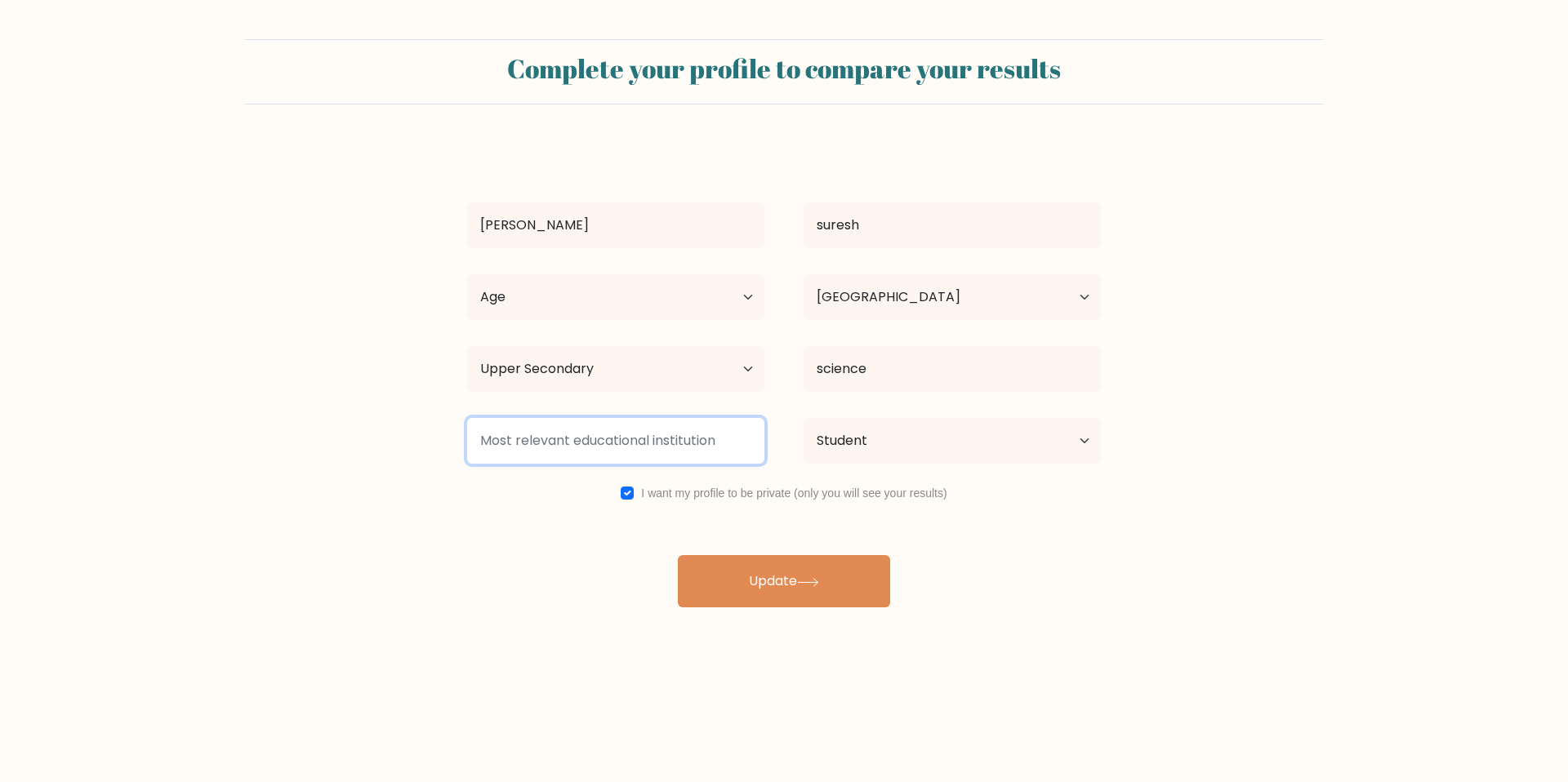
click at [594, 450] on input at bounding box center [615, 441] width 297 height 46
type input "v"
click at [595, 451] on input at bounding box center [615, 441] width 297 height 46
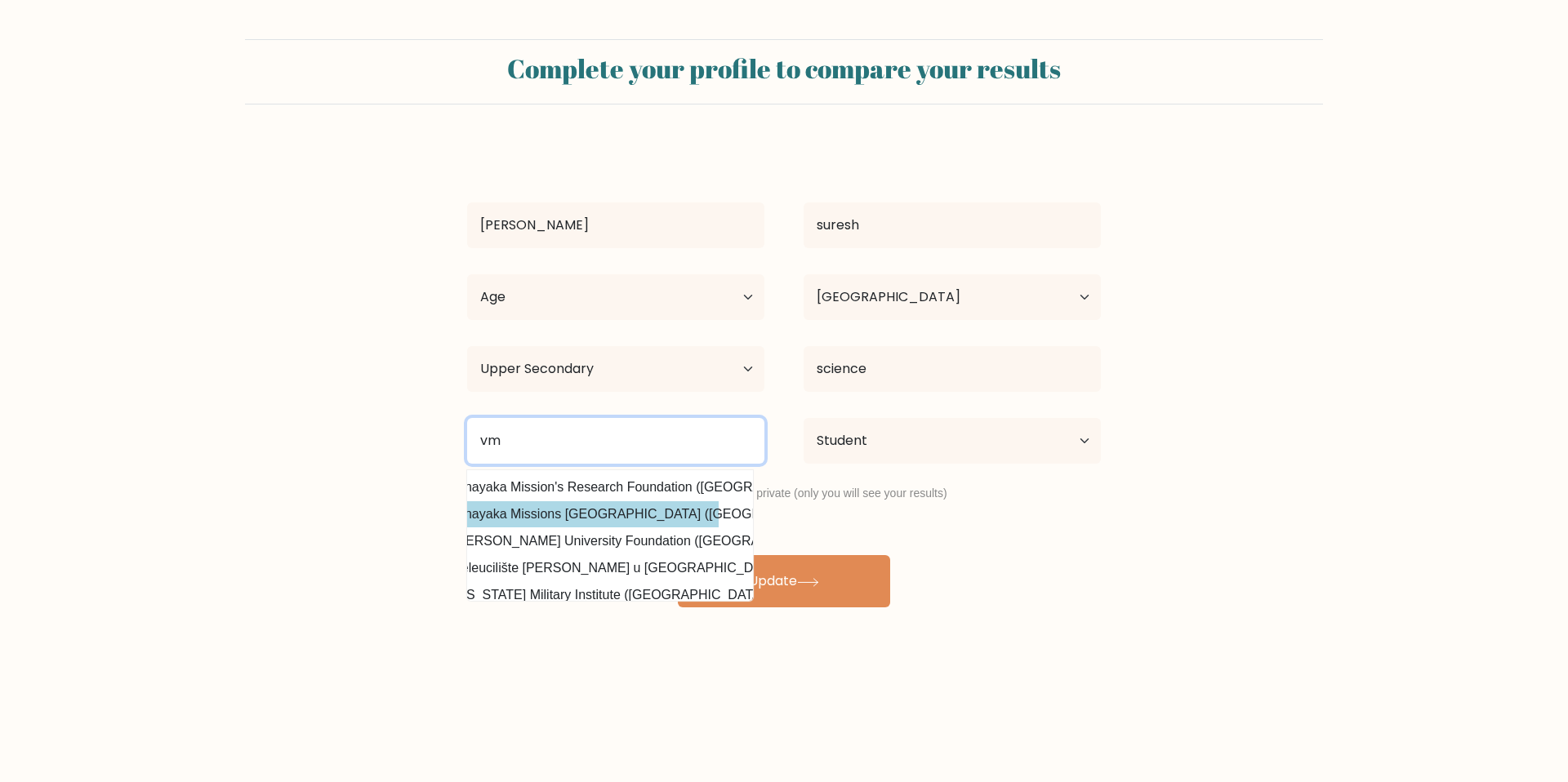
scroll to position [0, 0]
click at [516, 433] on input "vm" at bounding box center [615, 441] width 297 height 46
type input "v"
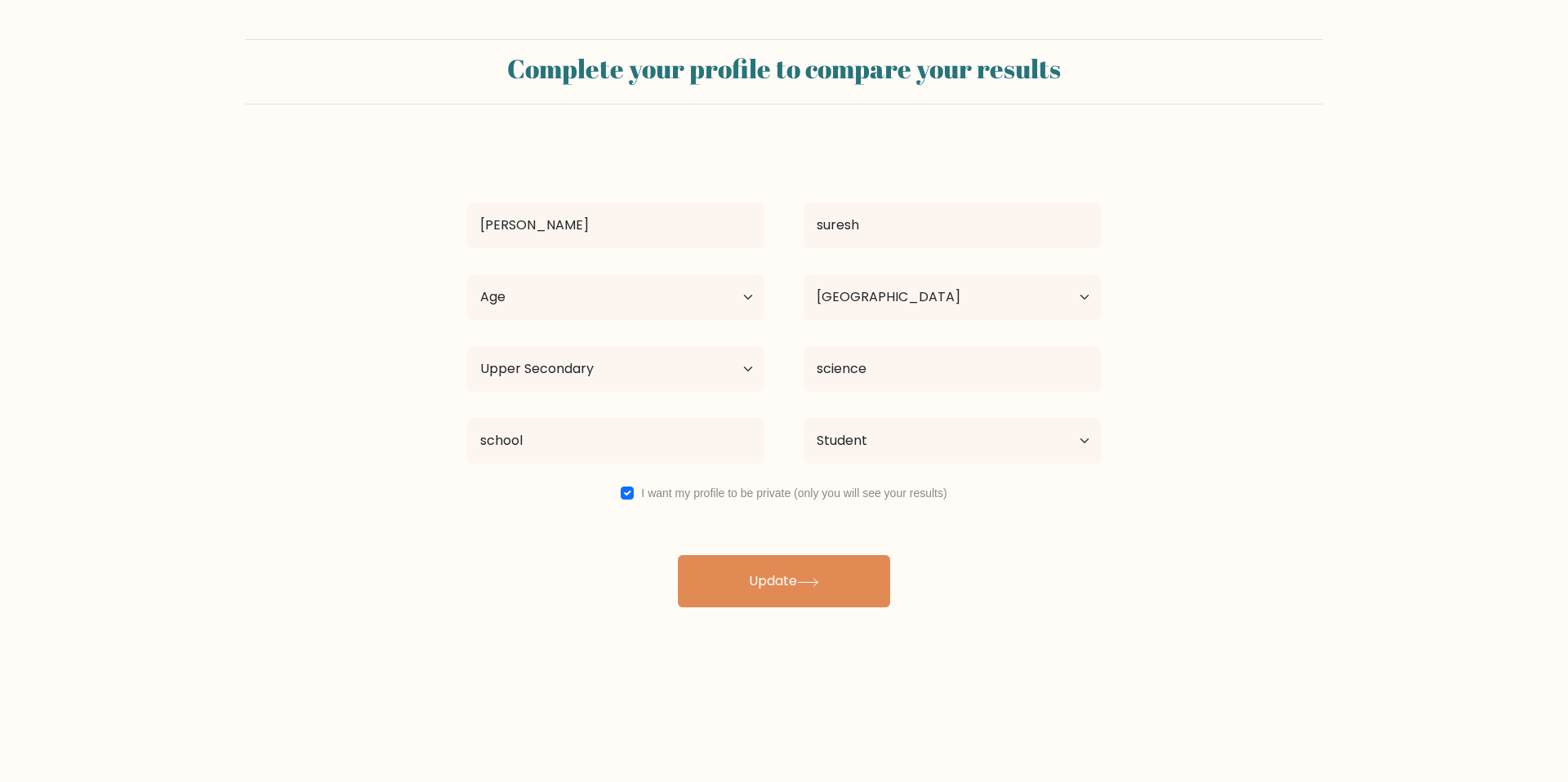
click at [368, 513] on form "Complete your profile to compare your results [PERSON_NAME] suresh Age Under [D…" at bounding box center [784, 323] width 1568 height 568
click at [783, 584] on button "Update" at bounding box center [784, 581] width 212 height 52
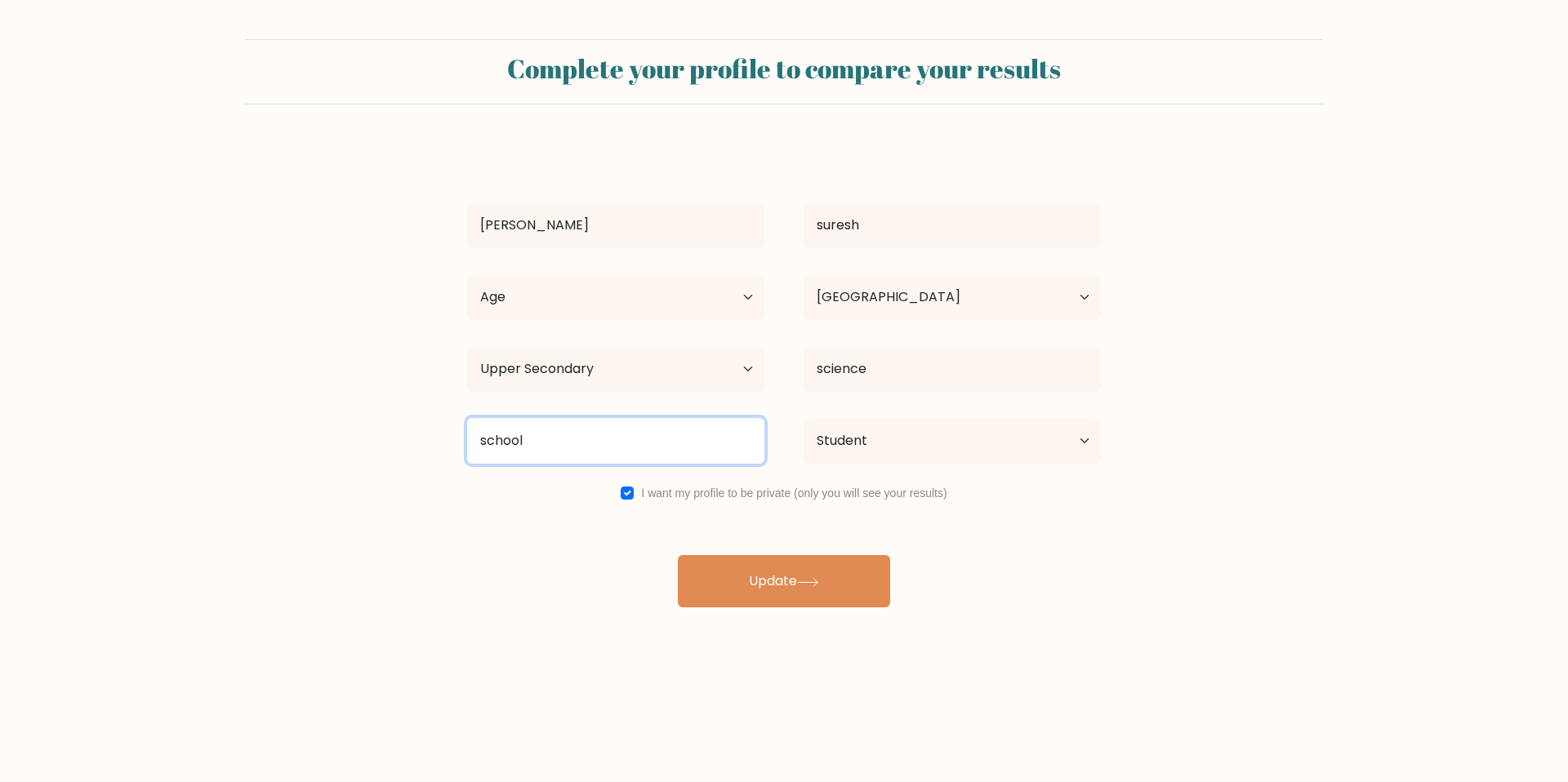
click at [552, 426] on input "school" at bounding box center [615, 441] width 297 height 46
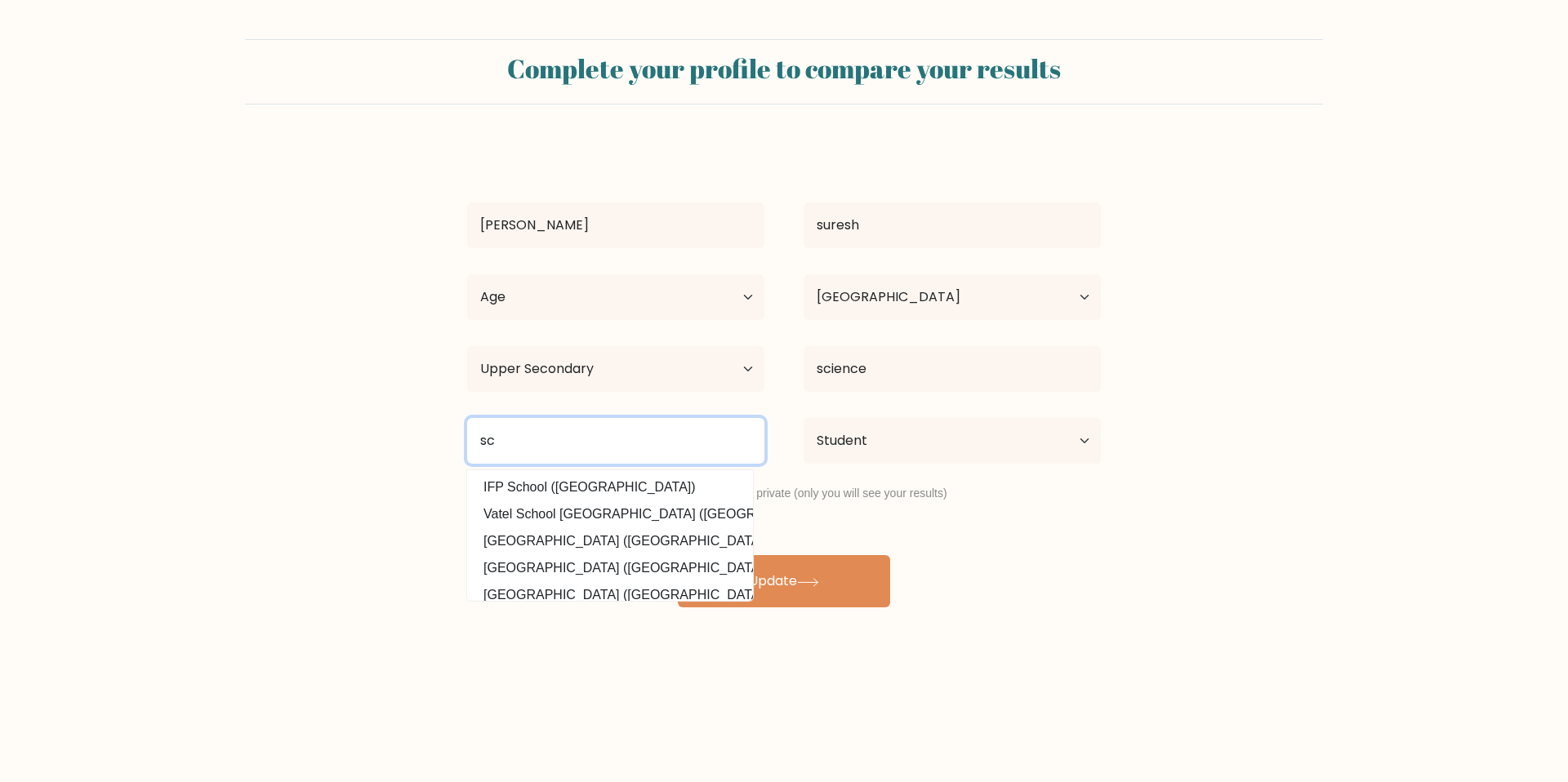
type input "s"
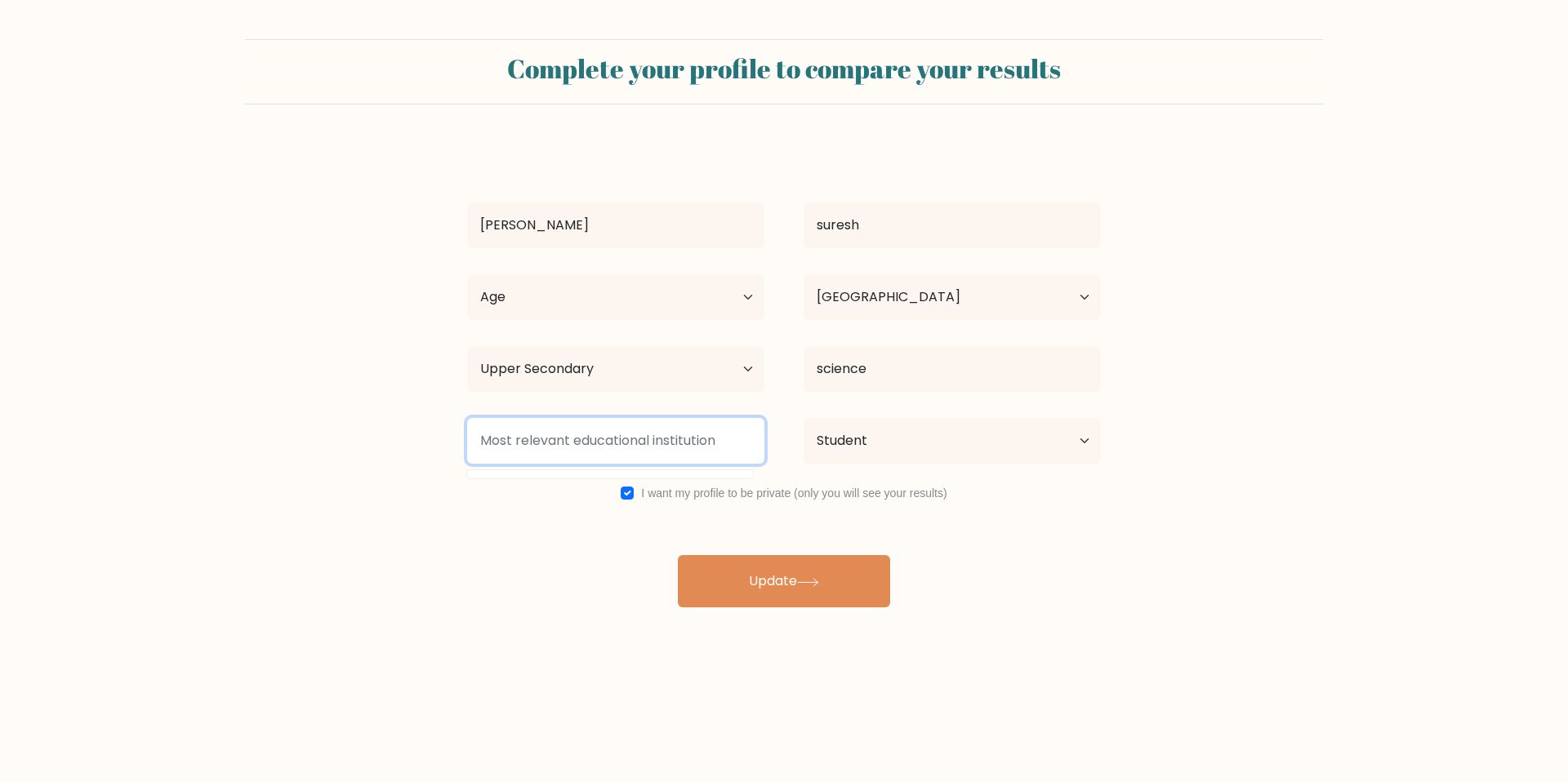
click at [631, 434] on input at bounding box center [615, 441] width 297 height 46
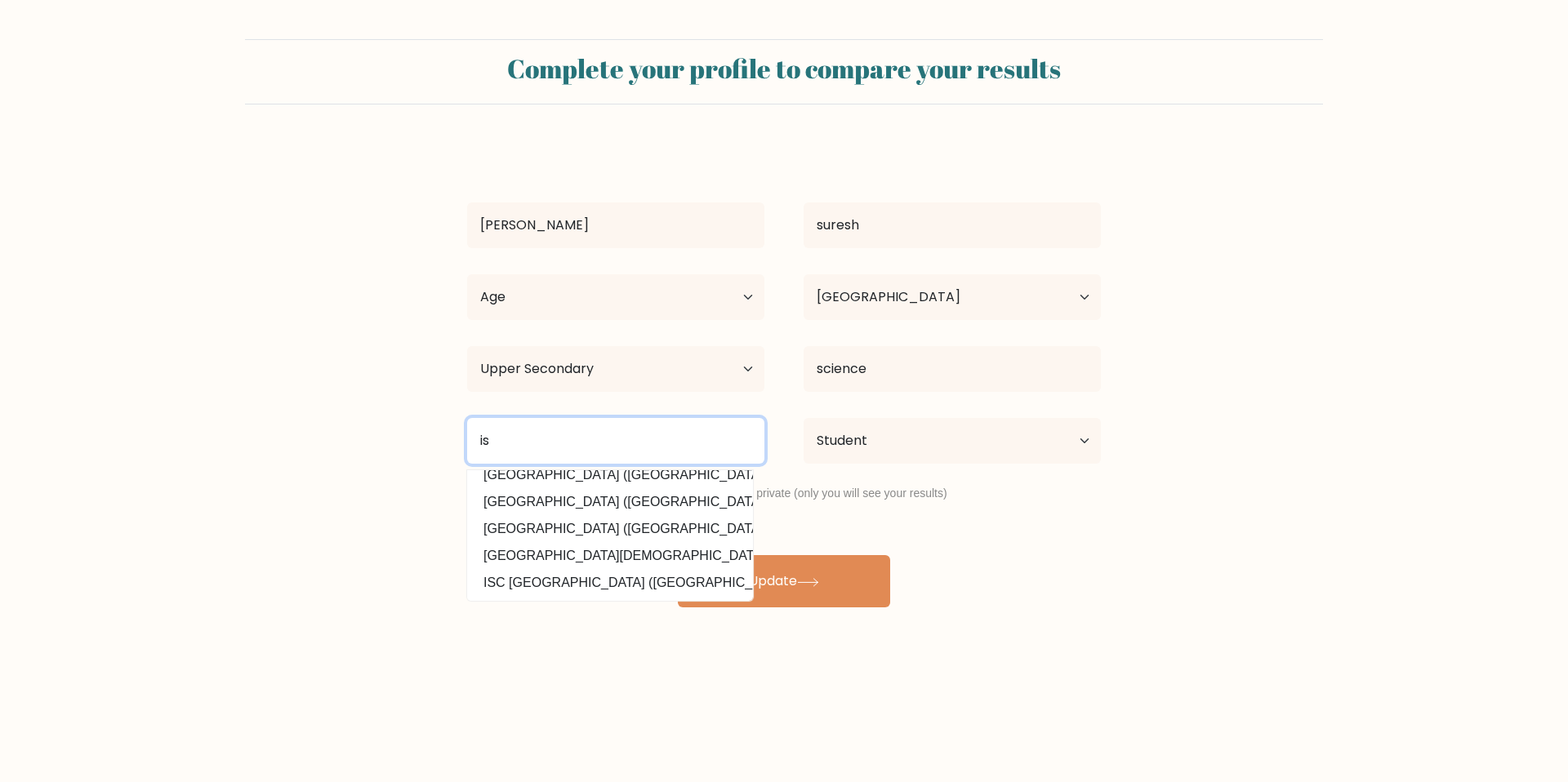
scroll to position [159, 0]
click at [526, 443] on input "is" at bounding box center [615, 441] width 297 height 46
type input "i"
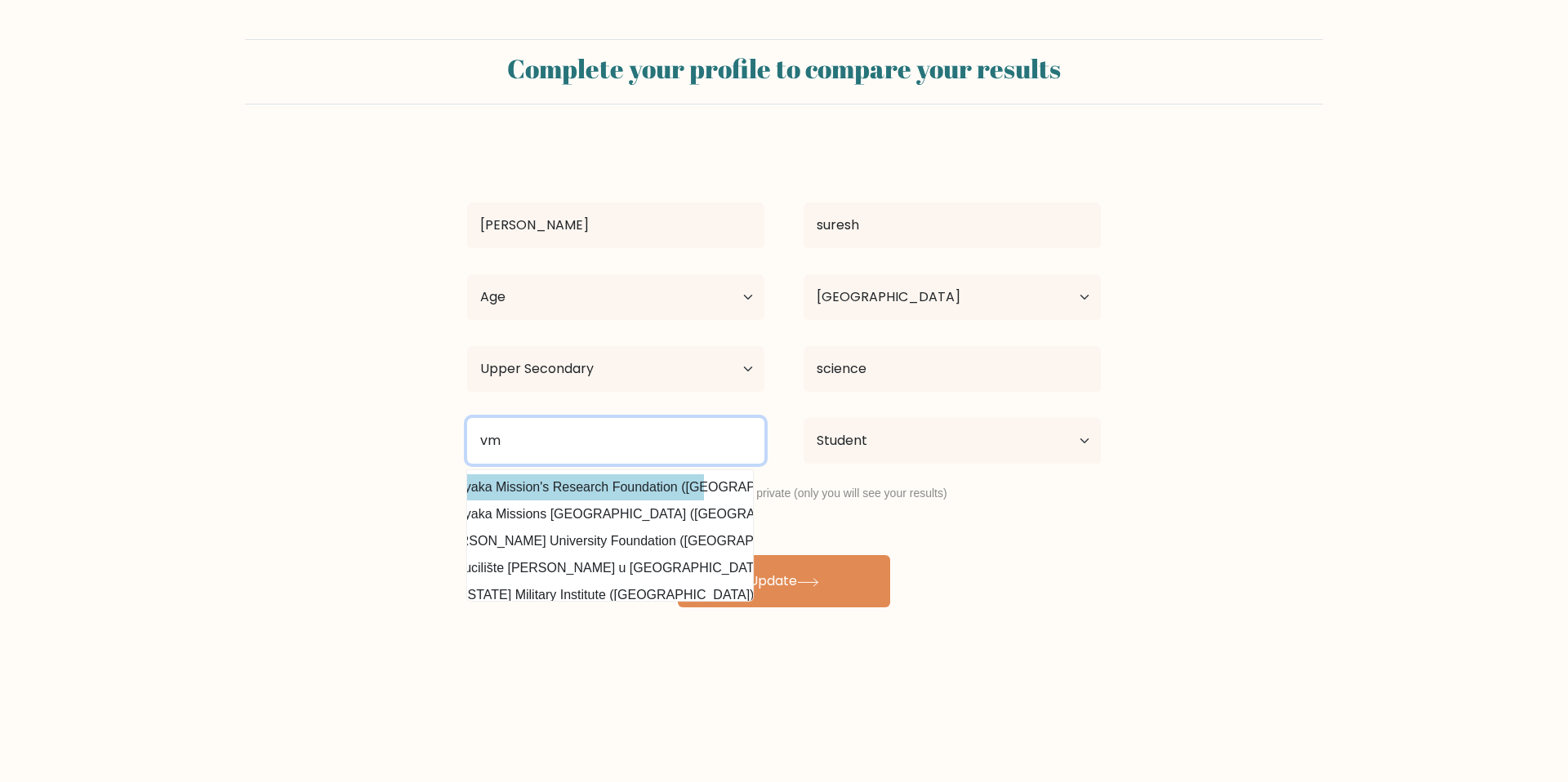
scroll to position [0, 42]
type input "vm"
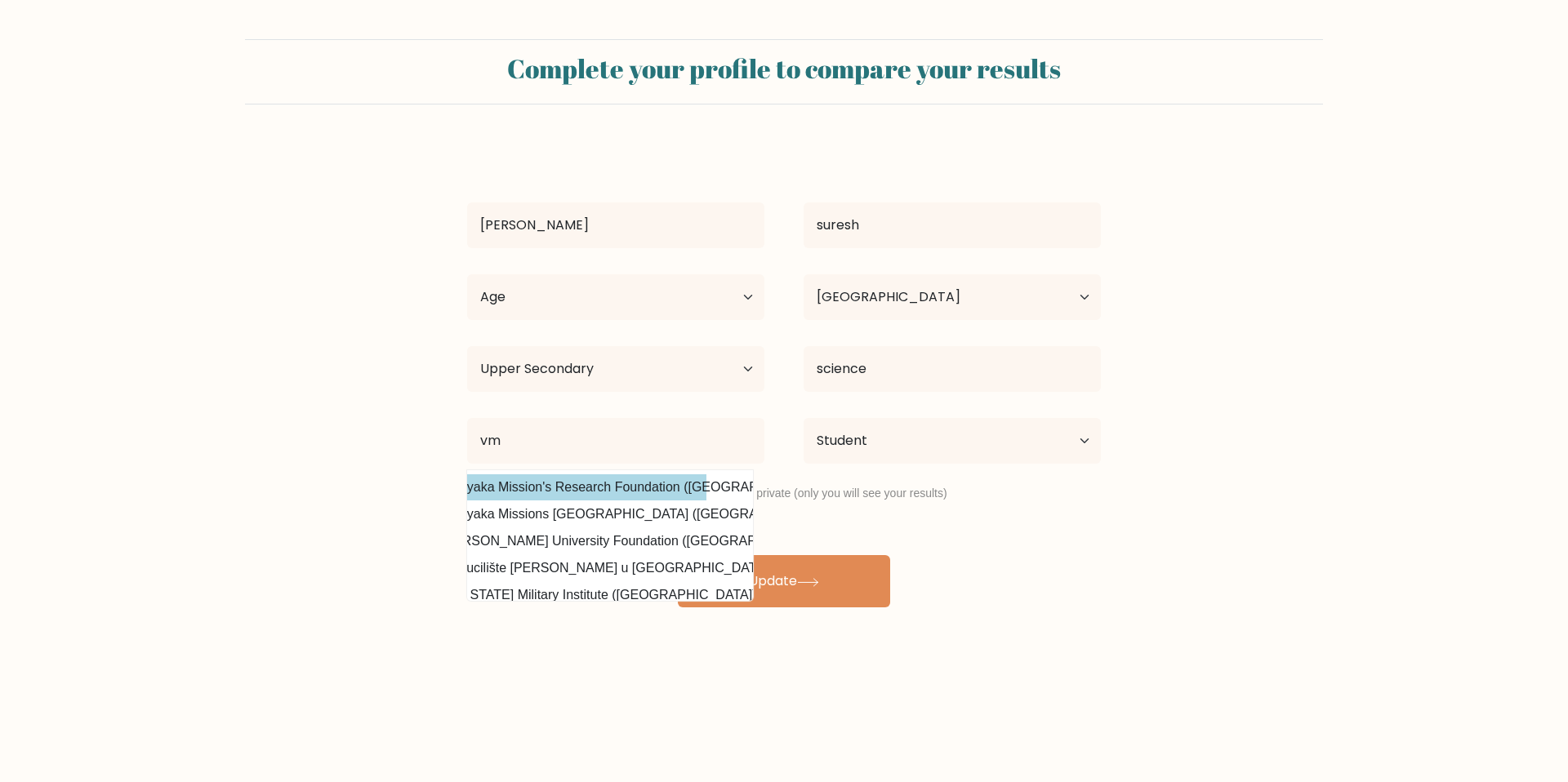
click at [603, 498] on div "niveditha suresh Age Under 18 years old 18-24 years old 25-34 years old 35-44 y…" at bounding box center [783, 375] width 653 height 464
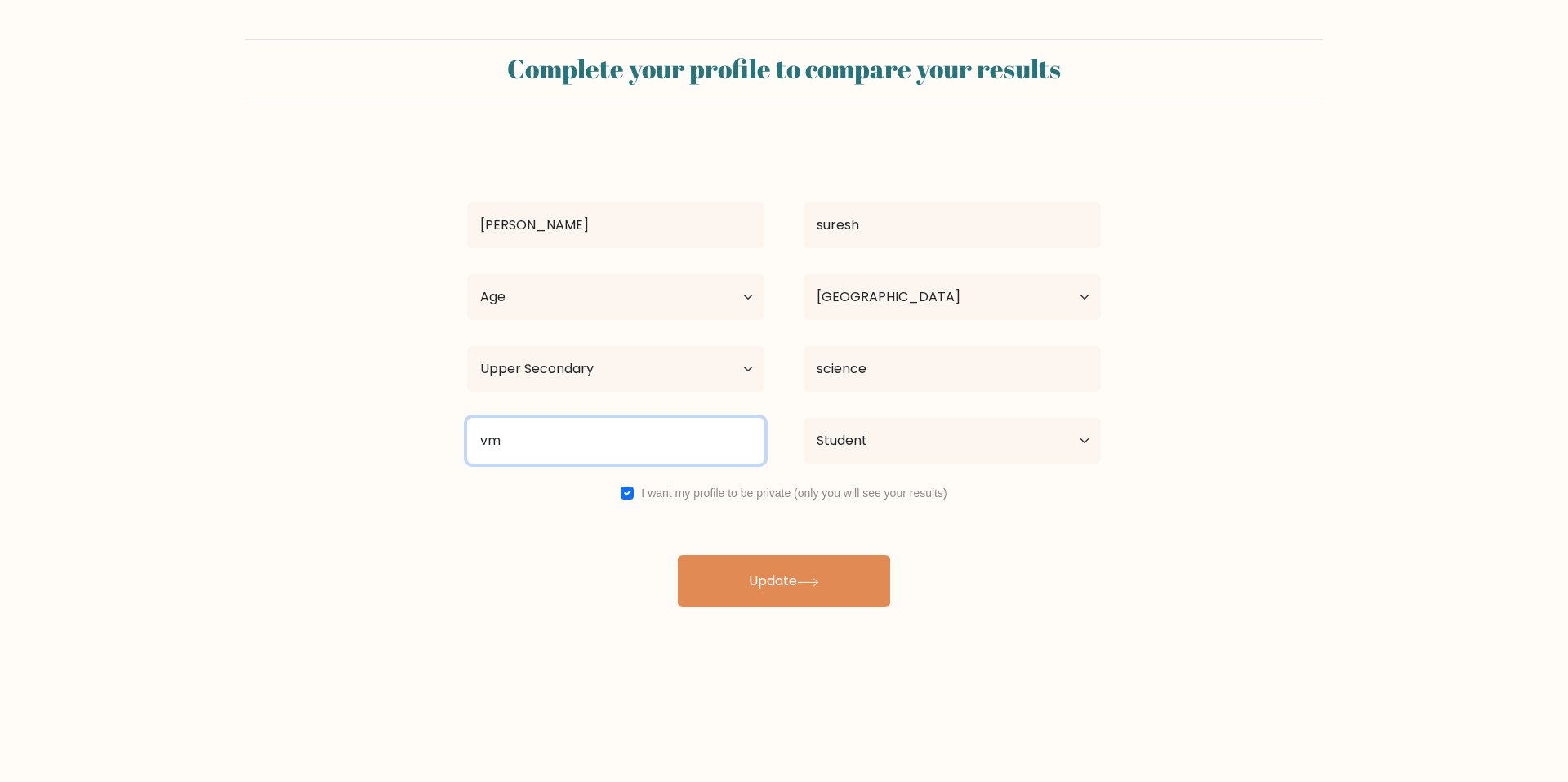
click at [528, 449] on input "vm" at bounding box center [615, 441] width 297 height 46
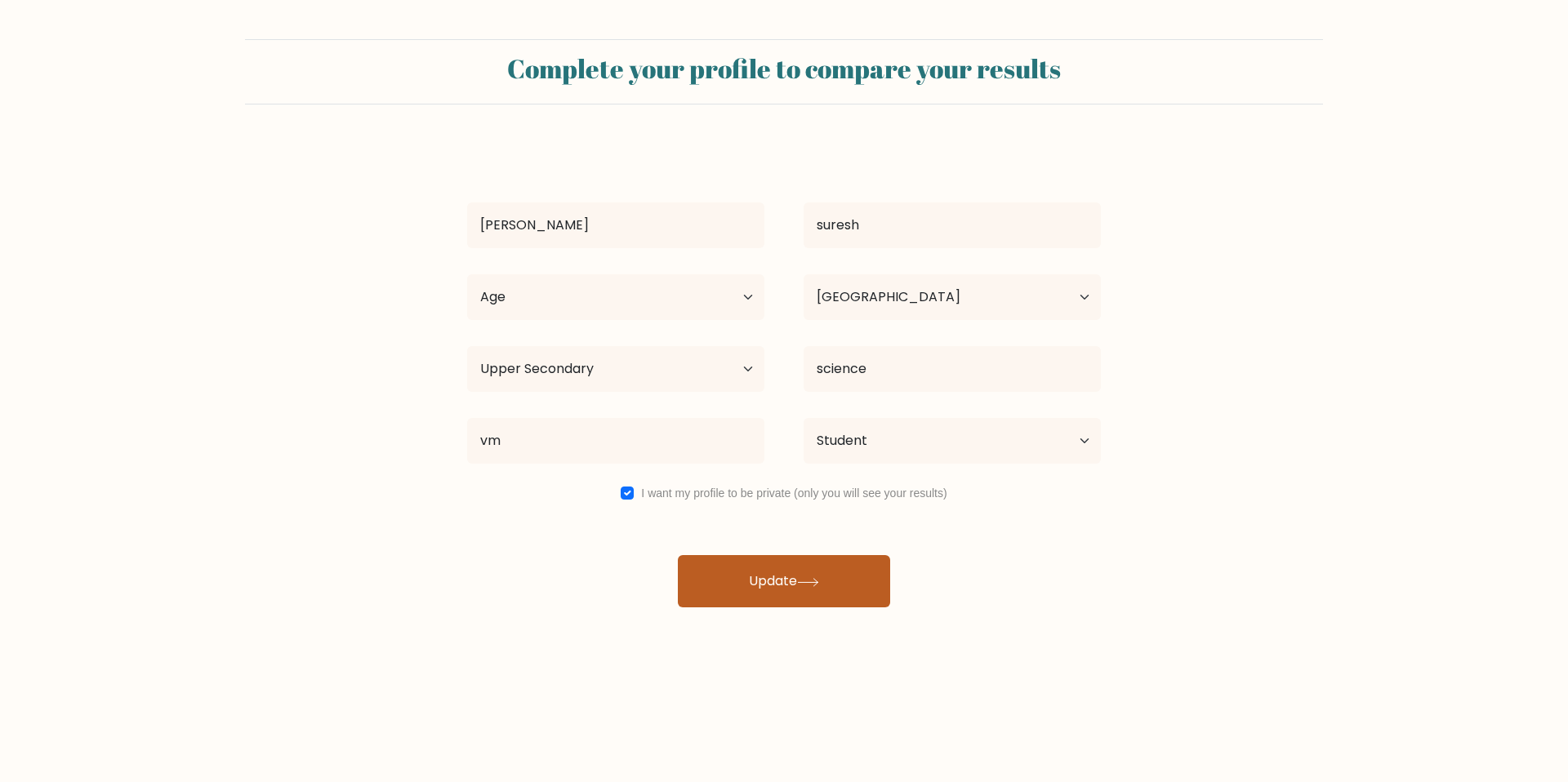
click at [802, 574] on button "Update" at bounding box center [784, 581] width 212 height 52
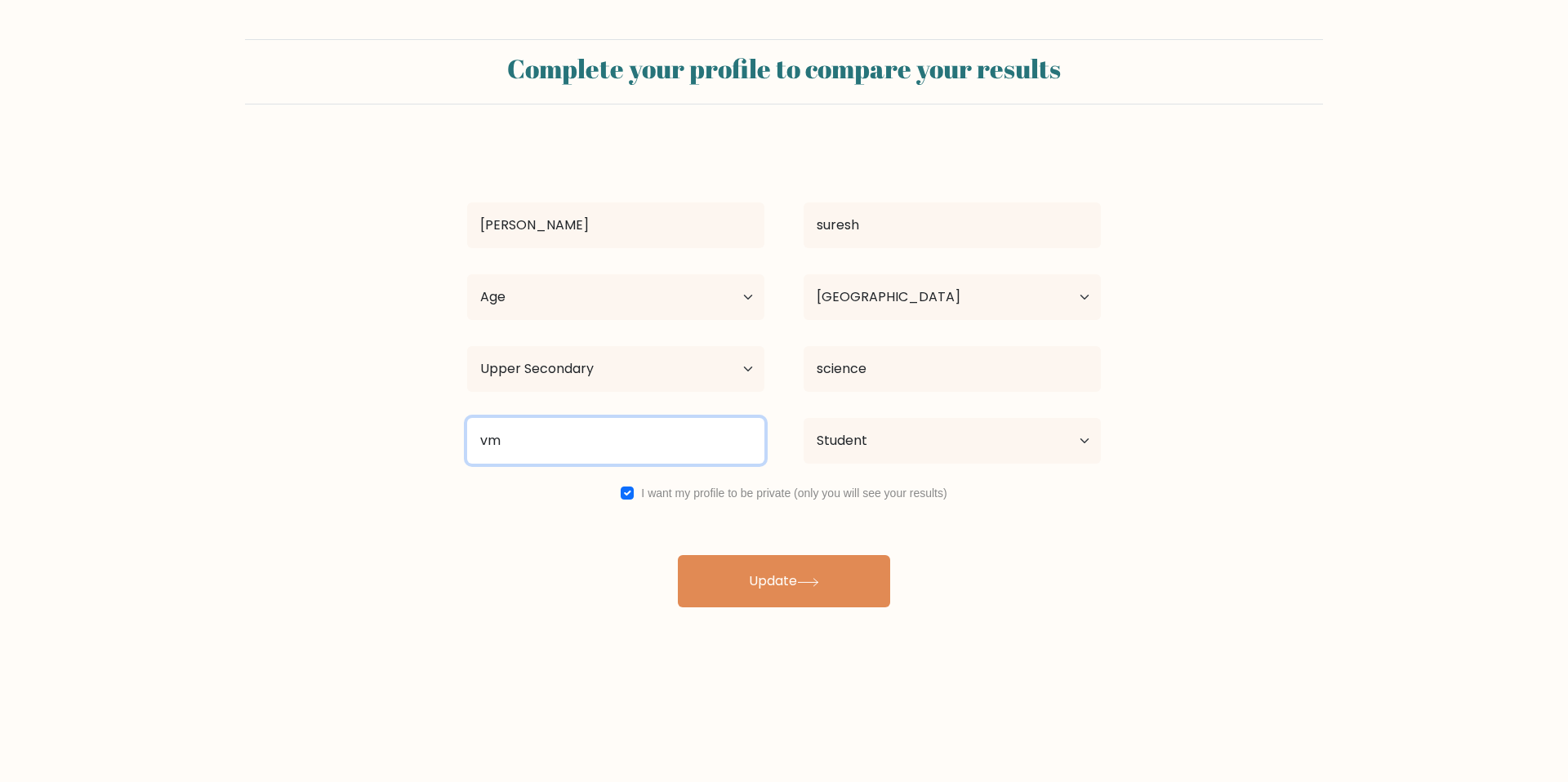
click at [606, 430] on input "vm" at bounding box center [615, 441] width 297 height 46
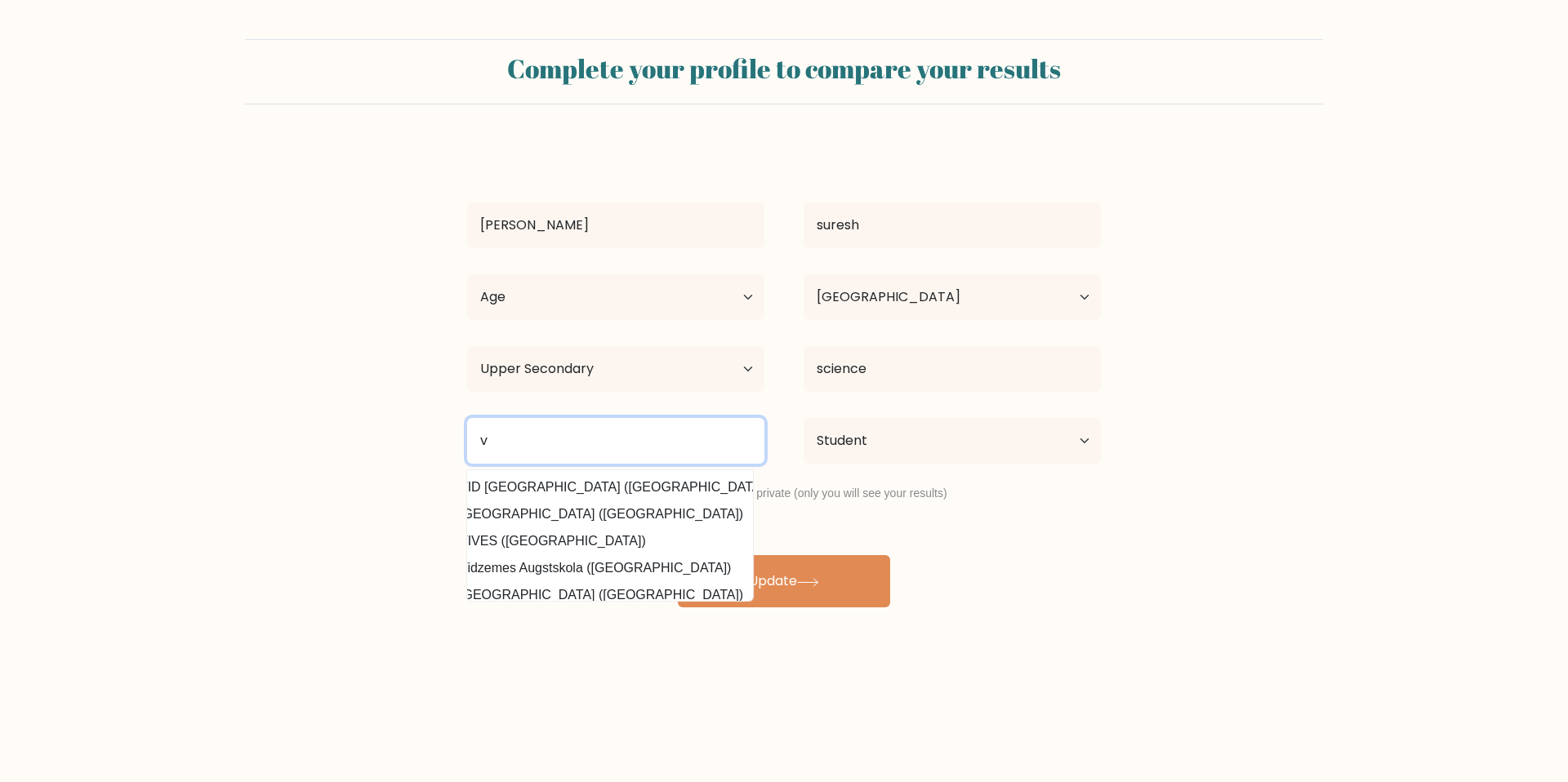
scroll to position [0, 0]
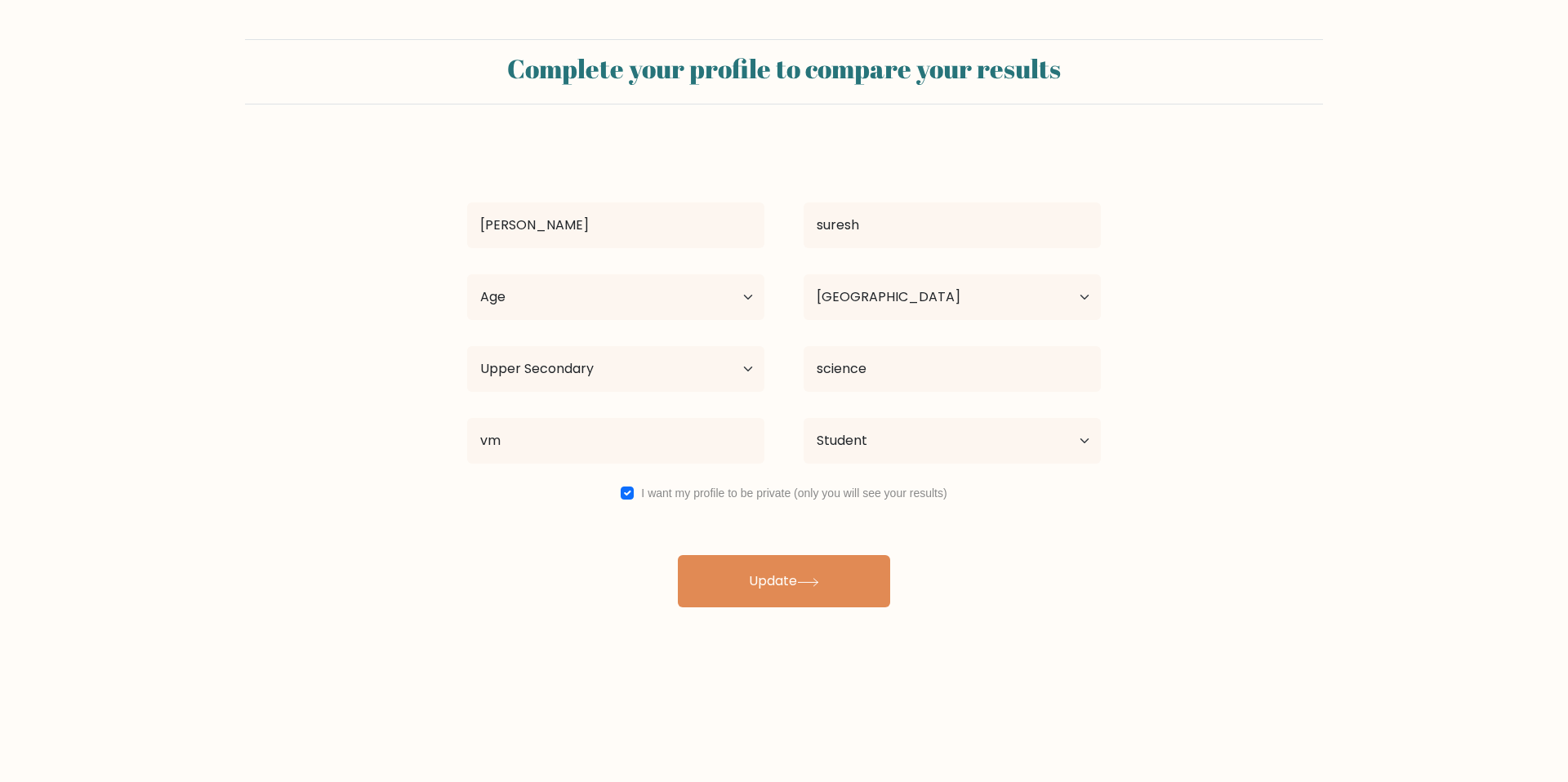
click at [558, 493] on div "niveditha suresh Age Under 18 years old 18-24 years old 25-34 years old 35-44 y…" at bounding box center [783, 375] width 653 height 464
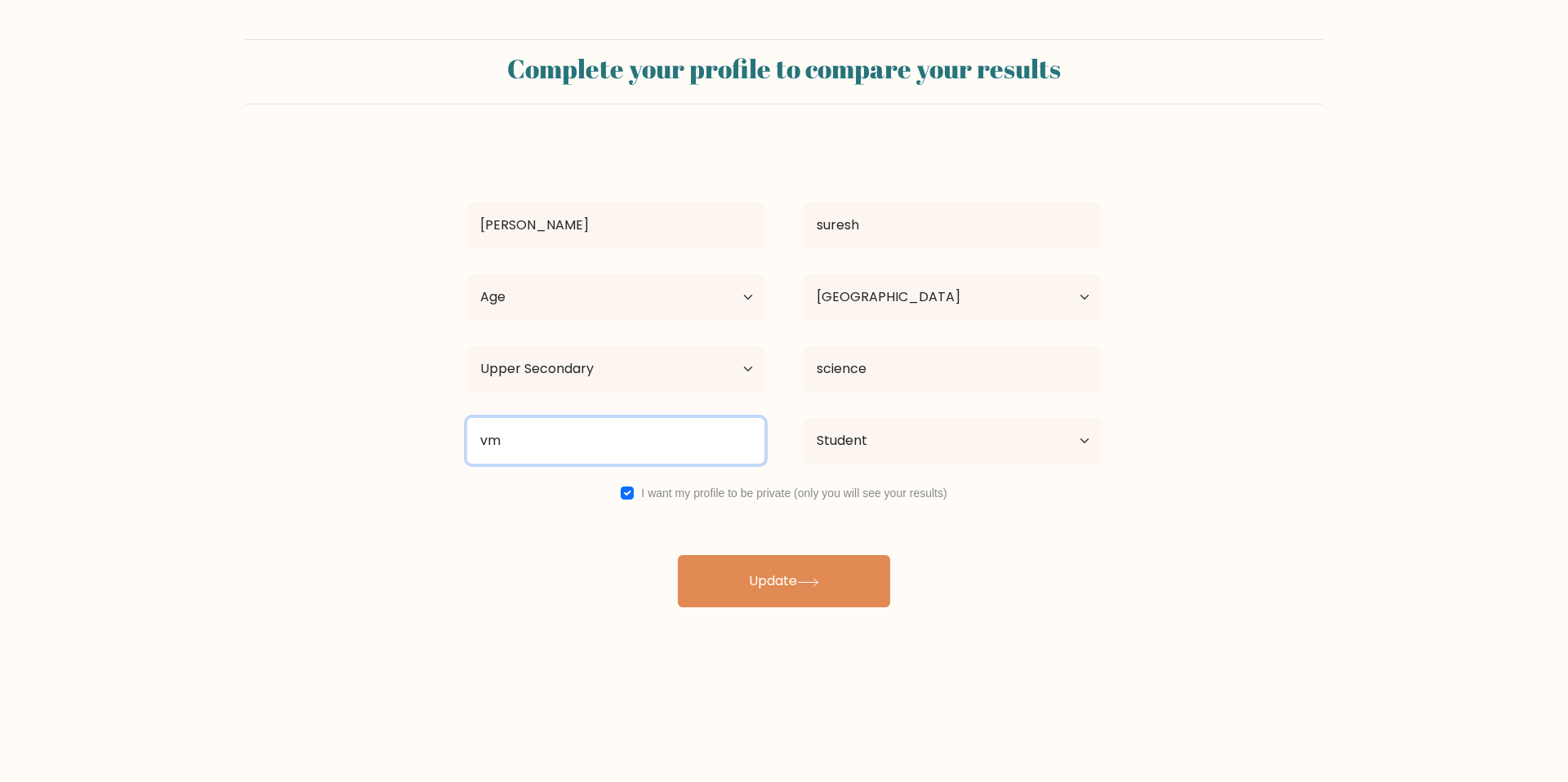
click at [531, 447] on input "vm" at bounding box center [615, 441] width 297 height 46
type input "v"
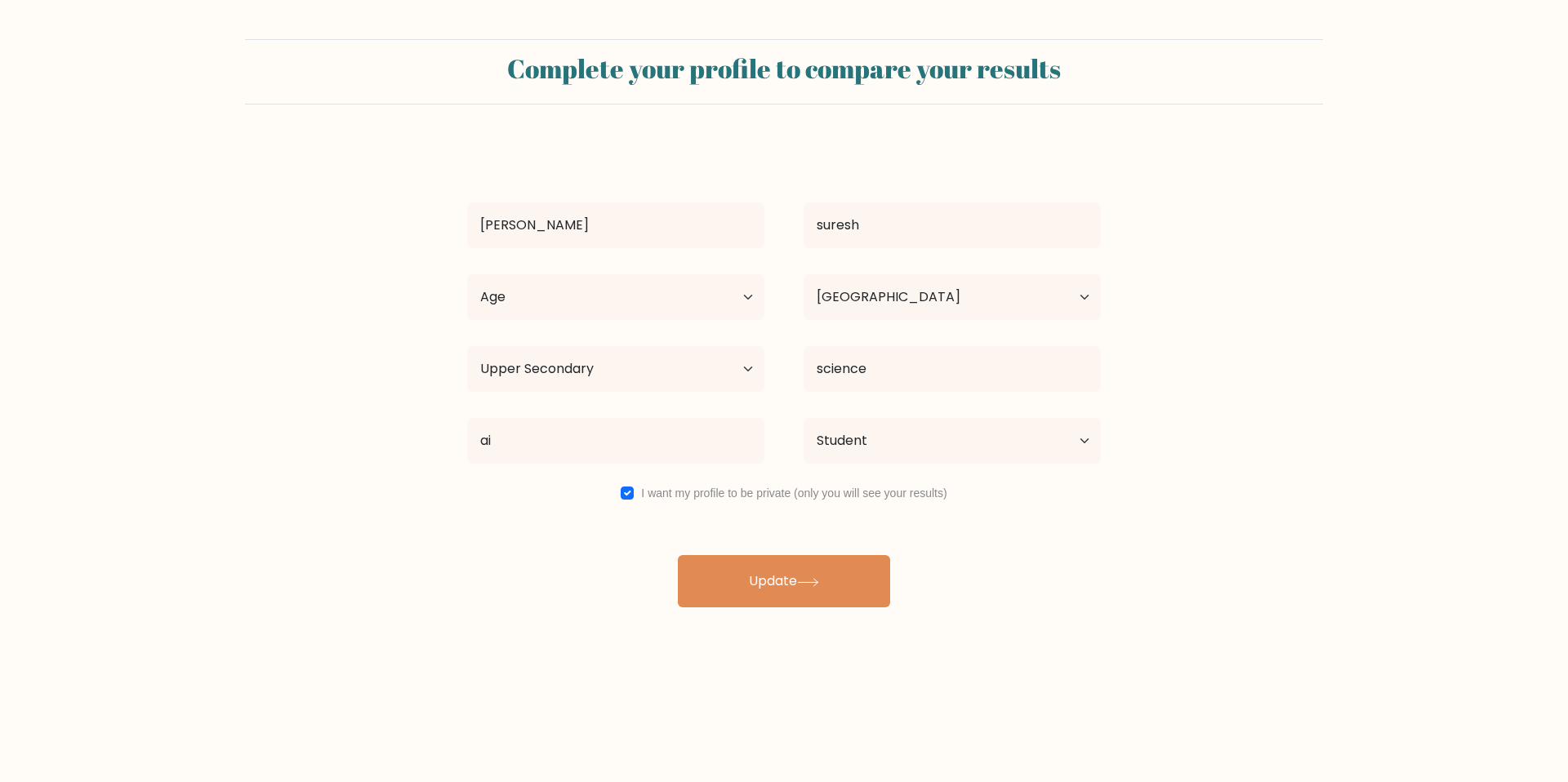
click at [614, 492] on div "niveditha suresh Age Under 18 years old 18-24 years old 25-34 years old 35-44 y…" at bounding box center [783, 375] width 653 height 464
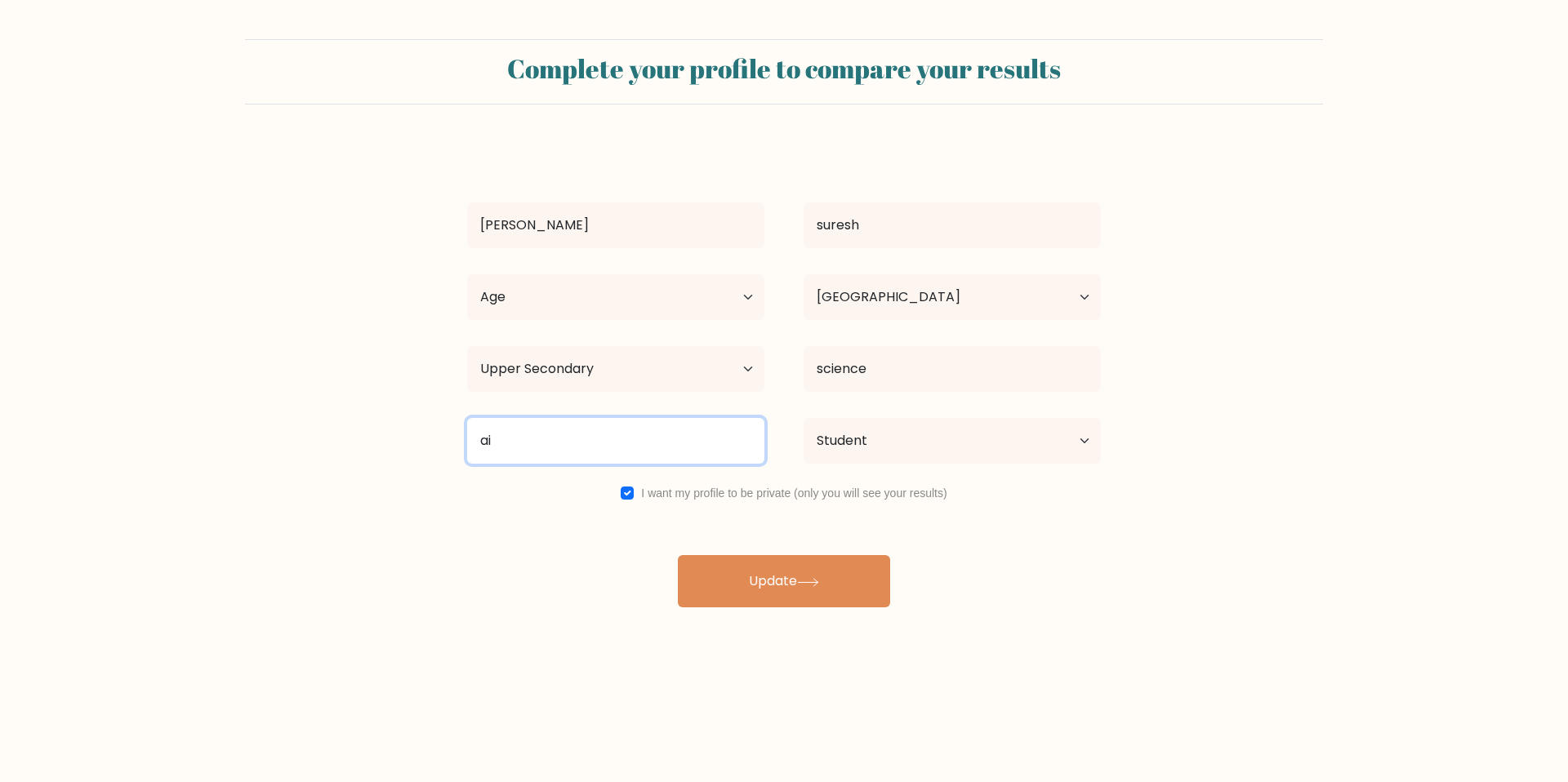
click at [579, 444] on input "ai" at bounding box center [615, 441] width 297 height 46
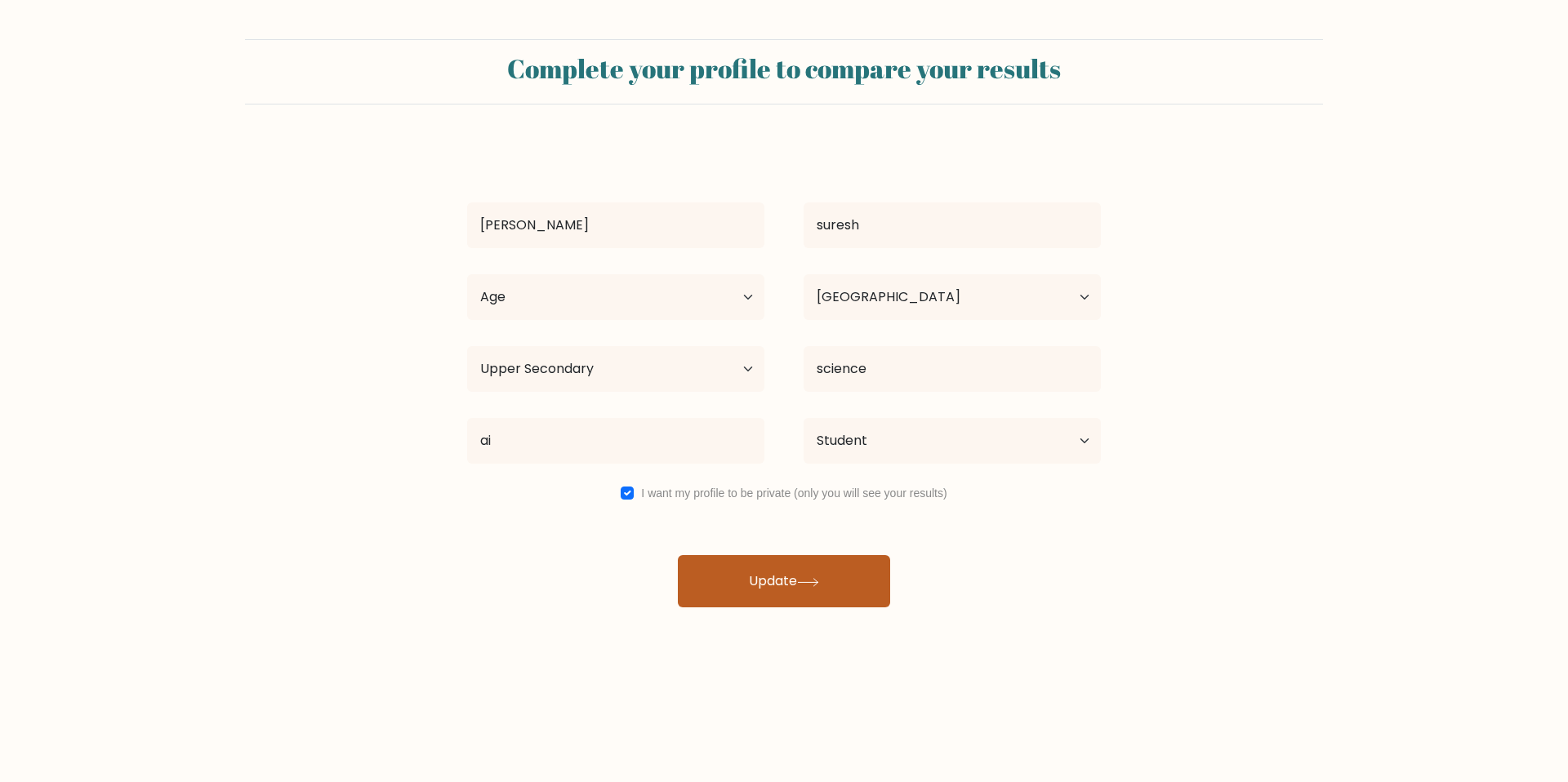
click at [733, 586] on button "Update" at bounding box center [784, 581] width 212 height 52
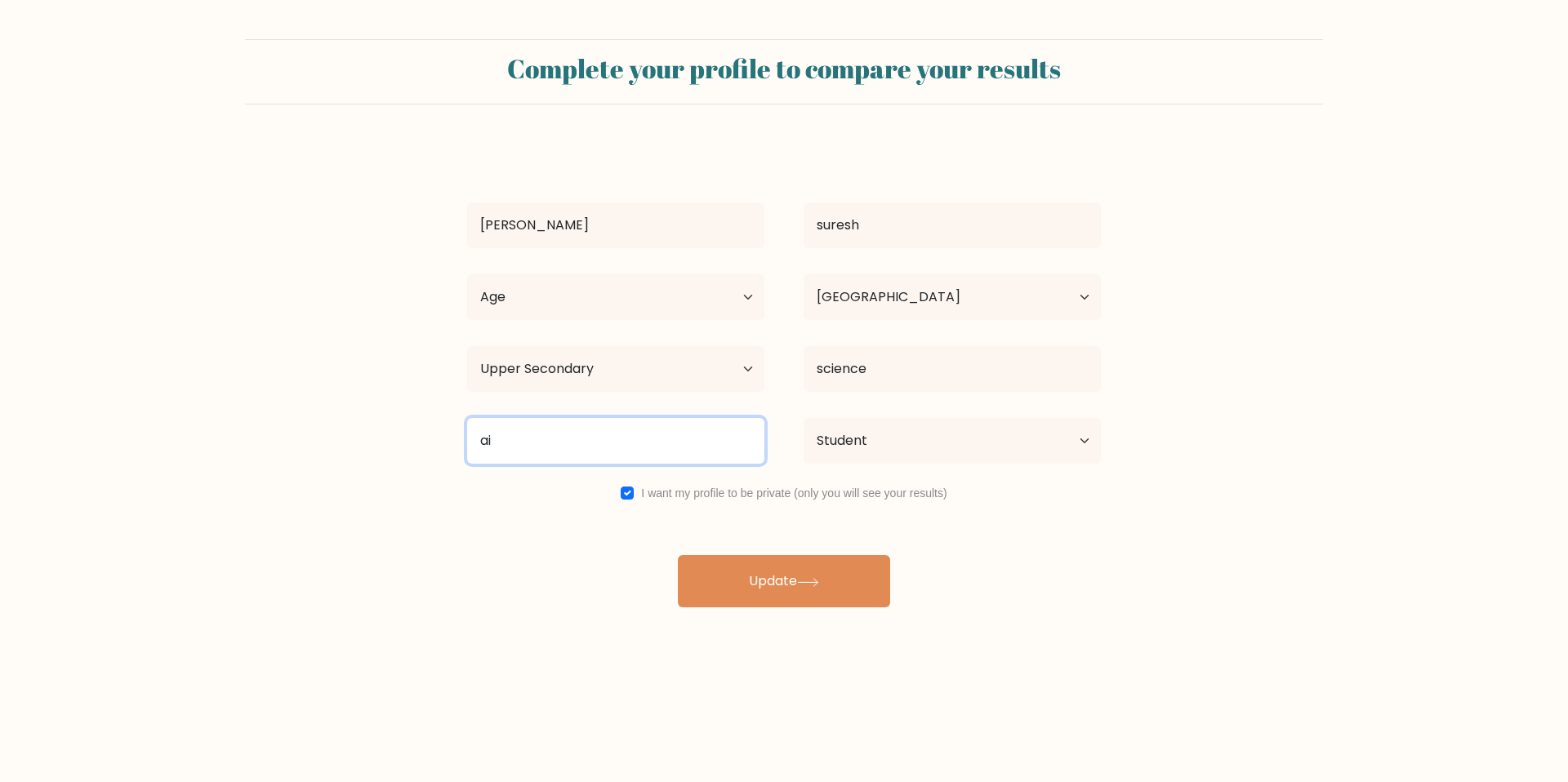
click at [546, 443] on input "ai" at bounding box center [615, 441] width 297 height 46
type input "a"
click at [556, 447] on input at bounding box center [615, 441] width 297 height 46
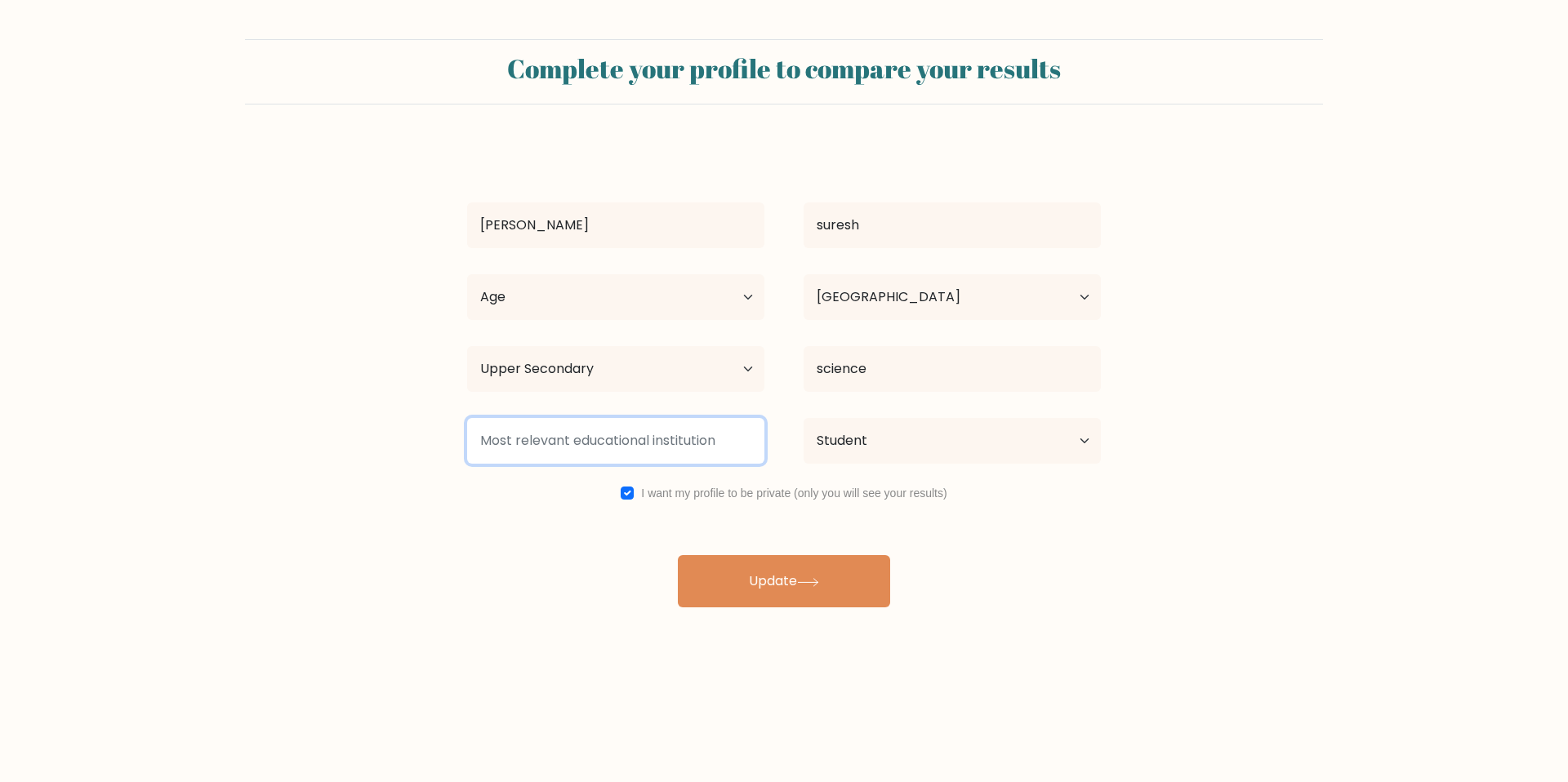
click at [516, 439] on input at bounding box center [615, 441] width 297 height 46
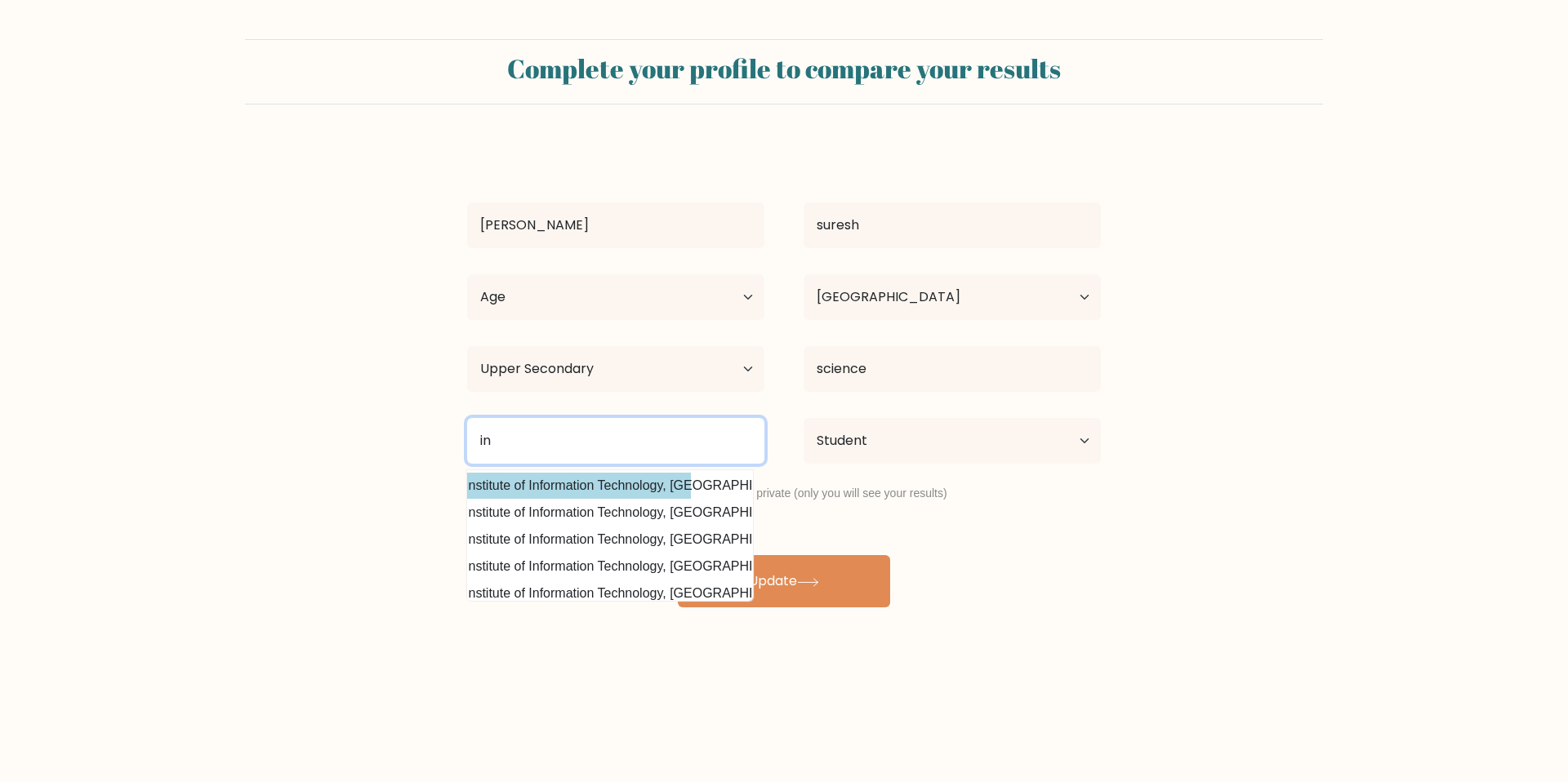
scroll to position [138, 58]
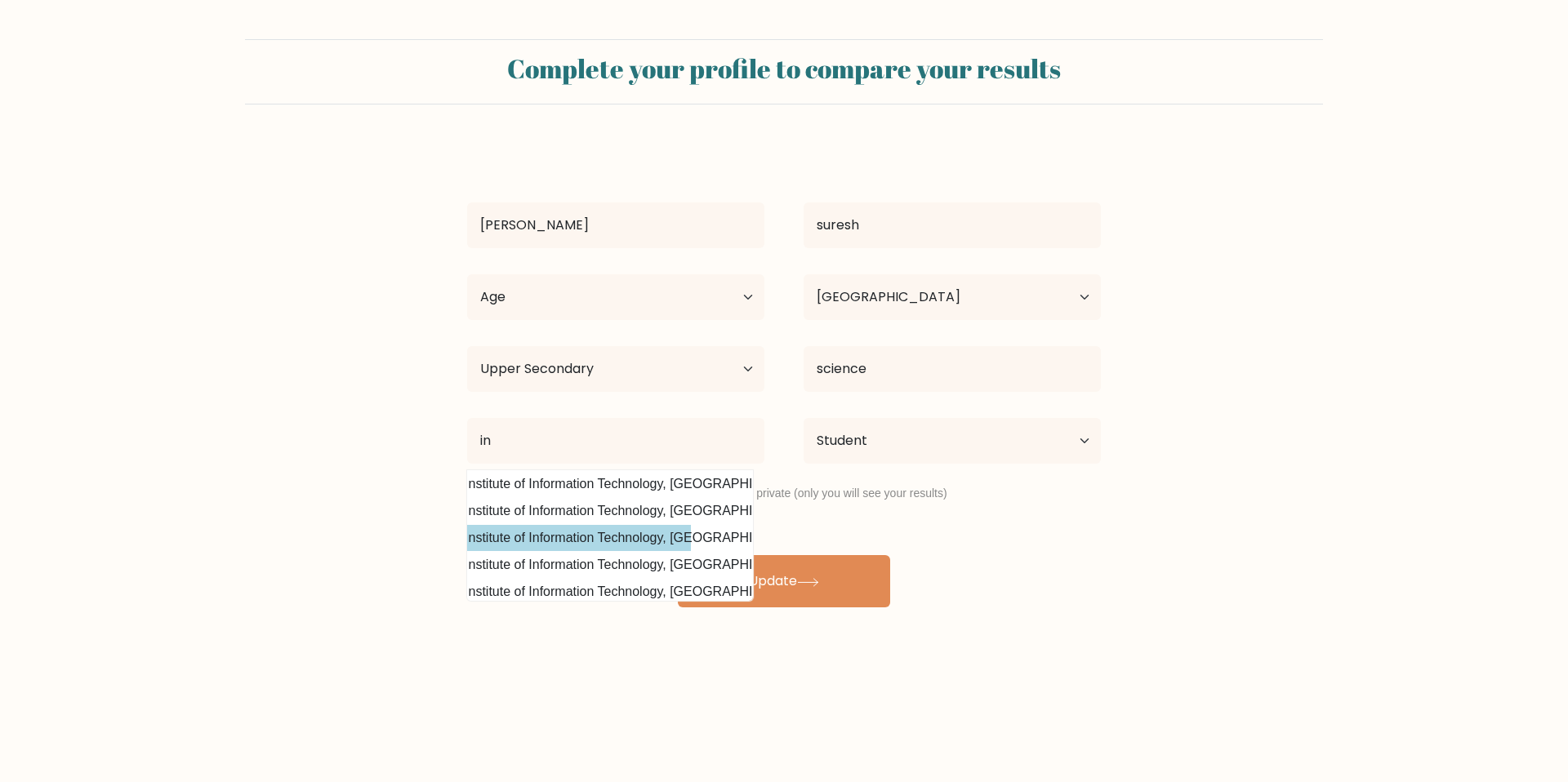
click at [537, 543] on div "niveditha suresh Age Under 18 years old 18-24 years old 25-34 years old 35-44 y…" at bounding box center [783, 375] width 653 height 464
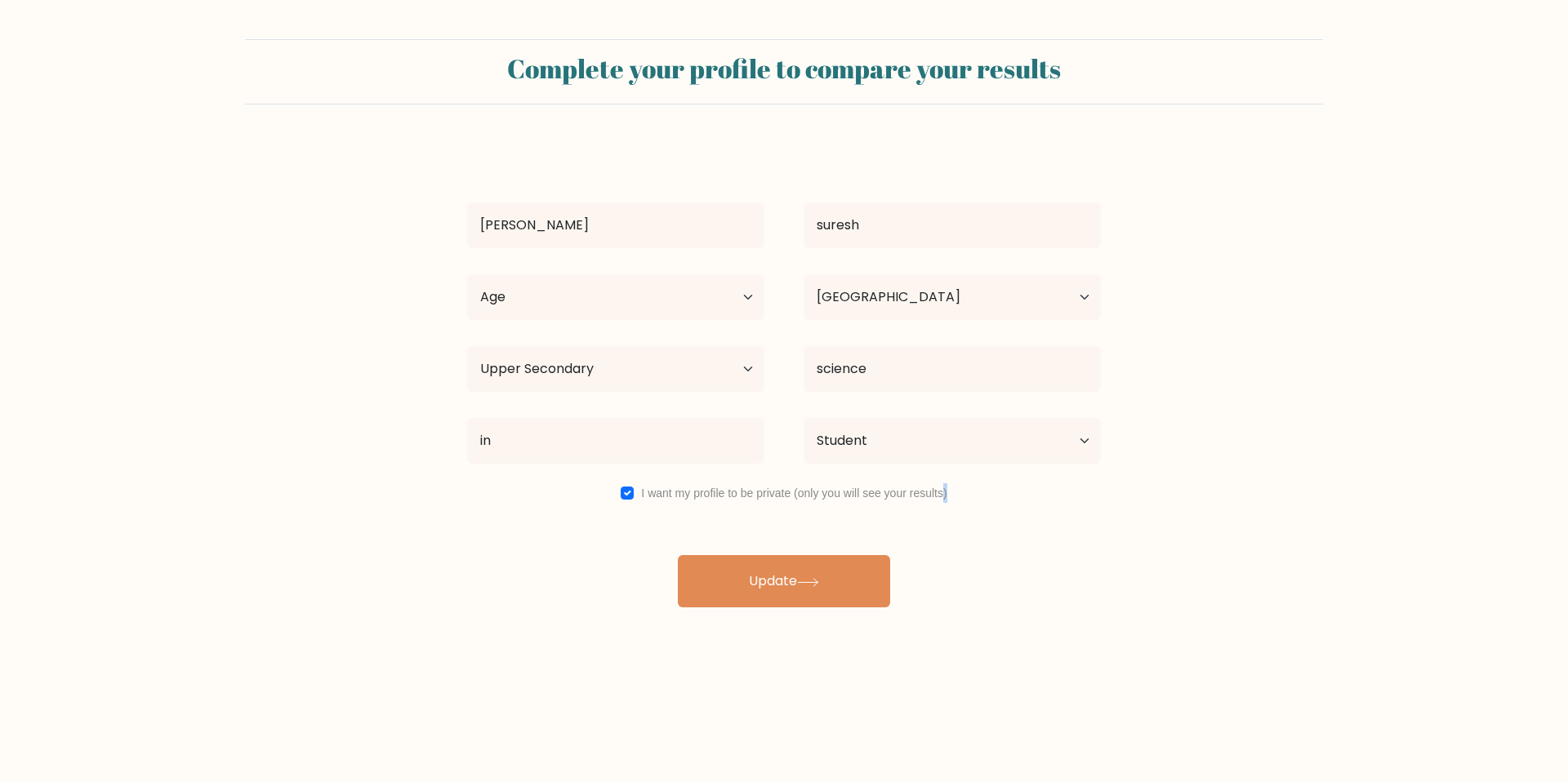
click at [537, 543] on div "niveditha suresh Age Under 18 years old 18-24 years old 25-34 years old 35-44 y…" at bounding box center [783, 375] width 653 height 464
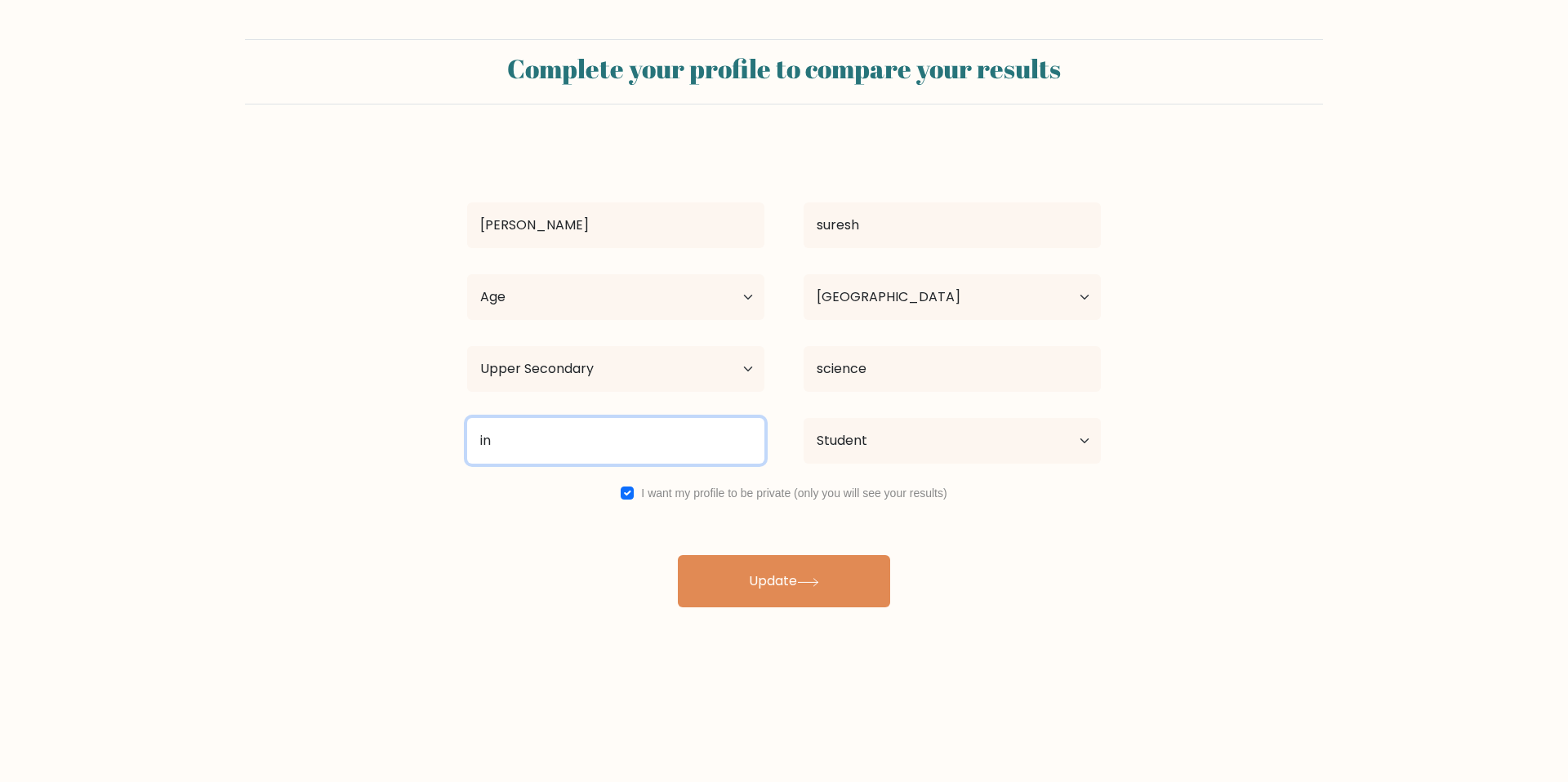
drag, startPoint x: 537, startPoint y: 543, endPoint x: 498, endPoint y: 439, distance: 111.1
click at [498, 439] on input "in" at bounding box center [615, 441] width 297 height 46
type input "d"
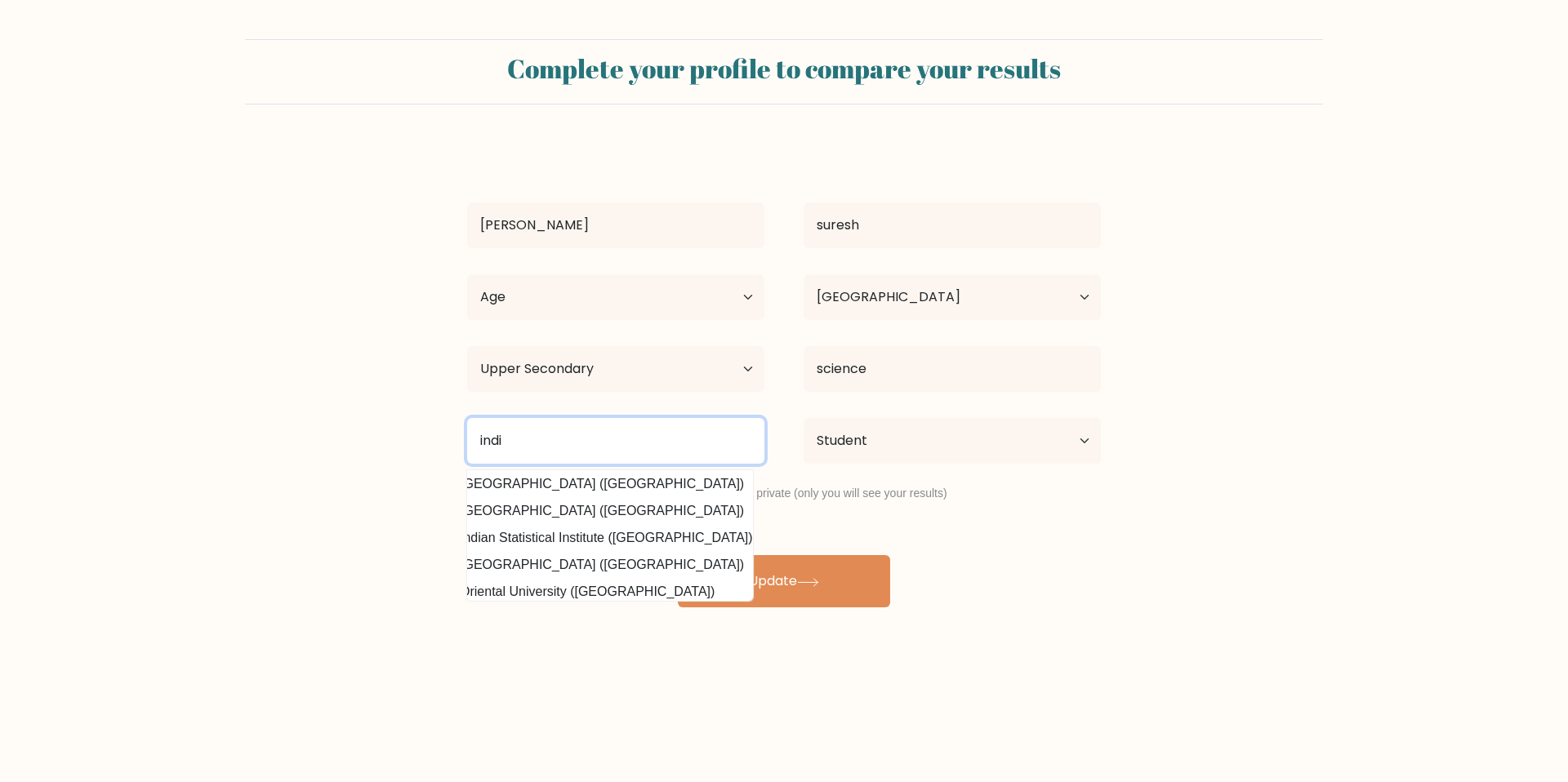
scroll to position [138, 0]
type input "indian school of mines"
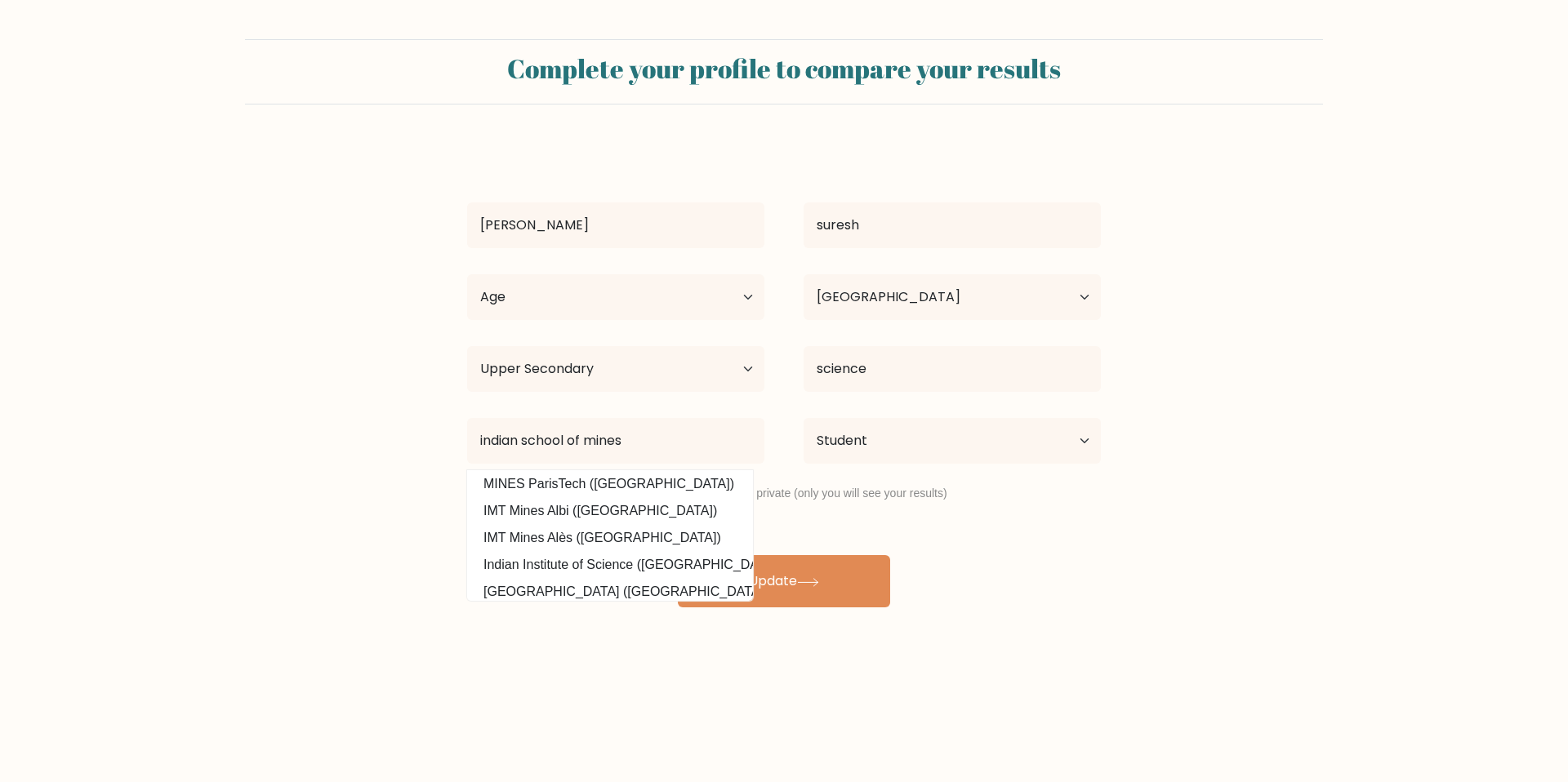
click at [406, 511] on form "Complete your profile to compare your results niveditha suresh Age Under 18 yea…" at bounding box center [784, 323] width 1568 height 568
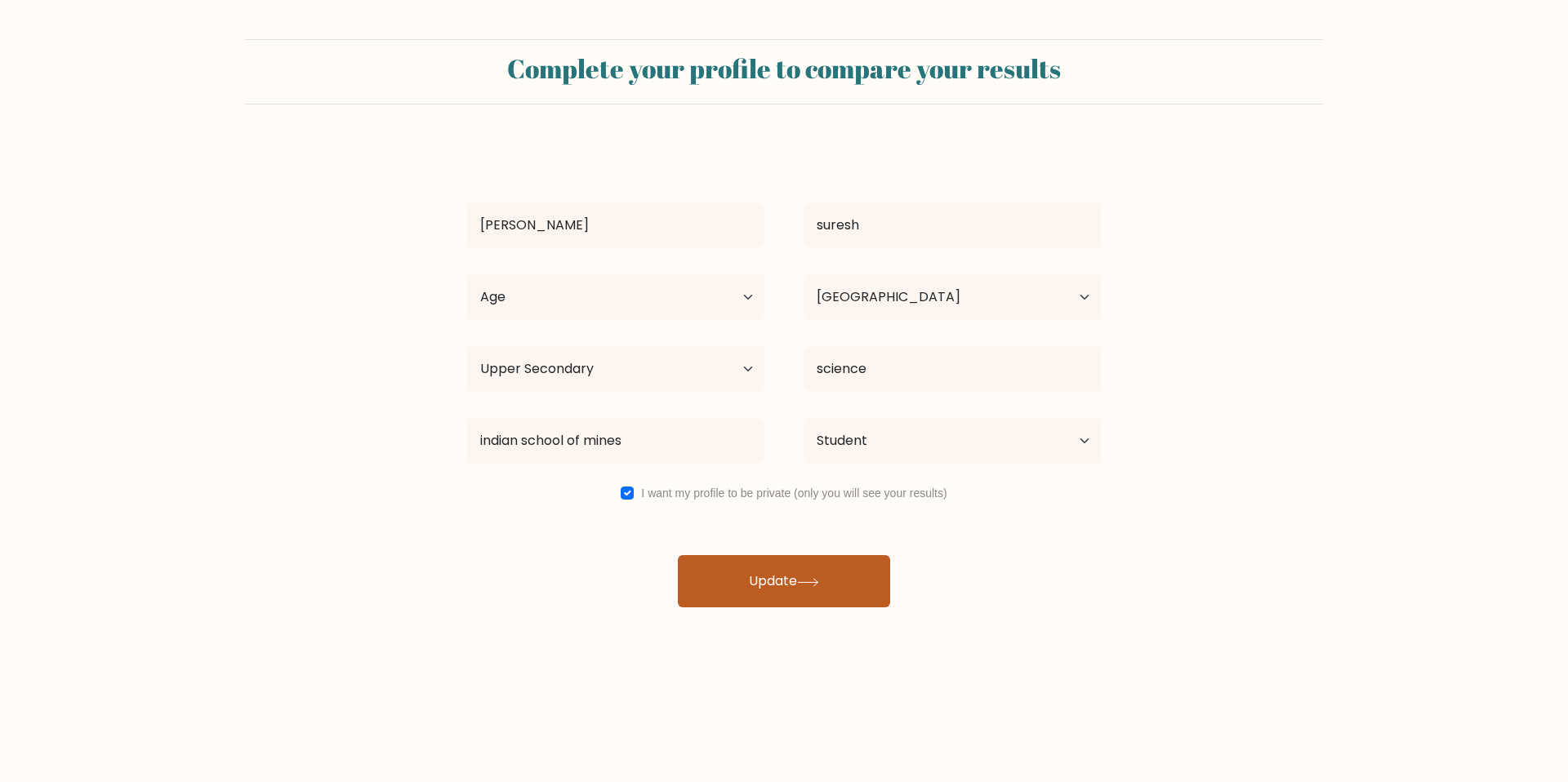
click at [757, 569] on button "Update" at bounding box center [784, 581] width 212 height 52
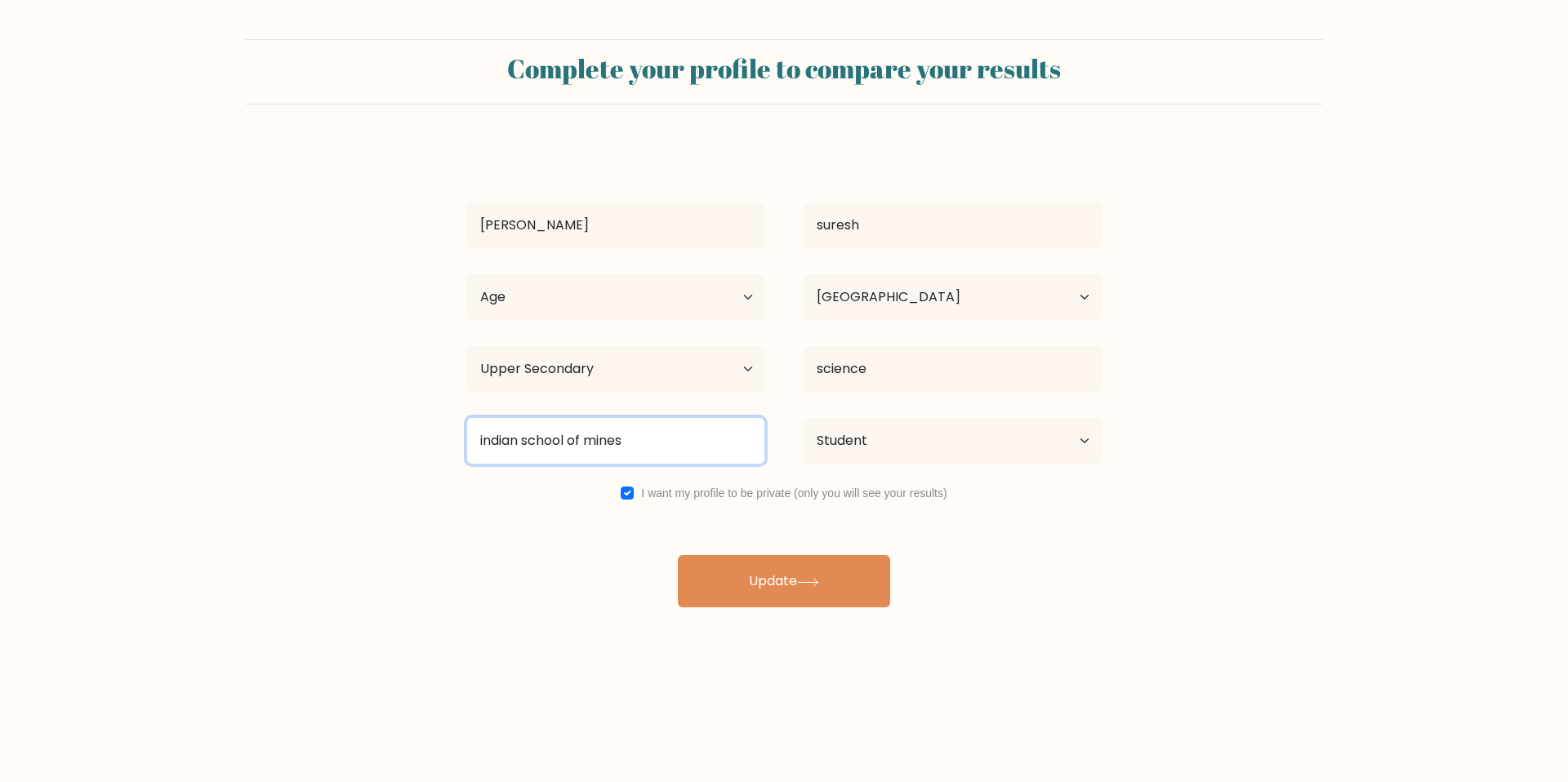
click at [652, 441] on input "indian school of mines" at bounding box center [615, 441] width 297 height 46
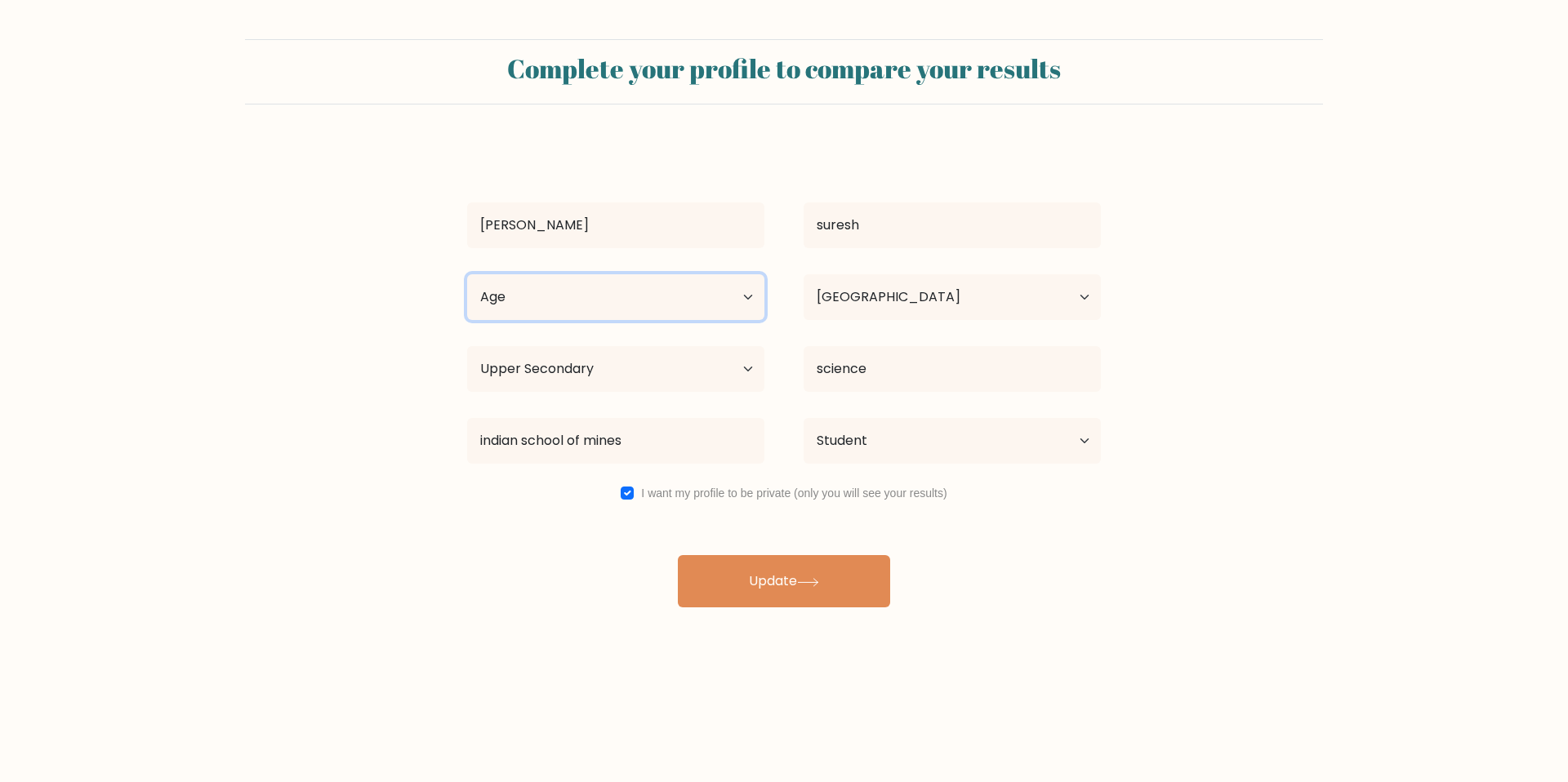
click at [742, 299] on select "Age Under 18 years old 18-24 years old 25-34 years old 35-44 years old 45-54 ye…" at bounding box center [615, 297] width 297 height 46
select select "min_18"
click at [467, 274] on select "Age Under 18 years old 18-24 years old 25-34 years old 35-44 years old 45-54 ye…" at bounding box center [615, 297] width 297 height 46
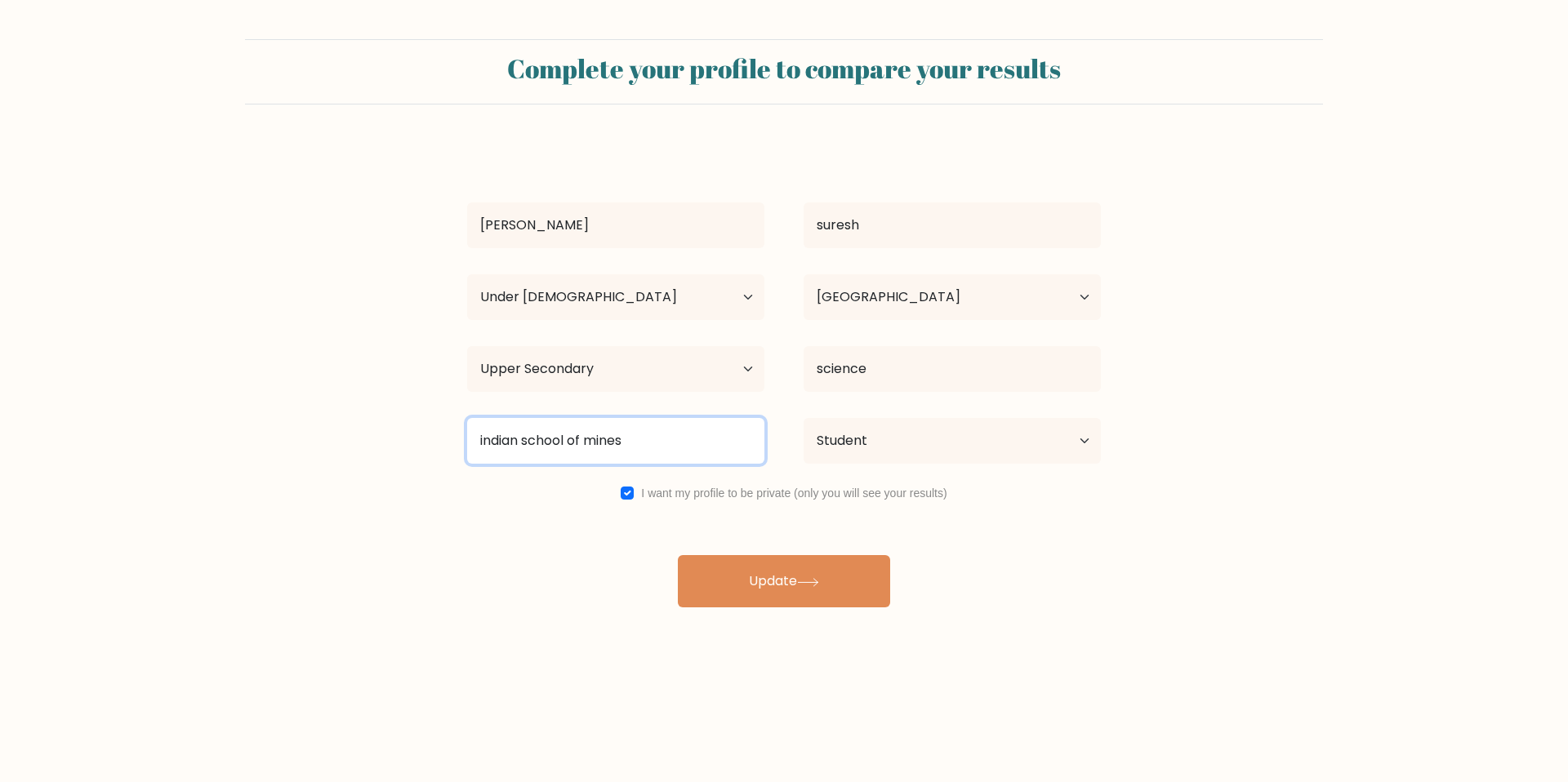
click at [686, 455] on input "indian school of mines" at bounding box center [615, 441] width 297 height 46
type input "i"
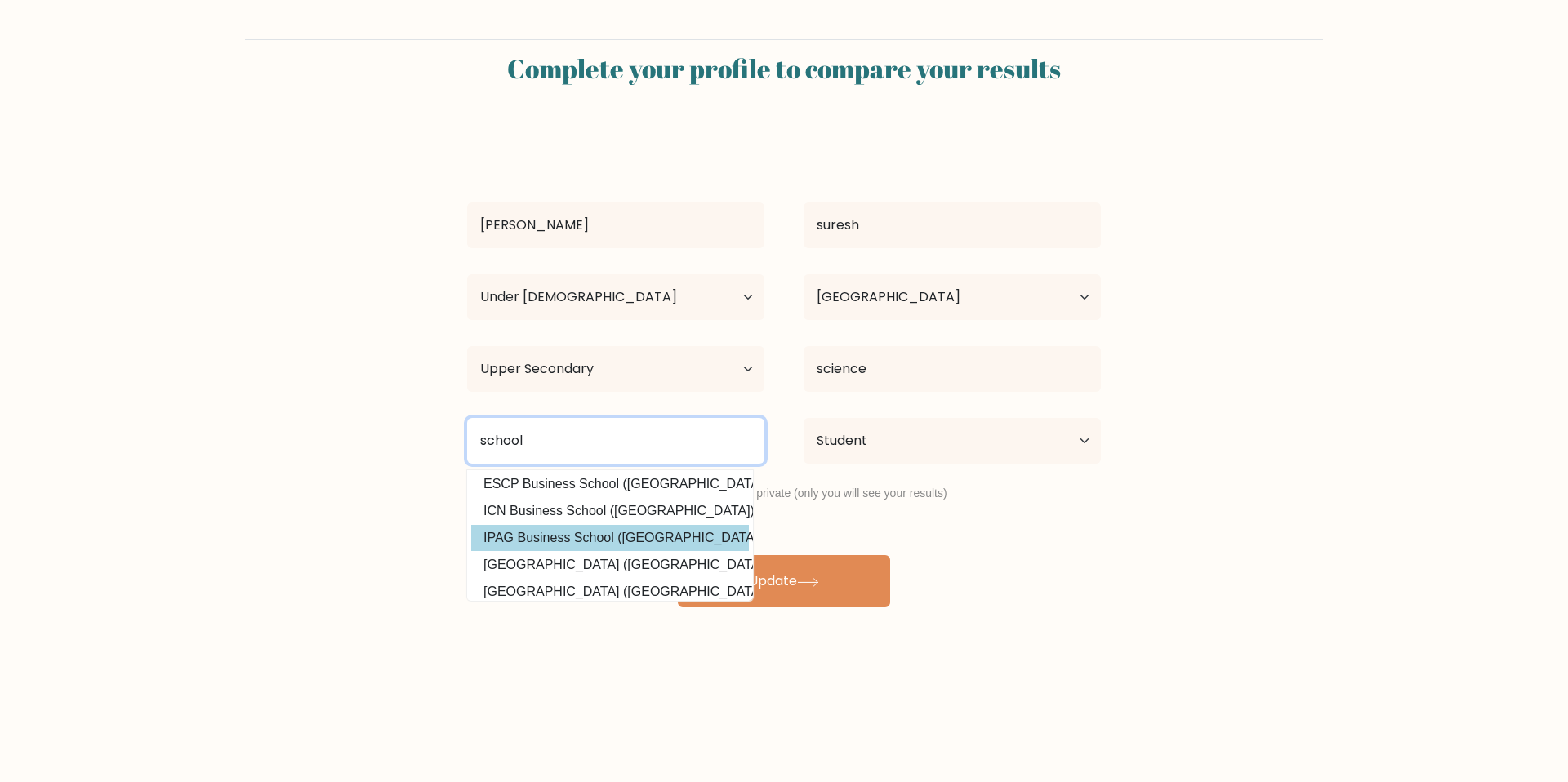
scroll to position [147, 0]
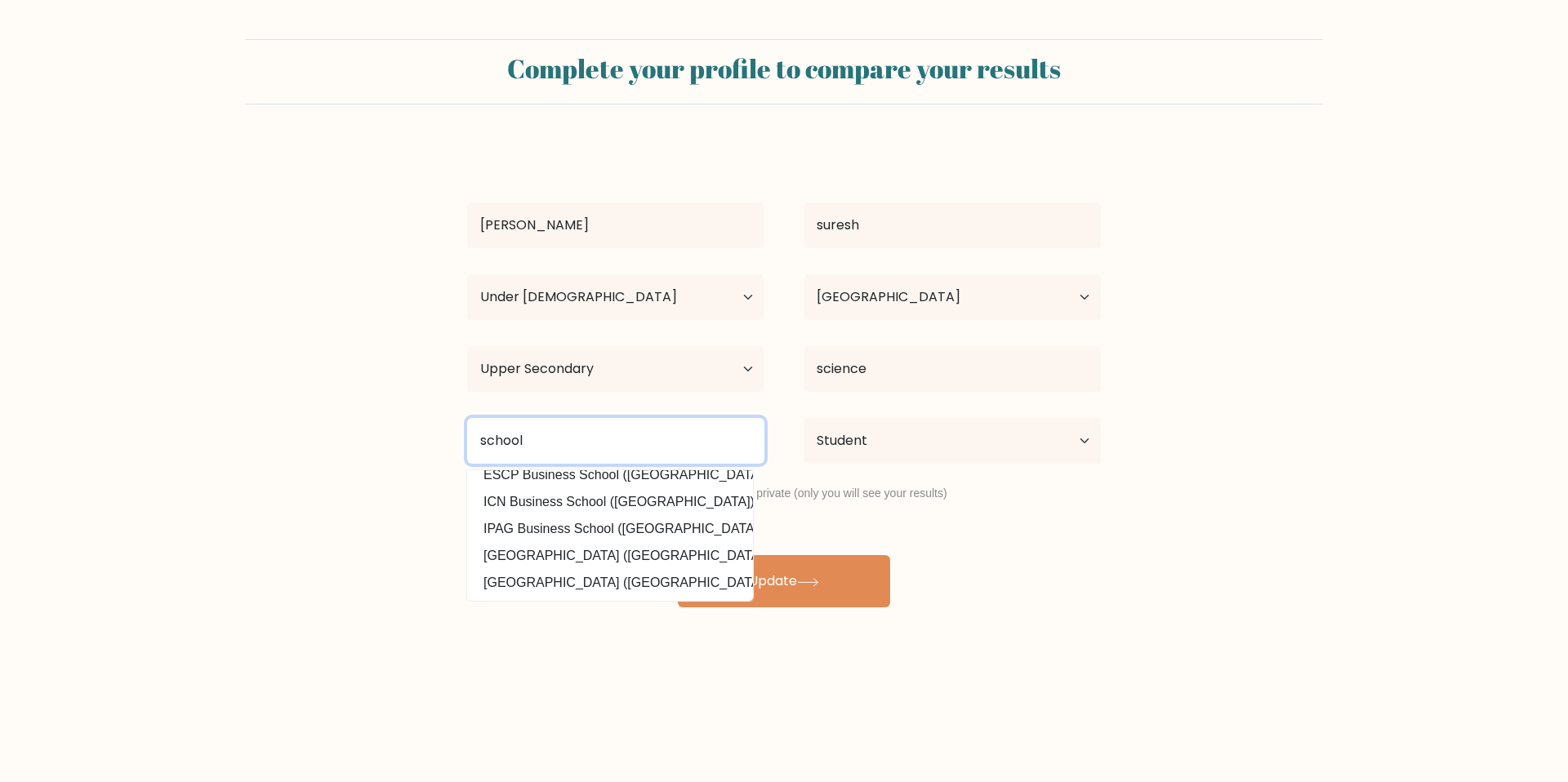
type input "school"
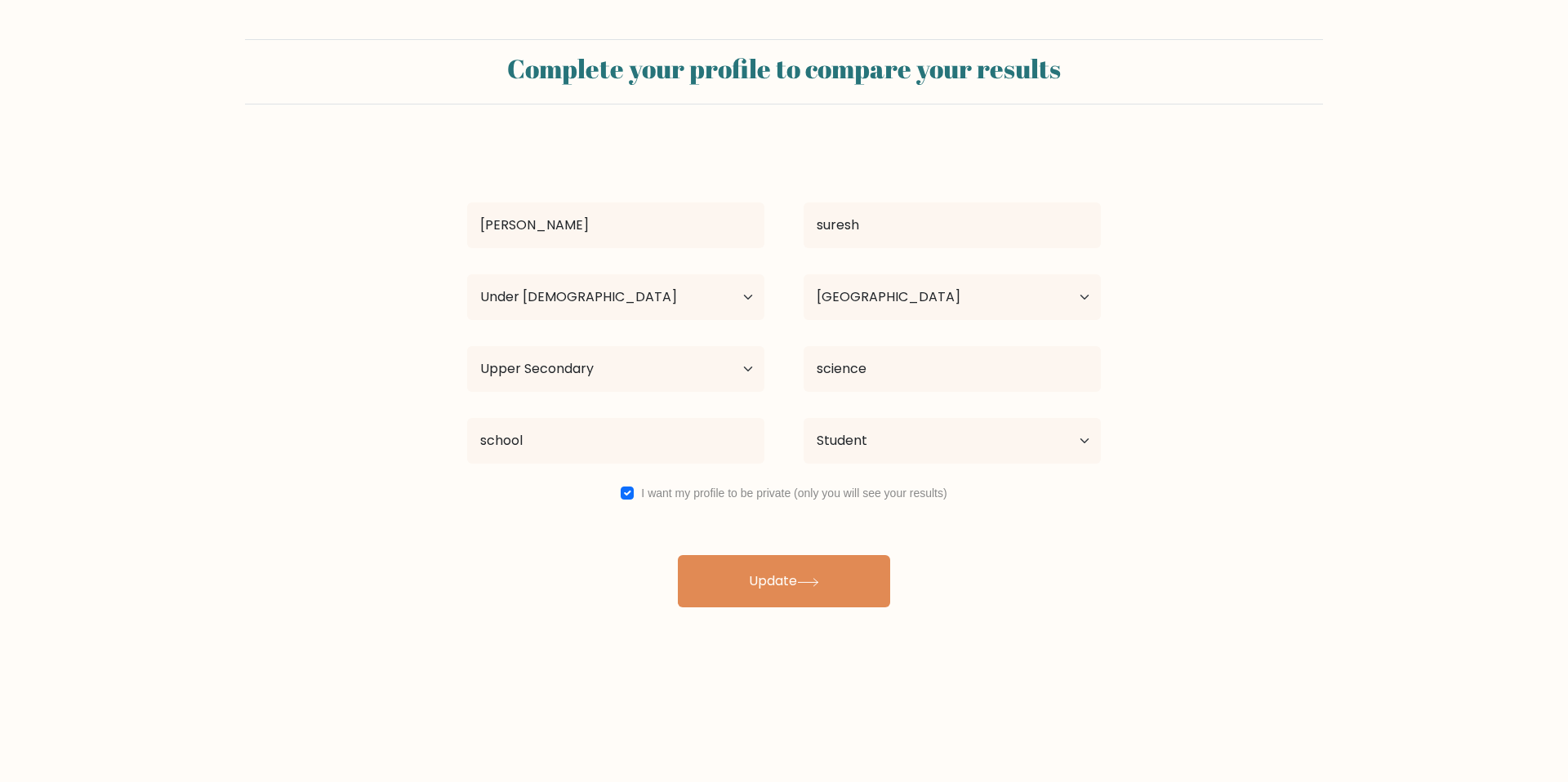
click at [352, 549] on form "Complete your profile to compare your results niveditha suresh Age Under 18 yea…" at bounding box center [784, 323] width 1568 height 568
click at [737, 580] on button "Update" at bounding box center [784, 581] width 212 height 52
